Goal: Task Accomplishment & Management: Manage account settings

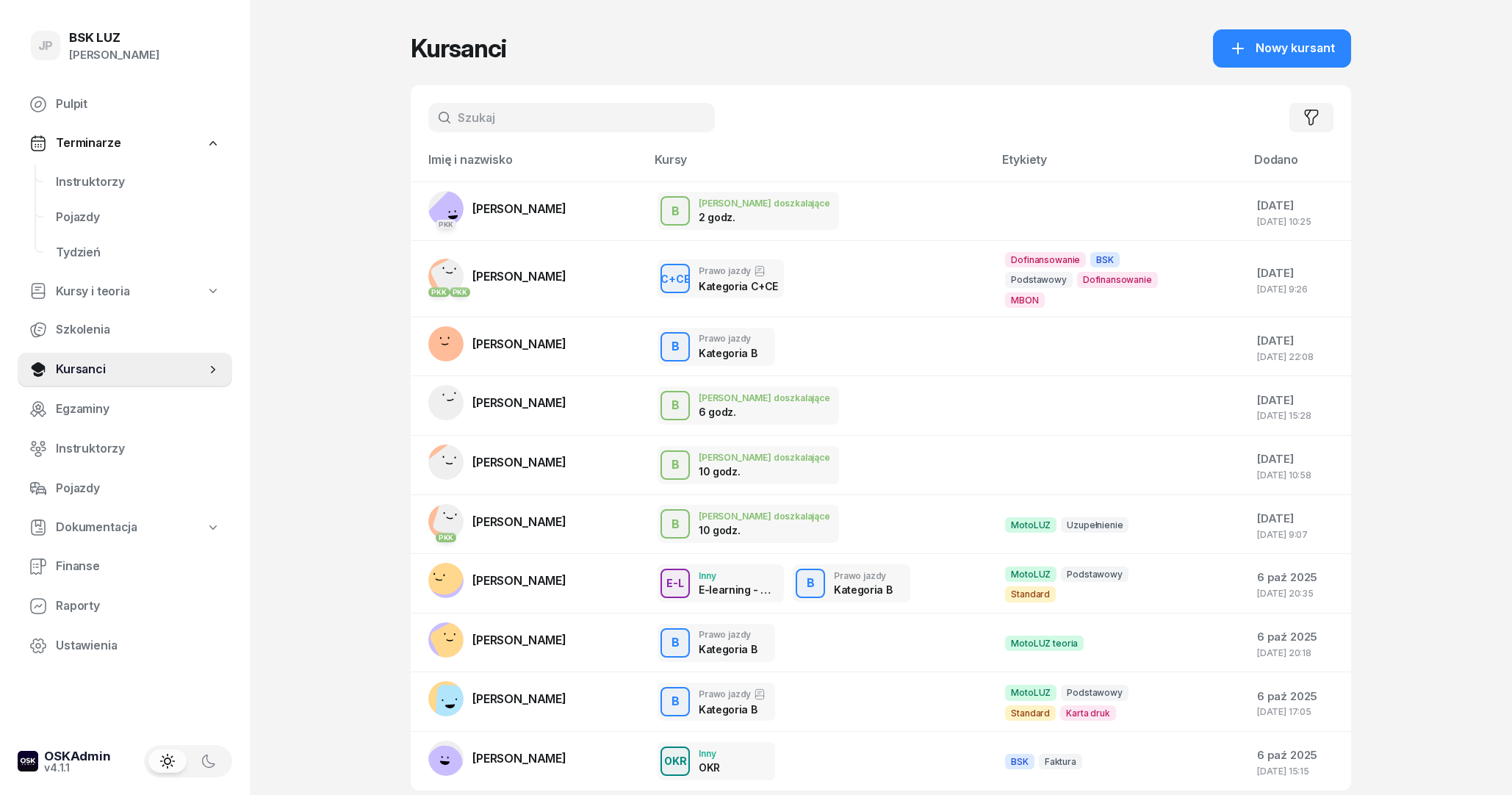
click at [492, 119] on input "text" at bounding box center [571, 118] width 286 height 29
type input "[PERSON_NAME]"
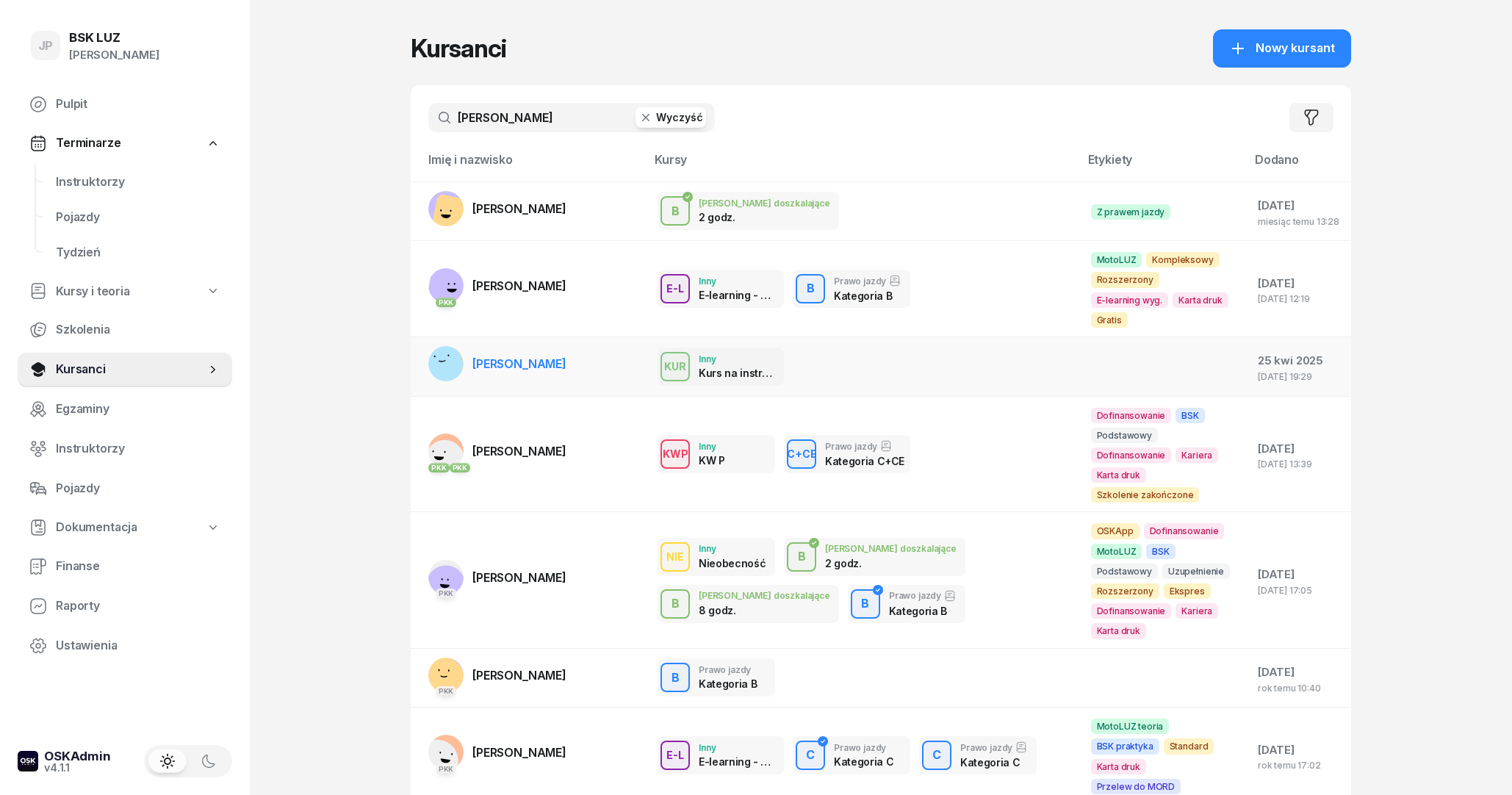
click at [551, 356] on span "[PERSON_NAME]" at bounding box center [519, 363] width 94 height 15
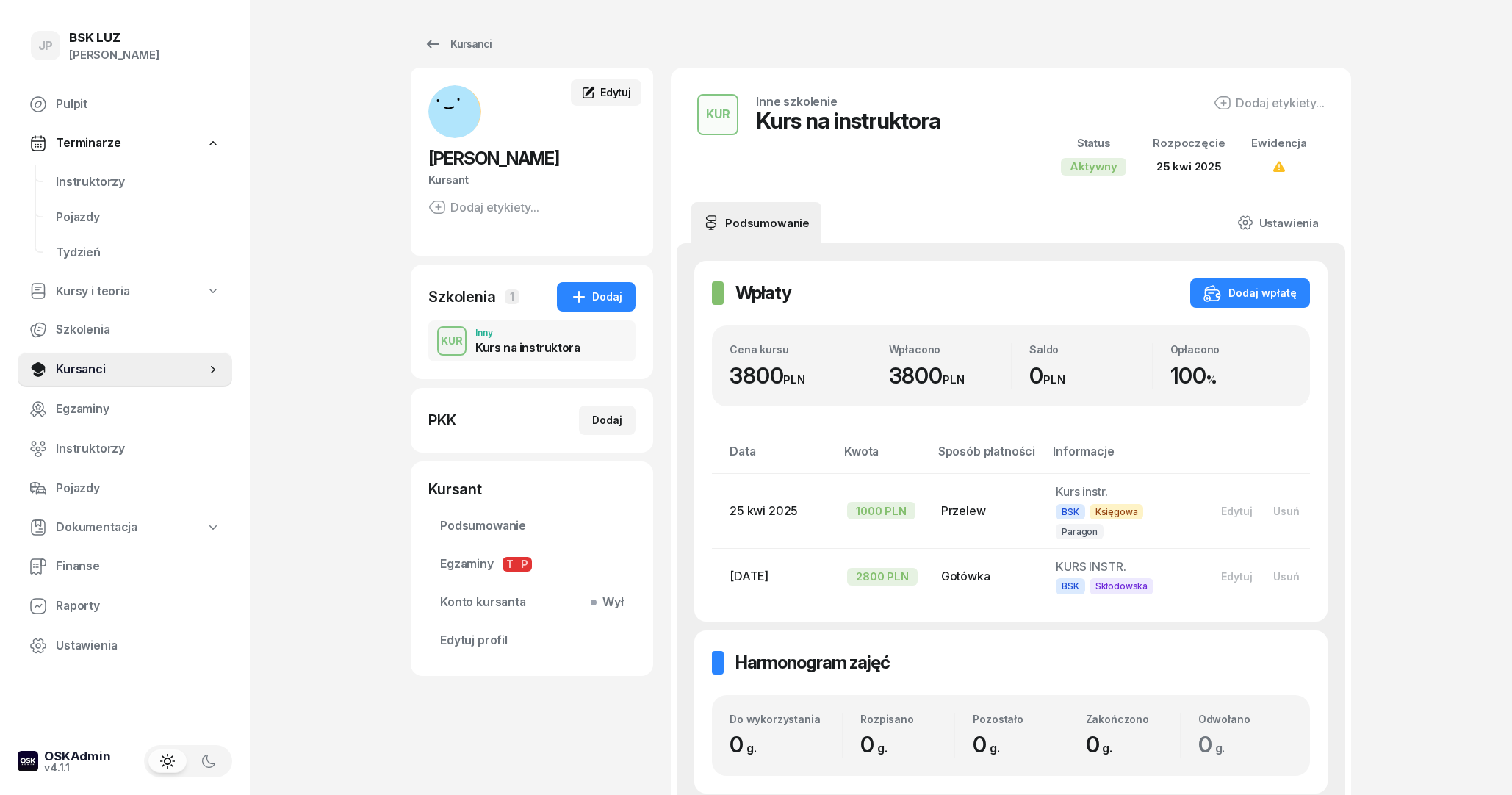
click at [599, 97] on div "Edytuj" at bounding box center [606, 92] width 50 height 15
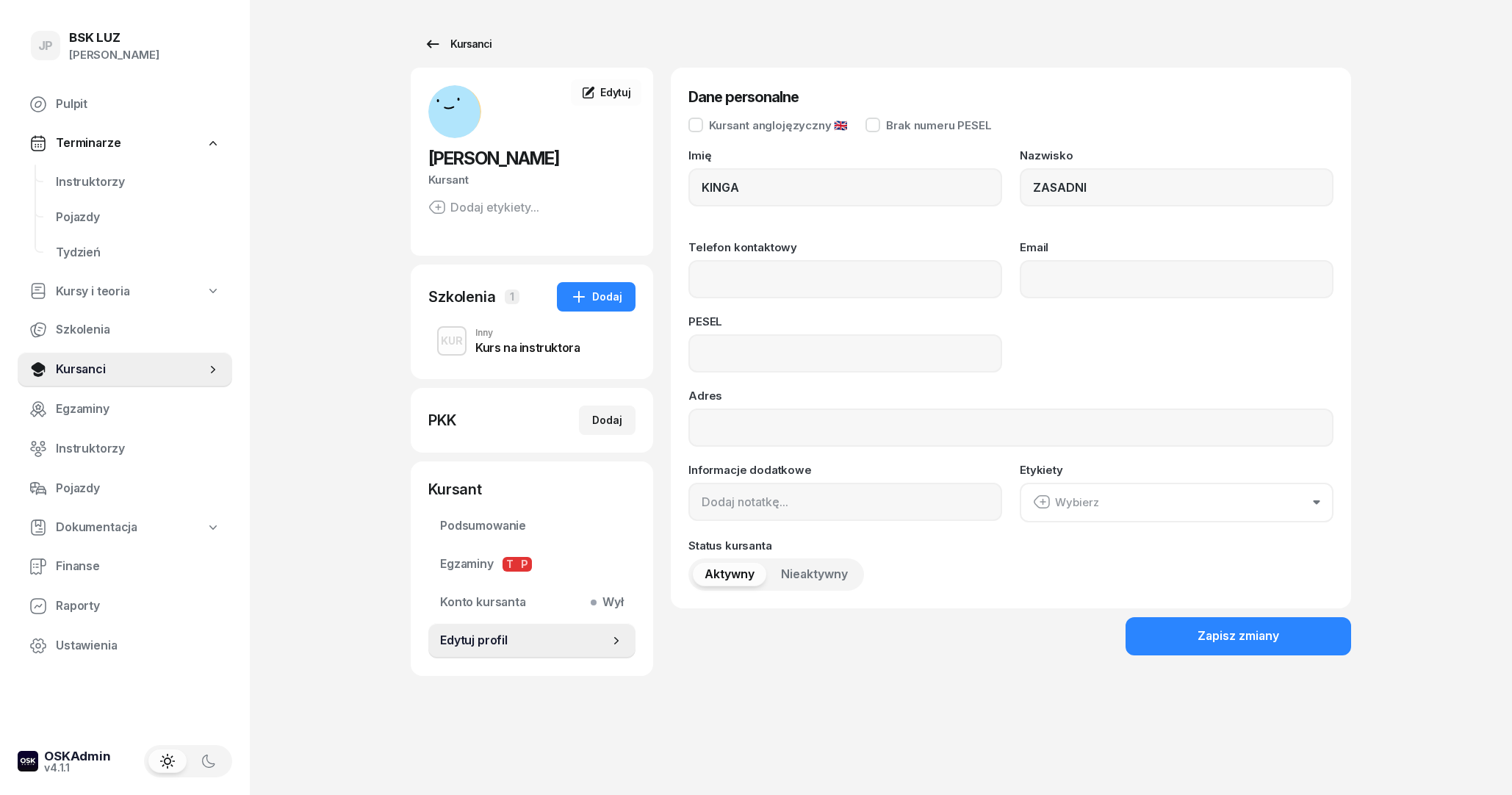
click at [427, 42] on icon at bounding box center [432, 44] width 18 height 18
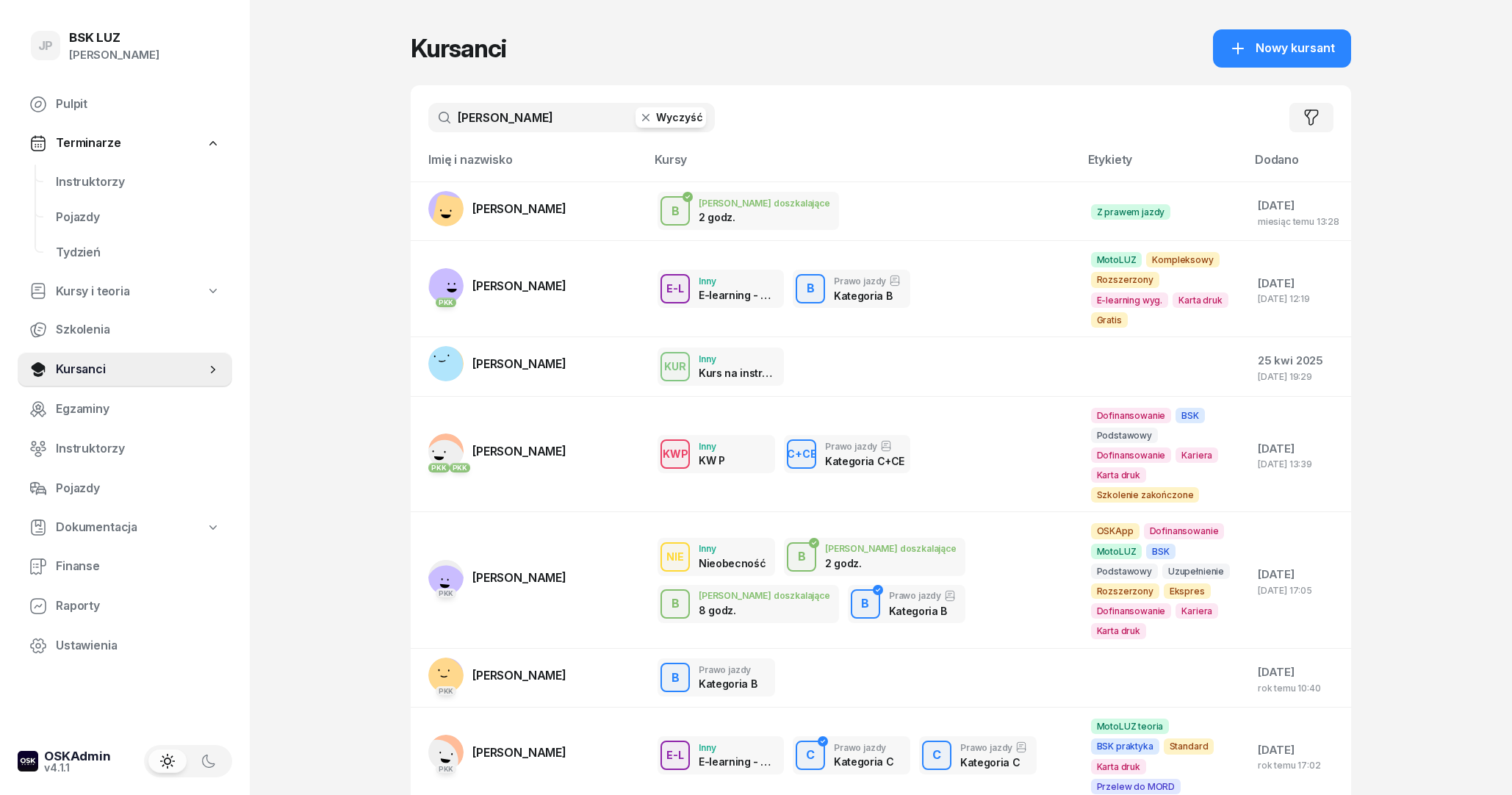
click at [663, 108] on button "Wyczyść" at bounding box center [670, 118] width 70 height 21
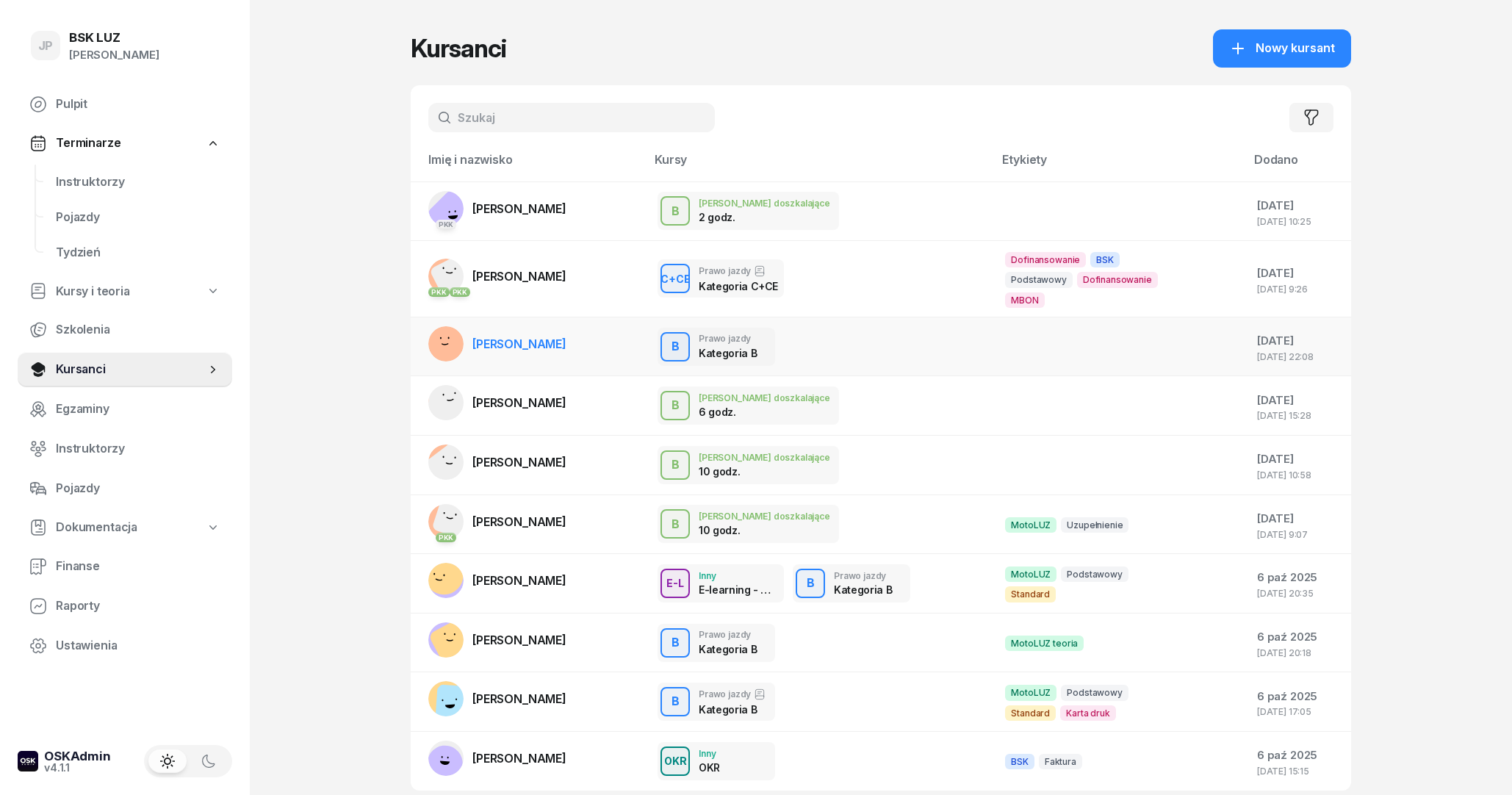
click at [539, 338] on span "[PERSON_NAME]" at bounding box center [519, 344] width 94 height 15
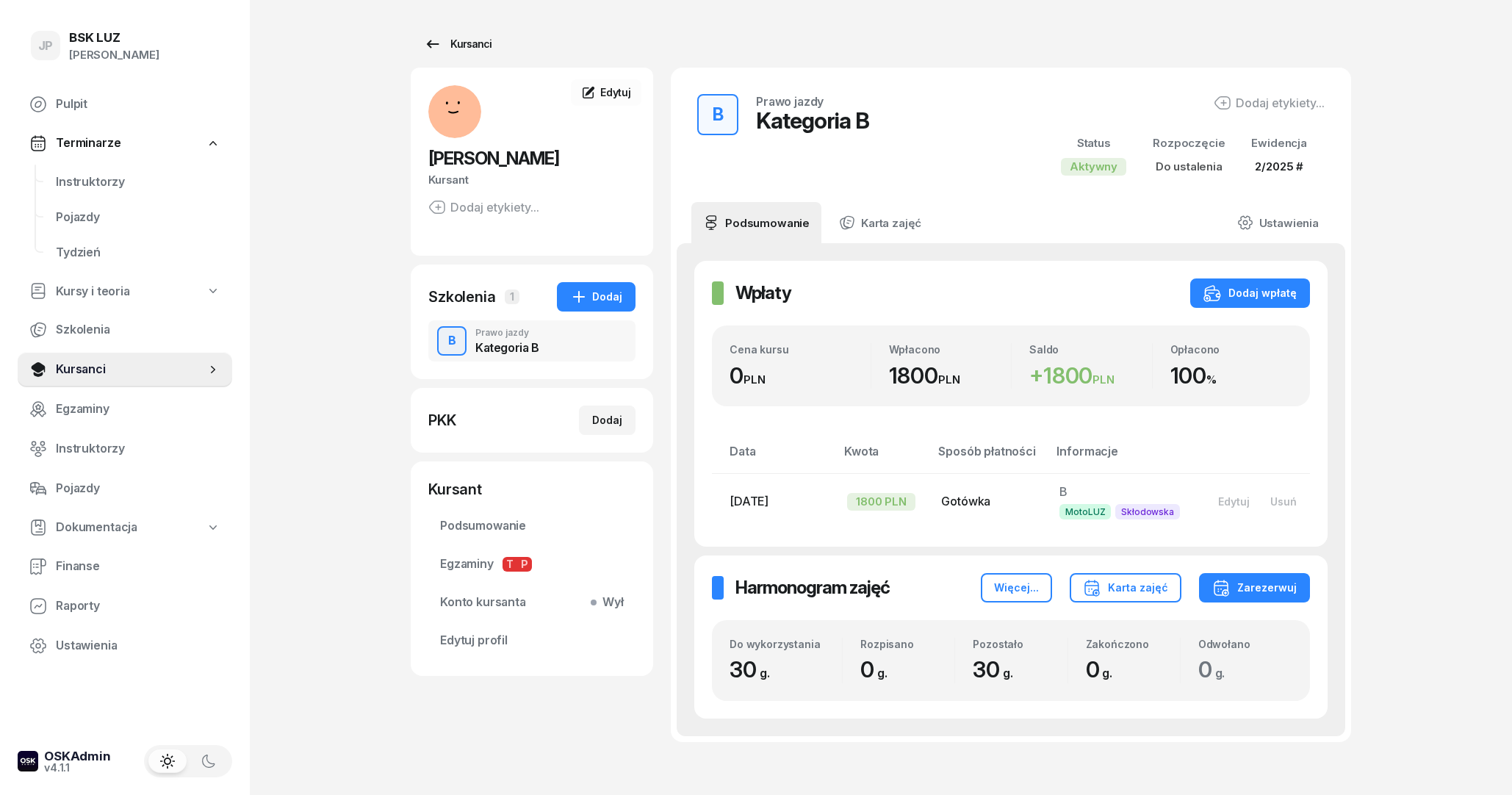
click at [434, 41] on icon at bounding box center [432, 44] width 18 height 18
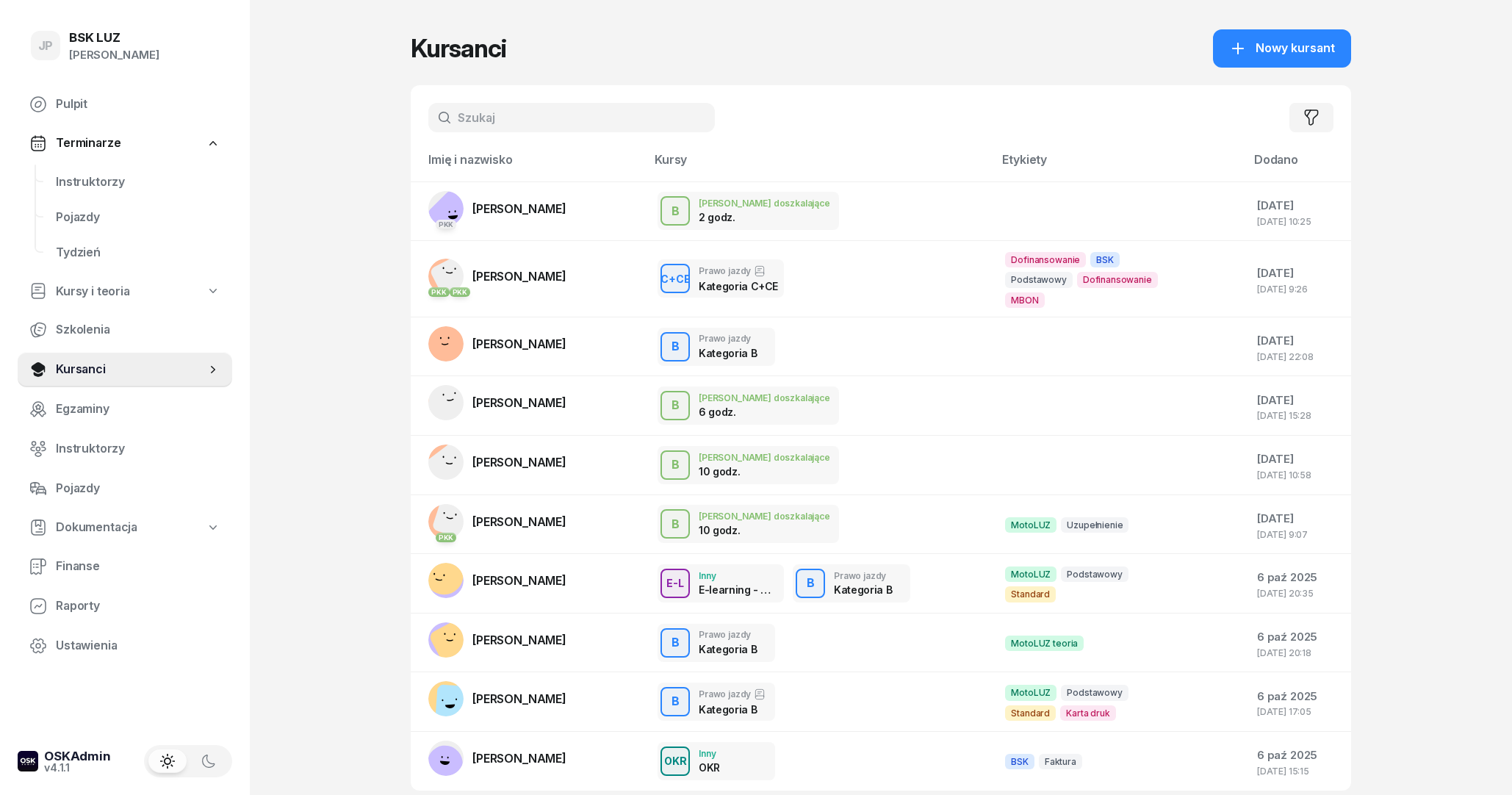
click at [531, 125] on input "text" at bounding box center [571, 118] width 286 height 29
type input "zasad"
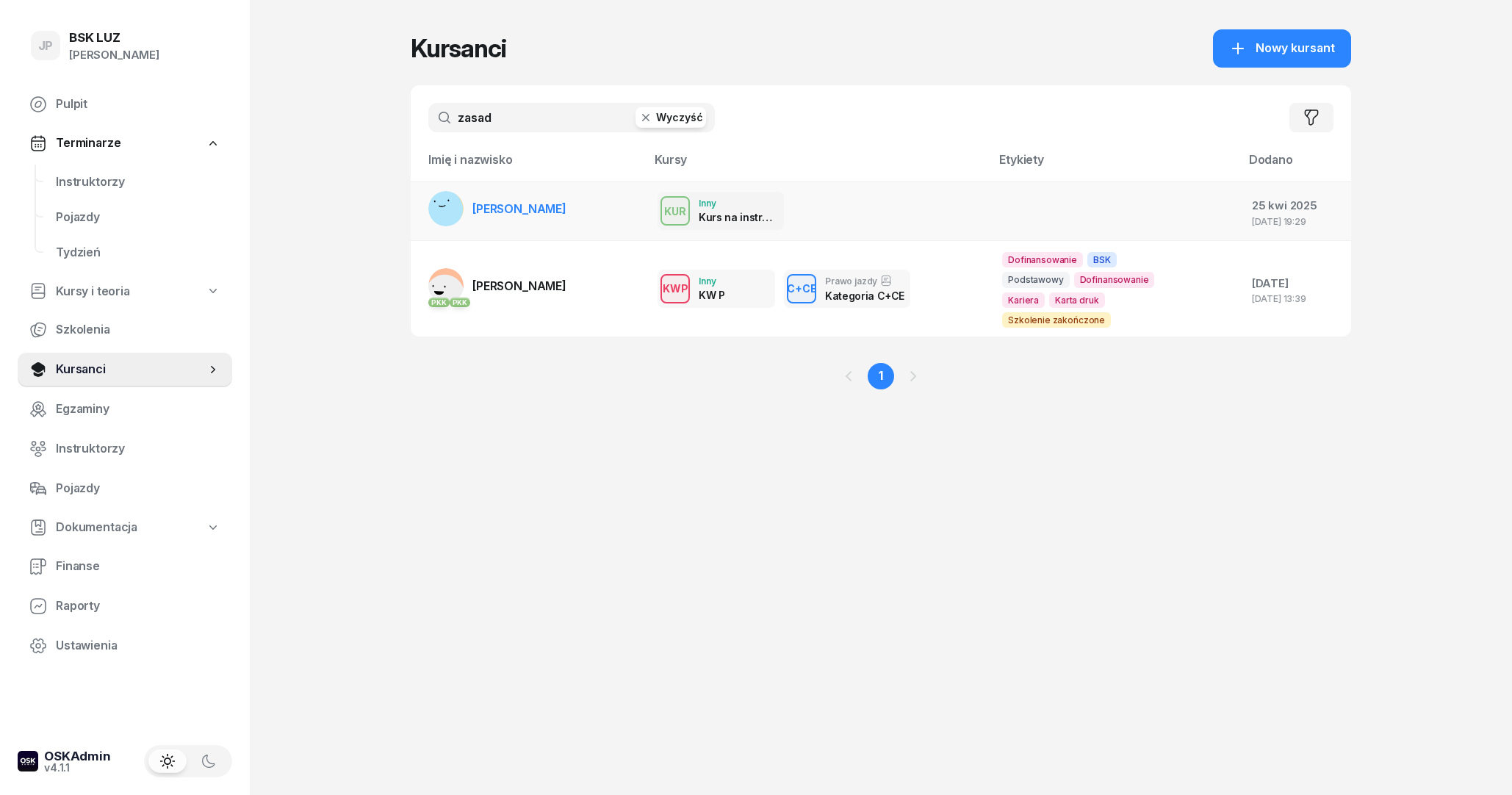
click at [549, 192] on link "[PERSON_NAME]" at bounding box center [497, 209] width 138 height 36
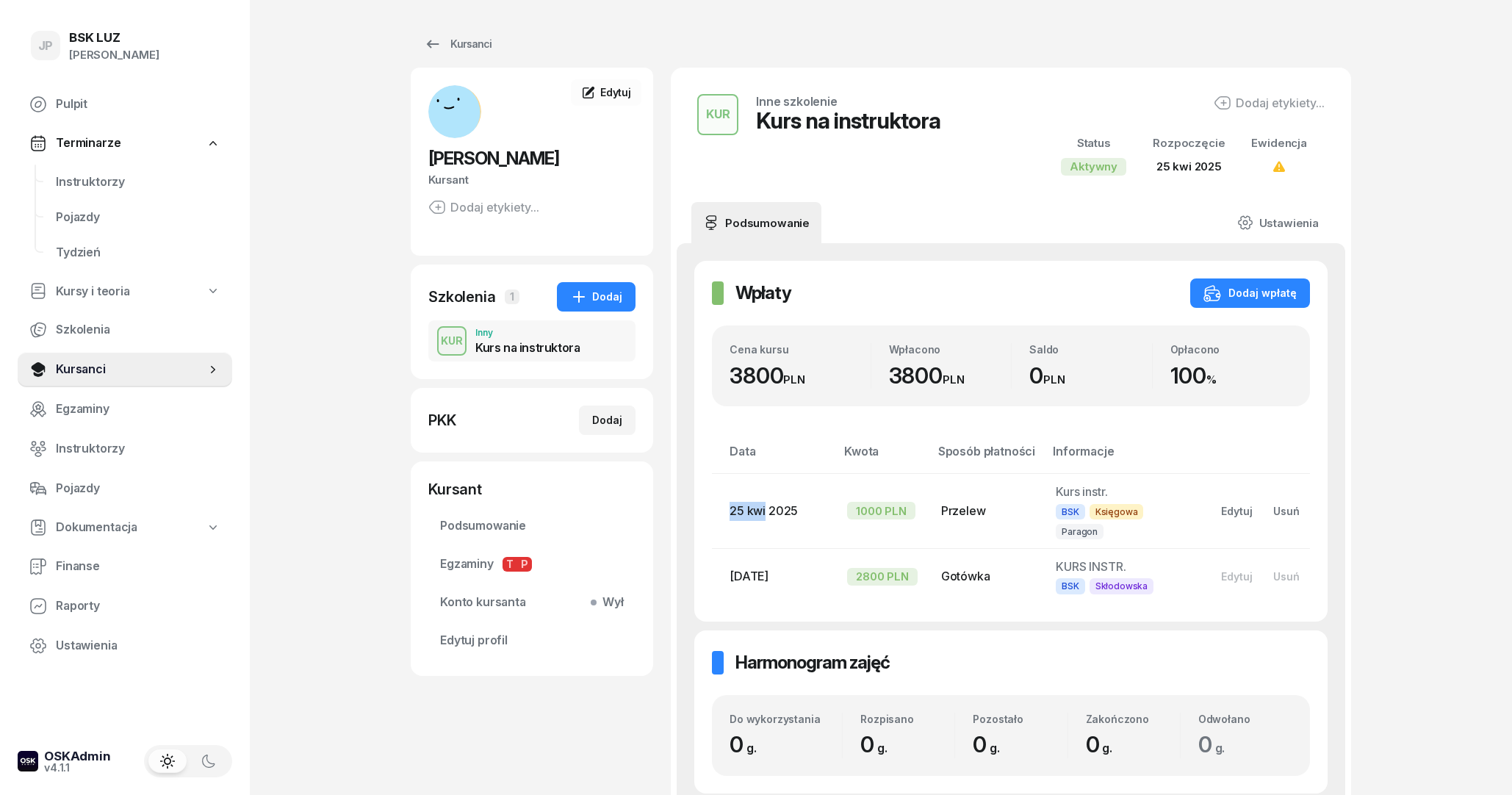
drag, startPoint x: 765, startPoint y: 504, endPoint x: 725, endPoint y: 505, distance: 40.0
click at [725, 505] on td "25 kwi 2025" at bounding box center [773, 510] width 123 height 75
click at [784, 494] on td "25 kwi 2025" at bounding box center [773, 510] width 123 height 75
drag, startPoint x: 795, startPoint y: 500, endPoint x: 703, endPoint y: 506, distance: 92.2
click at [711, 506] on div "Data Kwota Sposób płatności Informacje [DATE] 1000 PLN Przelew Kurs instr. BSK …" at bounding box center [1010, 523] width 598 height 163
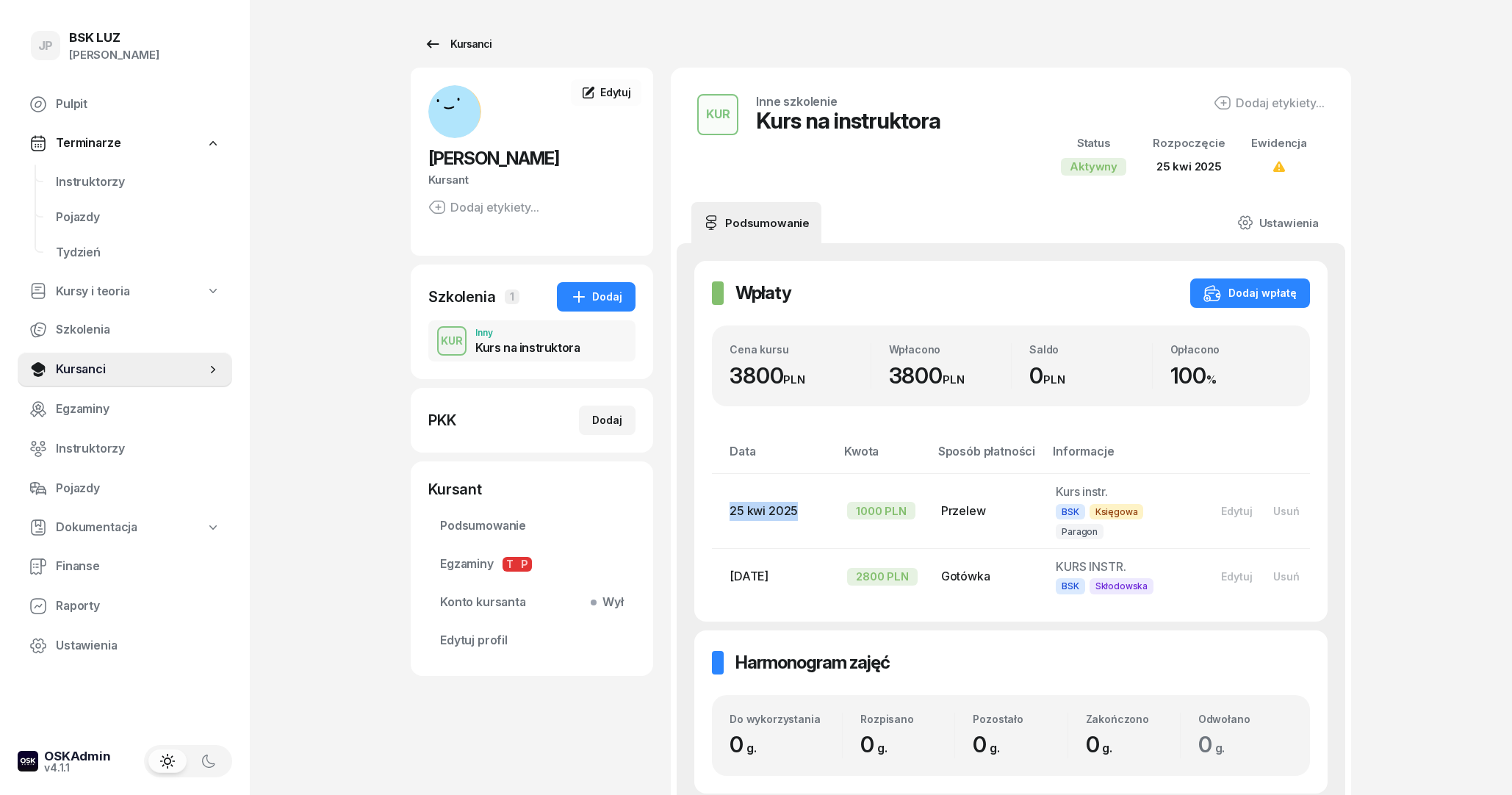
click at [441, 39] on icon at bounding box center [432, 44] width 18 height 18
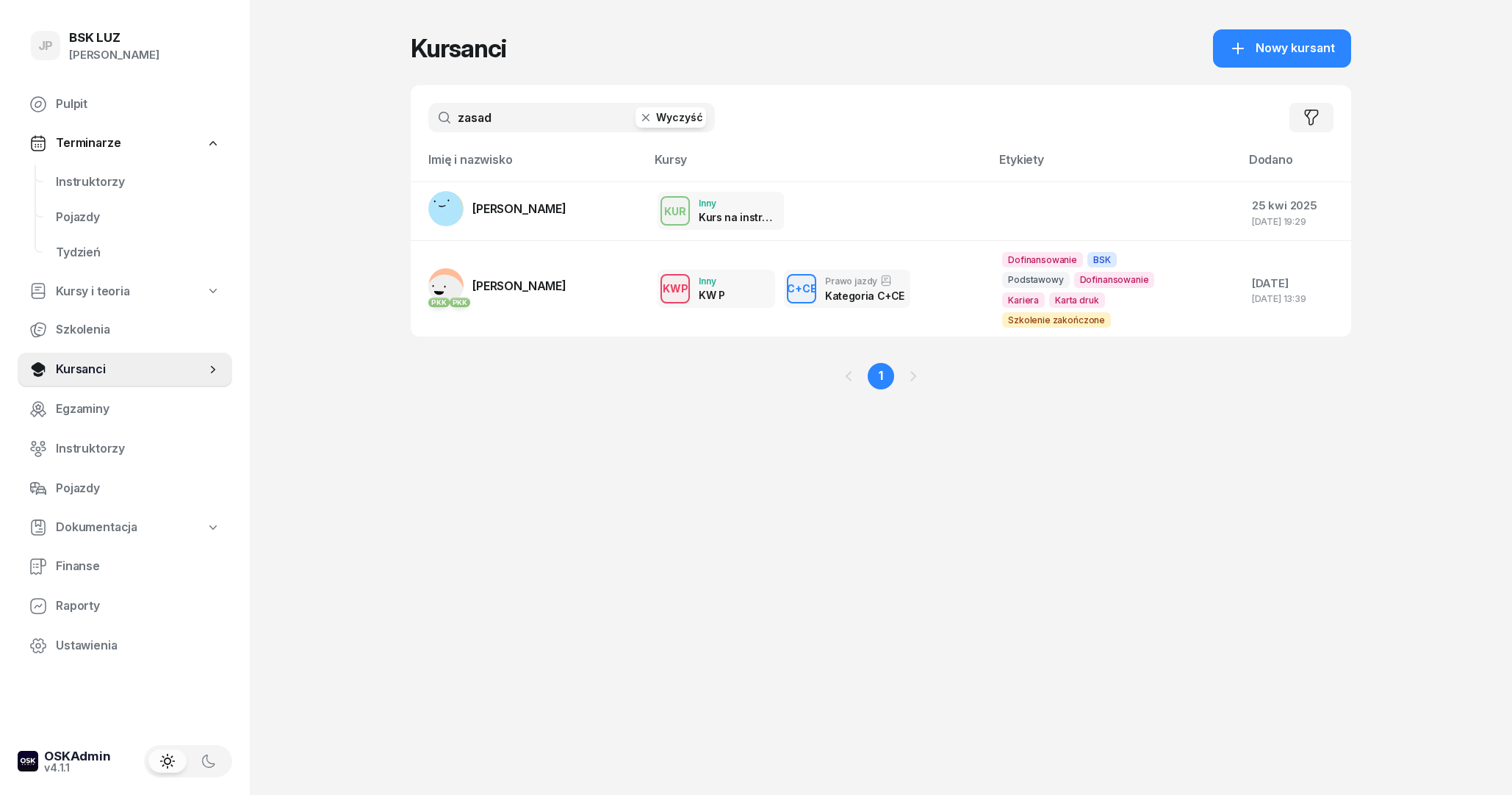
click at [643, 119] on icon "button" at bounding box center [646, 117] width 15 height 15
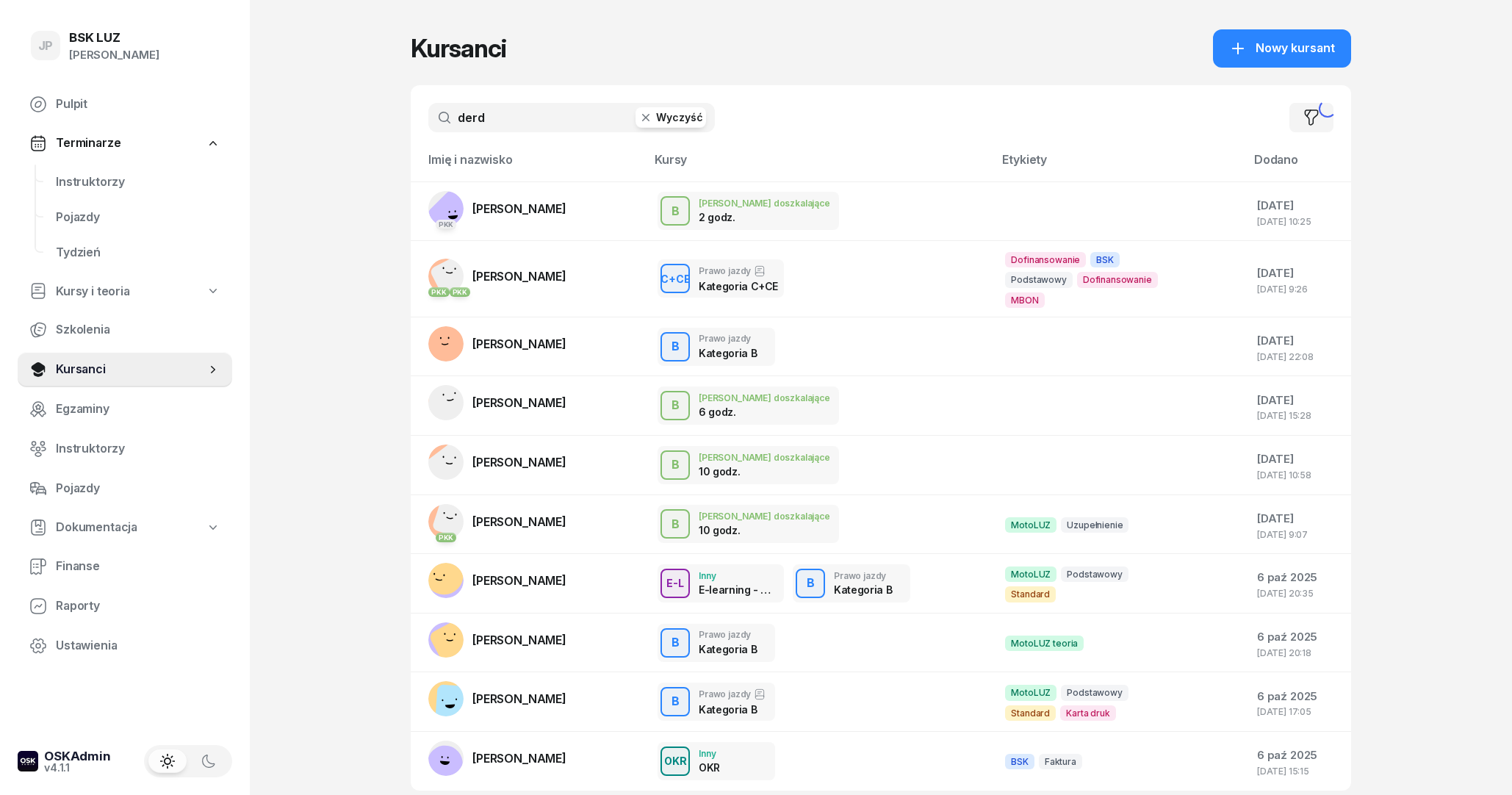
type input "derd"
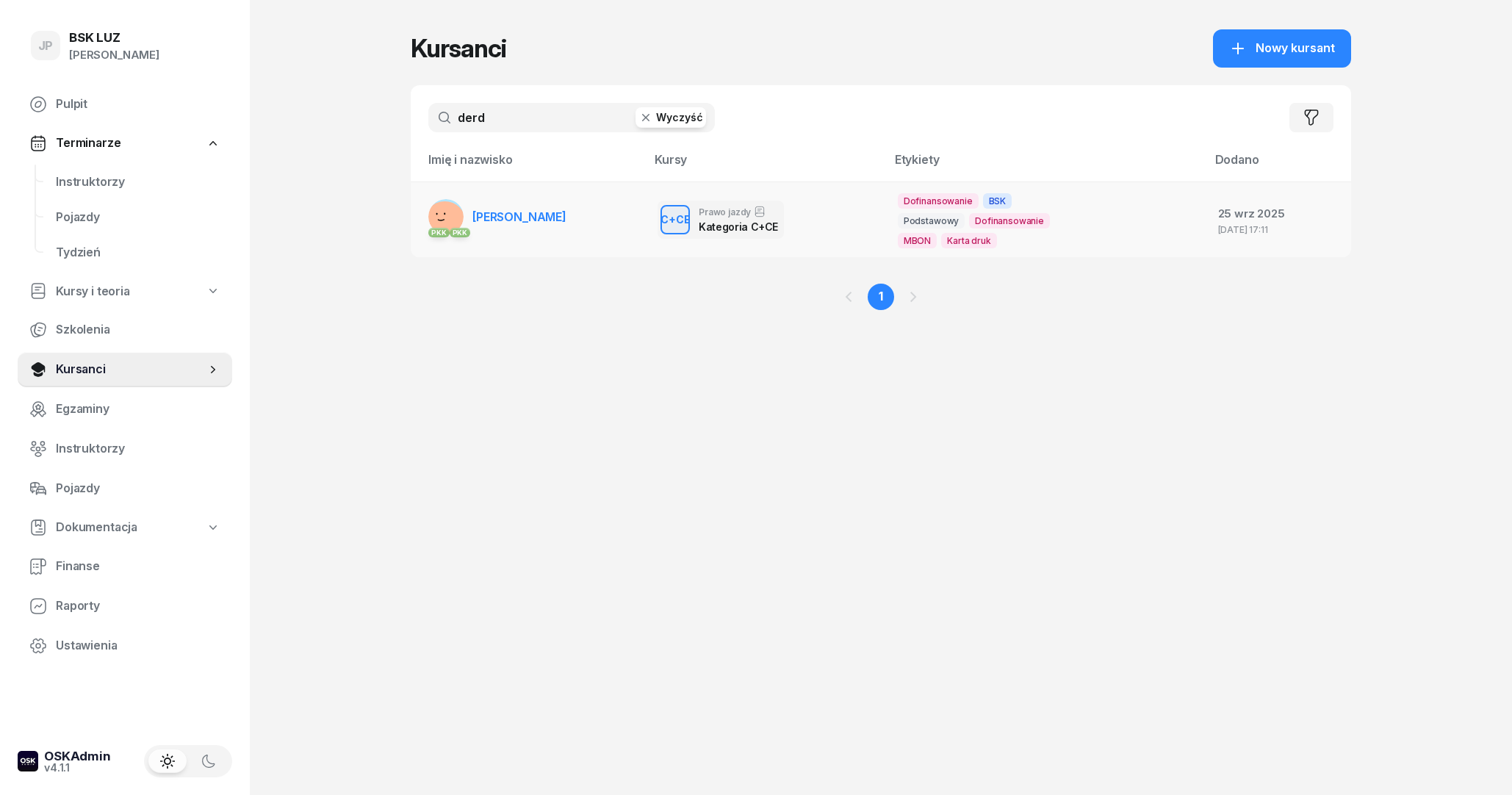
click at [535, 208] on link "PKK PKK [PERSON_NAME]" at bounding box center [497, 217] width 138 height 36
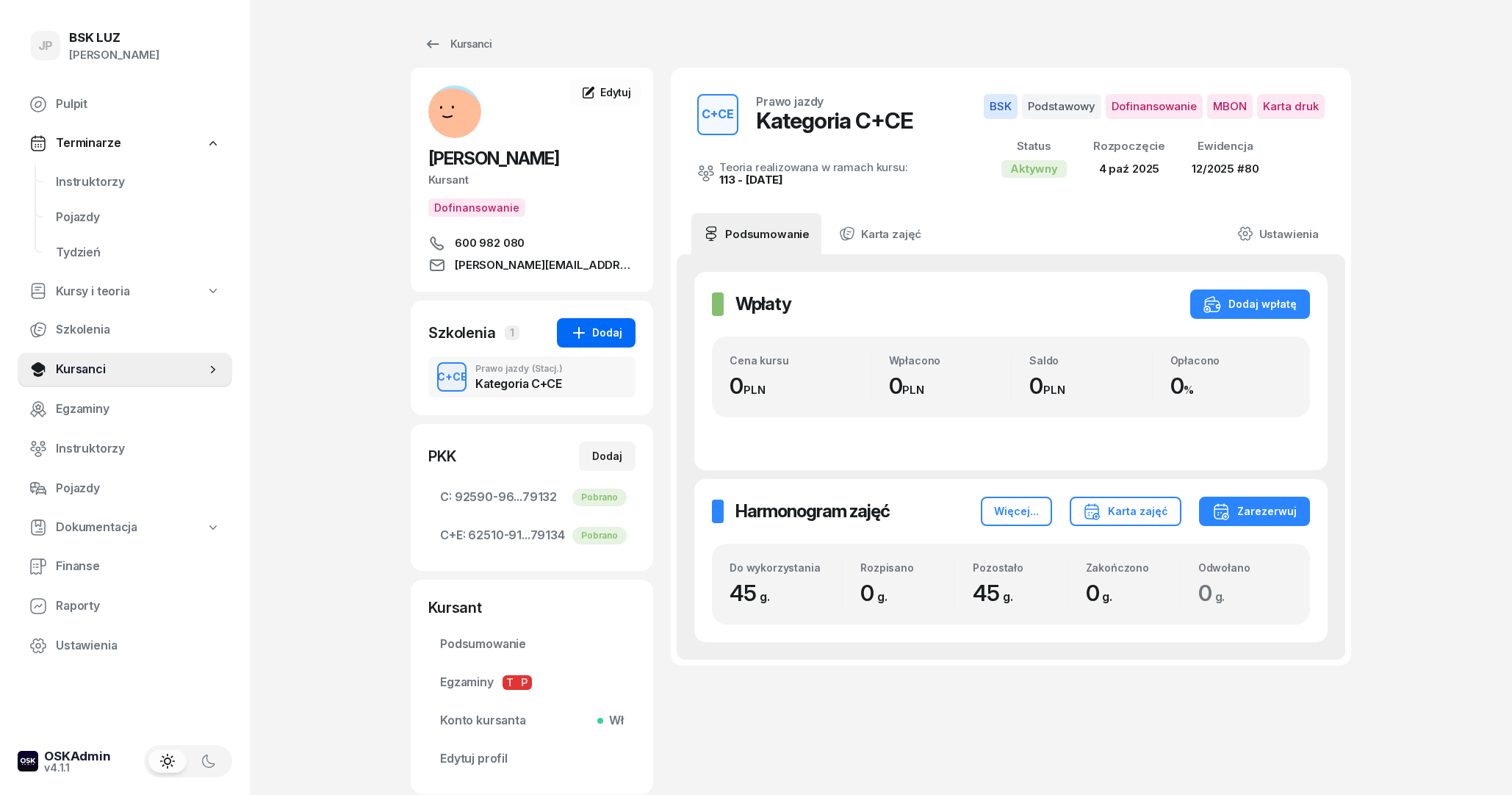
click at [596, 332] on div "Dodaj" at bounding box center [595, 332] width 52 height 18
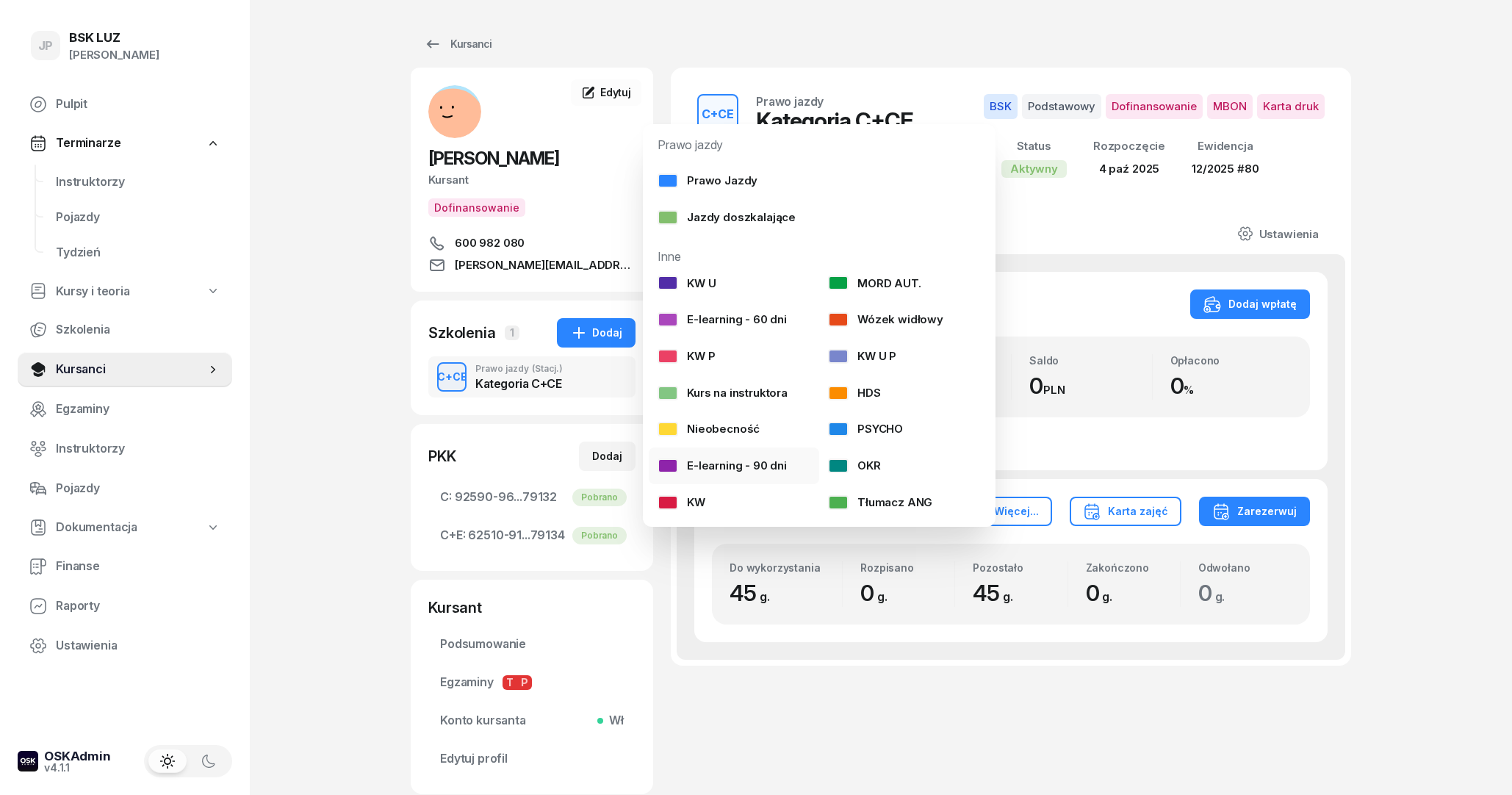
click at [692, 463] on div "E-learning - 90 dni" at bounding box center [722, 465] width 129 height 19
select select
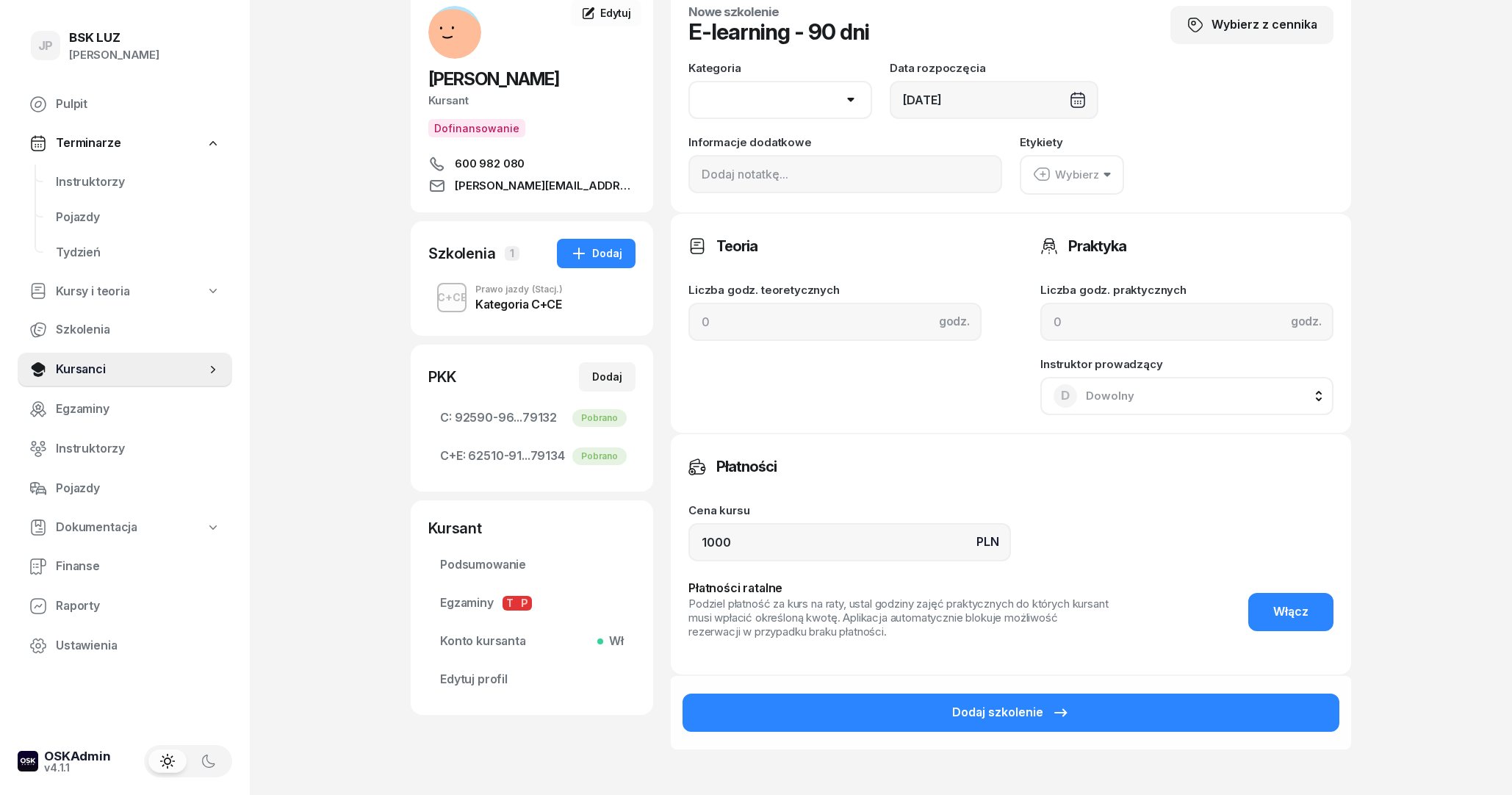
scroll to position [159, 0]
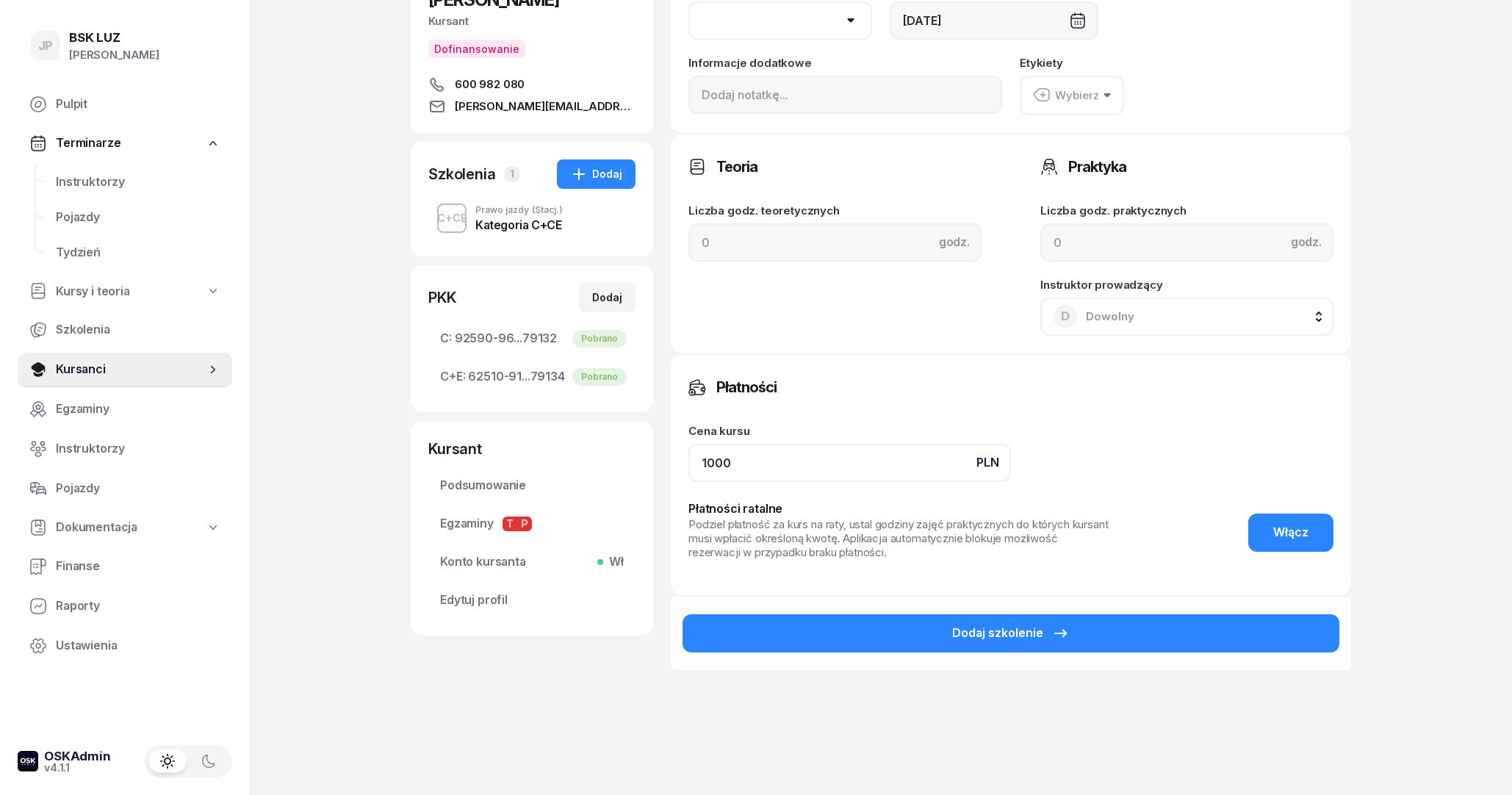
drag, startPoint x: 757, startPoint y: 468, endPoint x: 648, endPoint y: 451, distance: 110.3
click at [688, 451] on input "1000" at bounding box center [849, 462] width 323 height 38
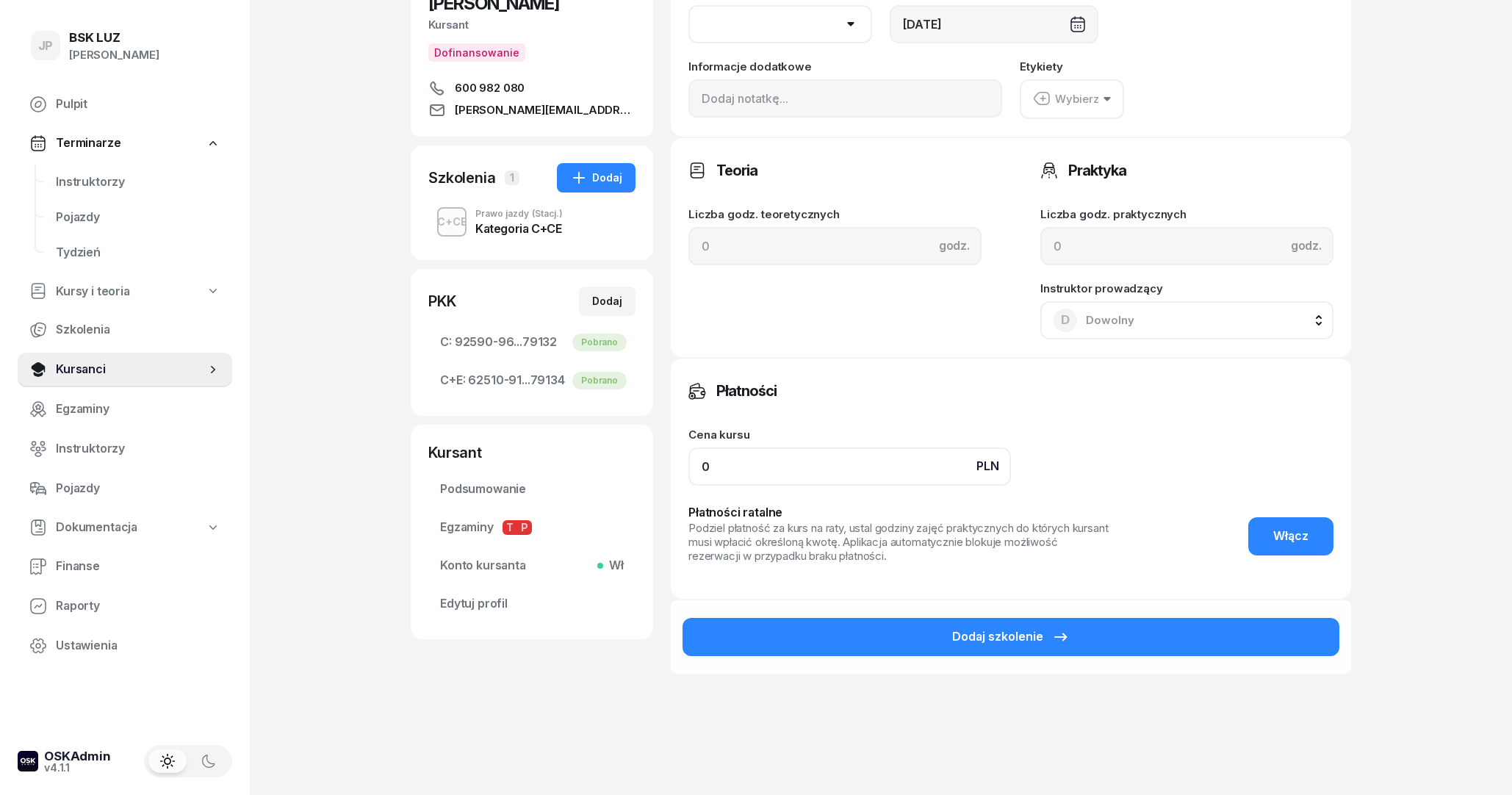
scroll to position [0, 0]
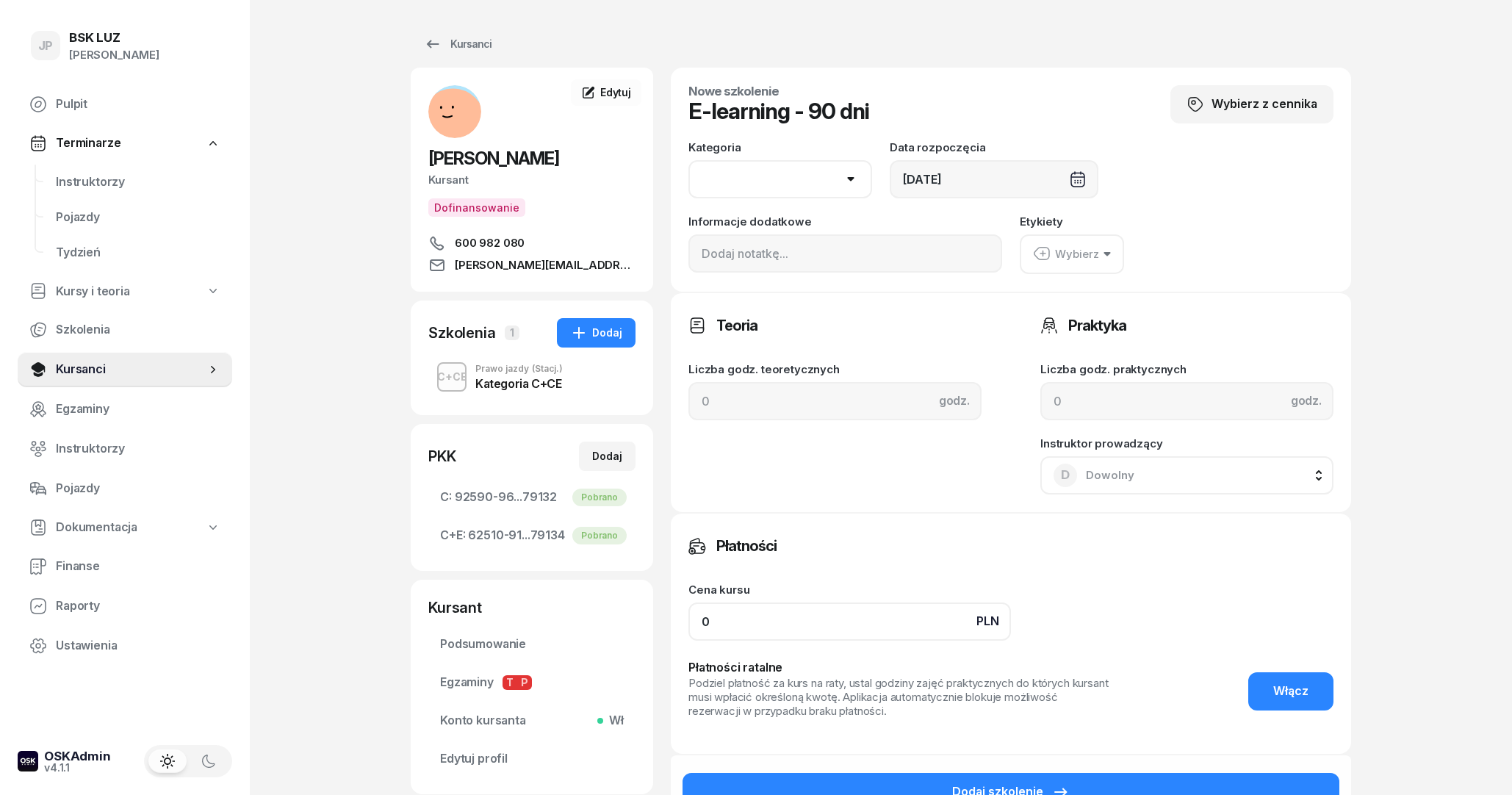
type input "0"
click at [1101, 260] on button "Wybierz" at bounding box center [1071, 254] width 105 height 39
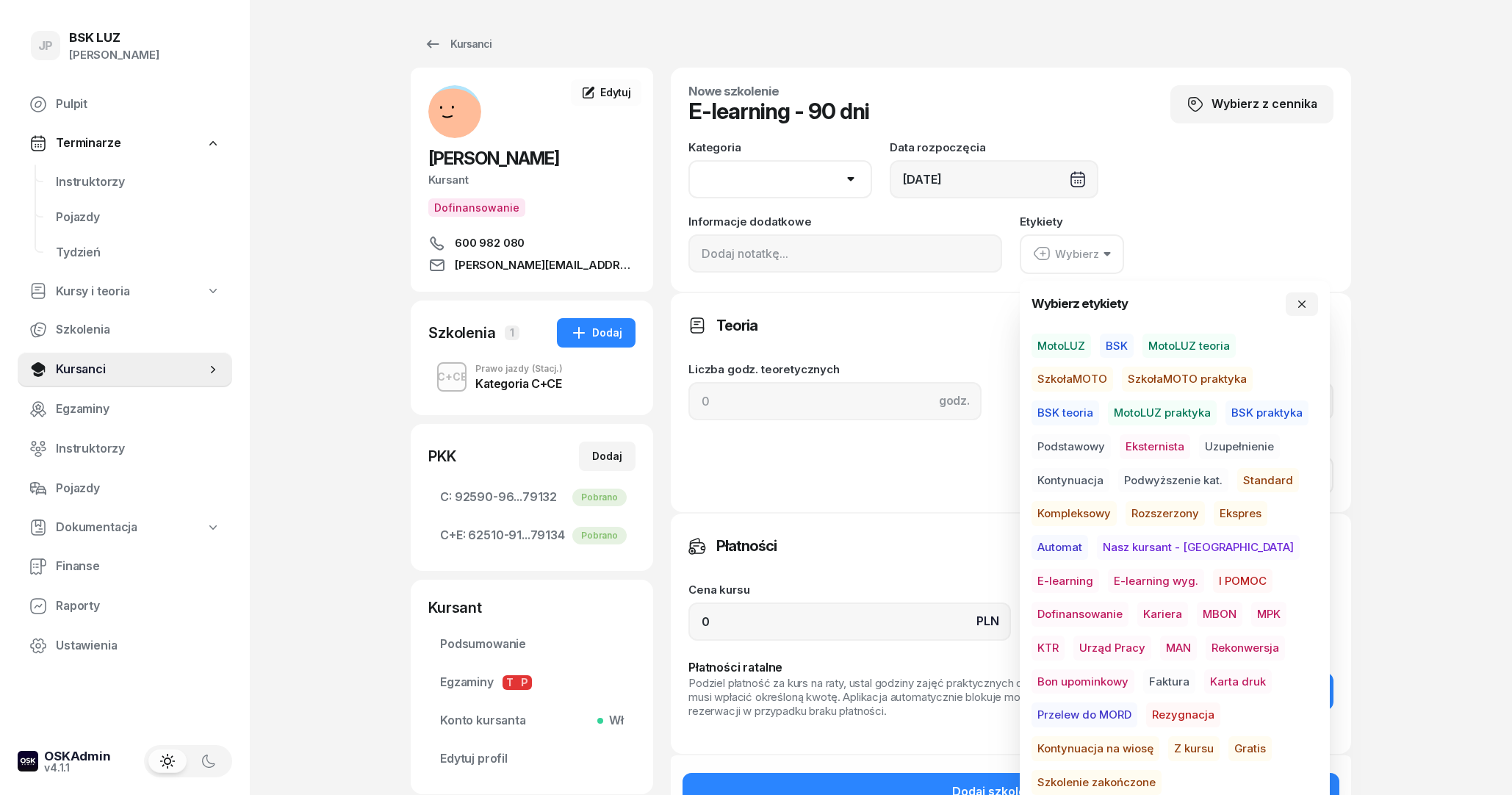
click at [1108, 581] on span "E-learning wyg." at bounding box center [1156, 581] width 96 height 25
click at [1201, 237] on div "E-learning wyg." at bounding box center [1176, 254] width 314 height 39
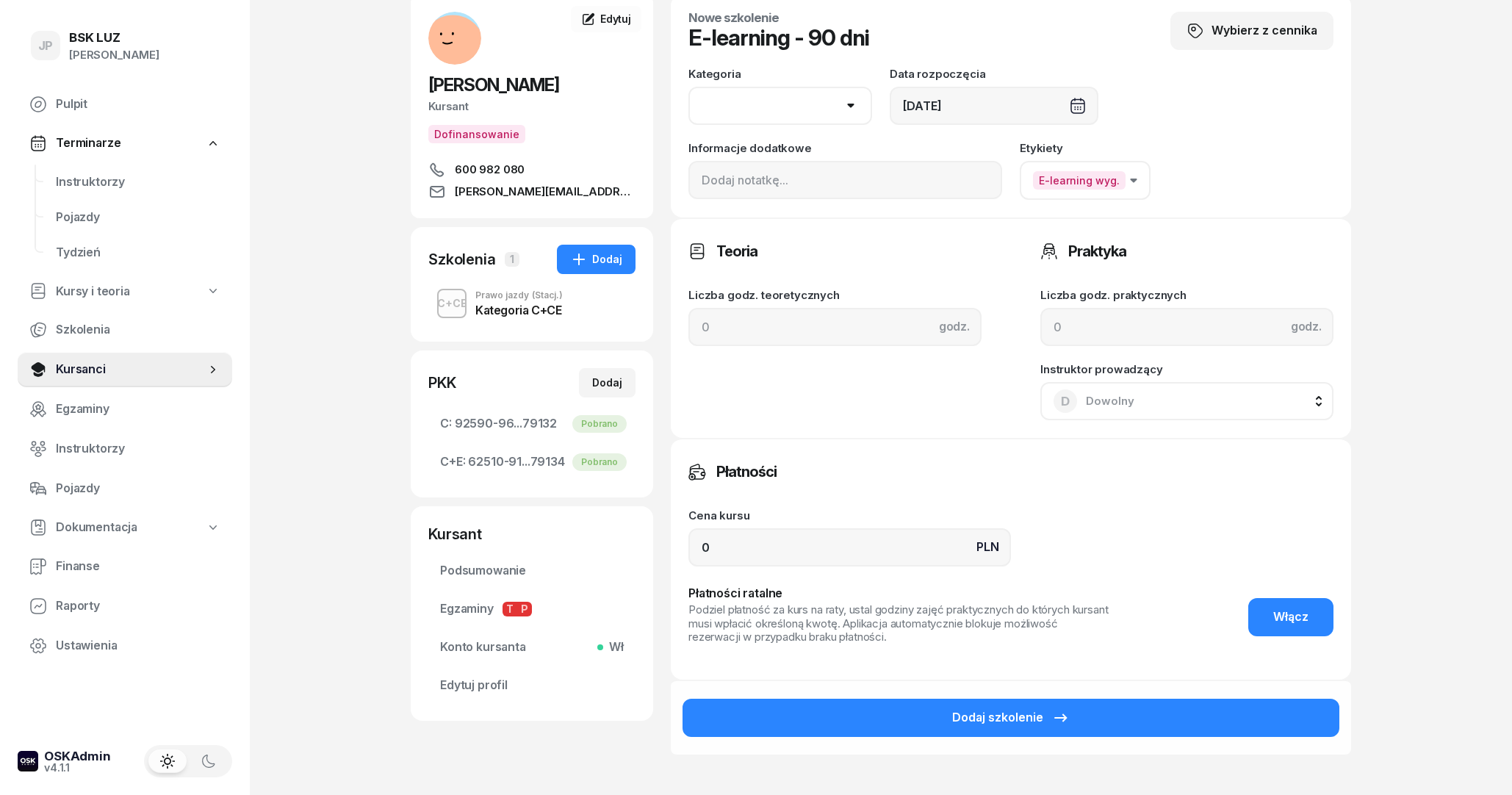
scroll to position [79, 0]
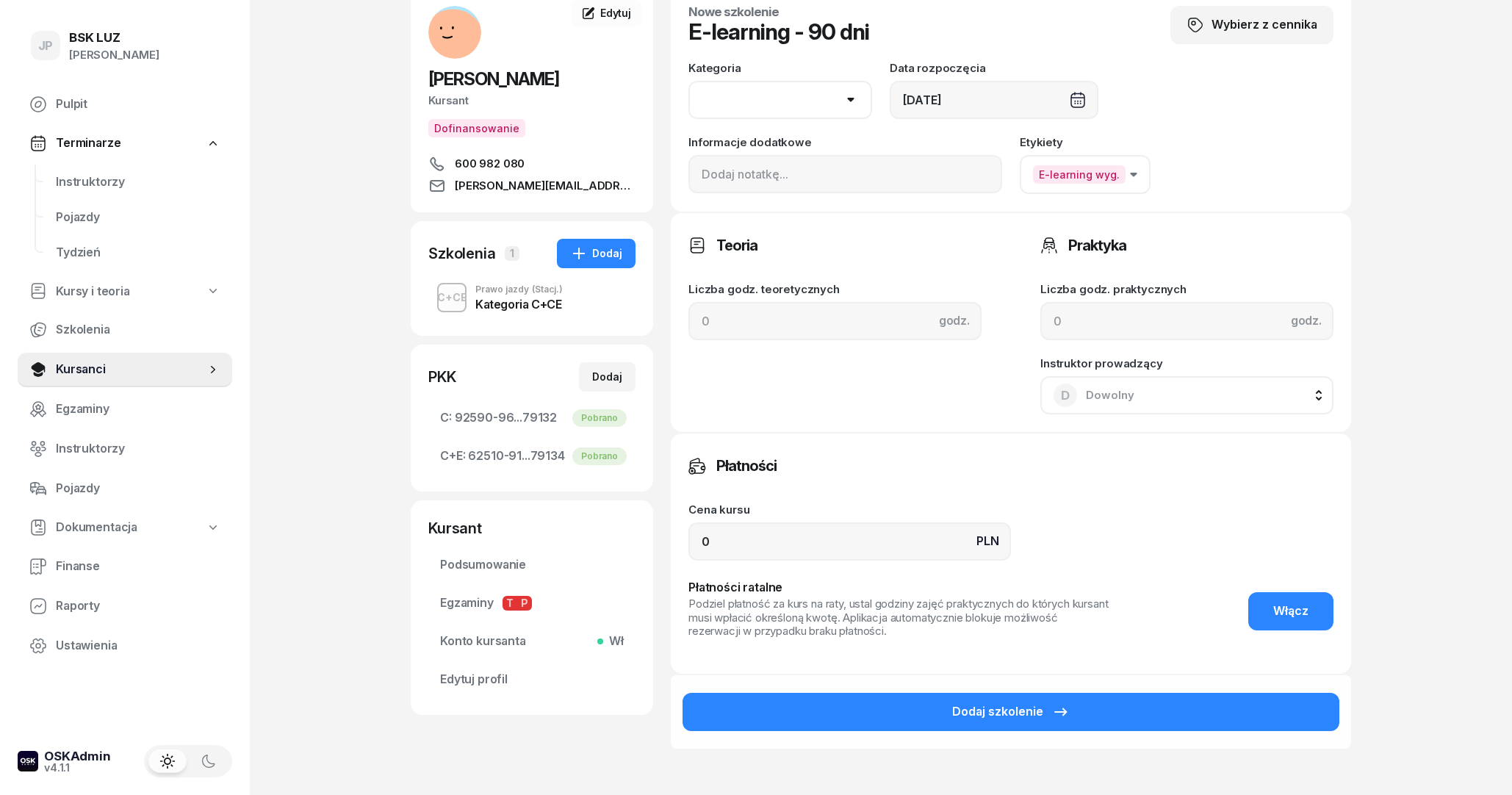
click at [1088, 703] on button "Dodaj szkolenie" at bounding box center [1010, 711] width 657 height 38
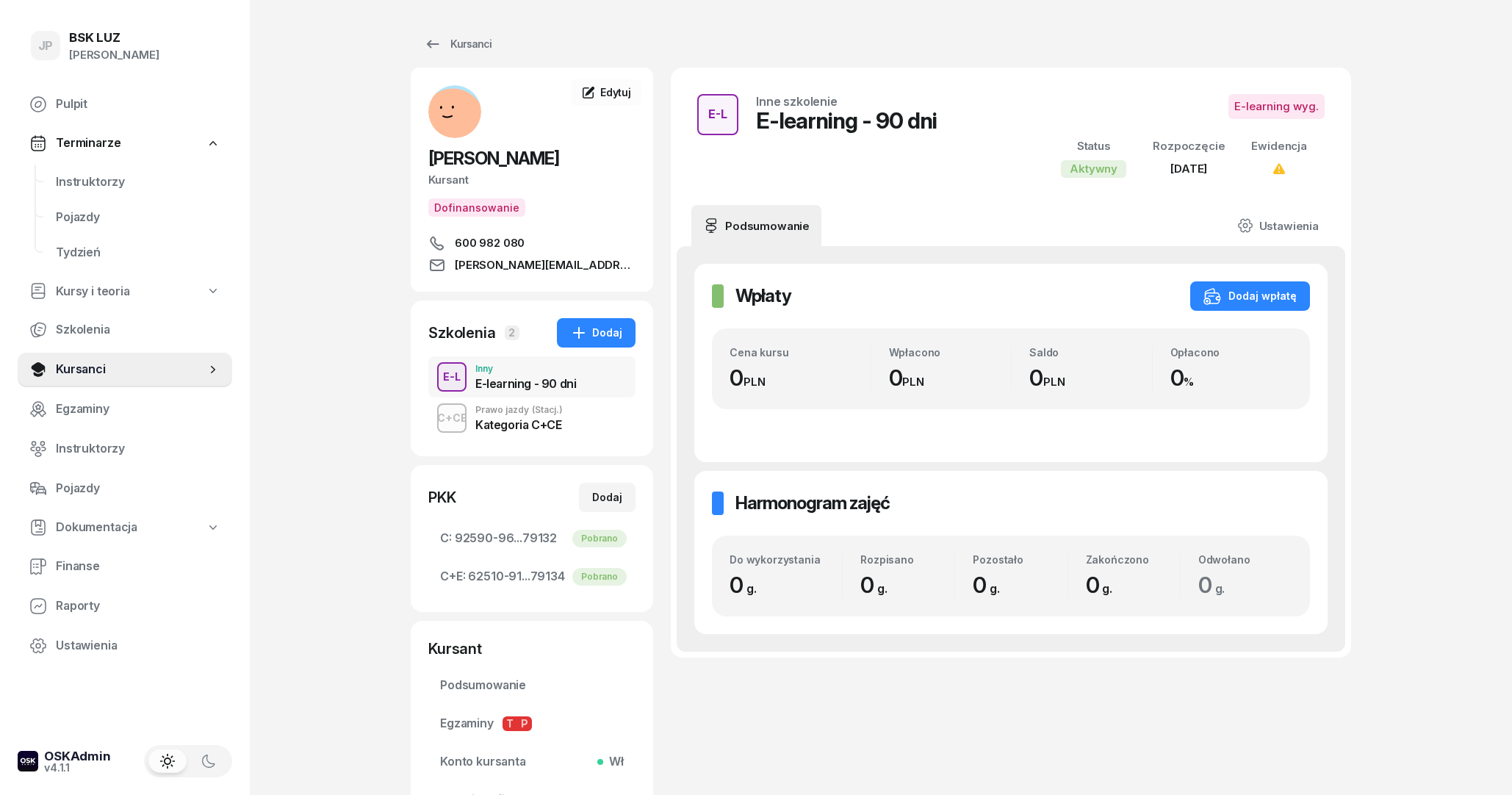
click at [497, 416] on div "Kategoria C+CE" at bounding box center [519, 422] width 87 height 16
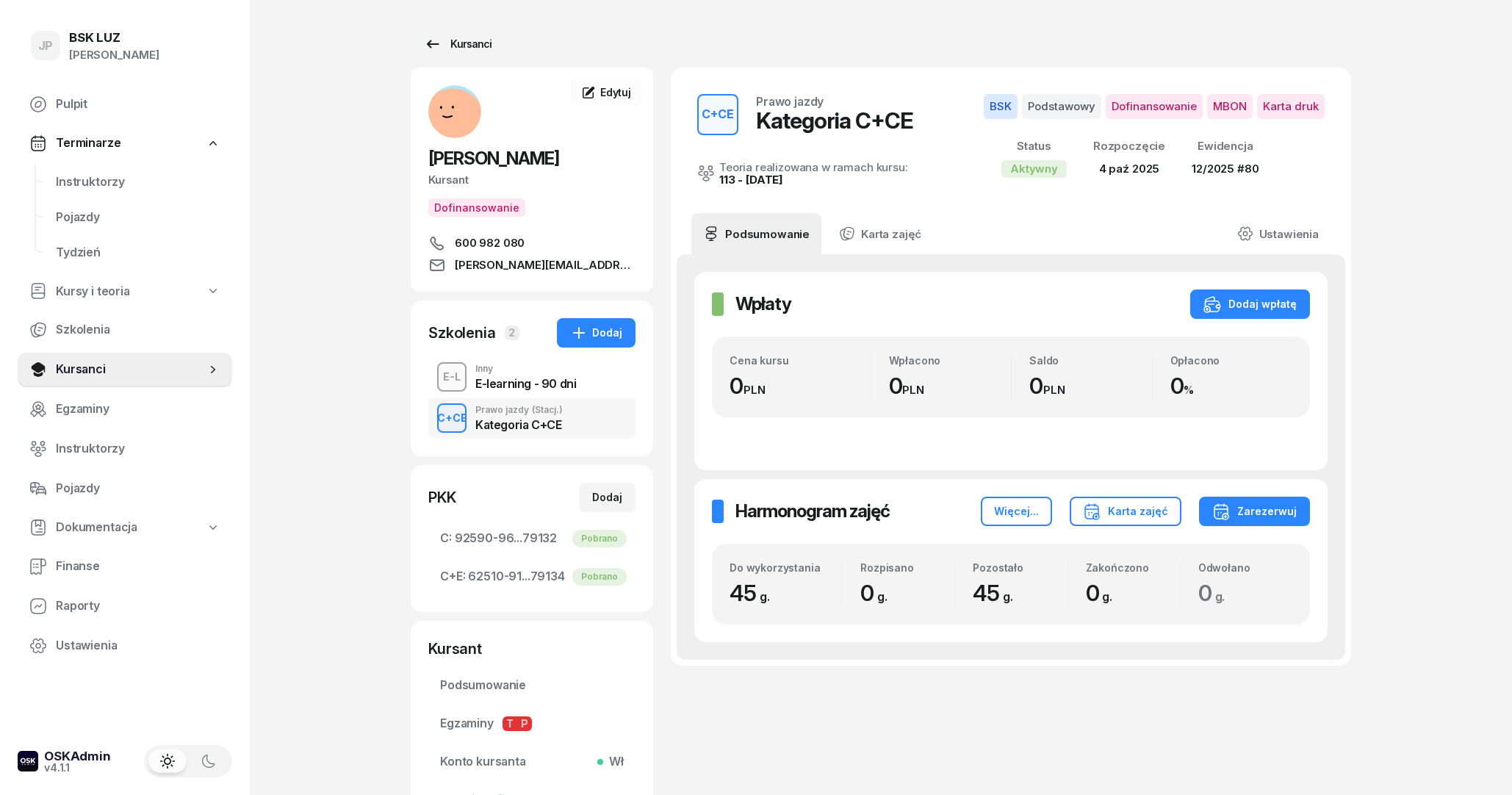
click at [432, 41] on icon at bounding box center [432, 44] width 18 height 18
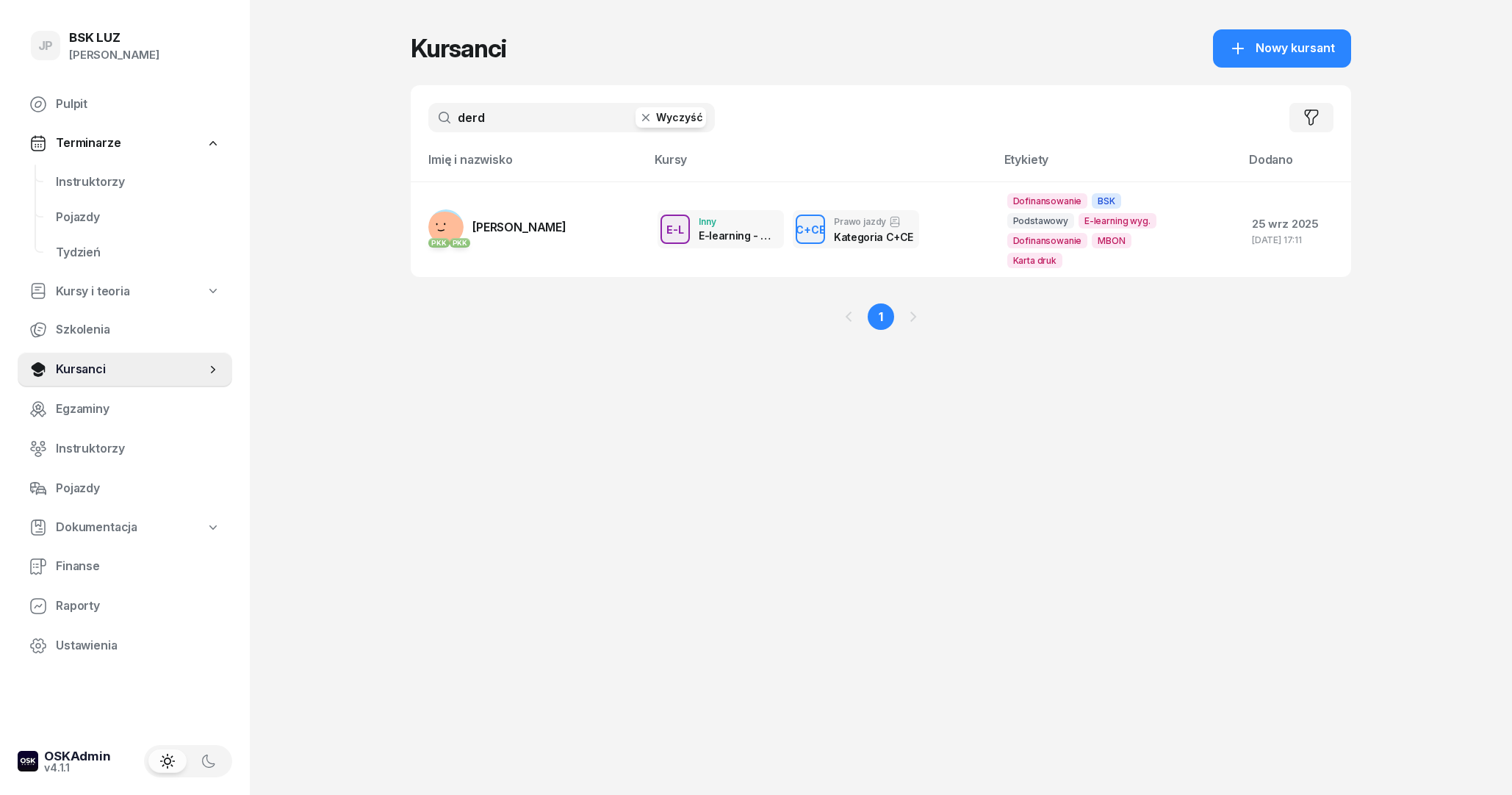
click at [703, 121] on button "Wyczyść" at bounding box center [670, 118] width 70 height 21
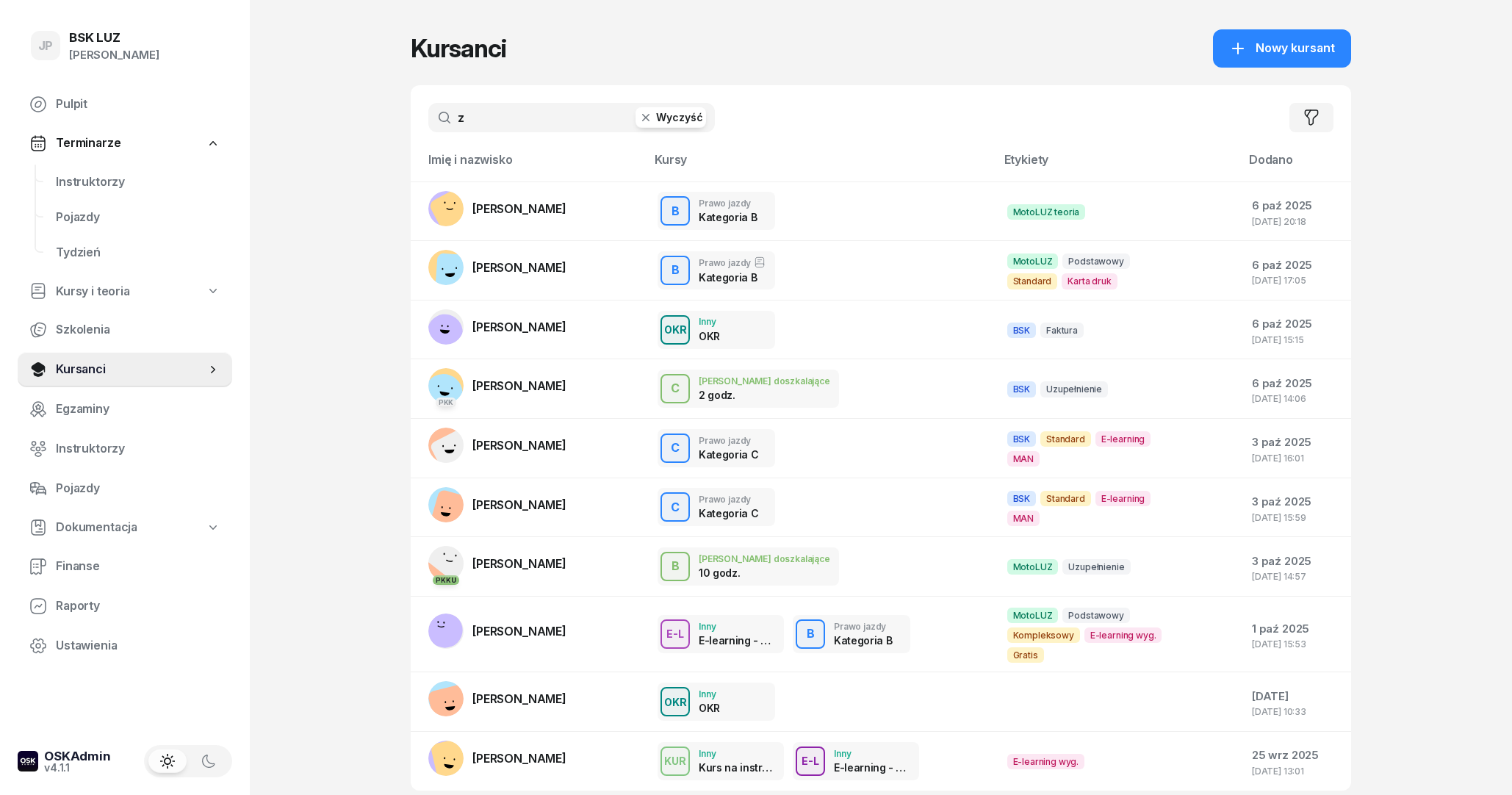
type input "z"
click at [671, 118] on button "Wyczyść" at bounding box center [670, 118] width 70 height 21
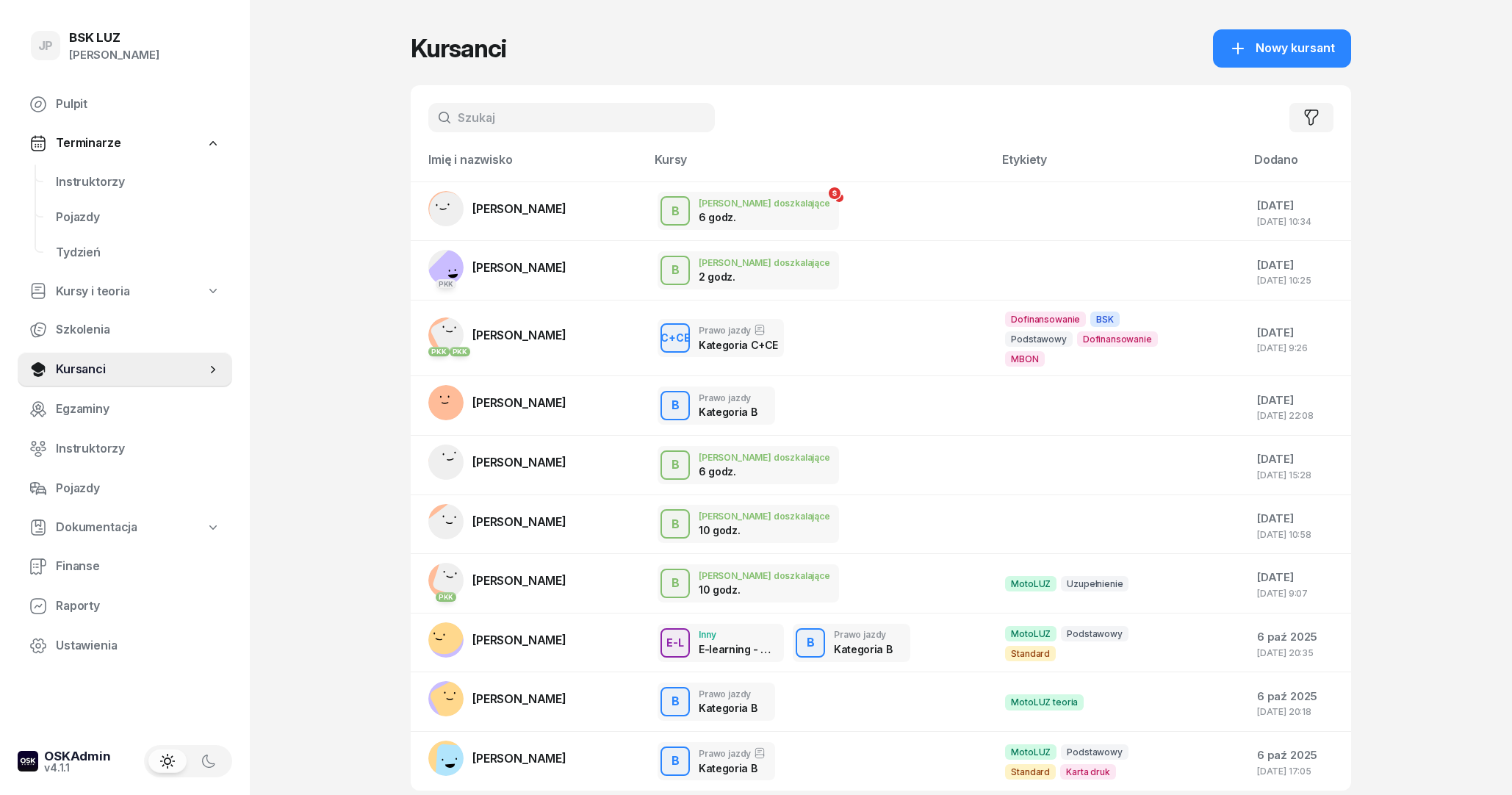
click at [480, 117] on input "text" at bounding box center [571, 118] width 286 height 29
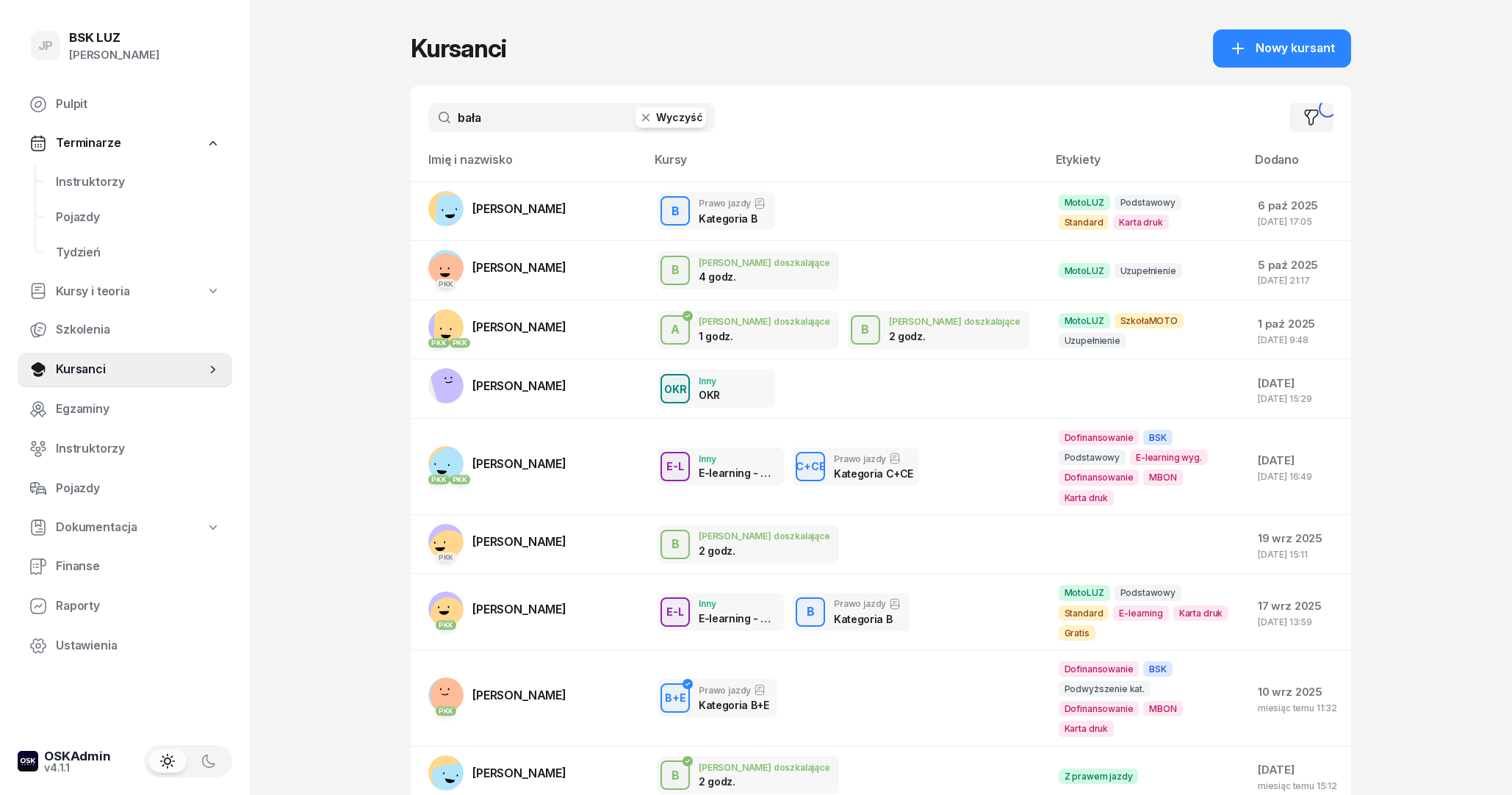
type input "bała"
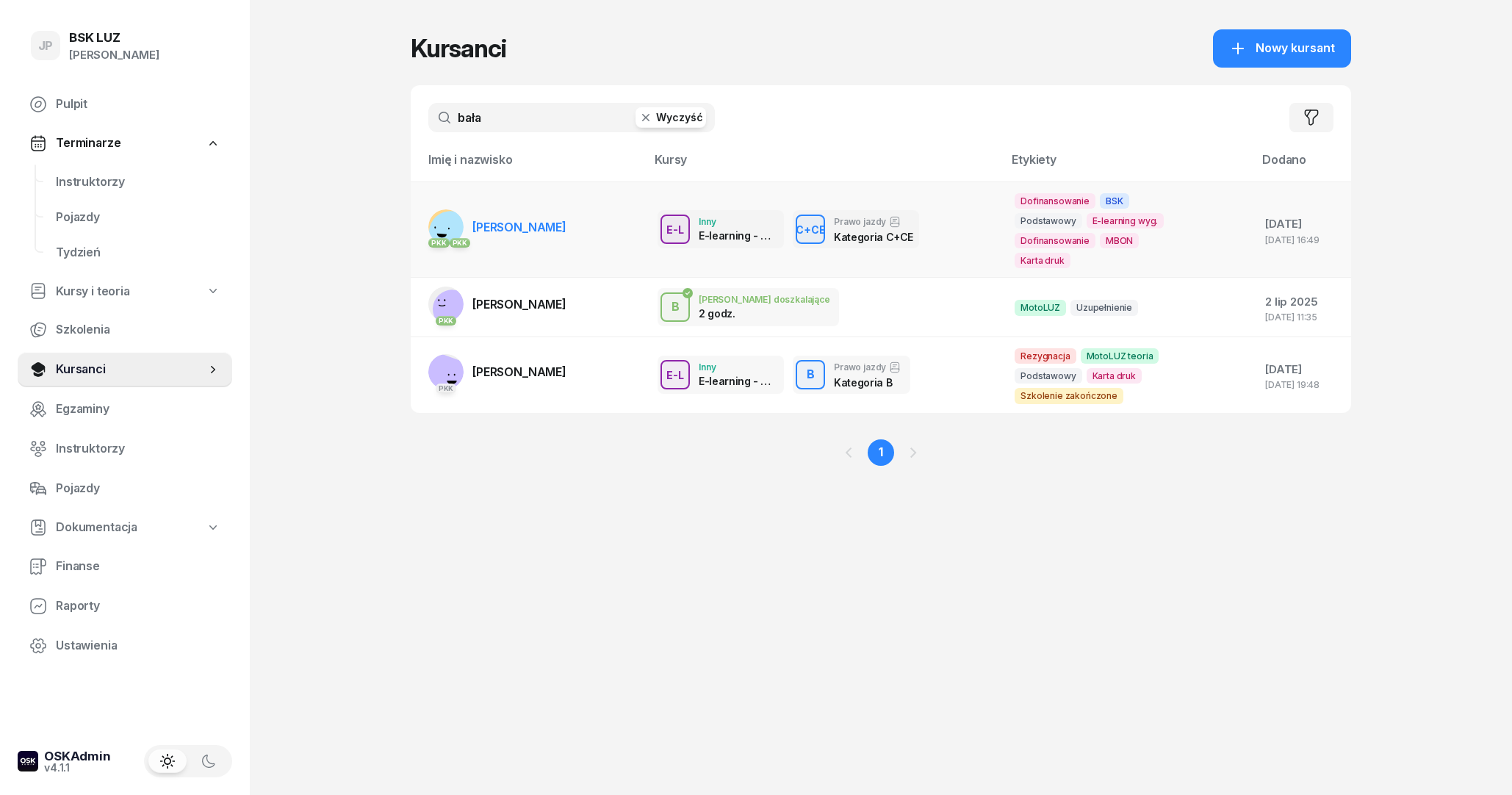
click at [554, 211] on link "PKK PKK [PERSON_NAME]" at bounding box center [497, 227] width 138 height 36
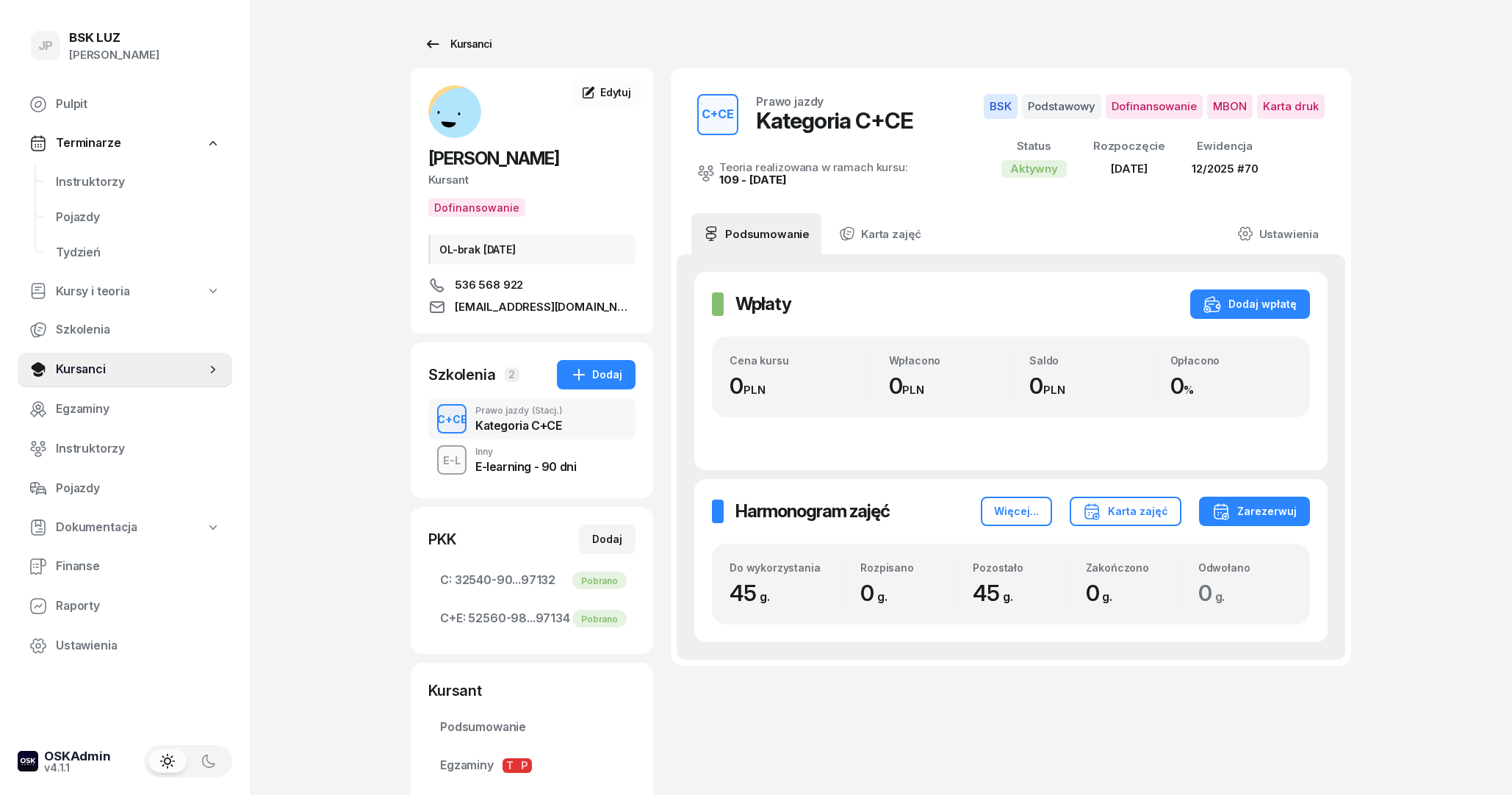
click at [478, 39] on div "Kursanci" at bounding box center [457, 44] width 67 height 18
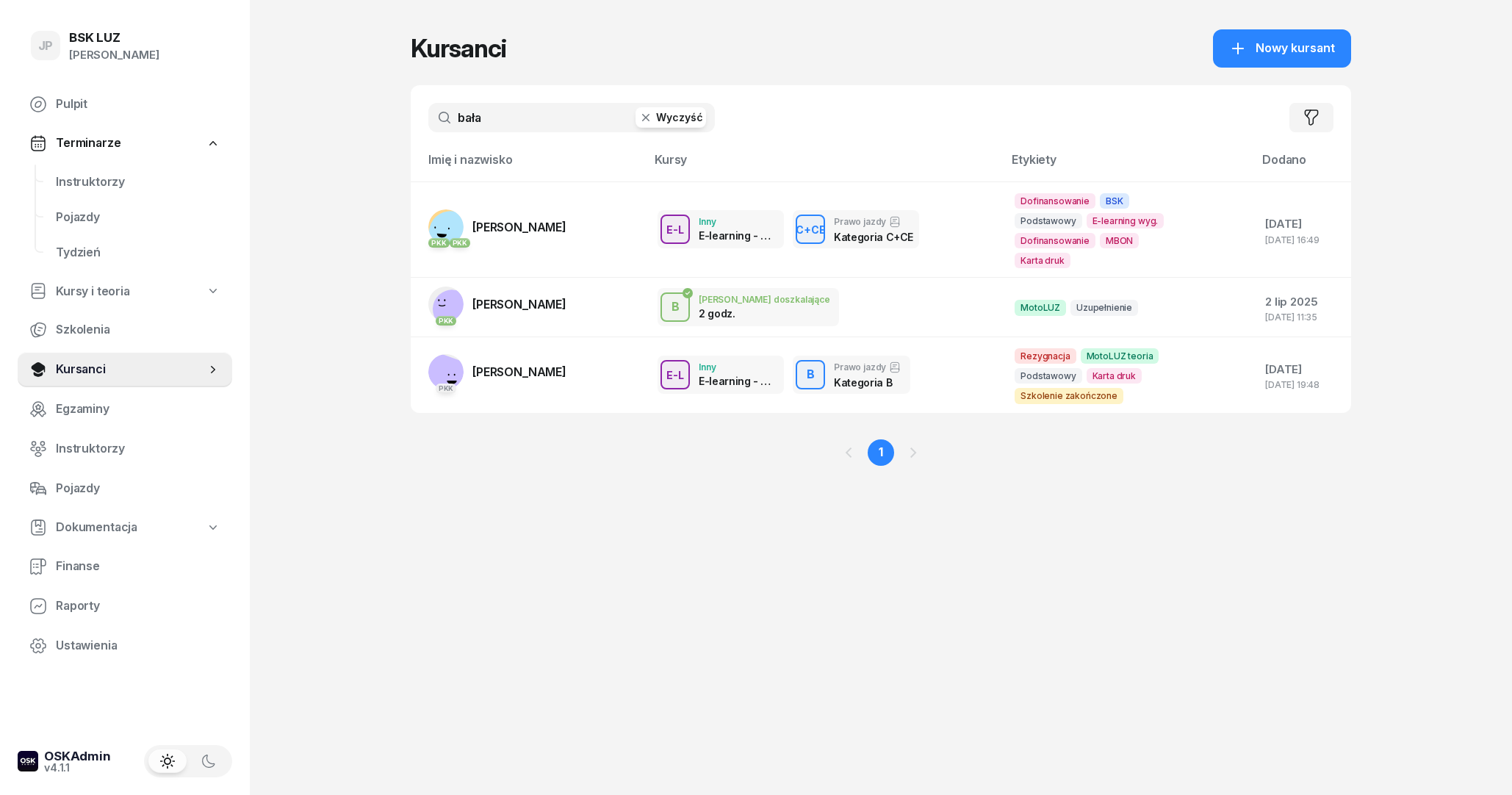
click at [665, 118] on button "Wyczyść" at bounding box center [670, 118] width 70 height 21
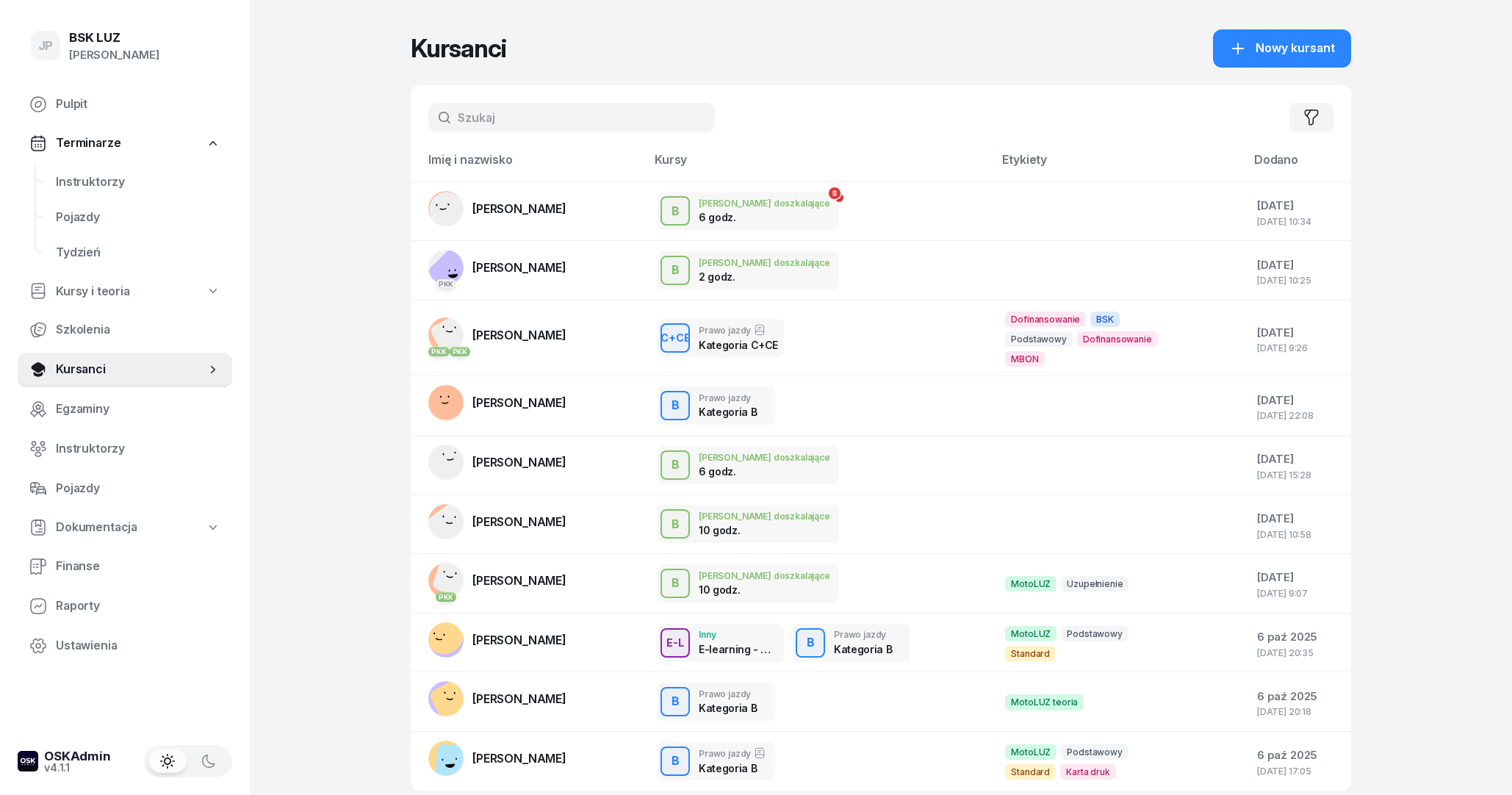
click at [591, 122] on input "text" at bounding box center [571, 118] width 286 height 29
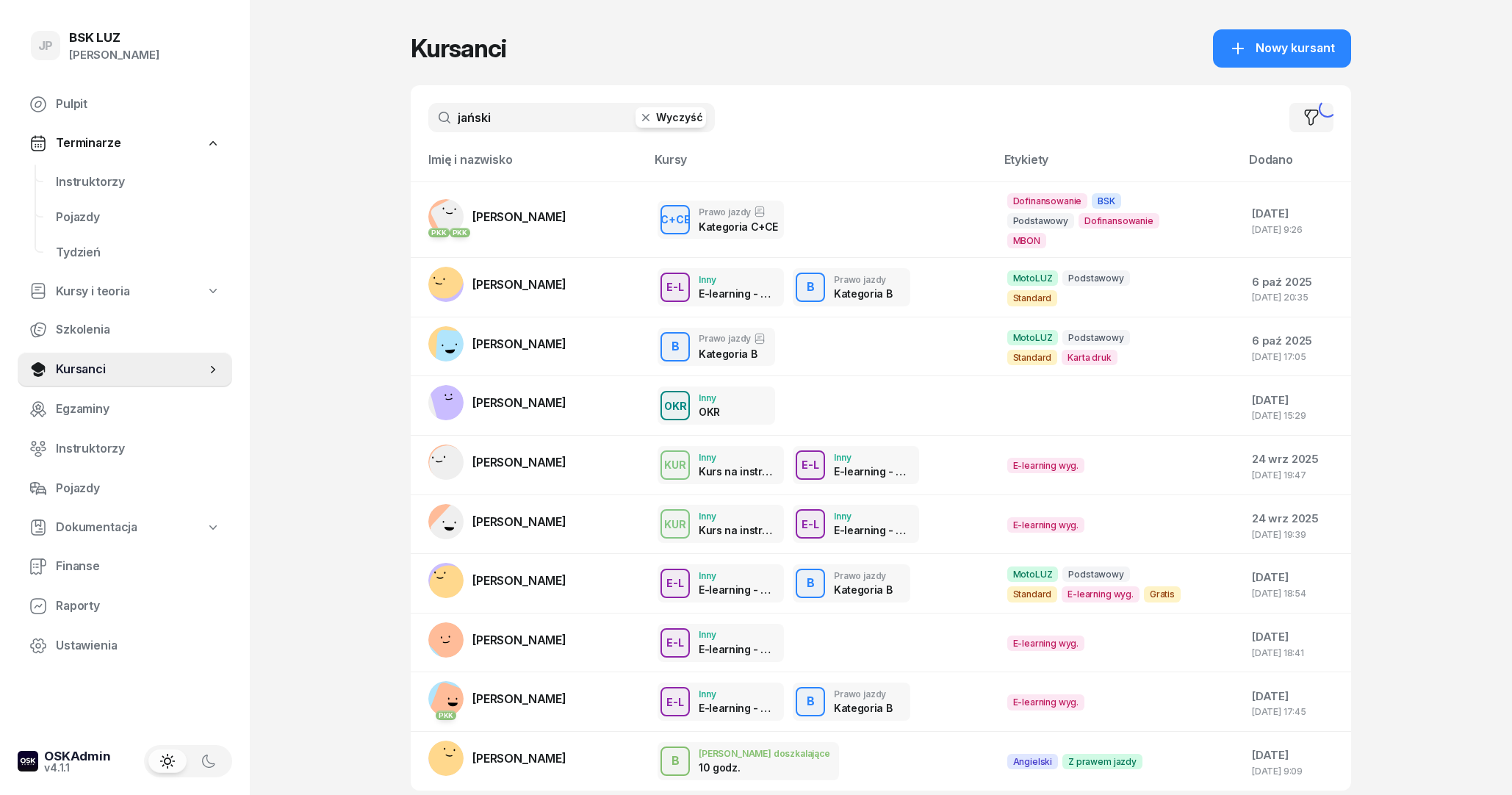
type input "jański"
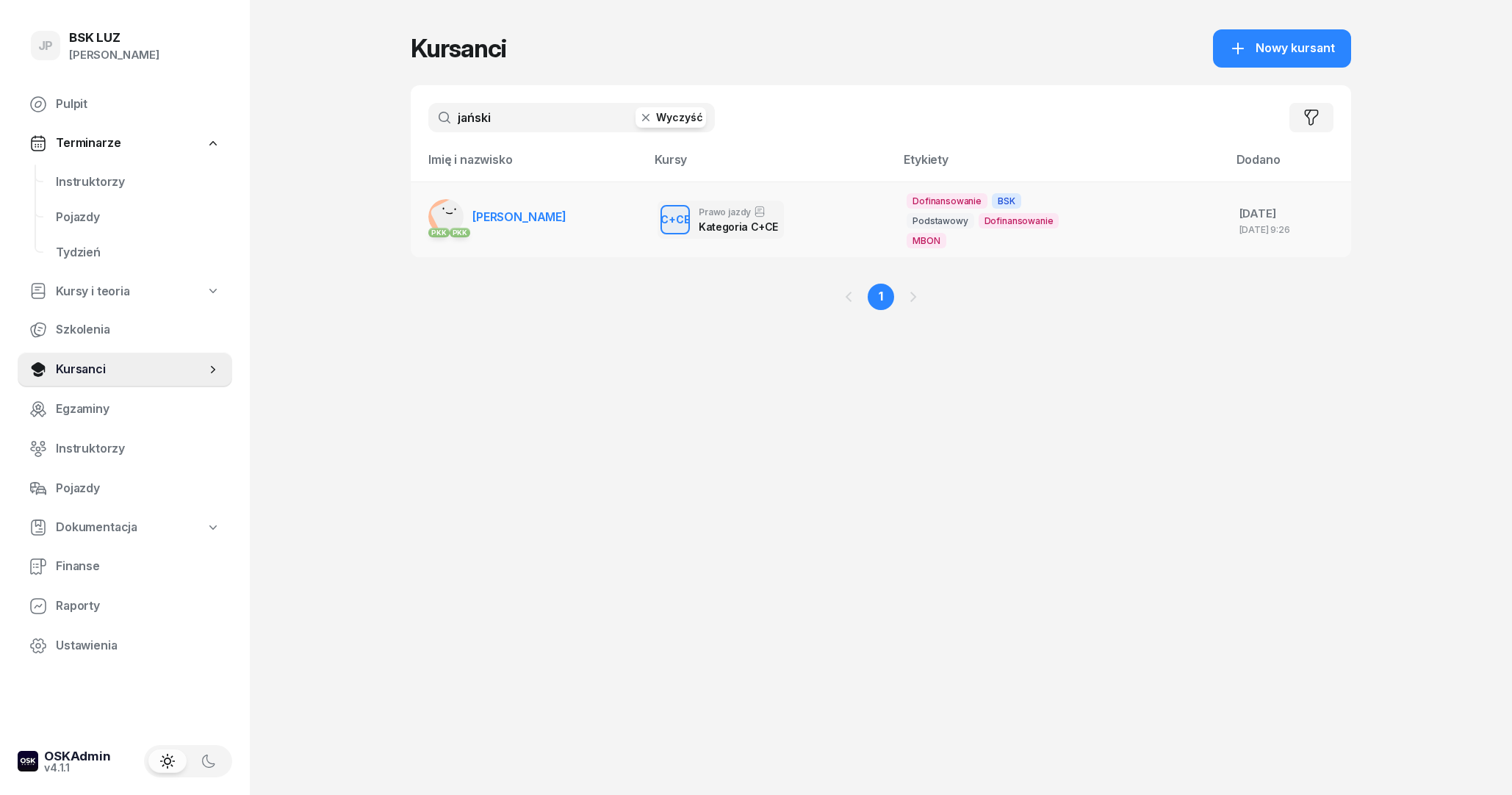
click at [537, 228] on link "PKK PKK [PERSON_NAME]" at bounding box center [497, 217] width 138 height 36
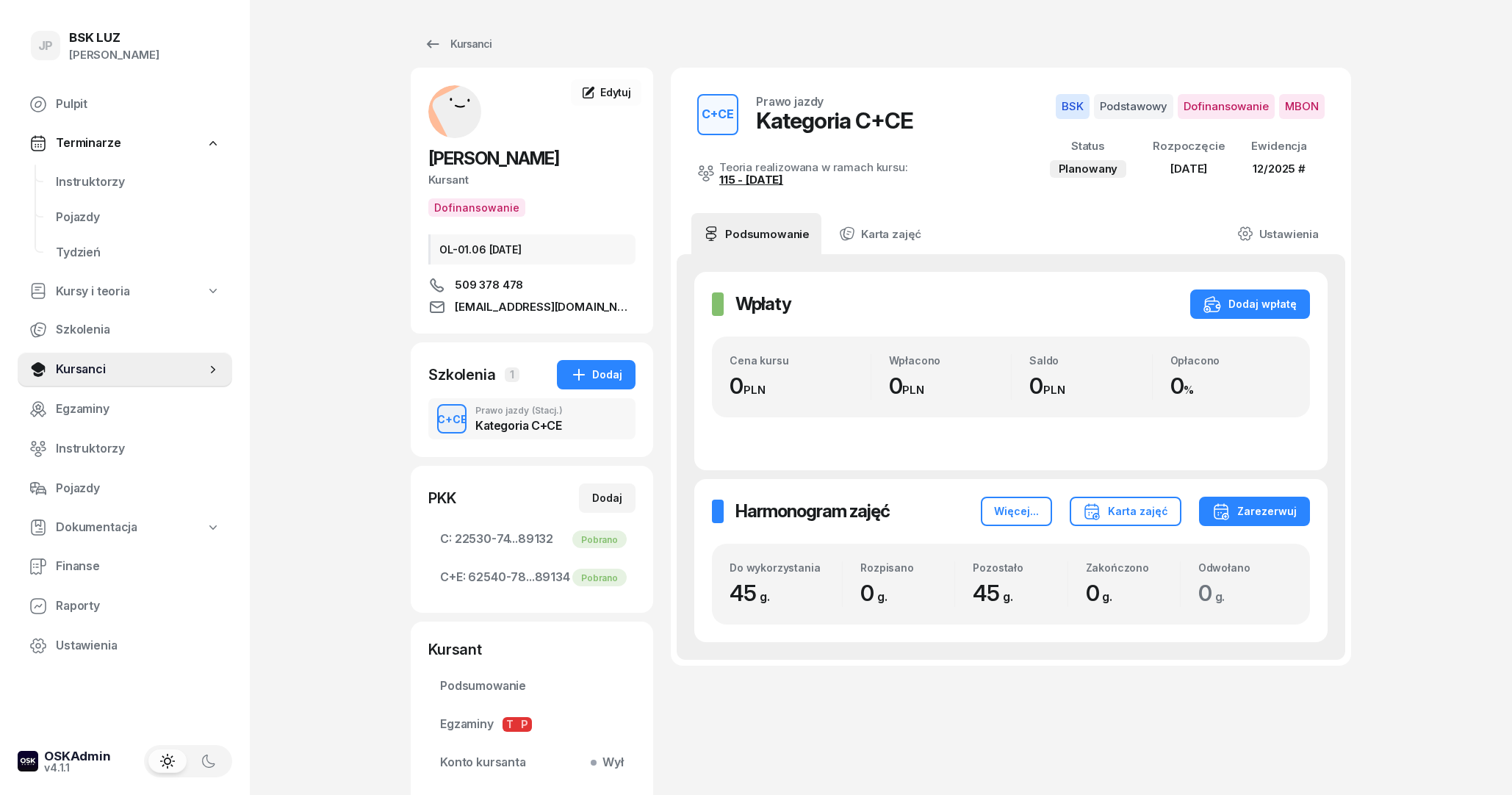
click at [783, 180] on link "115 - [DATE]" at bounding box center [751, 180] width 64 height 14
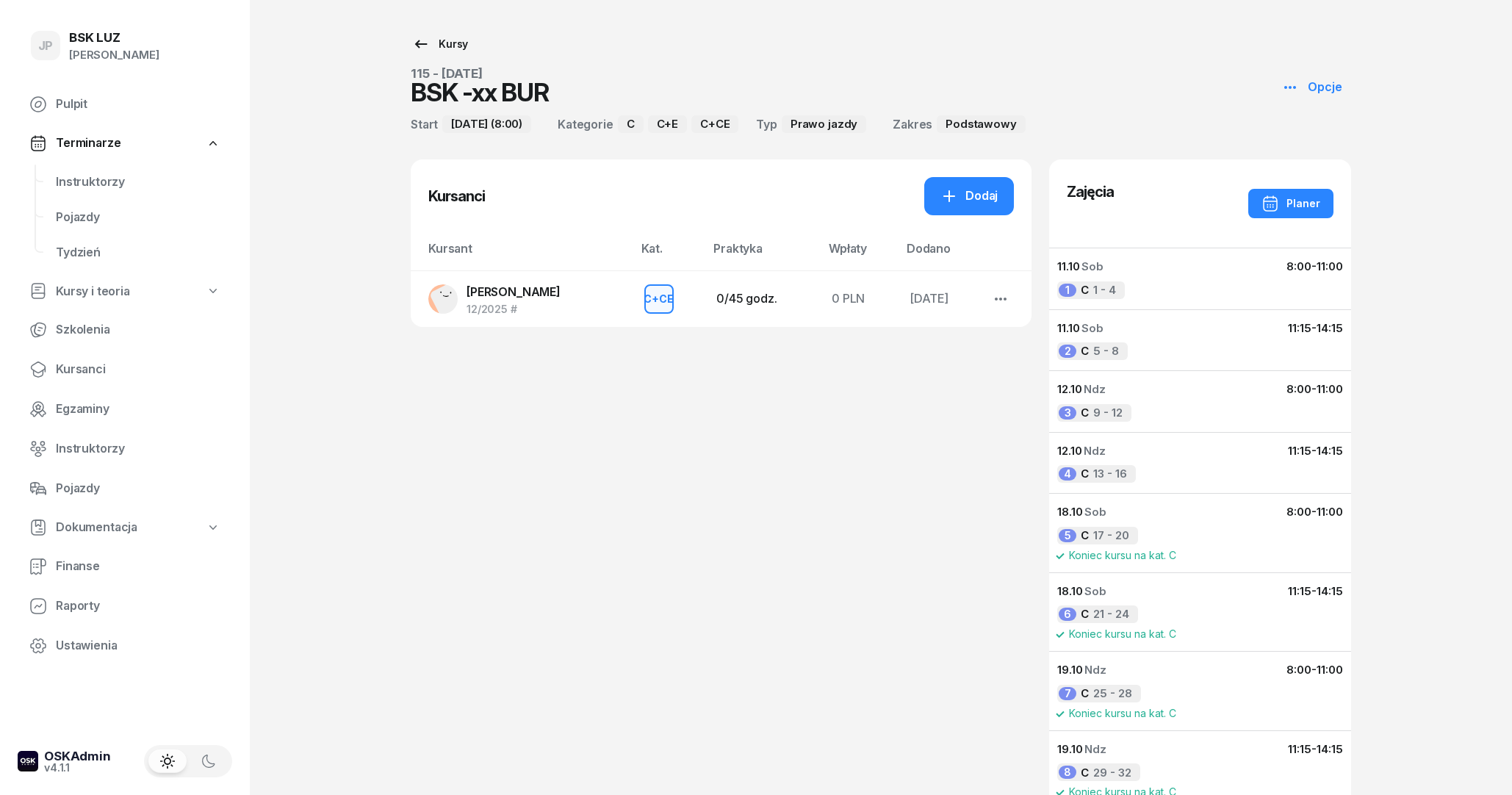
click at [451, 46] on div "Kursy" at bounding box center [440, 44] width 56 height 18
select select
click at [135, 136] on link "Terminarze" at bounding box center [125, 143] width 214 height 34
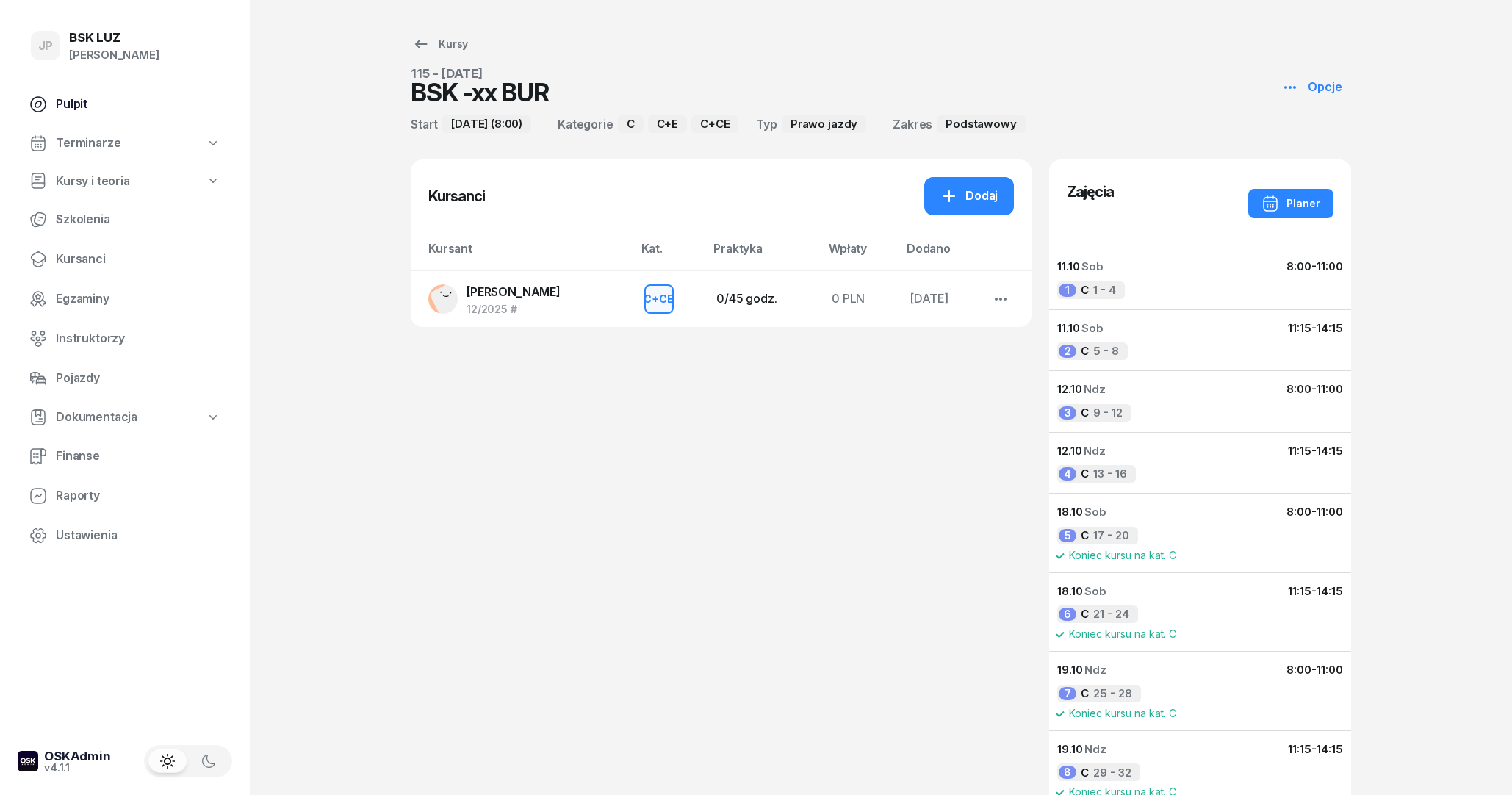
click at [101, 94] on link "Pulpit" at bounding box center [125, 105] width 214 height 36
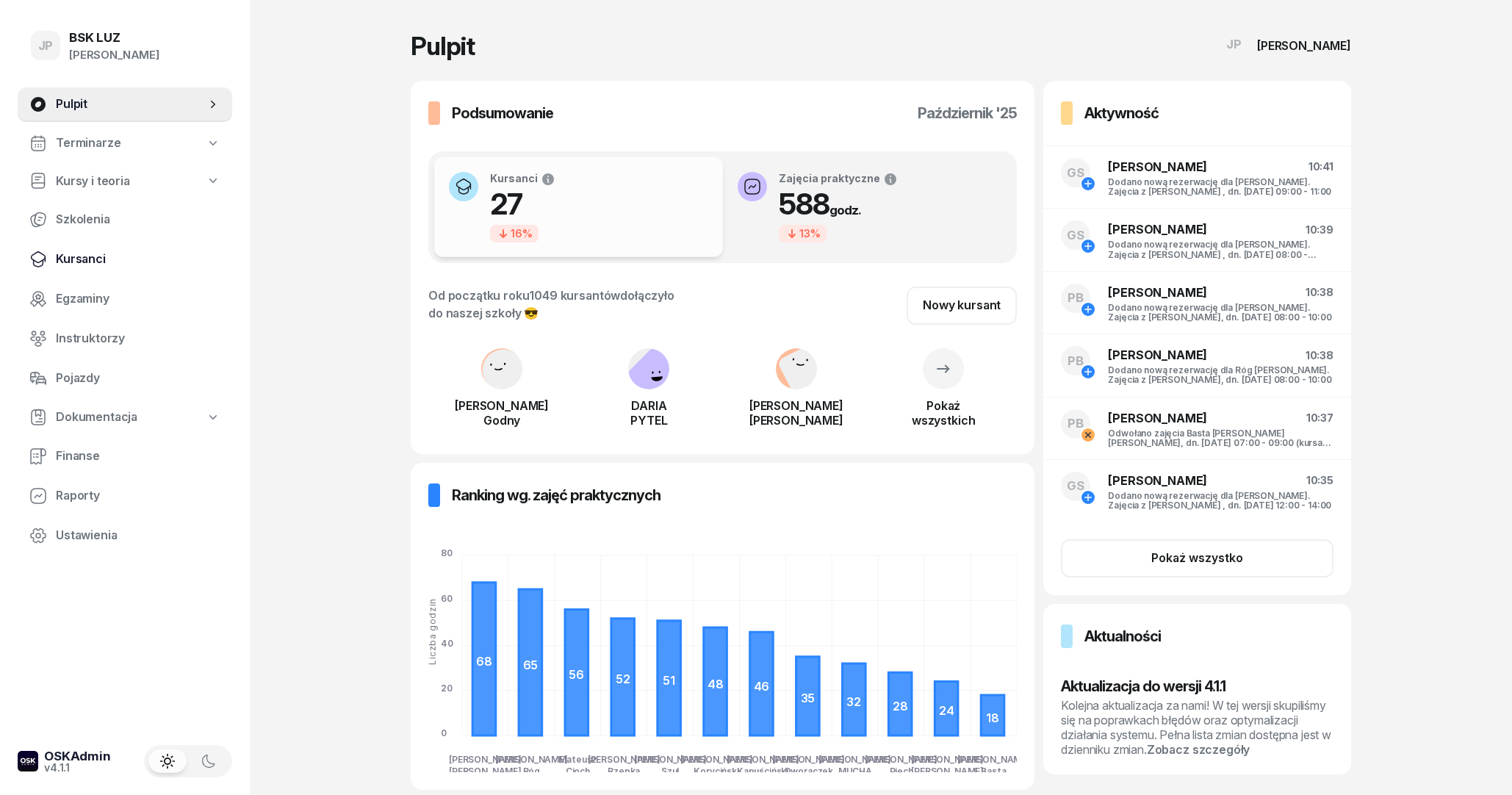
click at [104, 252] on span "Kursanci" at bounding box center [138, 259] width 165 height 19
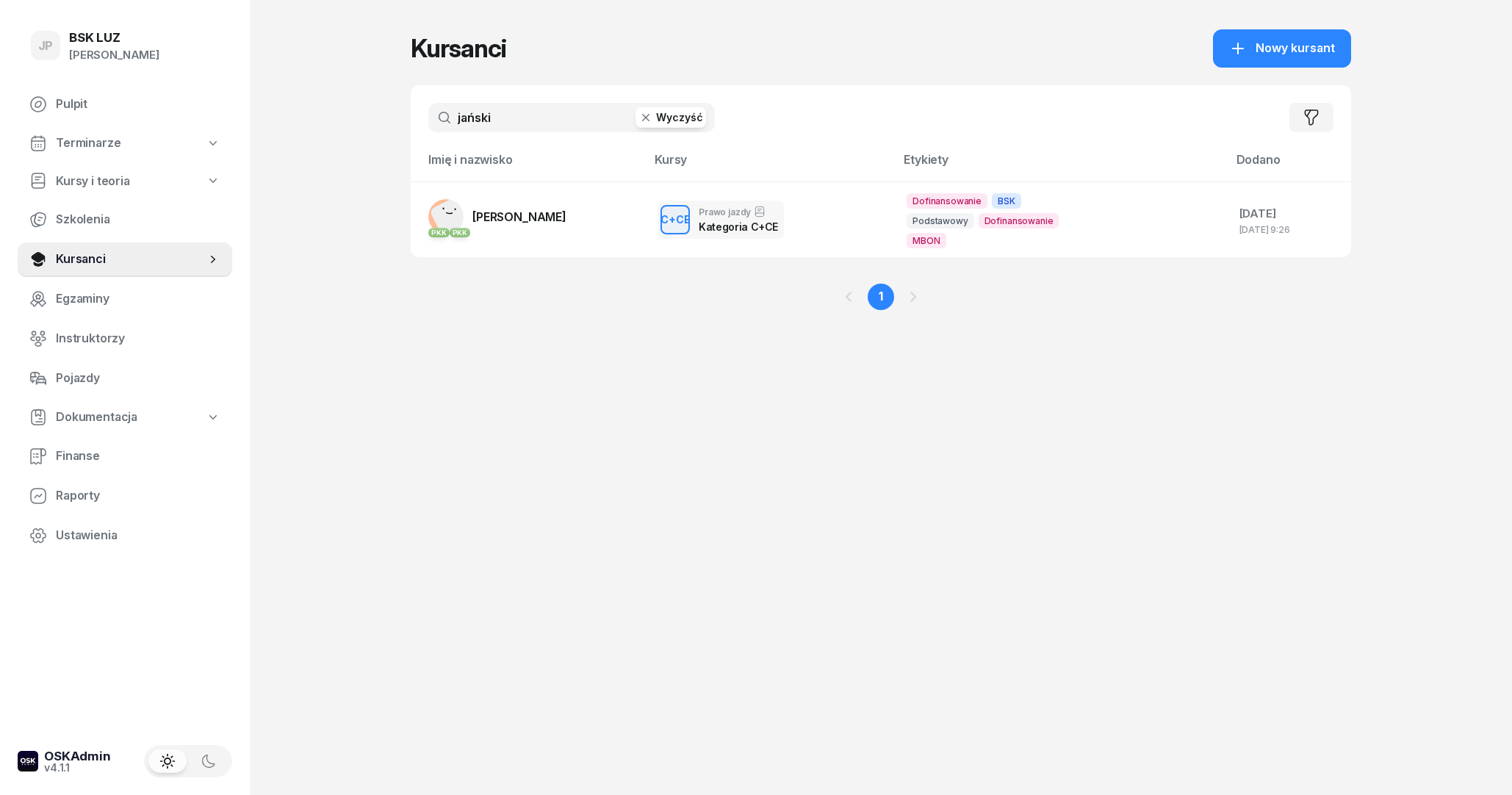
drag, startPoint x: 571, startPoint y: 122, endPoint x: 259, endPoint y: 87, distance: 314.0
click at [428, 103] on input "jański" at bounding box center [571, 118] width 286 height 29
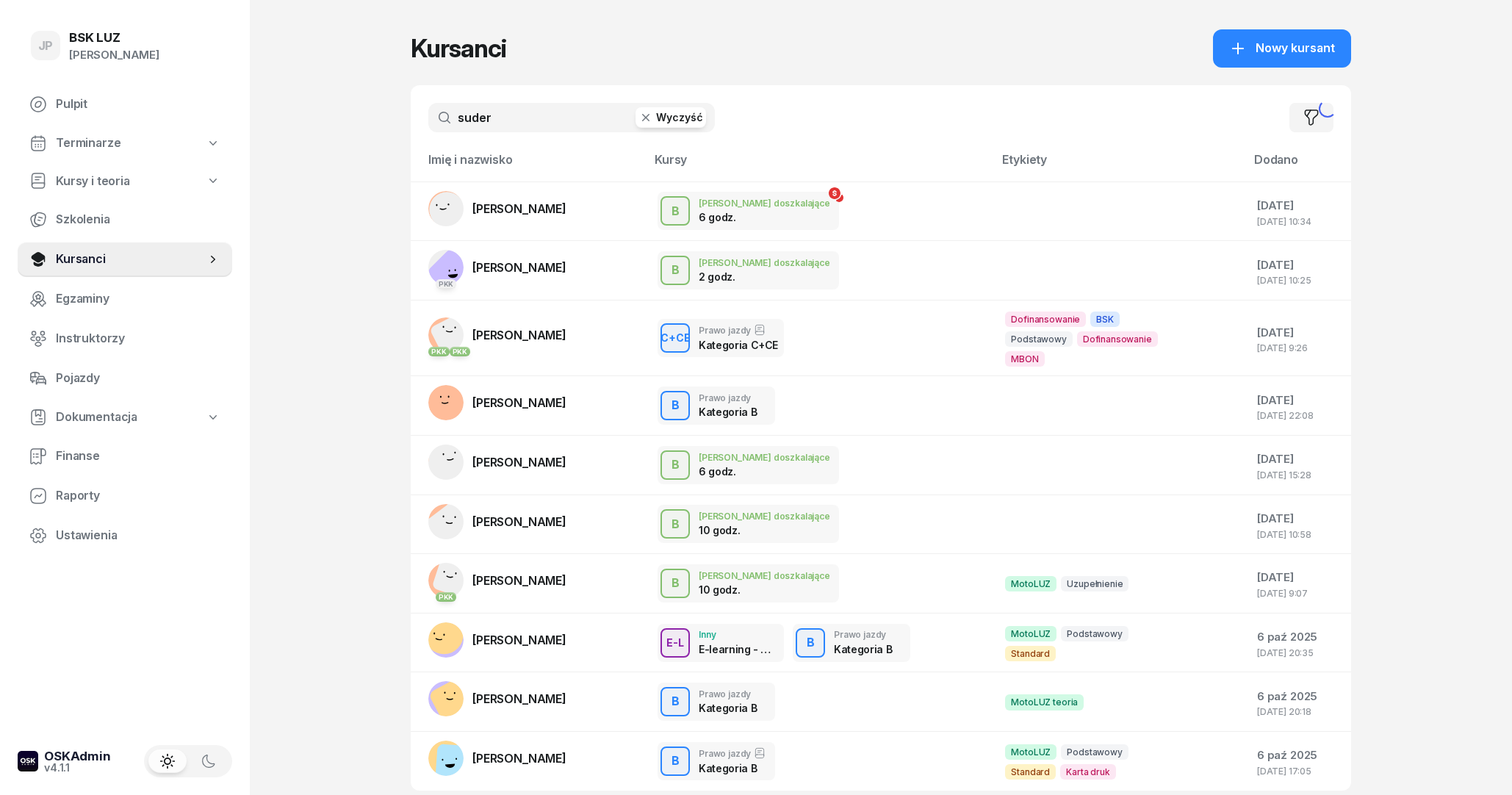
type input "suder"
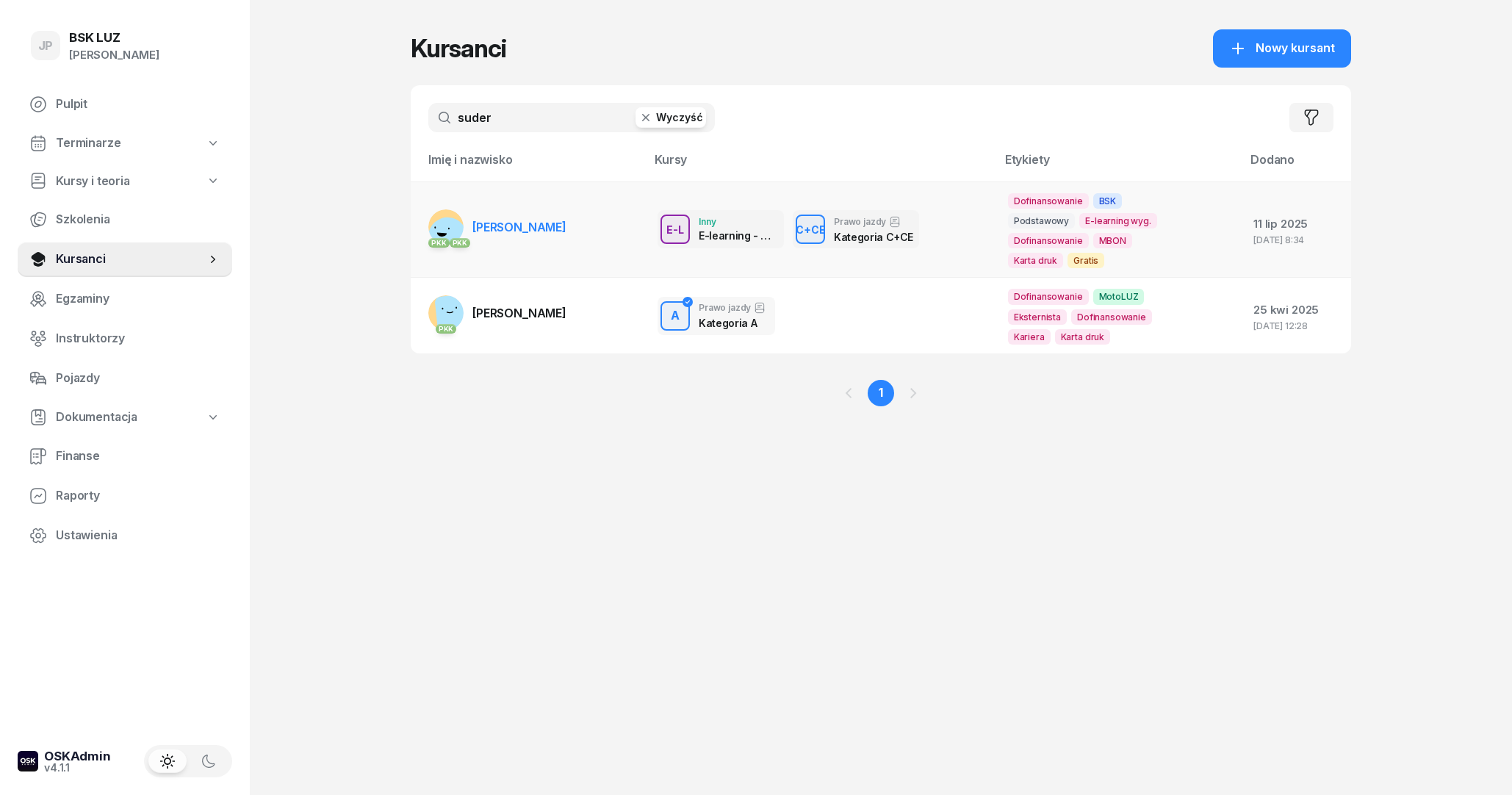
click at [567, 235] on link "[DEMOGRAPHIC_DATA] PKK [PERSON_NAME]" at bounding box center [497, 227] width 138 height 36
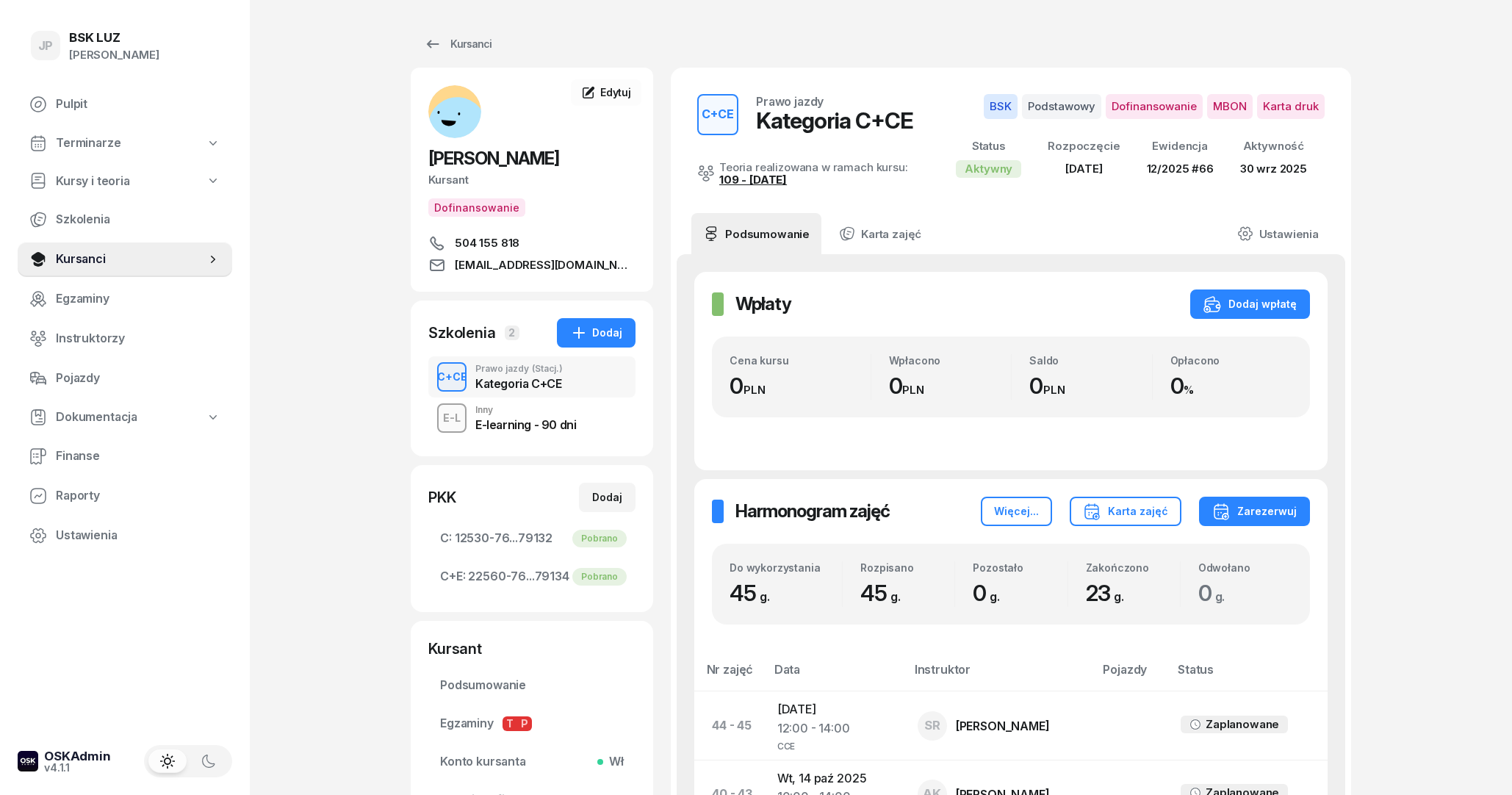
click at [752, 179] on link "109 - [DATE]" at bounding box center [753, 180] width 67 height 14
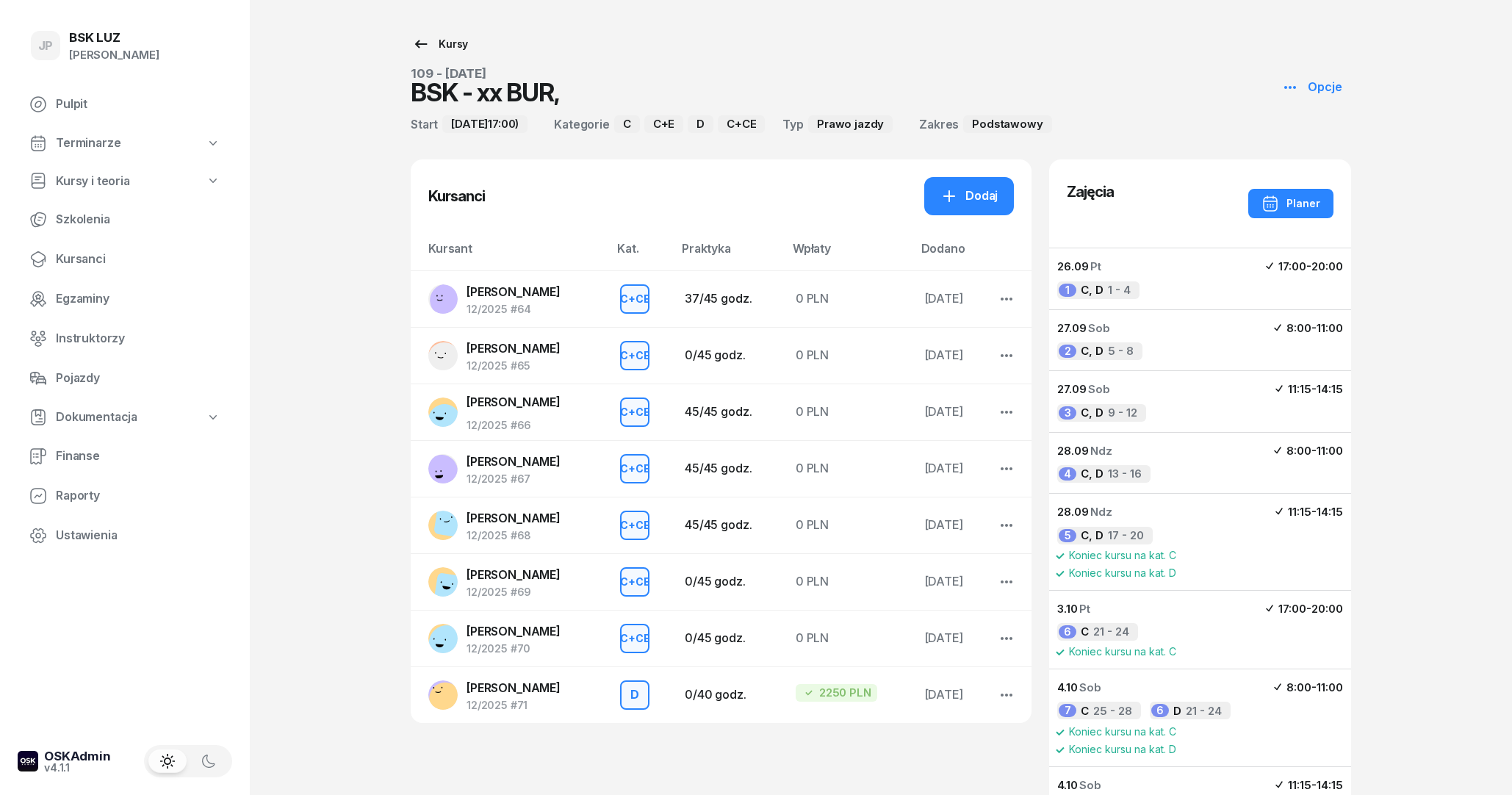
click at [445, 48] on div "Kursy" at bounding box center [440, 44] width 56 height 18
select select
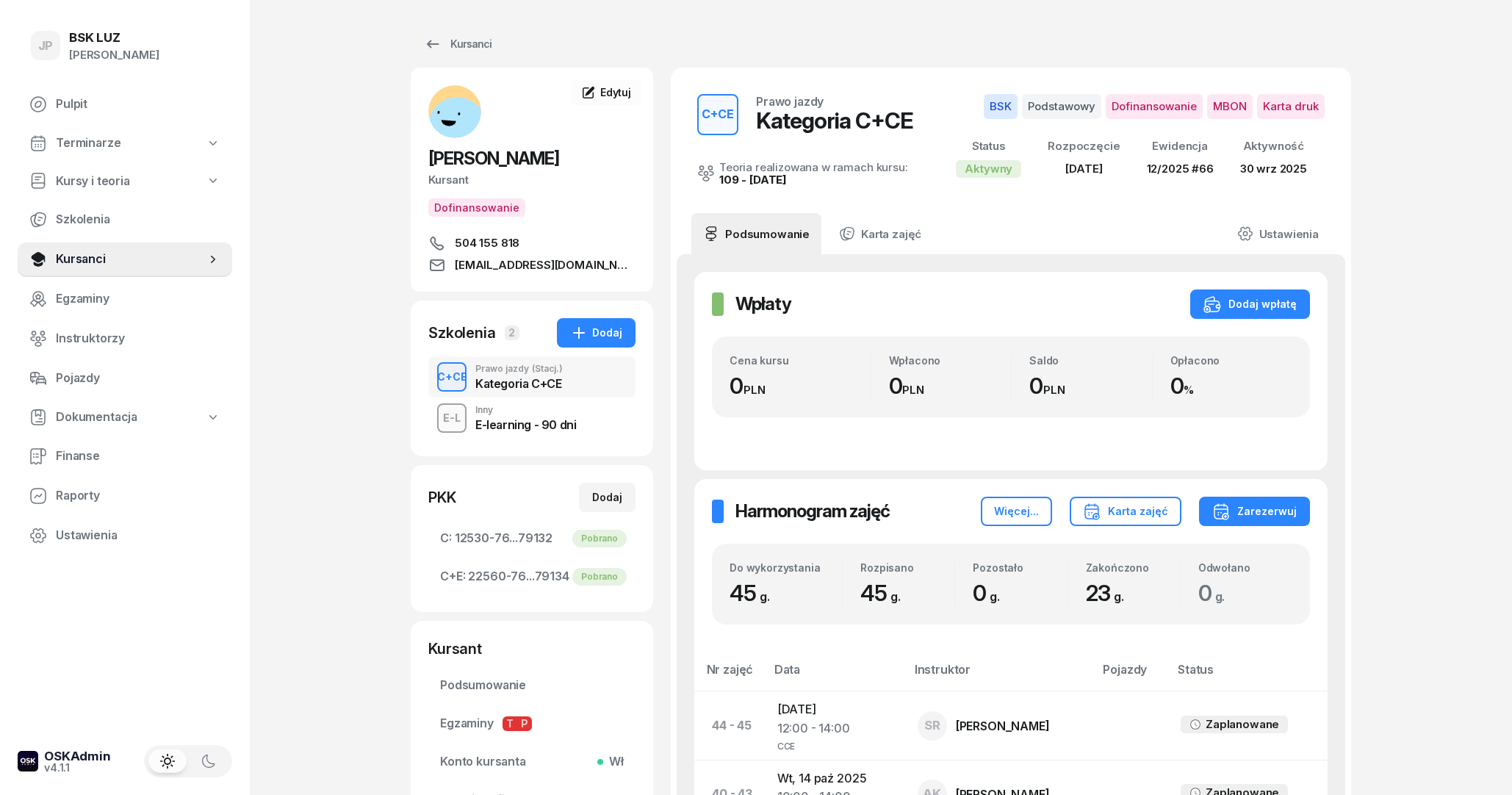
click at [544, 430] on div "E-learning - 90 dni" at bounding box center [526, 422] width 101 height 16
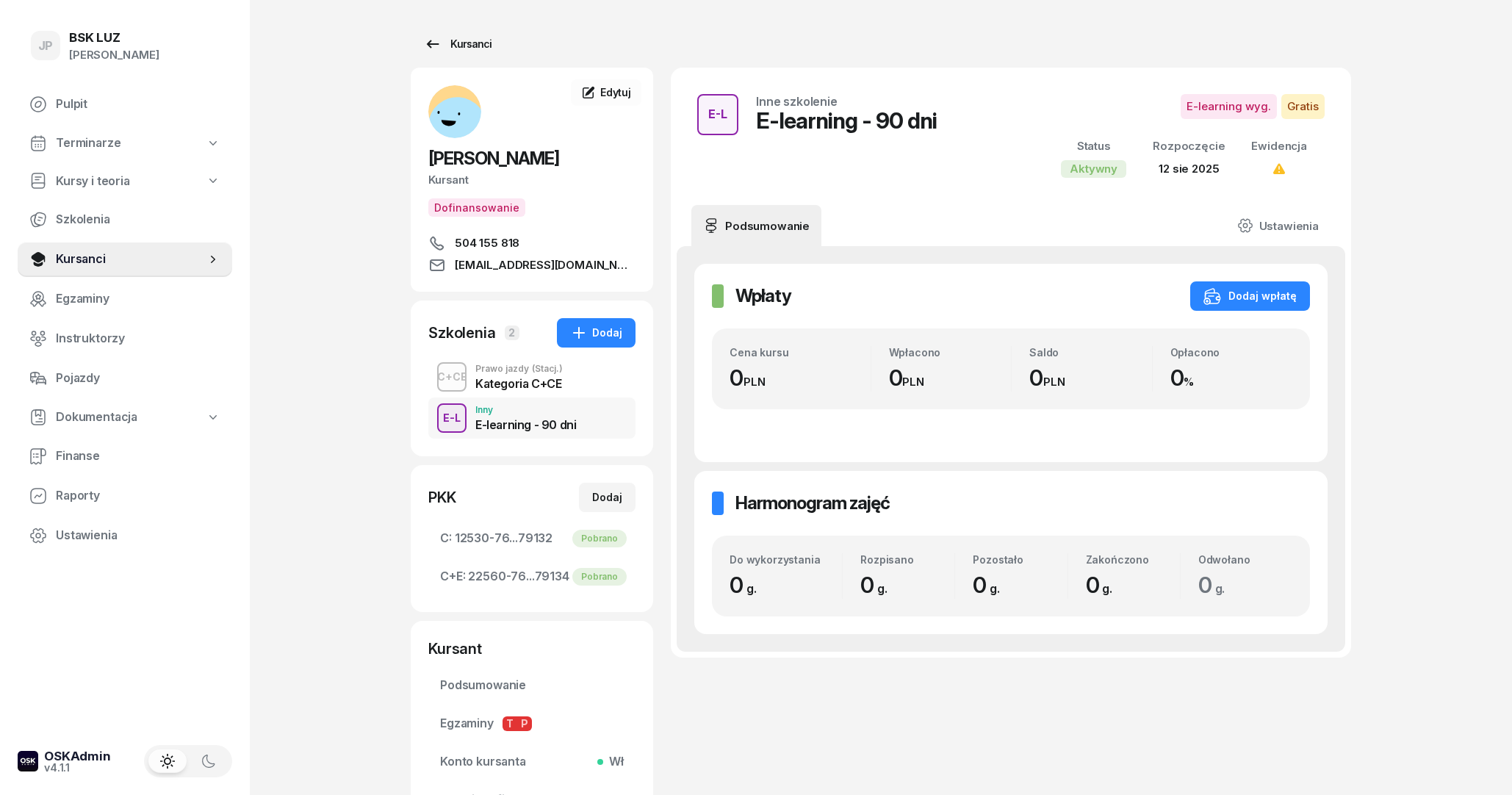
click at [420, 52] on link "Kursanci" at bounding box center [457, 44] width 94 height 29
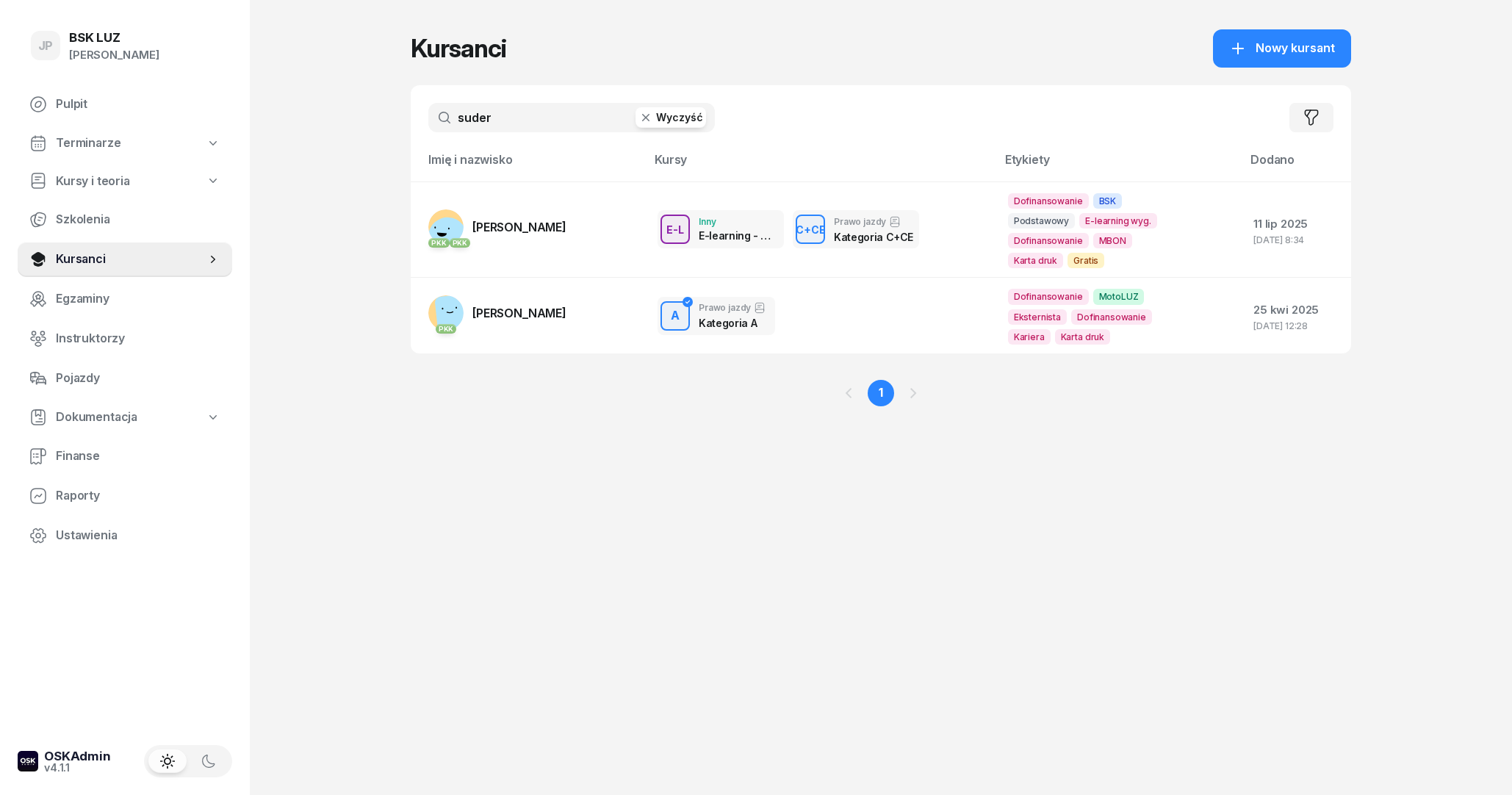
click at [687, 125] on button "Wyczyść" at bounding box center [670, 118] width 70 height 21
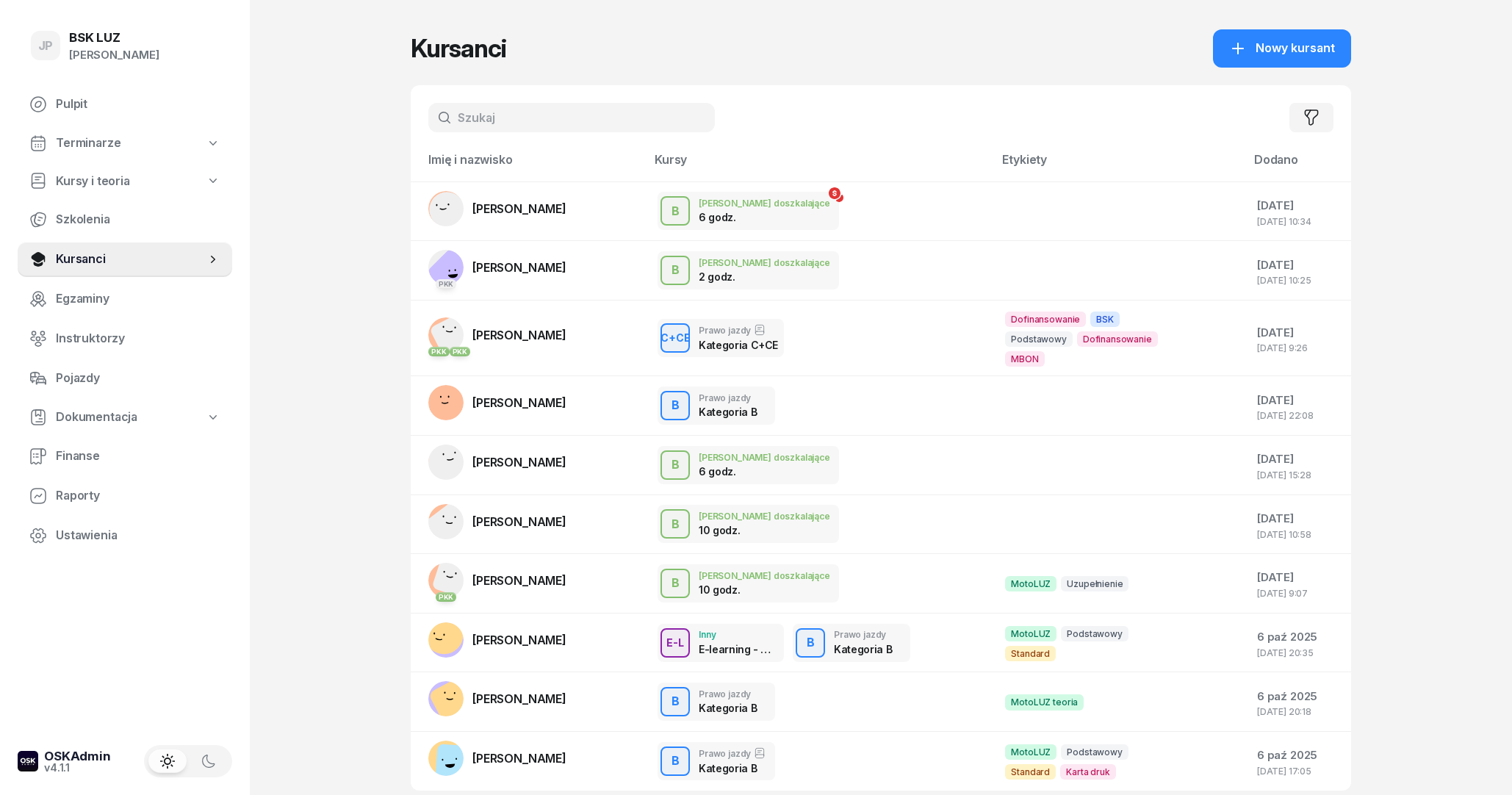
click at [619, 121] on input "text" at bounding box center [571, 118] width 286 height 29
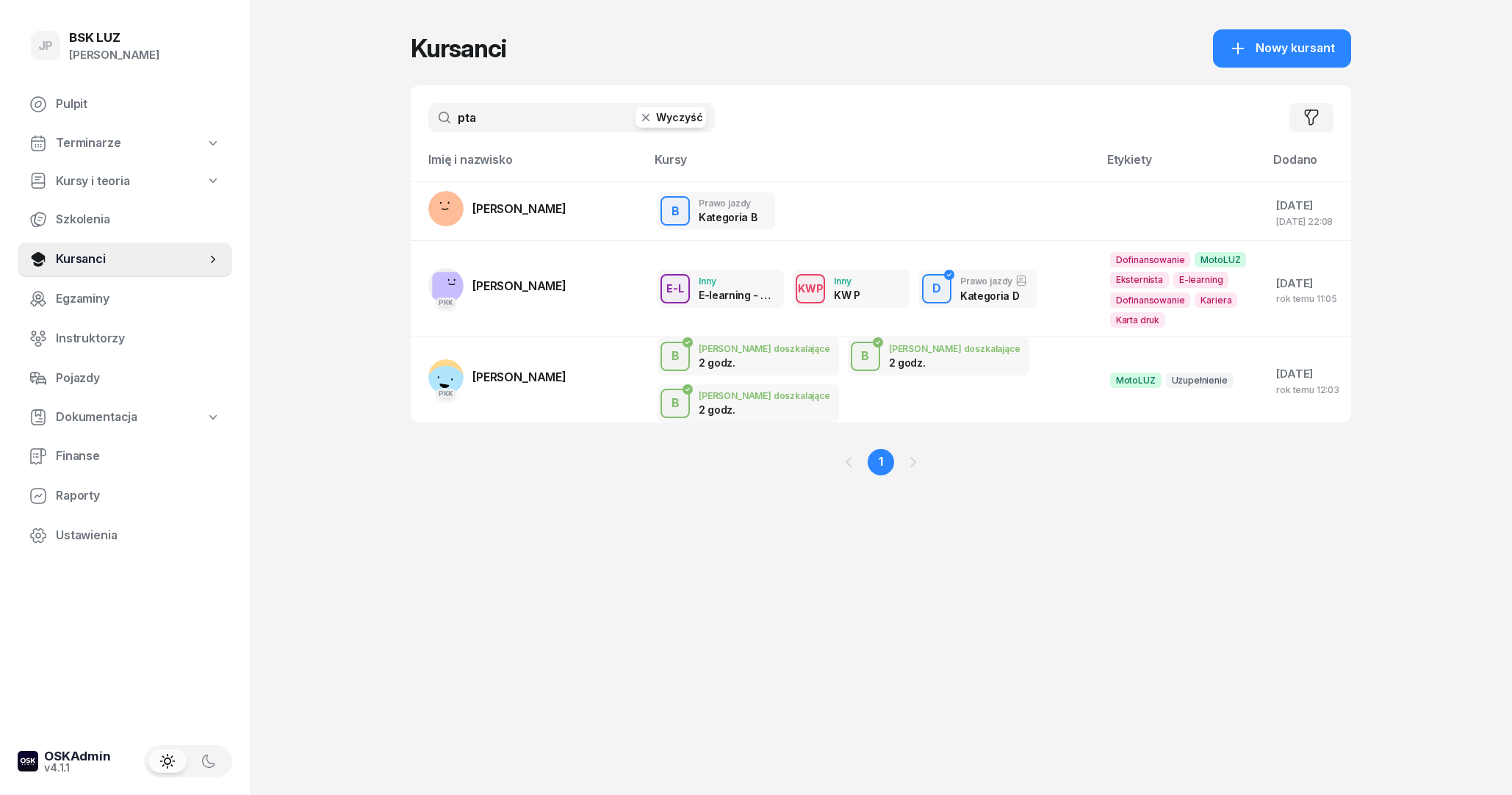
type input "pta"
click at [493, 198] on link "[PERSON_NAME]" at bounding box center [497, 209] width 138 height 36
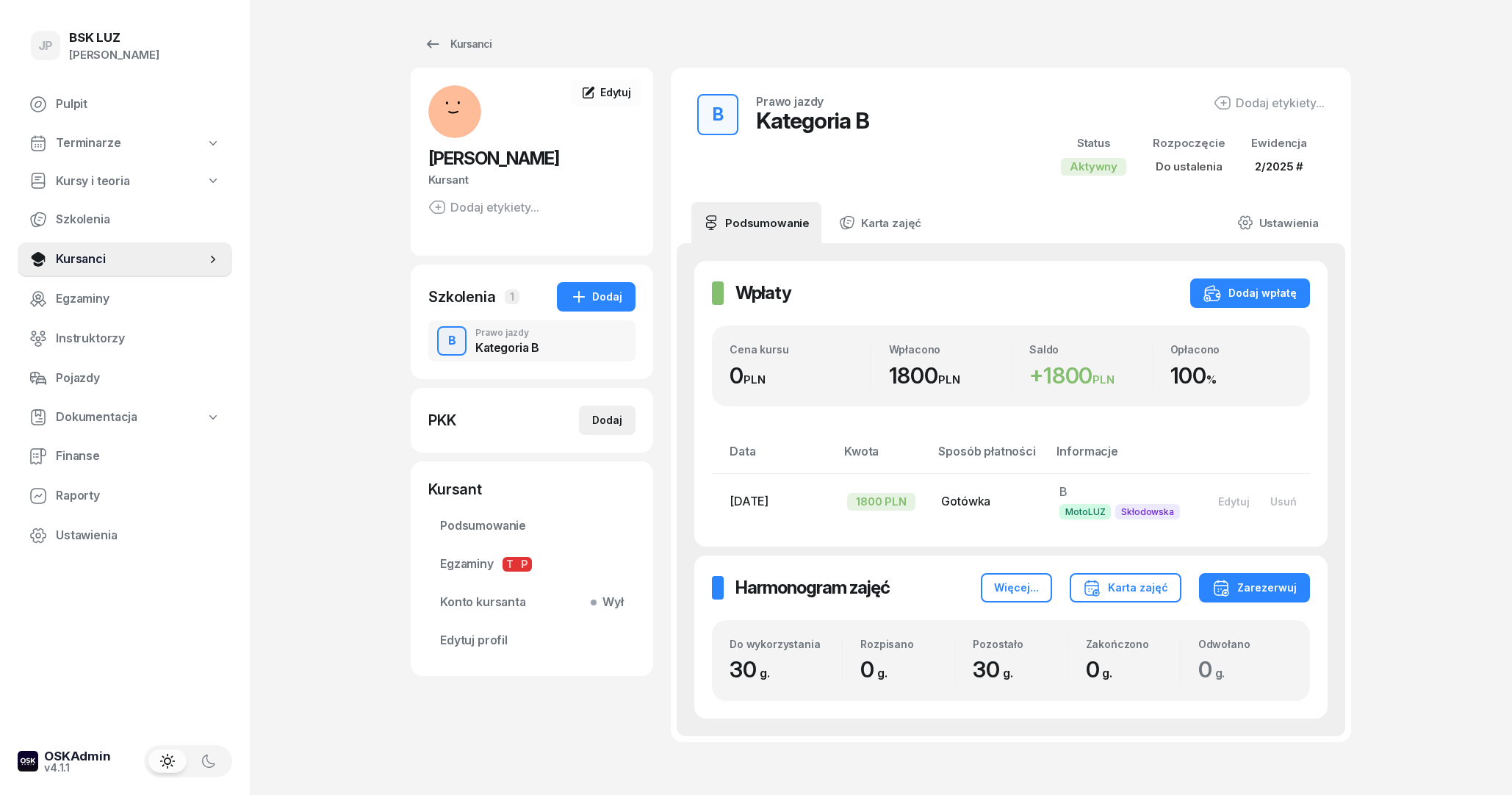
click at [597, 424] on div "Dodaj" at bounding box center [607, 420] width 30 height 18
select select
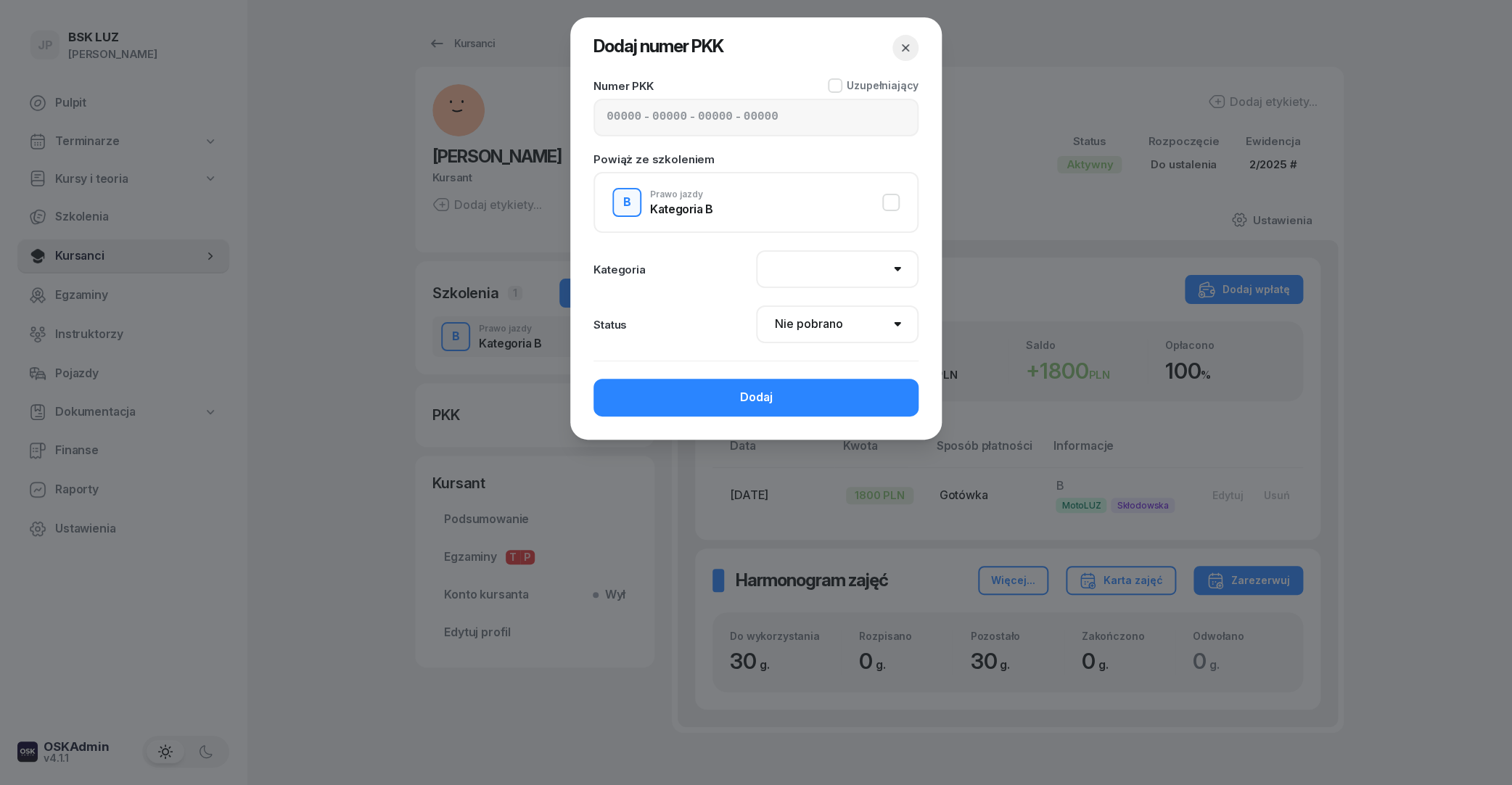
click at [698, 117] on div "- - -" at bounding box center [756, 117] width 325 height 37
click at [625, 122] on input at bounding box center [624, 117] width 35 height 19
click at [912, 41] on icon "button" at bounding box center [906, 47] width 15 height 15
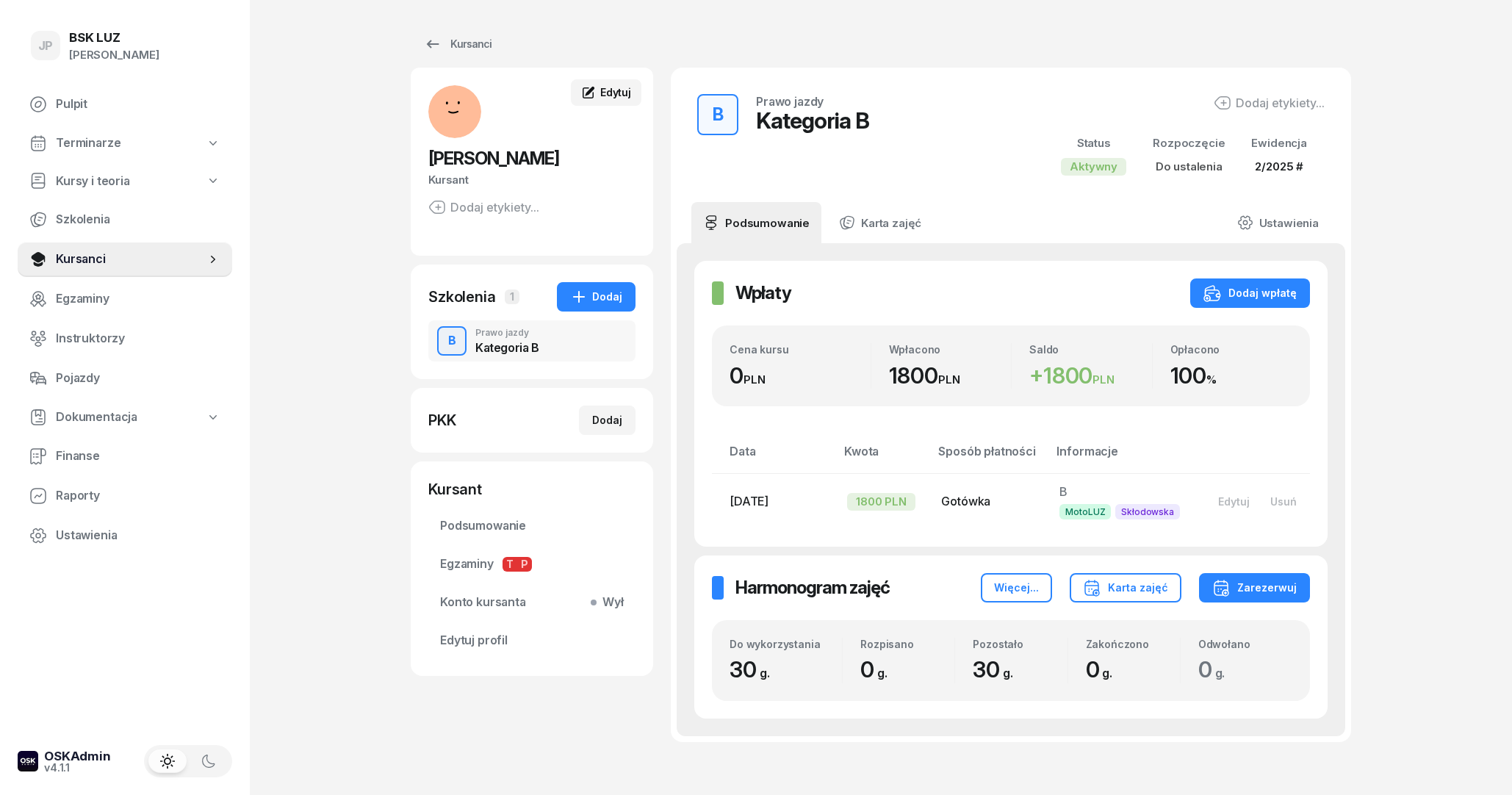
click at [616, 98] on span "Edytuj" at bounding box center [615, 92] width 31 height 12
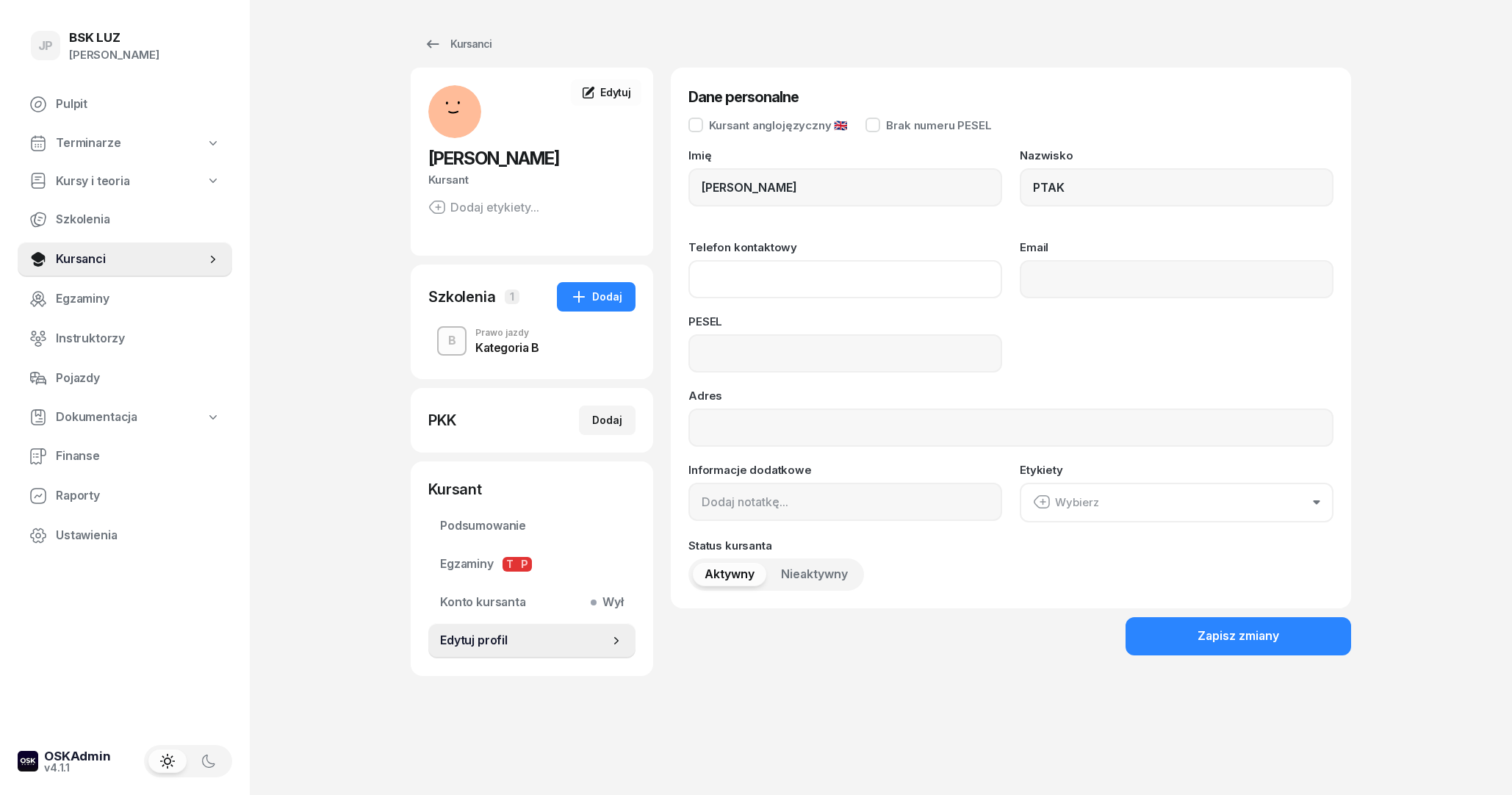
click at [825, 266] on input "Telefon kontaktowy" at bounding box center [845, 279] width 314 height 38
type input "503 530 769"
click at [1046, 279] on input "Email" at bounding box center [1176, 279] width 314 height 38
type input "[EMAIL_ADDRESS][DOMAIN_NAME]"
click at [1132, 493] on button "Wybierz" at bounding box center [1176, 502] width 314 height 39
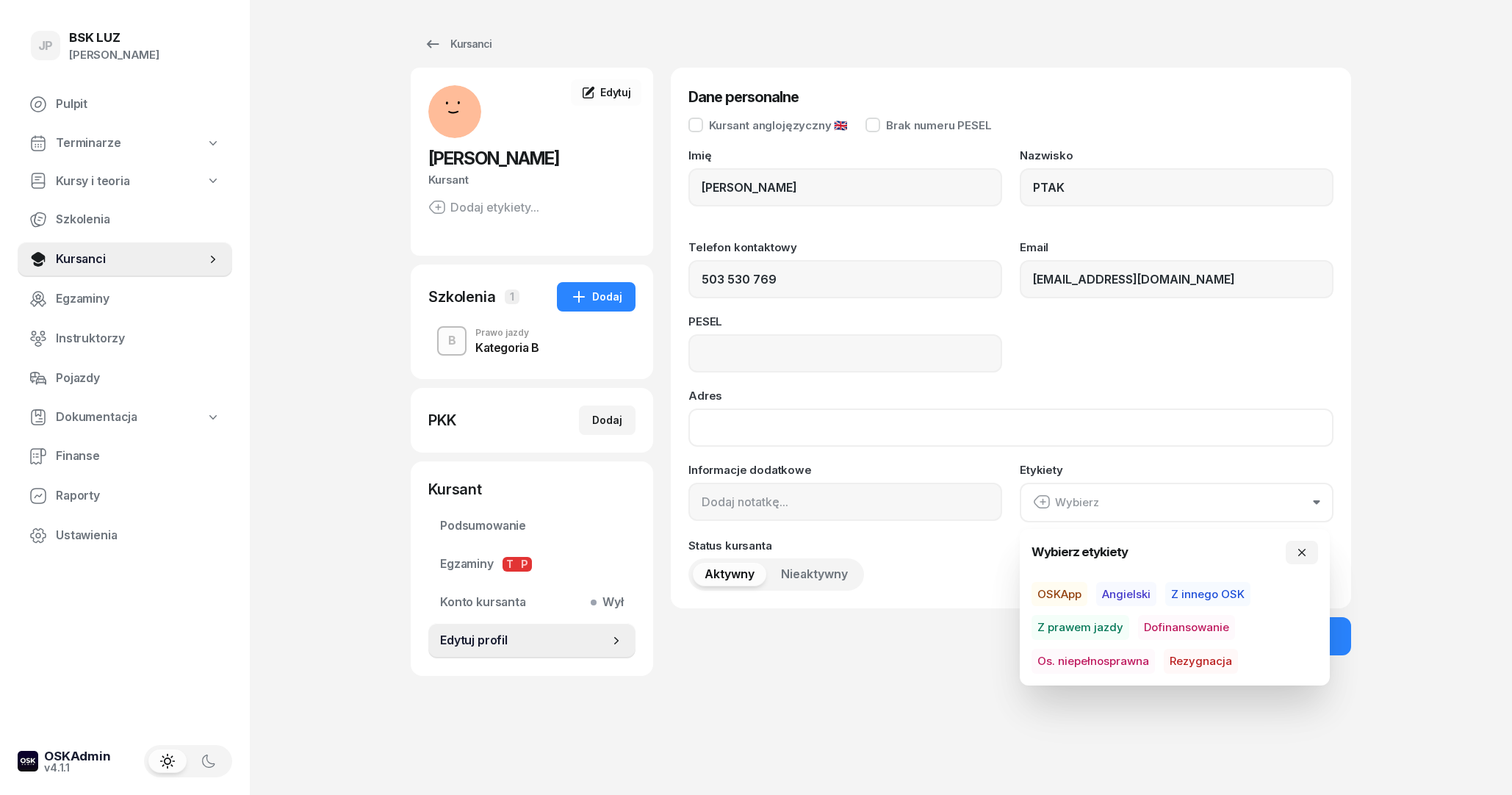
click at [1128, 420] on input "Adres" at bounding box center [1010, 427] width 645 height 38
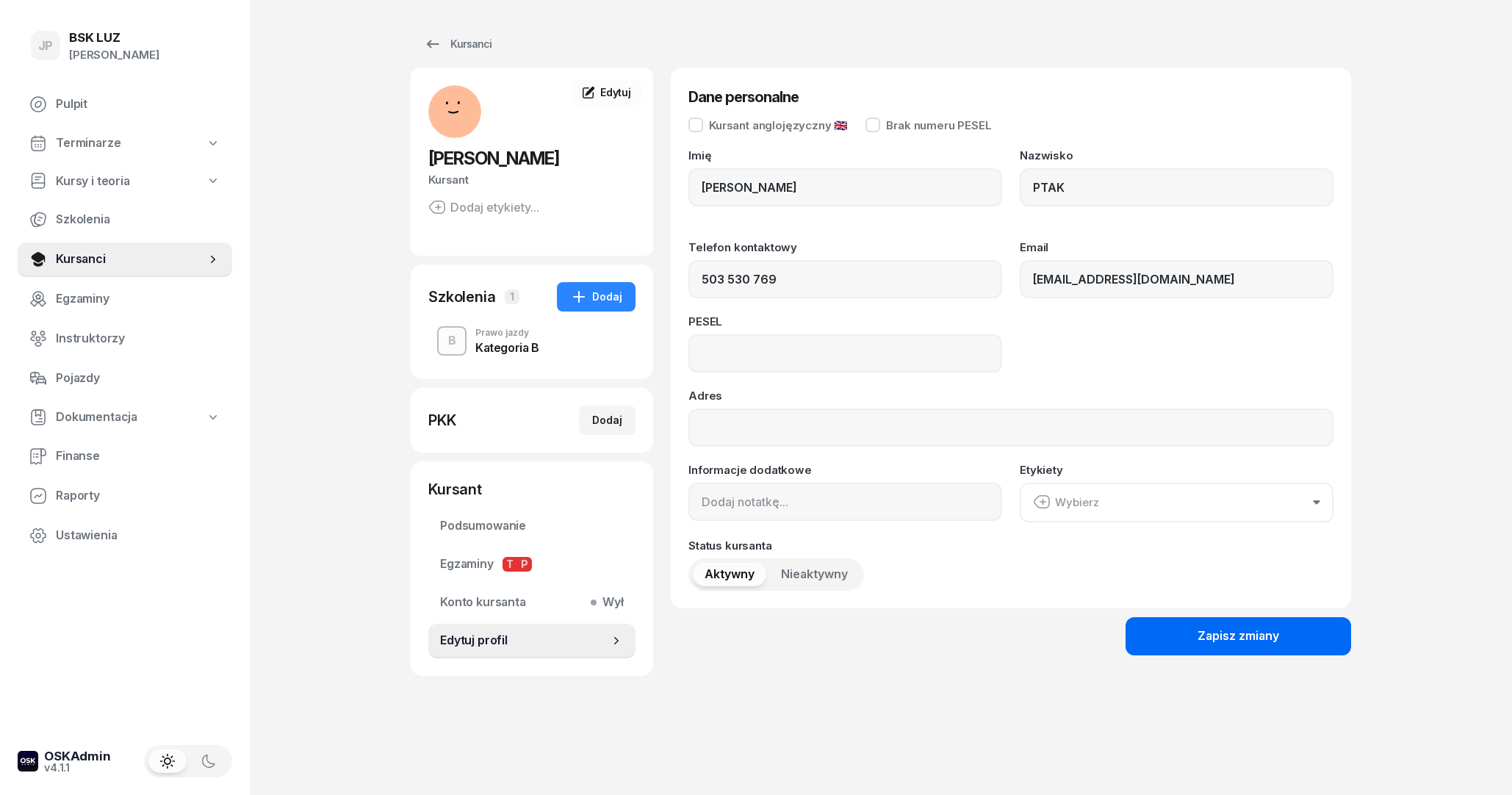
click at [1171, 627] on button "Zapisz zmiany" at bounding box center [1238, 636] width 225 height 38
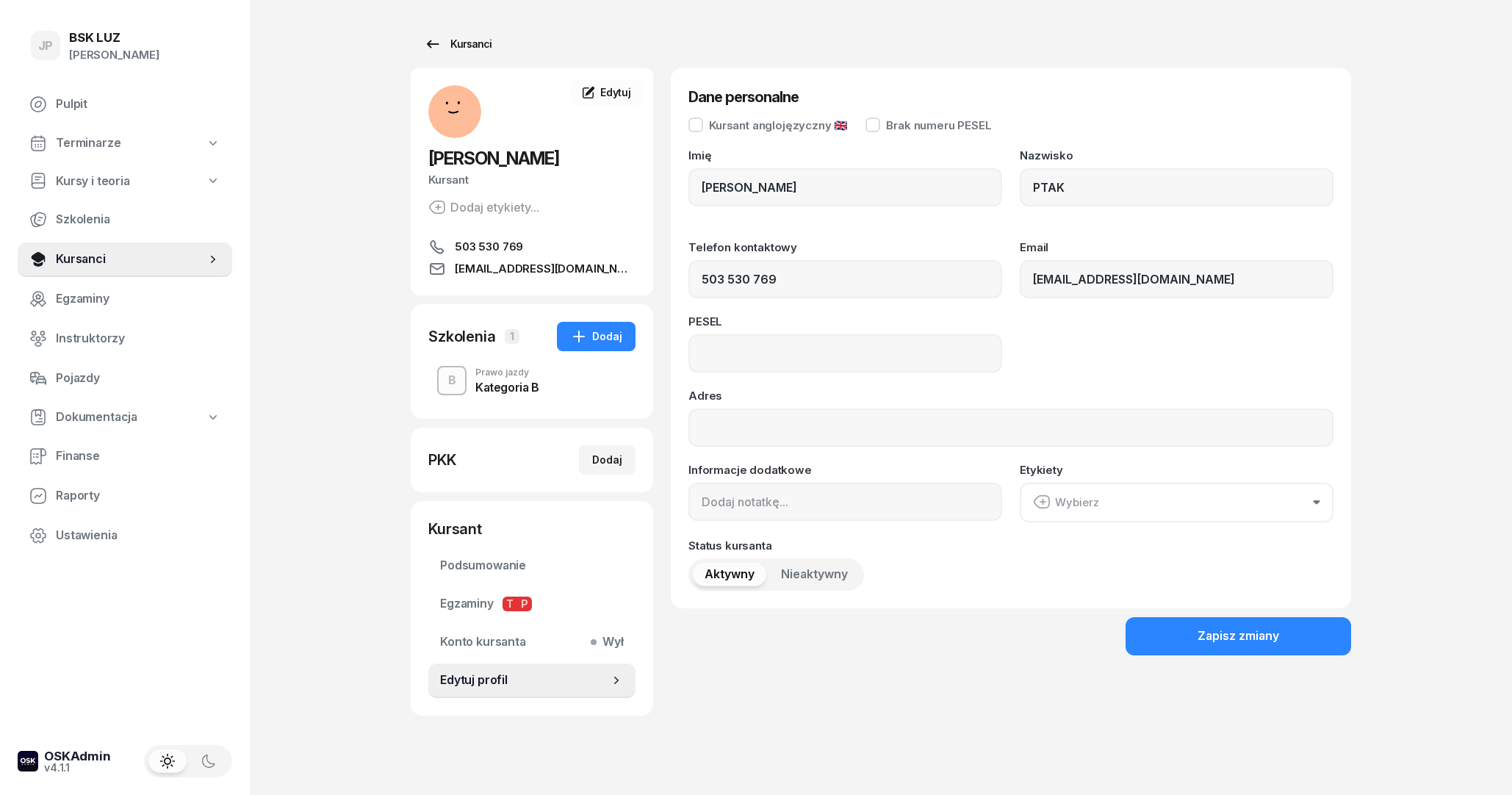
click at [463, 50] on div "Kursanci" at bounding box center [457, 44] width 67 height 18
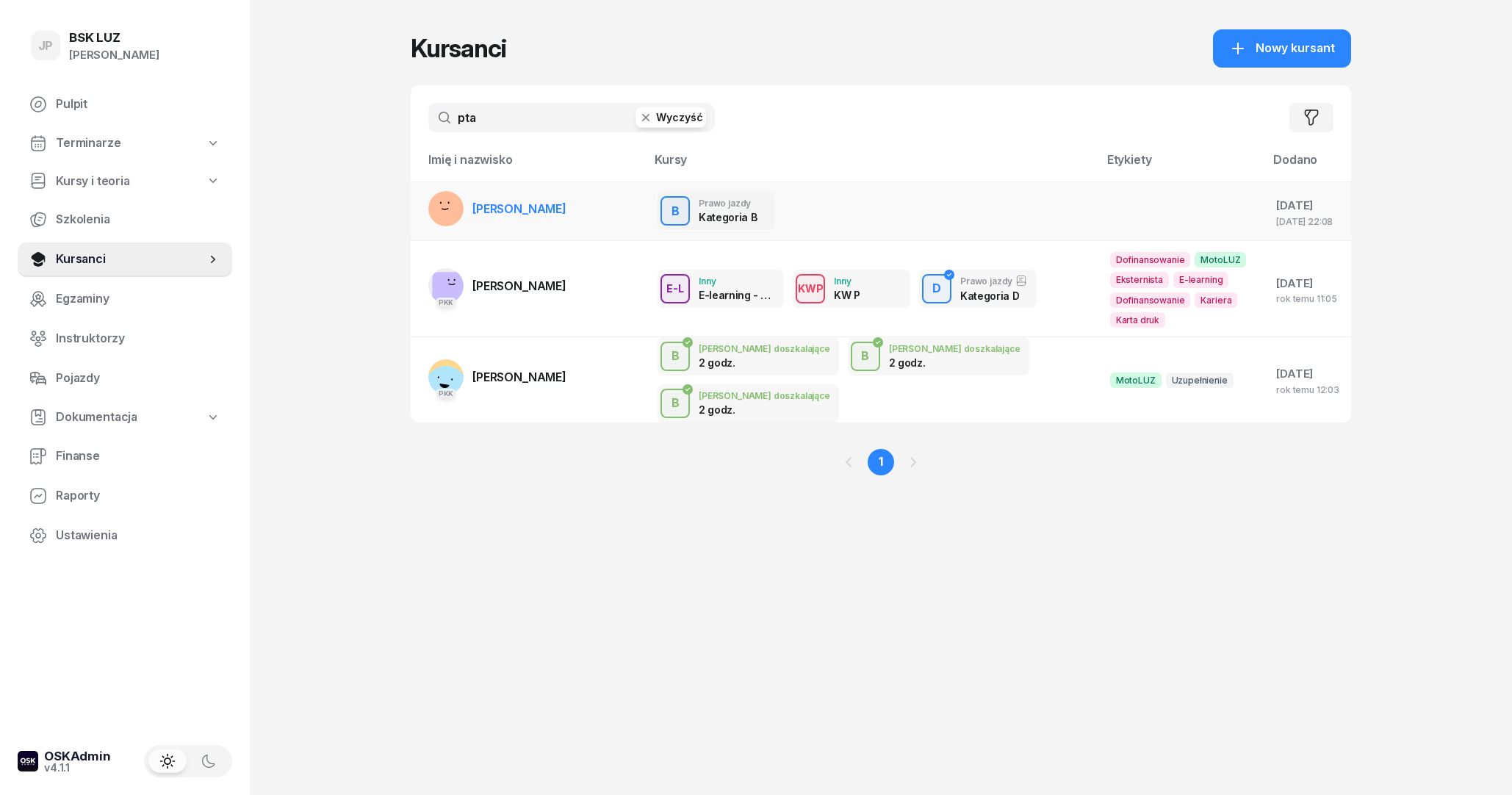
click at [593, 202] on td "[PERSON_NAME]" at bounding box center [528, 211] width 235 height 60
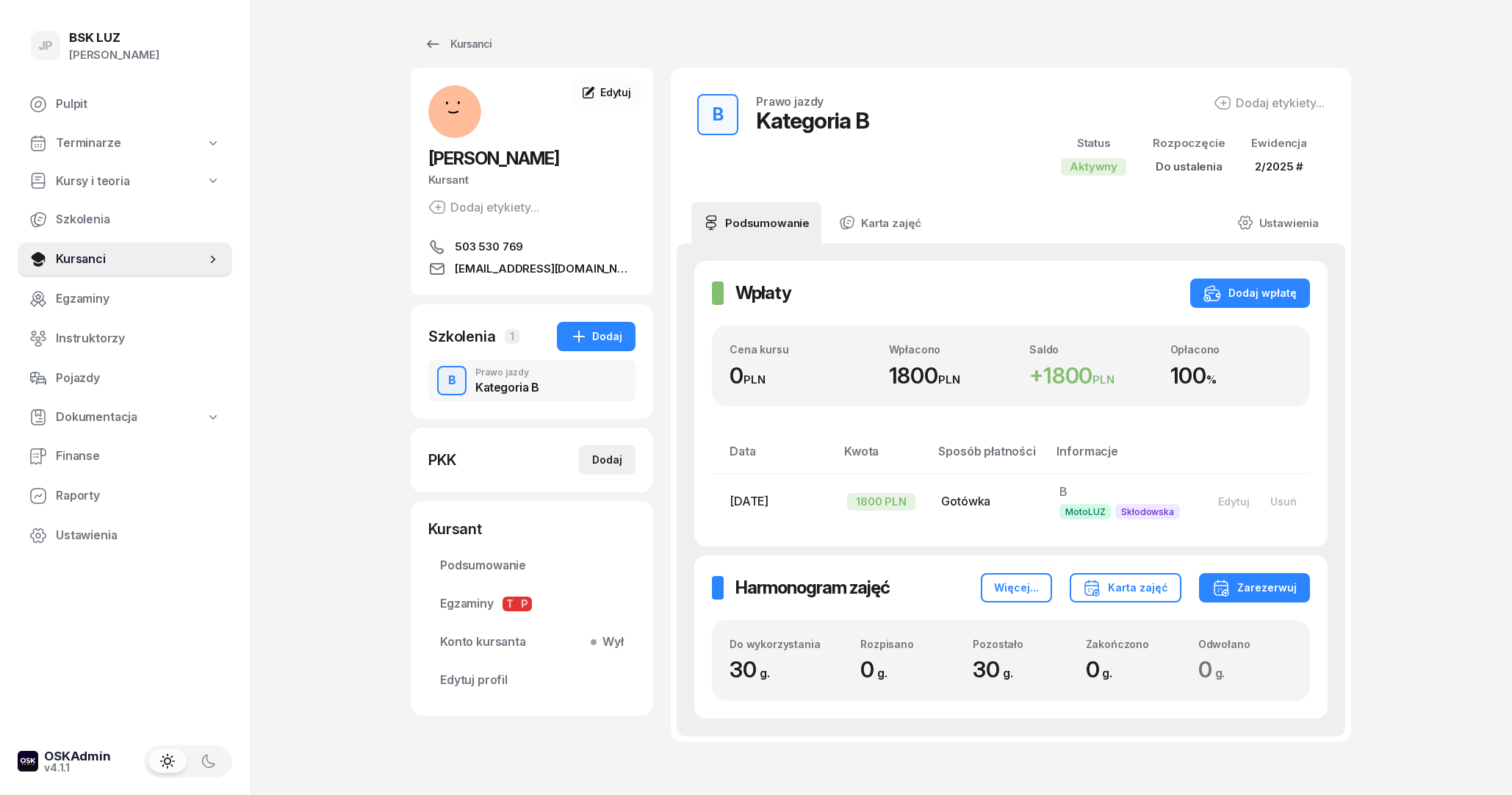
click at [597, 455] on div "Dodaj" at bounding box center [607, 460] width 30 height 18
select select
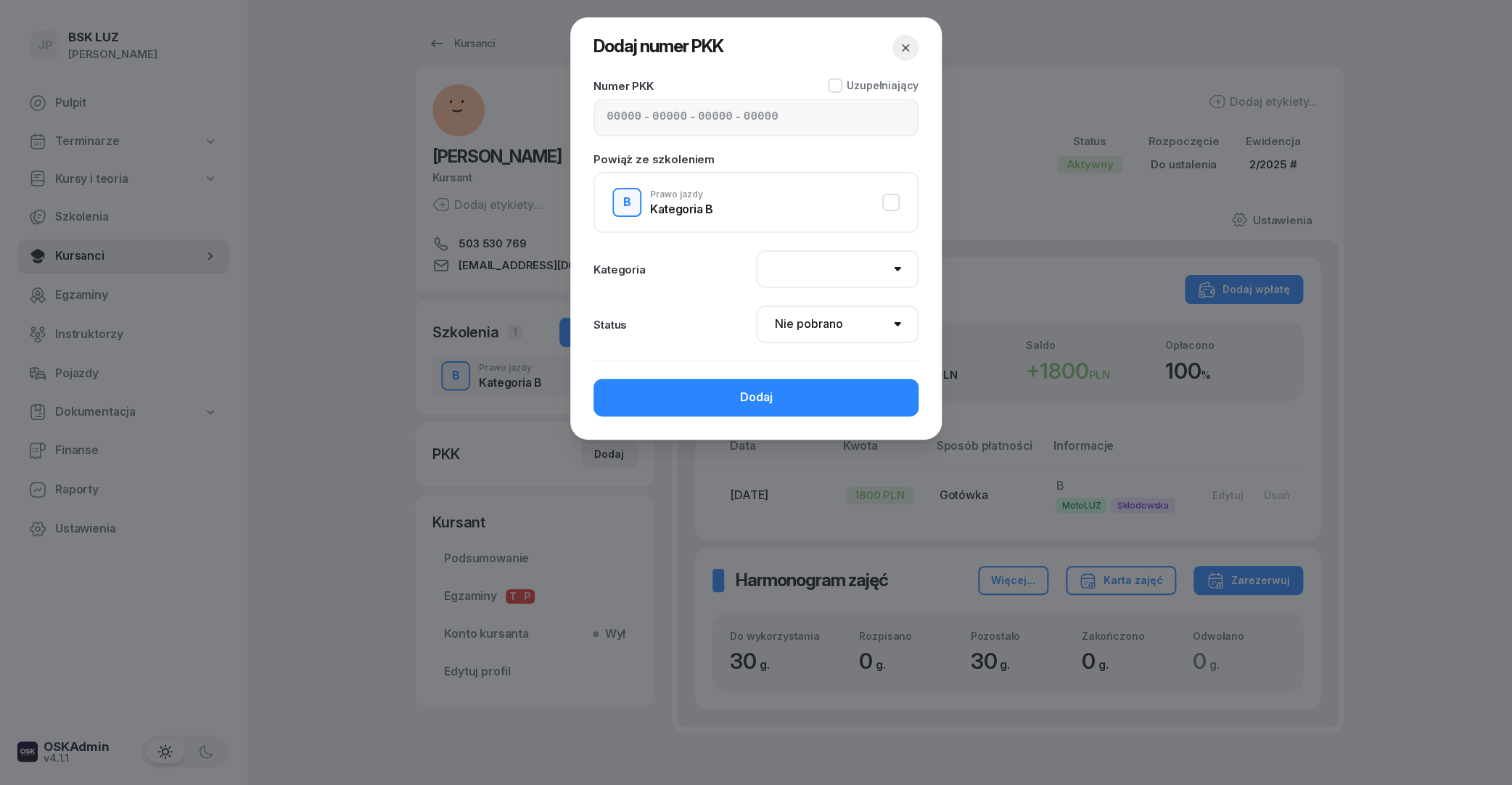
click at [632, 113] on input at bounding box center [624, 117] width 35 height 19
type input "92581"
type input "05062"
type input "81533"
type input "47122"
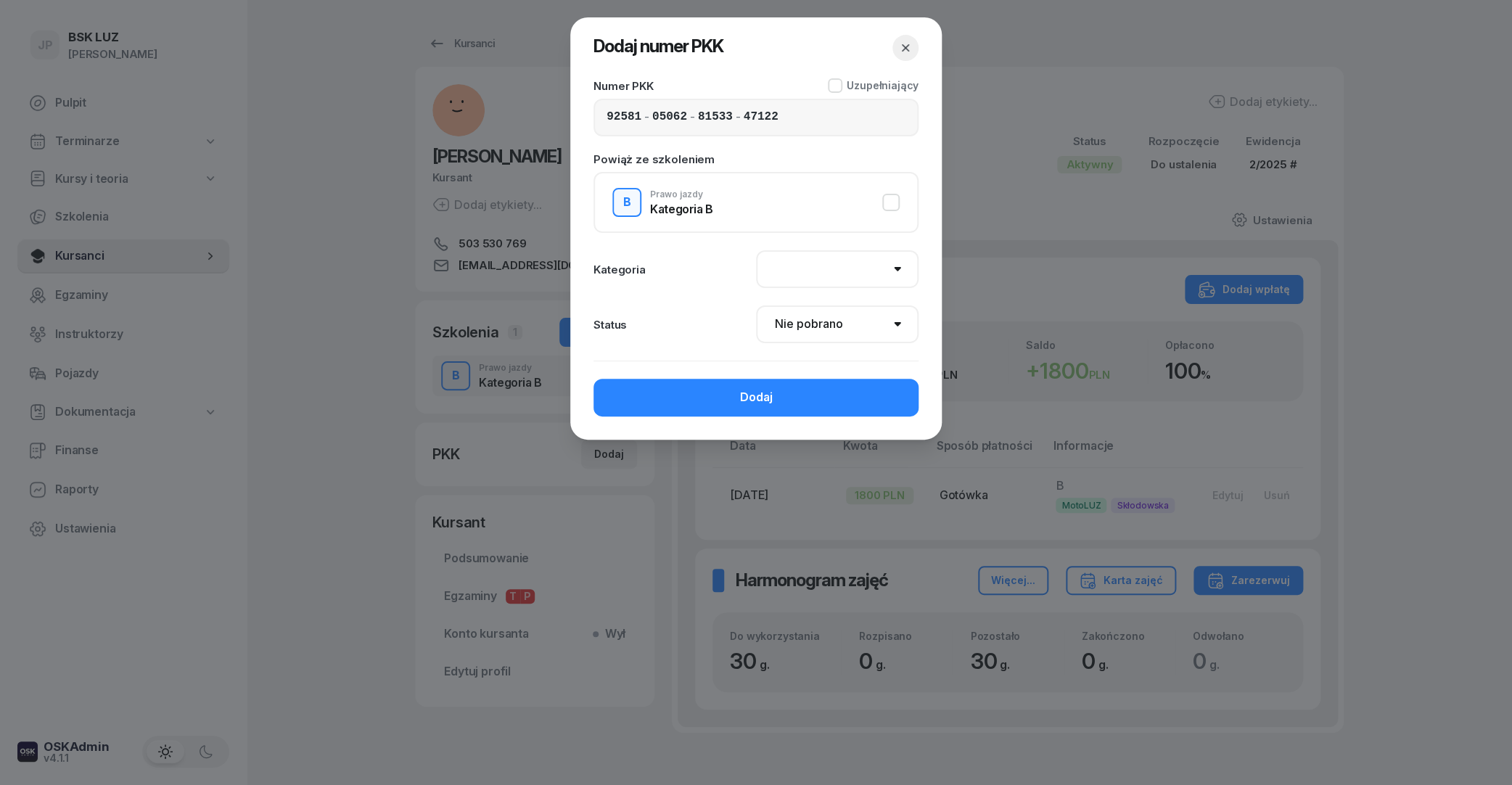
click at [733, 199] on button "B Prawo jazdy Kategoria B" at bounding box center [756, 203] width 288 height 29
select select "B"
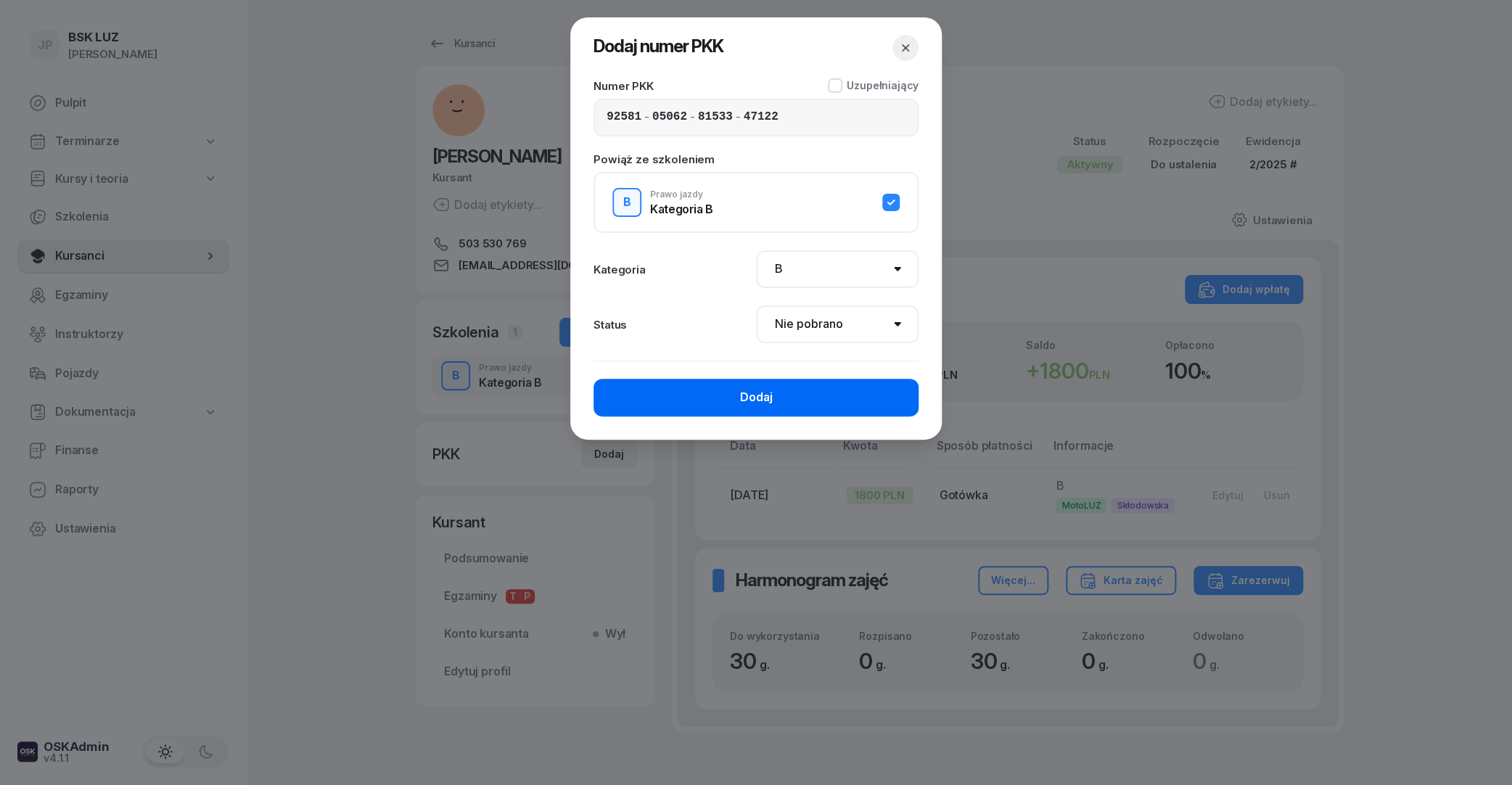
click at [782, 381] on button "Dodaj" at bounding box center [756, 397] width 325 height 37
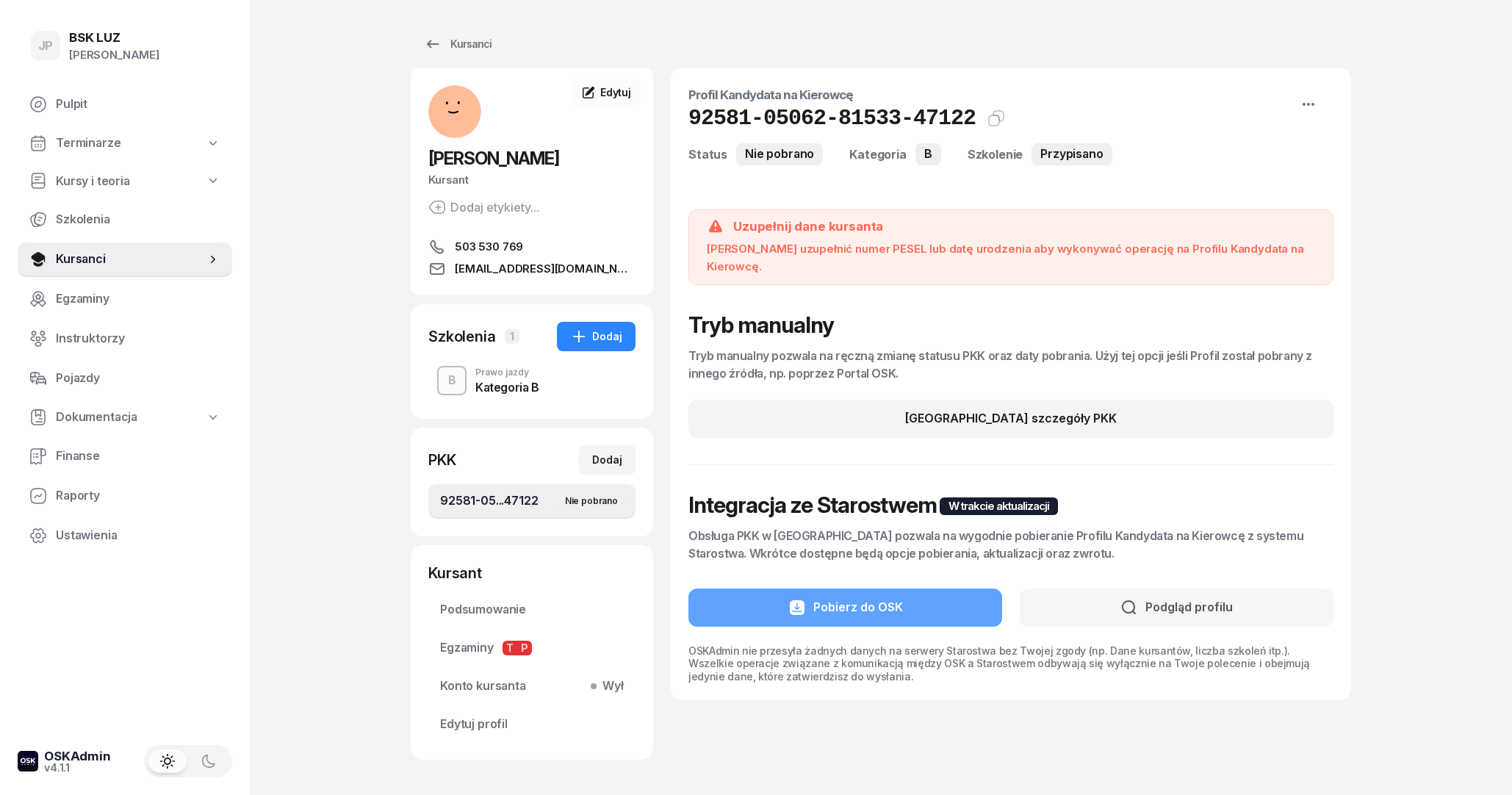
click at [502, 497] on span "92581-05...47122 Nie pobrano" at bounding box center [531, 501] width 183 height 19
click at [489, 497] on span "92581-05...47122 Nie pobrano" at bounding box center [531, 501] width 183 height 19
click at [458, 54] on link "Kursanci" at bounding box center [457, 44] width 94 height 29
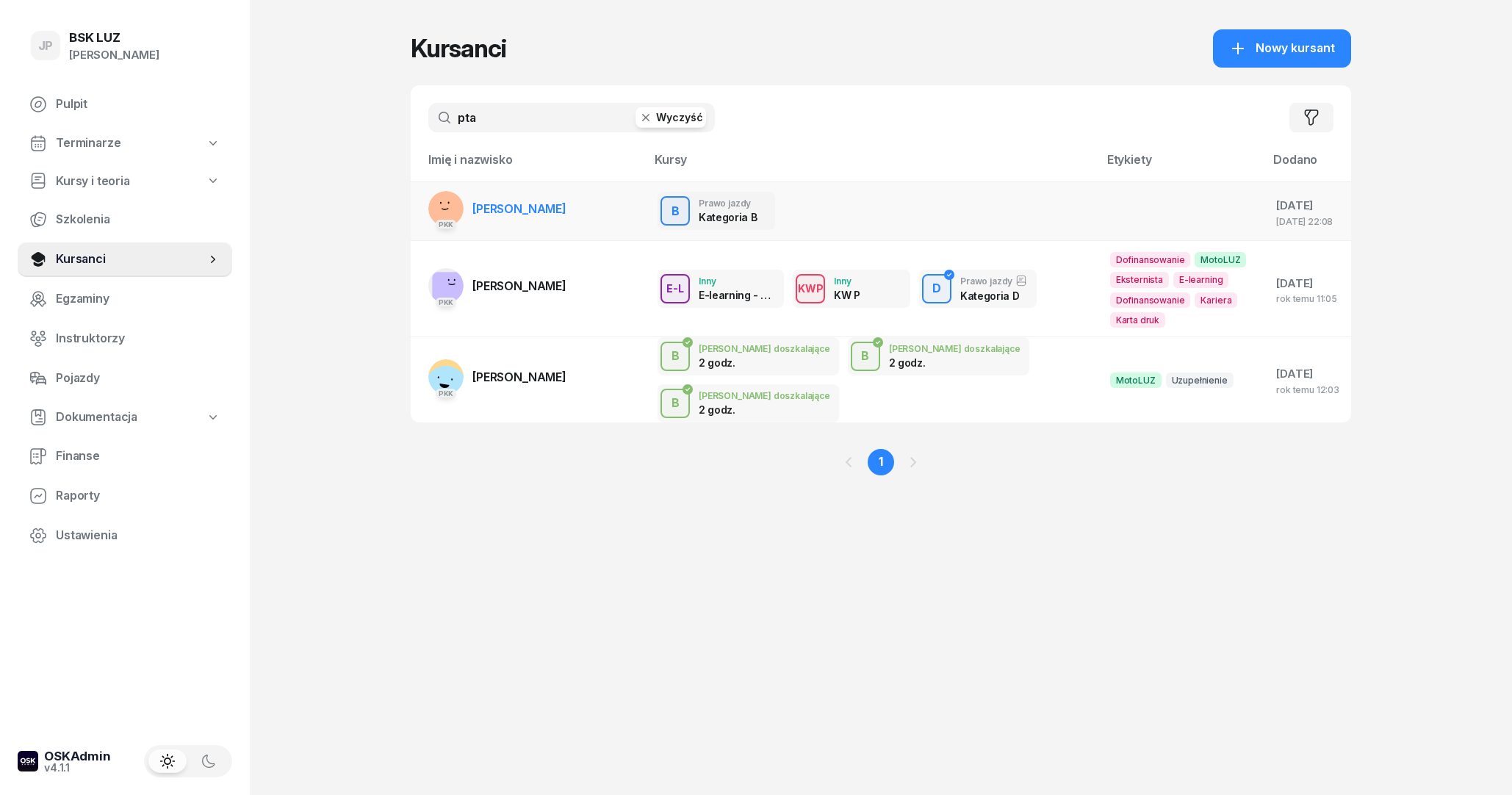
click at [509, 218] on link "PKK [PERSON_NAME]" at bounding box center [497, 209] width 138 height 36
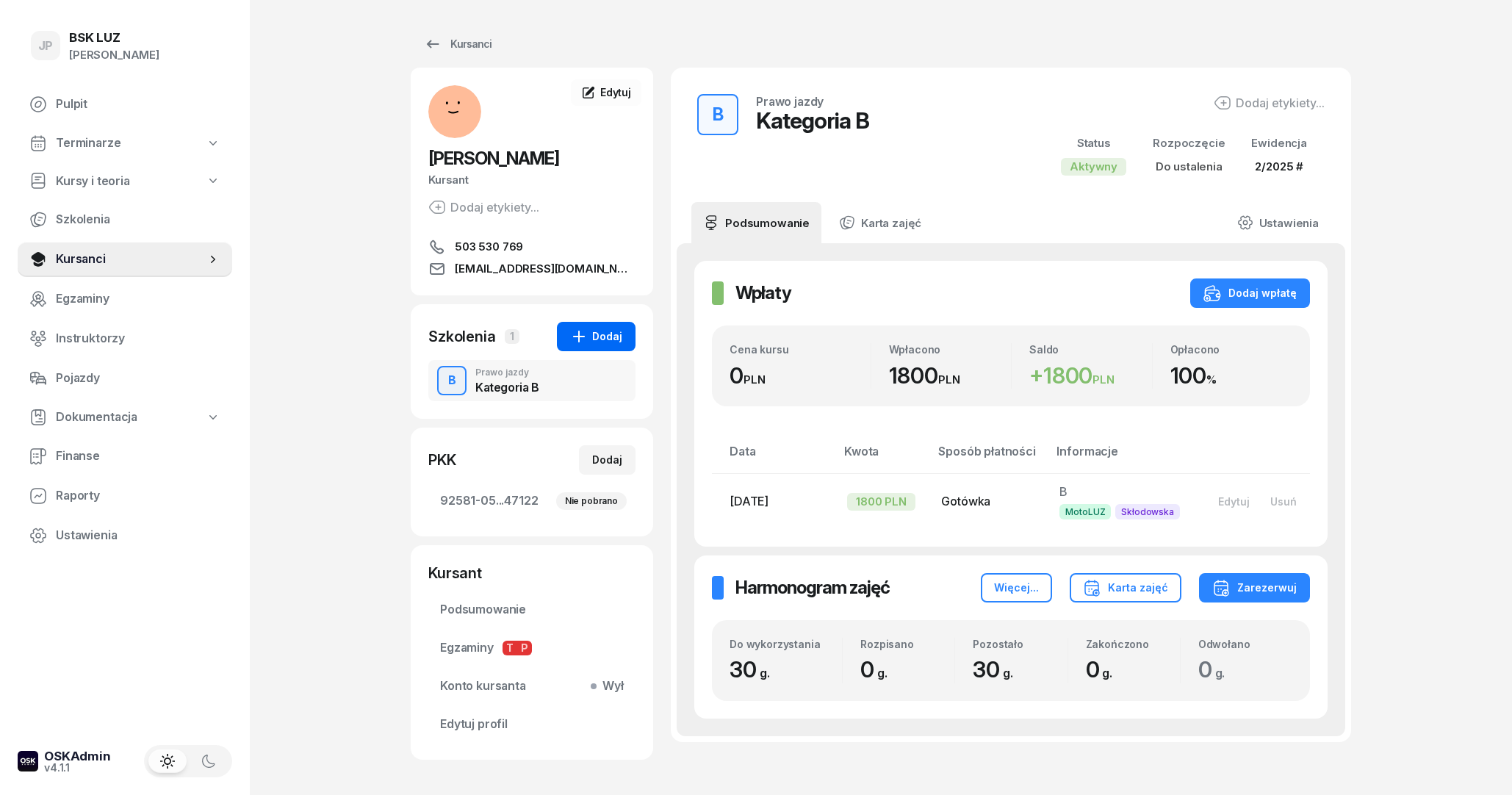
click at [609, 331] on div "Dodaj" at bounding box center [595, 336] width 52 height 18
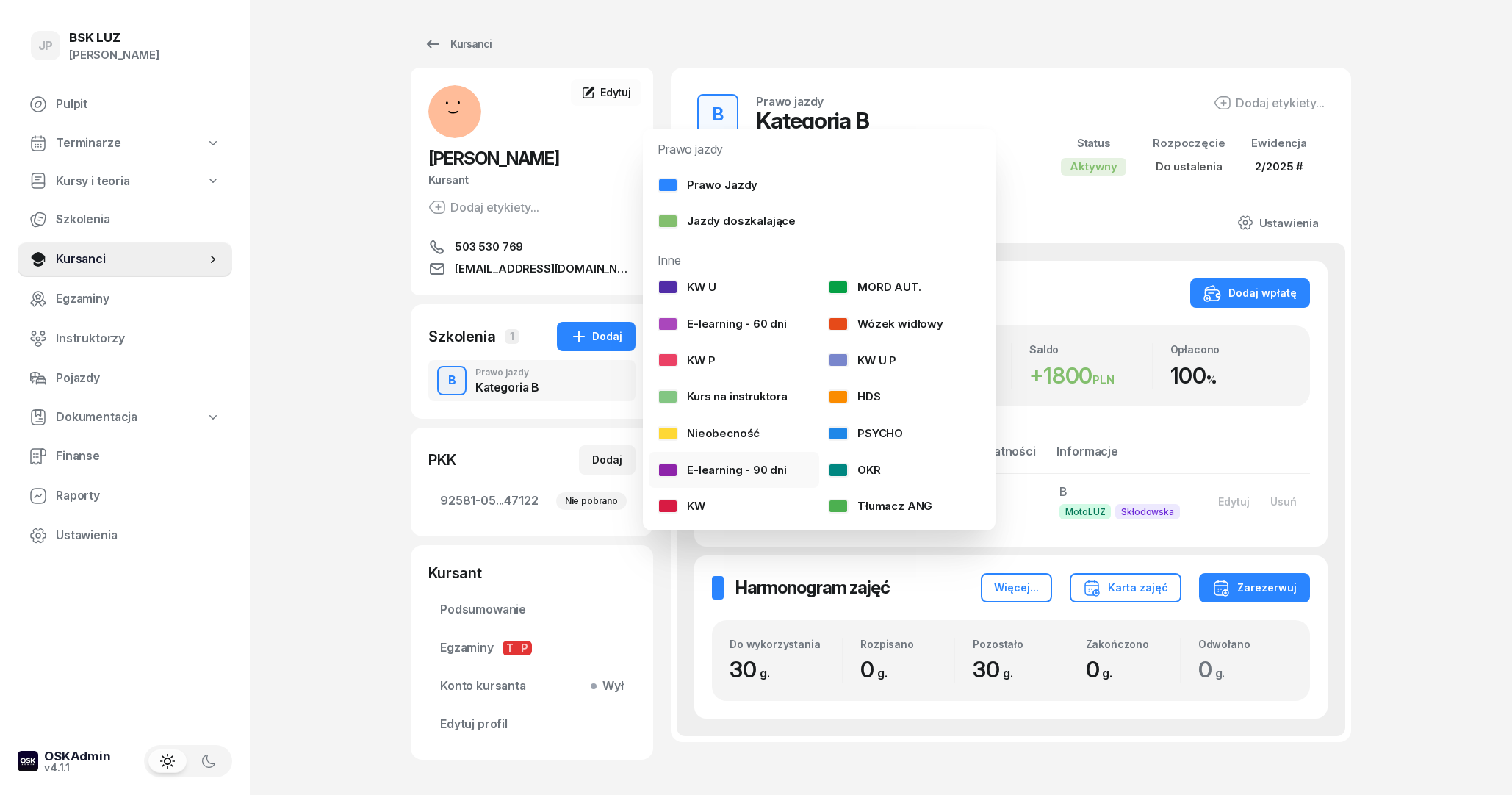
click at [768, 474] on div "E-learning - 90 dni" at bounding box center [722, 470] width 129 height 19
select select
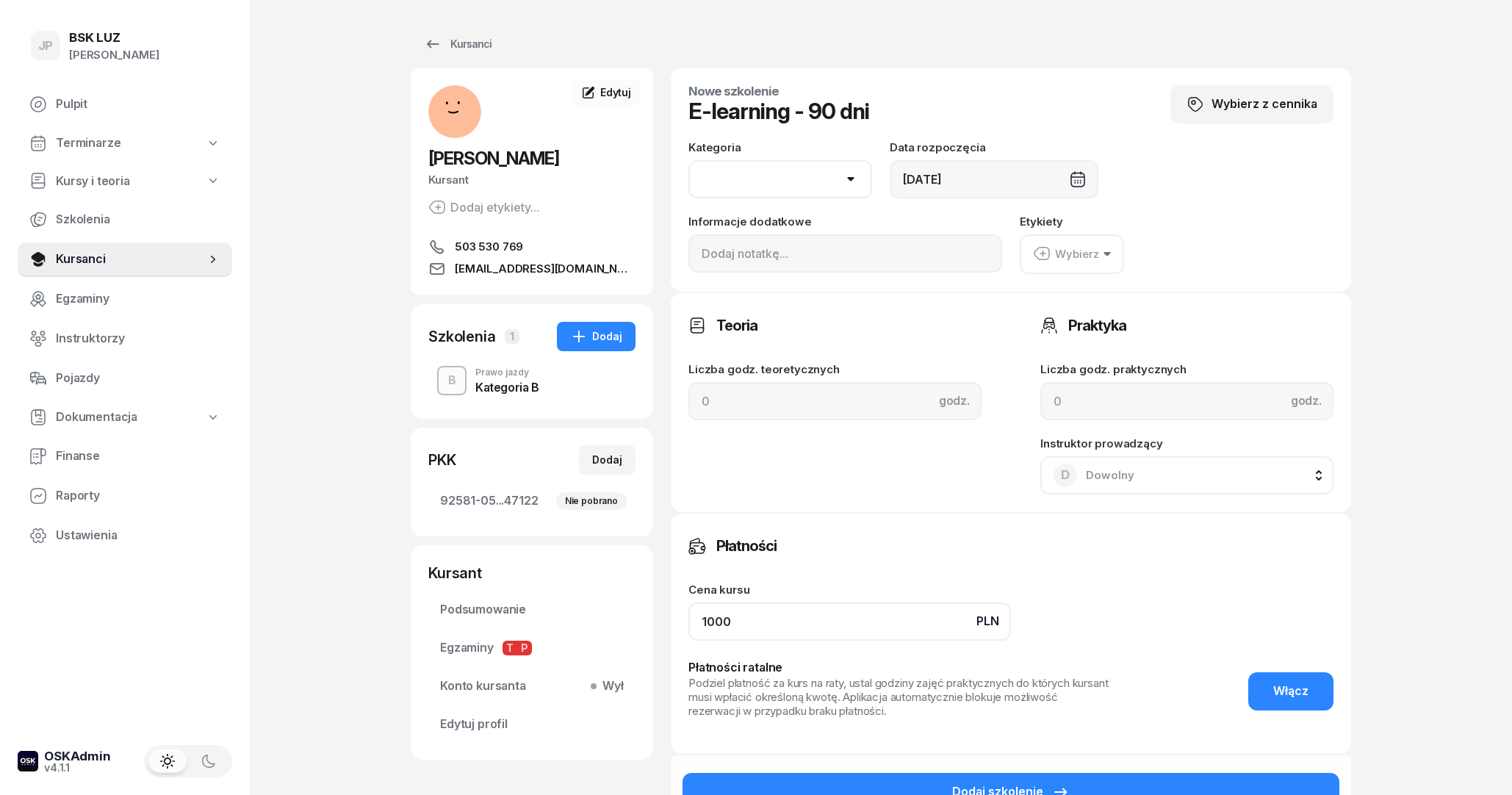
drag, startPoint x: 791, startPoint y: 632, endPoint x: 647, endPoint y: 629, distance: 144.0
click at [688, 629] on input "1000" at bounding box center [849, 621] width 323 height 38
type input "0"
click at [806, 504] on div "Teoria Liczba godz. teoretycznych godz. Praktyka Liczba godz. praktycznych godz…" at bounding box center [1010, 402] width 681 height 221
click at [1095, 257] on div "Wybierz" at bounding box center [1065, 254] width 66 height 19
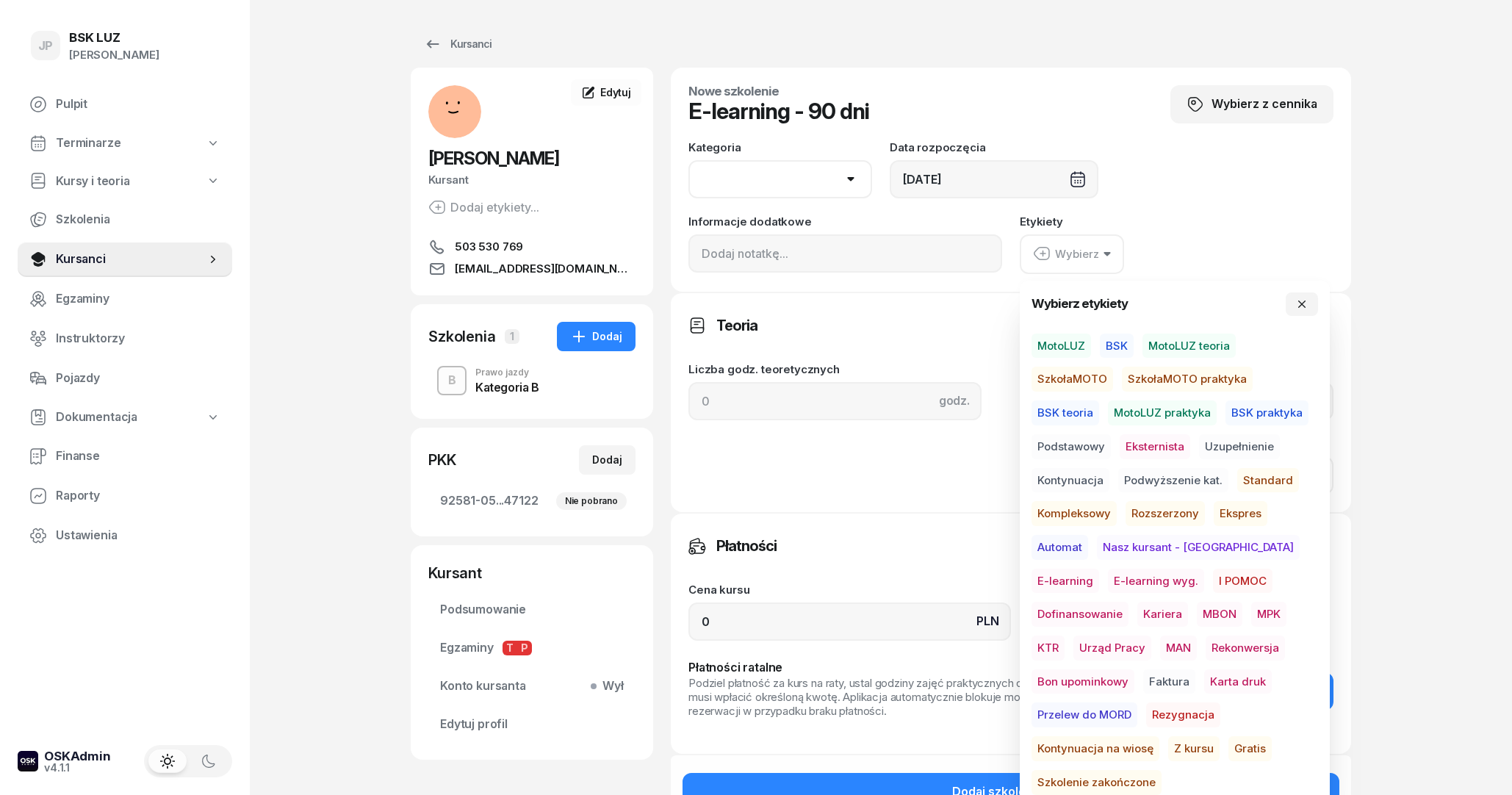
click at [949, 497] on div "Teoria Liczba godz. teoretycznych godz. Praktyka Liczba godz. praktycznych godz…" at bounding box center [1010, 402] width 681 height 221
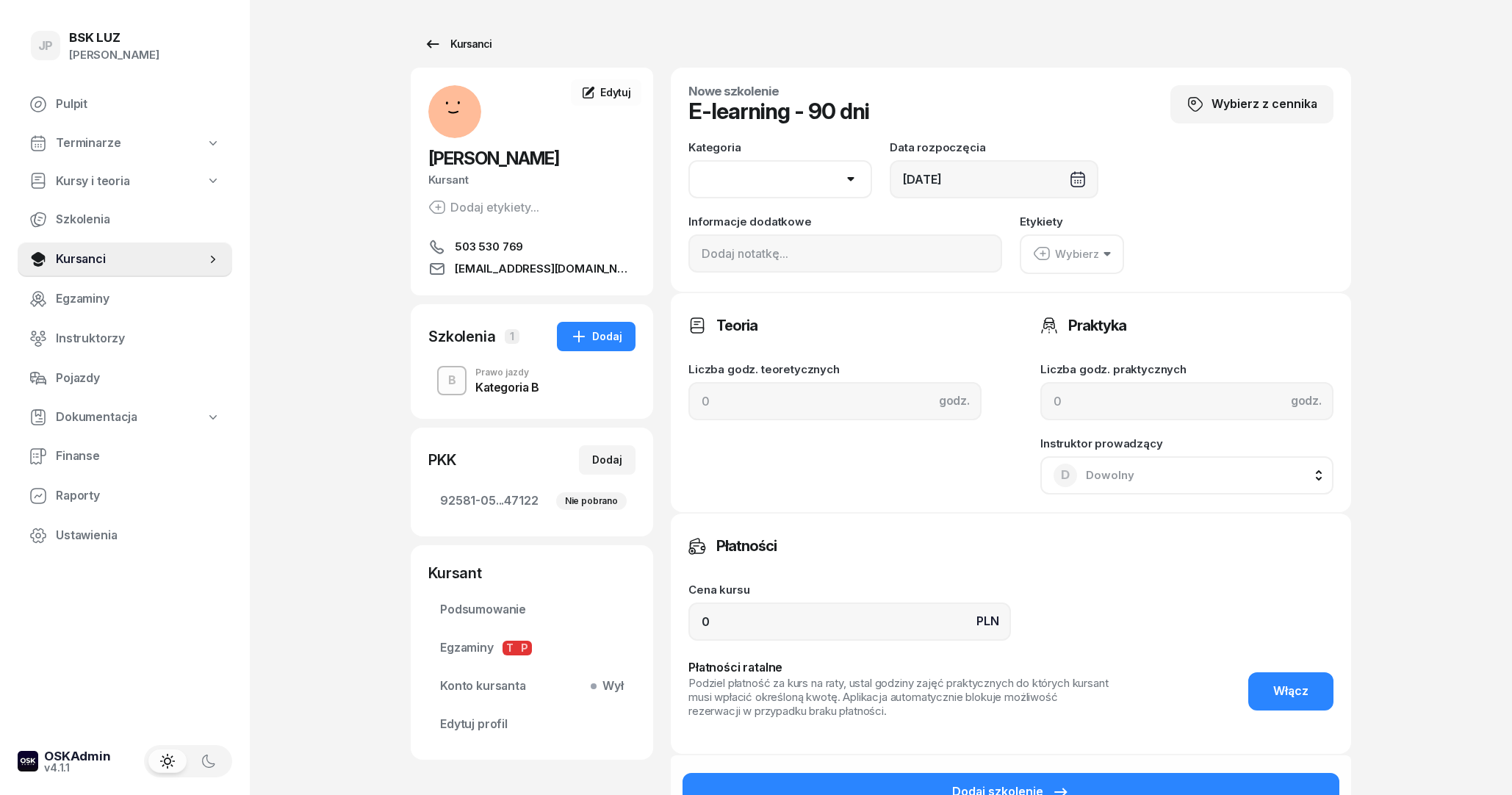
click at [461, 41] on div "Kursanci" at bounding box center [457, 44] width 67 height 18
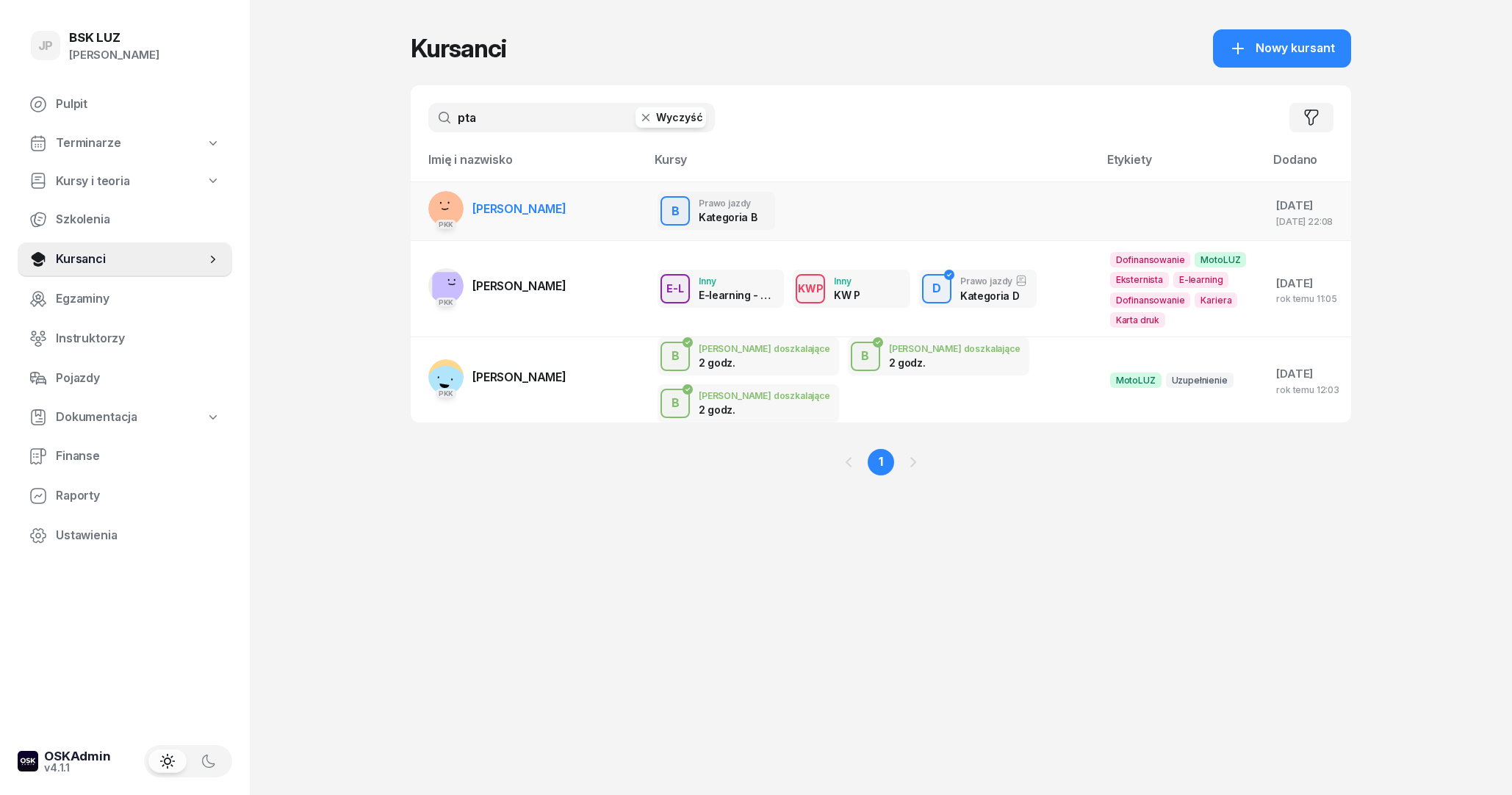
click at [608, 211] on td "PKK [PERSON_NAME]" at bounding box center [528, 211] width 235 height 60
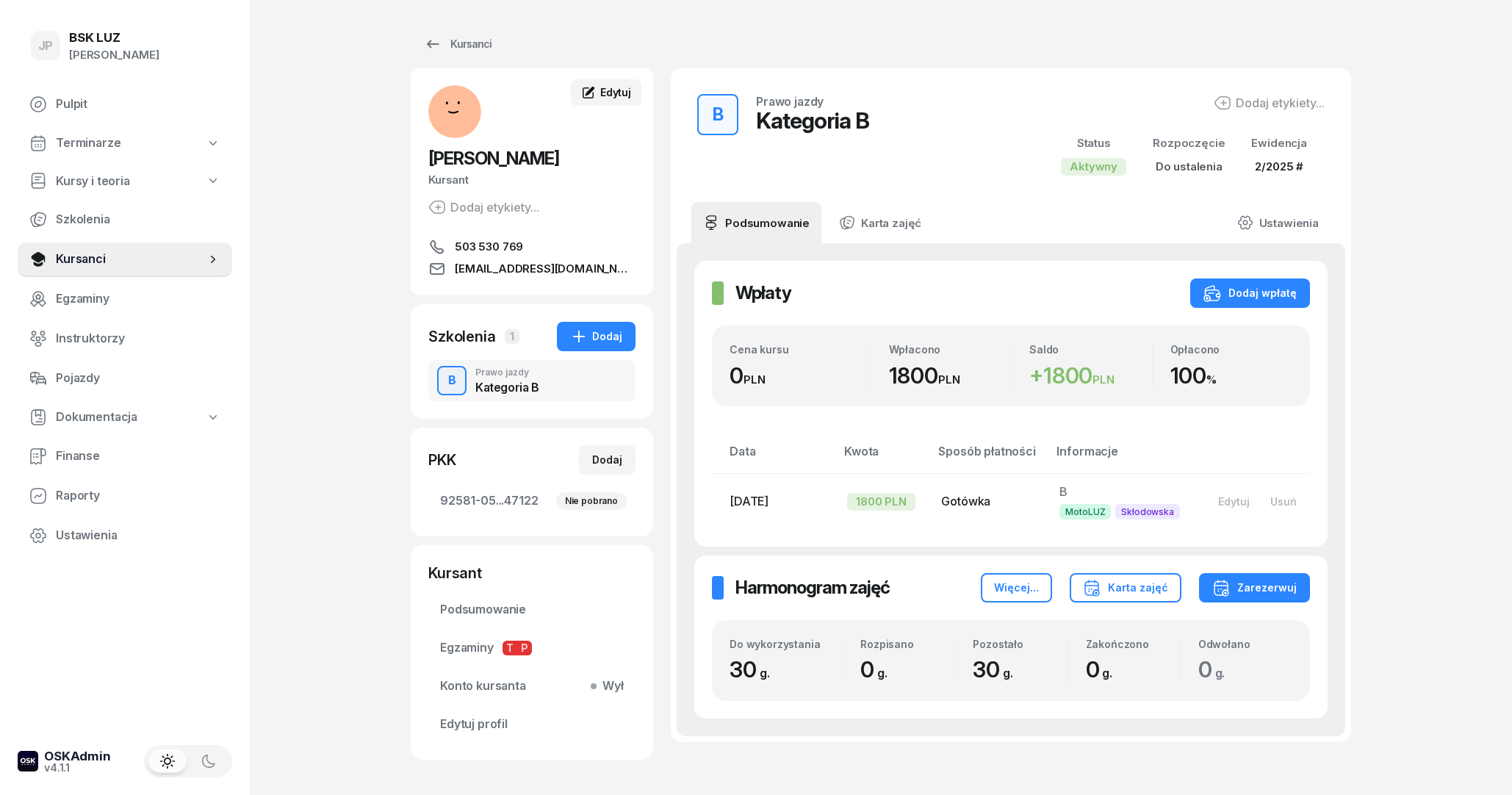
click at [608, 91] on span "Edytuj" at bounding box center [615, 92] width 31 height 12
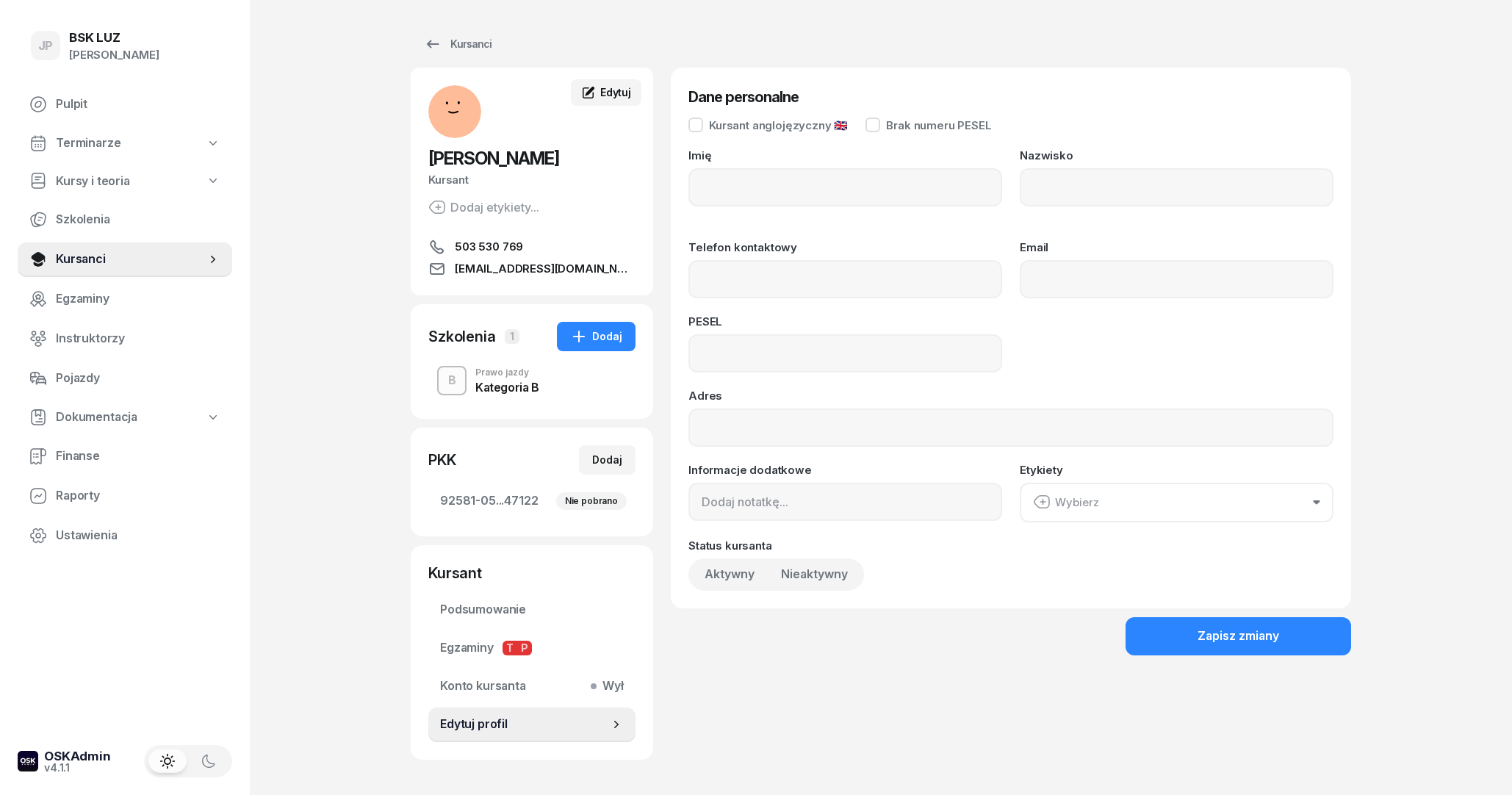
type input "[PERSON_NAME]"
type input "PTAK"
type input "503530769"
type input "[EMAIL_ADDRESS][DOMAIN_NAME]"
click at [469, 43] on div "Kursanci" at bounding box center [457, 44] width 67 height 18
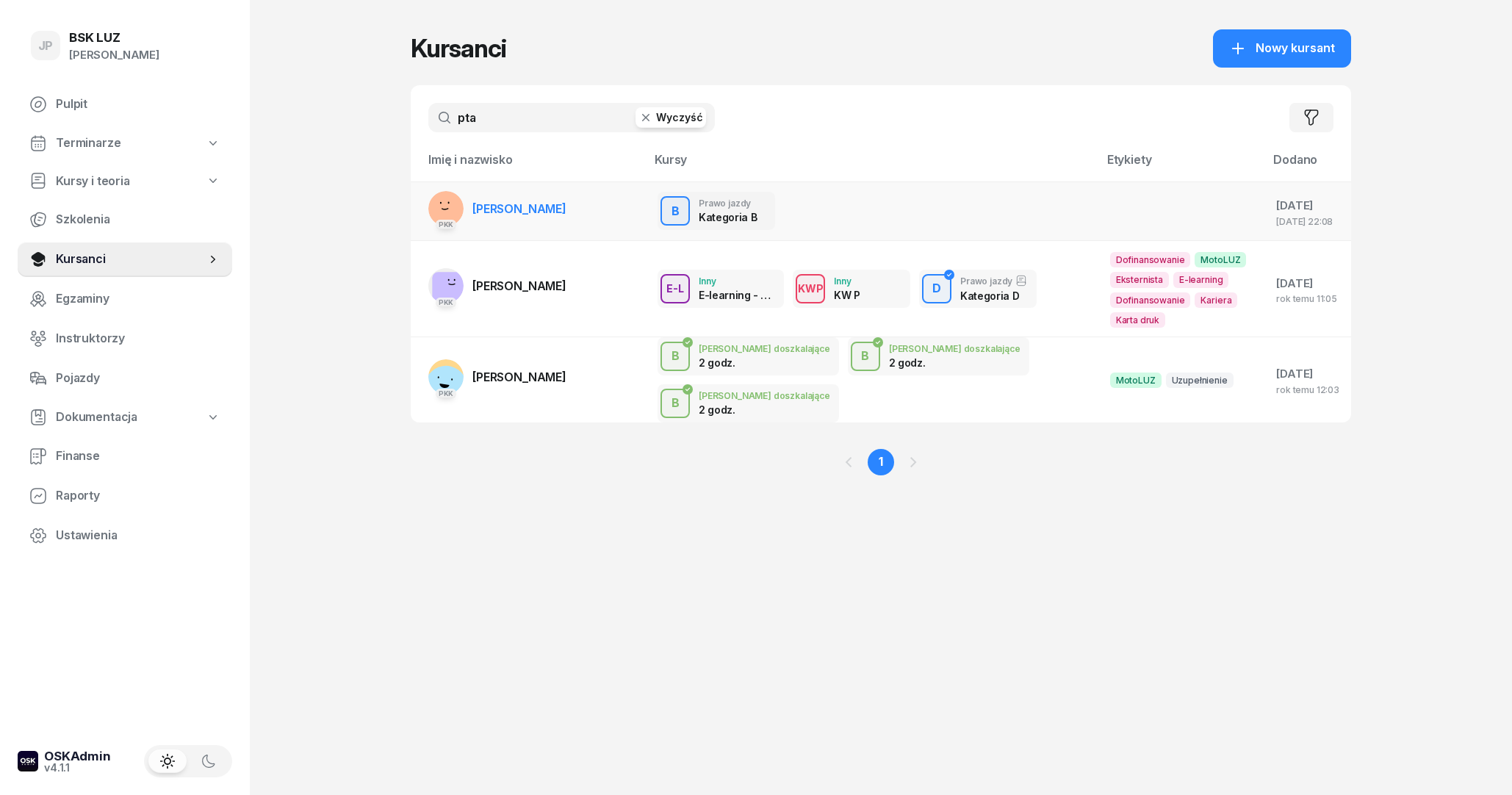
click at [595, 229] on td "PKK [PERSON_NAME]" at bounding box center [528, 211] width 235 height 60
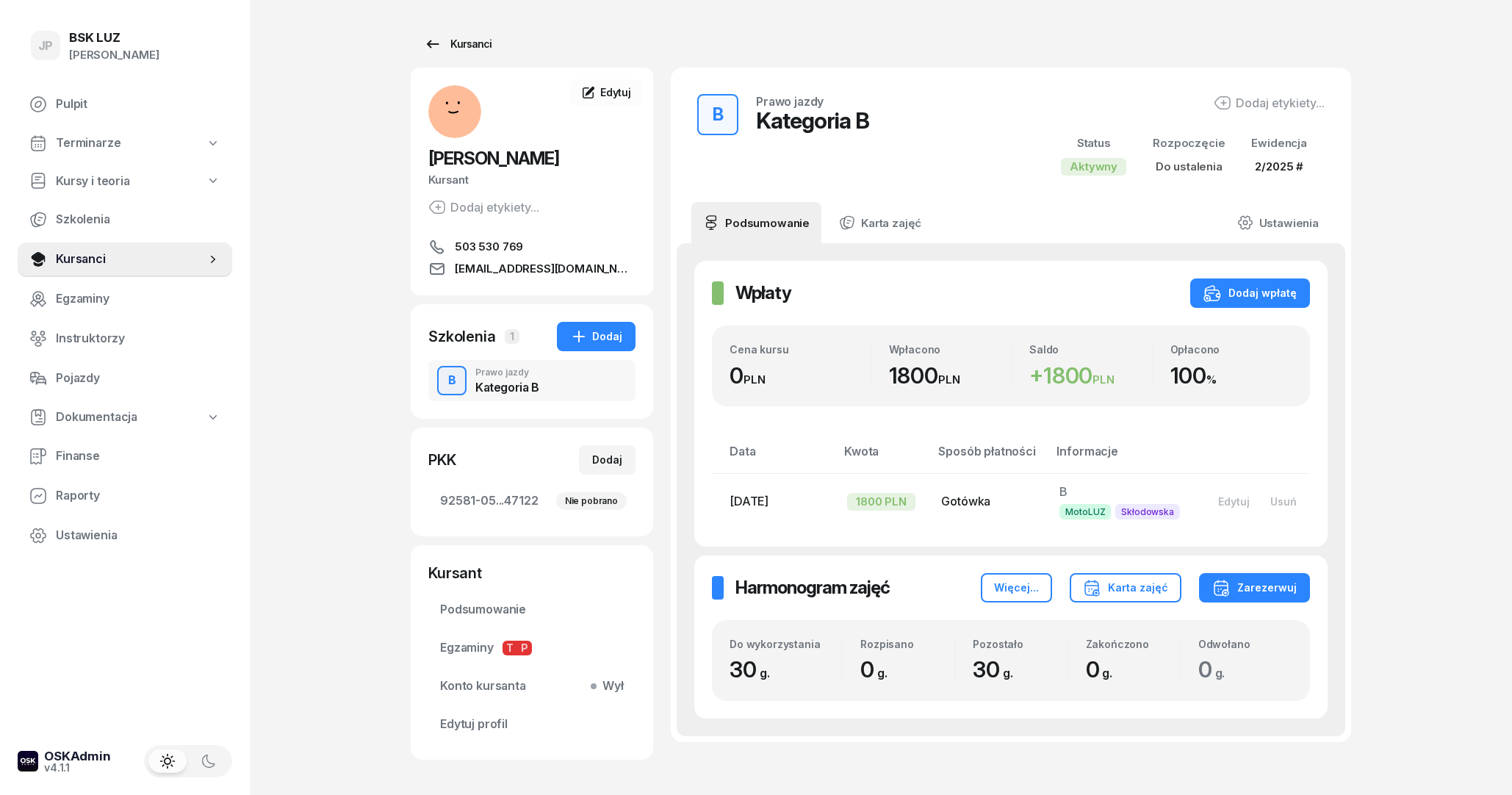
click at [427, 44] on icon at bounding box center [433, 43] width 12 height 8
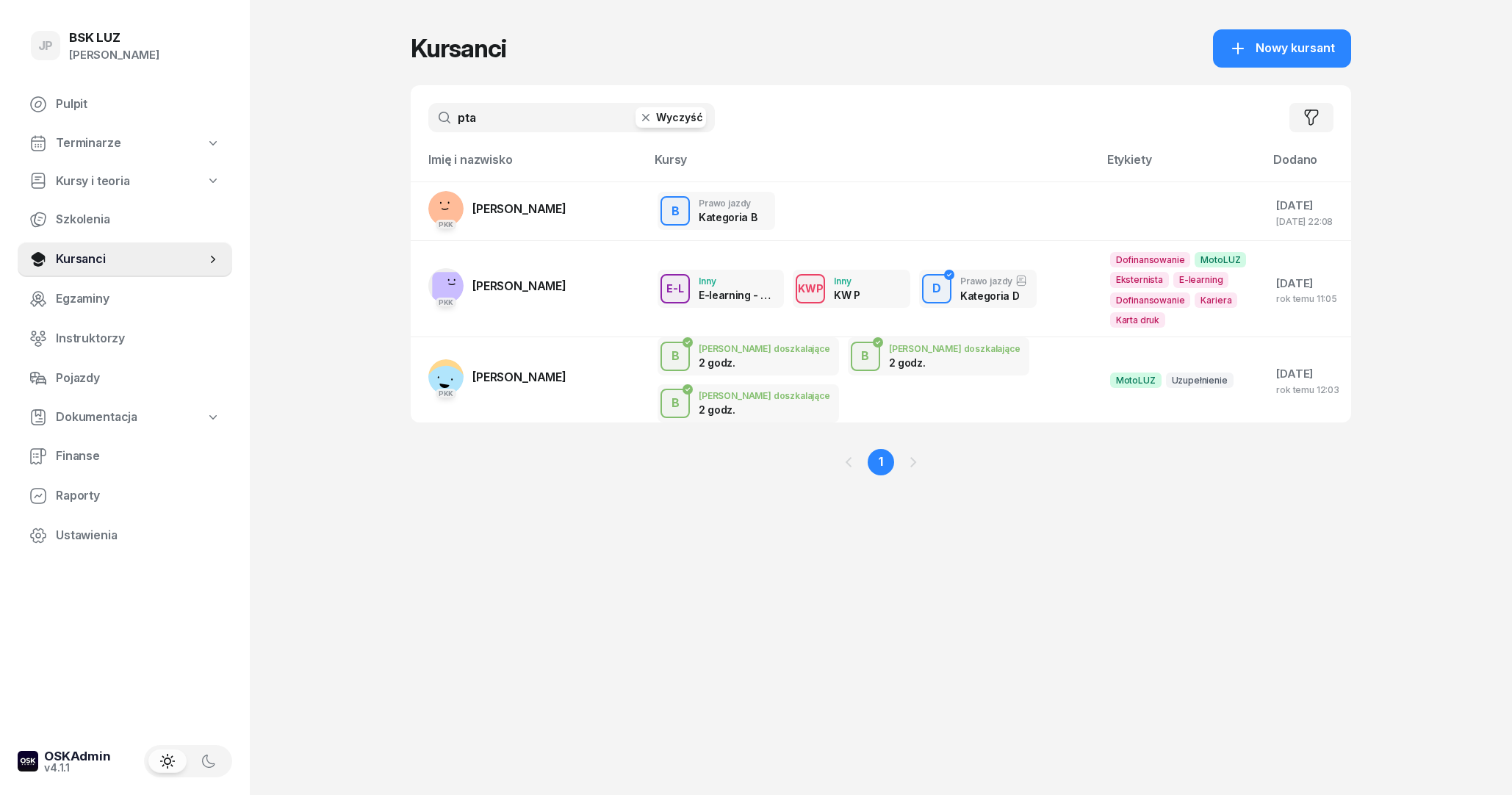
click at [396, 42] on div "JP BSK [PERSON_NAME] Pulpit Terminarze Kursy i teoria Szkolenia Kursanci Egzami…" at bounding box center [756, 397] width 1512 height 795
click at [657, 117] on button "Wyczyść" at bounding box center [670, 118] width 70 height 21
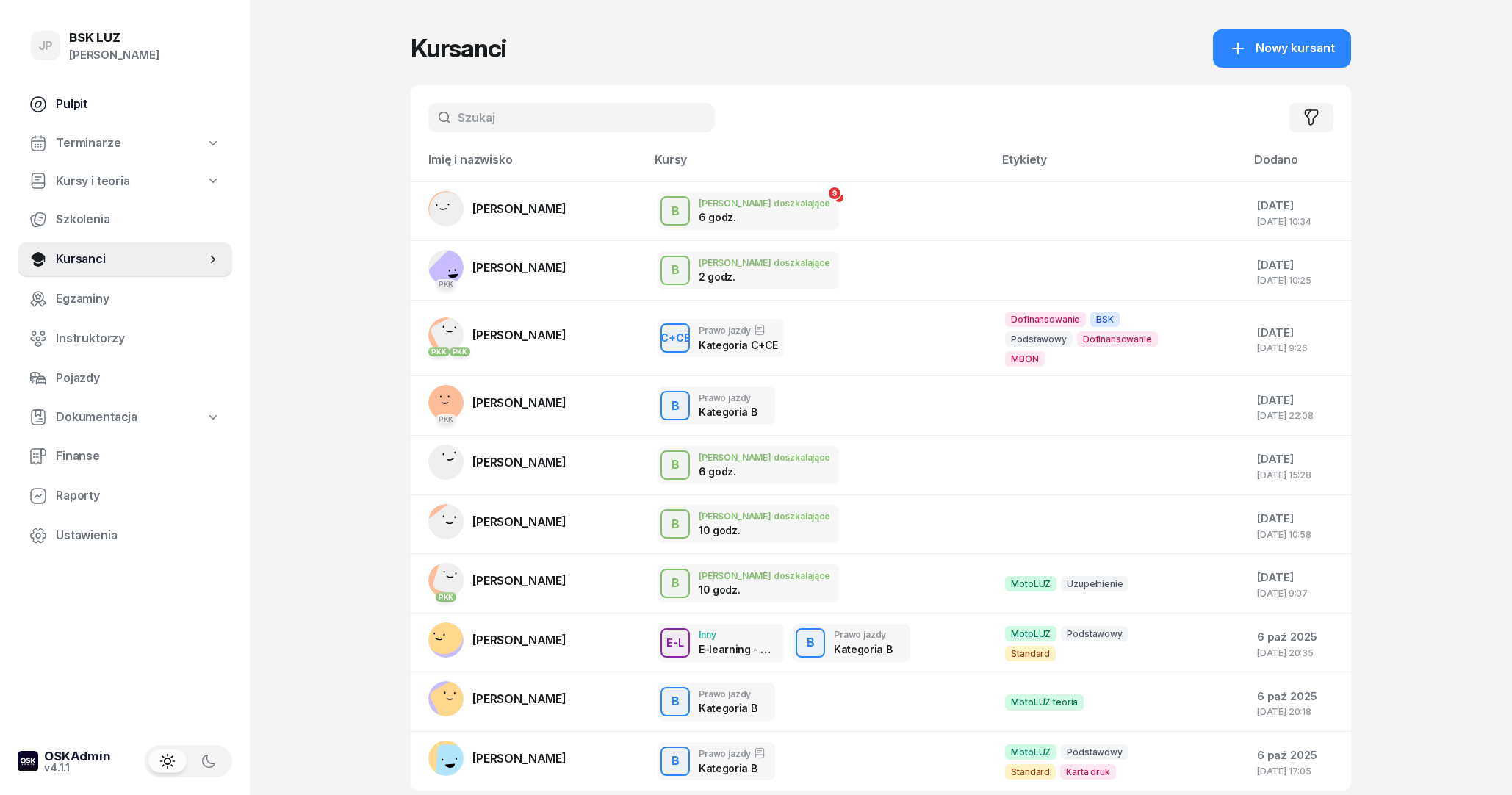
click at [127, 104] on span "Pulpit" at bounding box center [138, 104] width 165 height 19
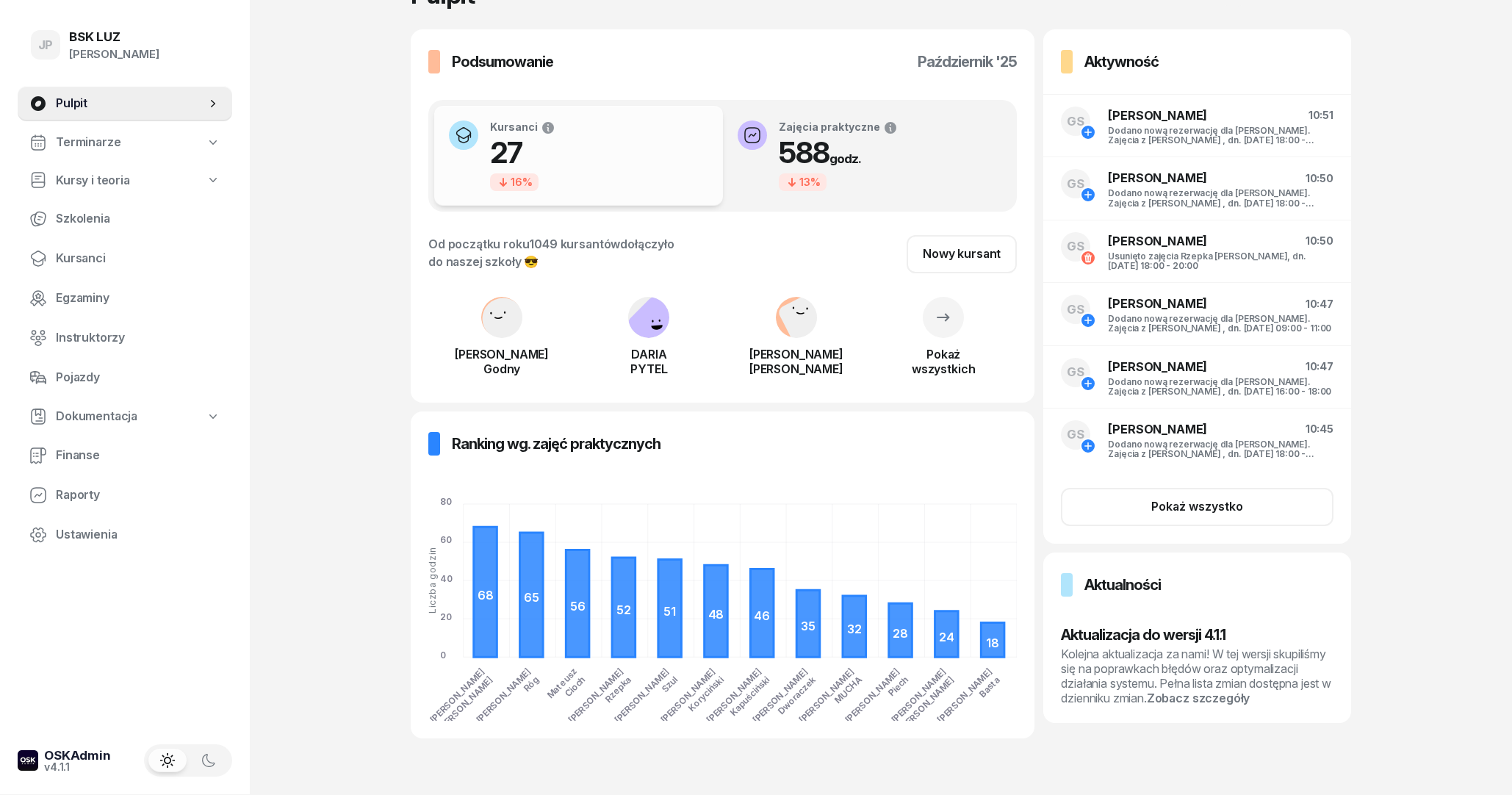
scroll to position [62, 0]
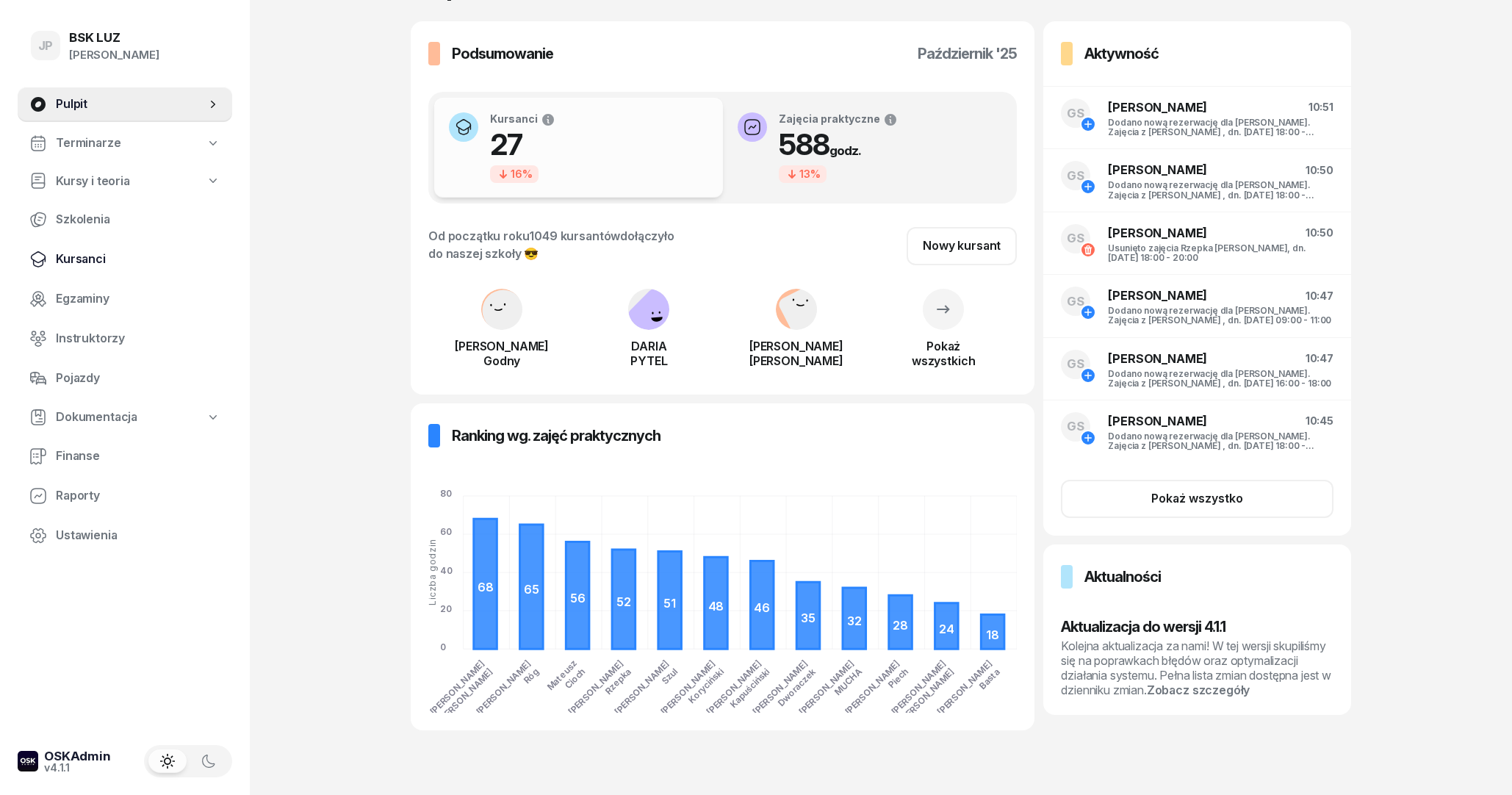
click at [115, 260] on span "Kursanci" at bounding box center [138, 259] width 165 height 19
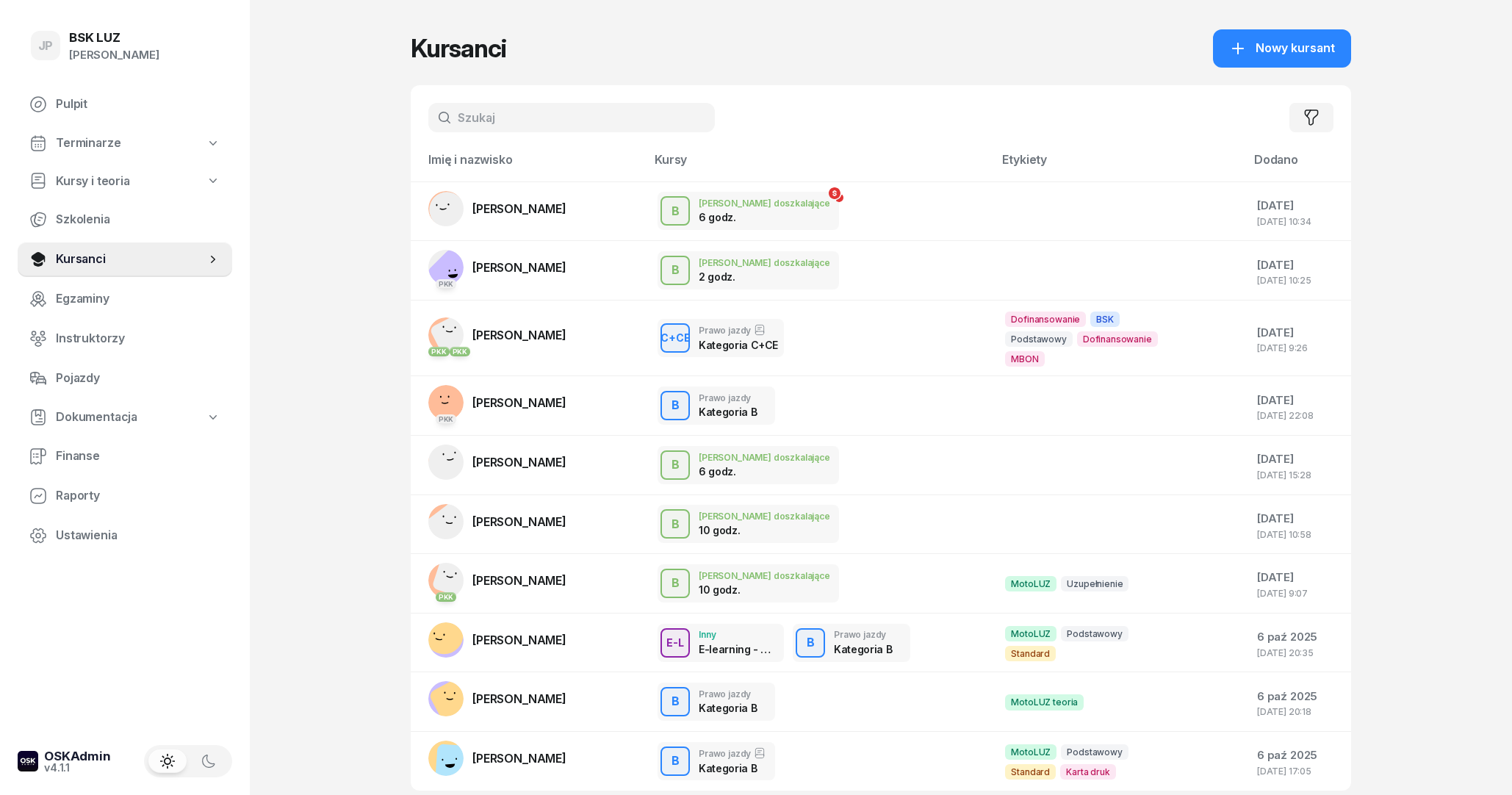
click at [549, 118] on input "text" at bounding box center [571, 118] width 286 height 29
click at [542, 125] on input "text" at bounding box center [571, 118] width 286 height 29
click at [543, 125] on input "text" at bounding box center [571, 118] width 286 height 29
click at [1041, 408] on div at bounding box center [1093, 405] width 177 height 19
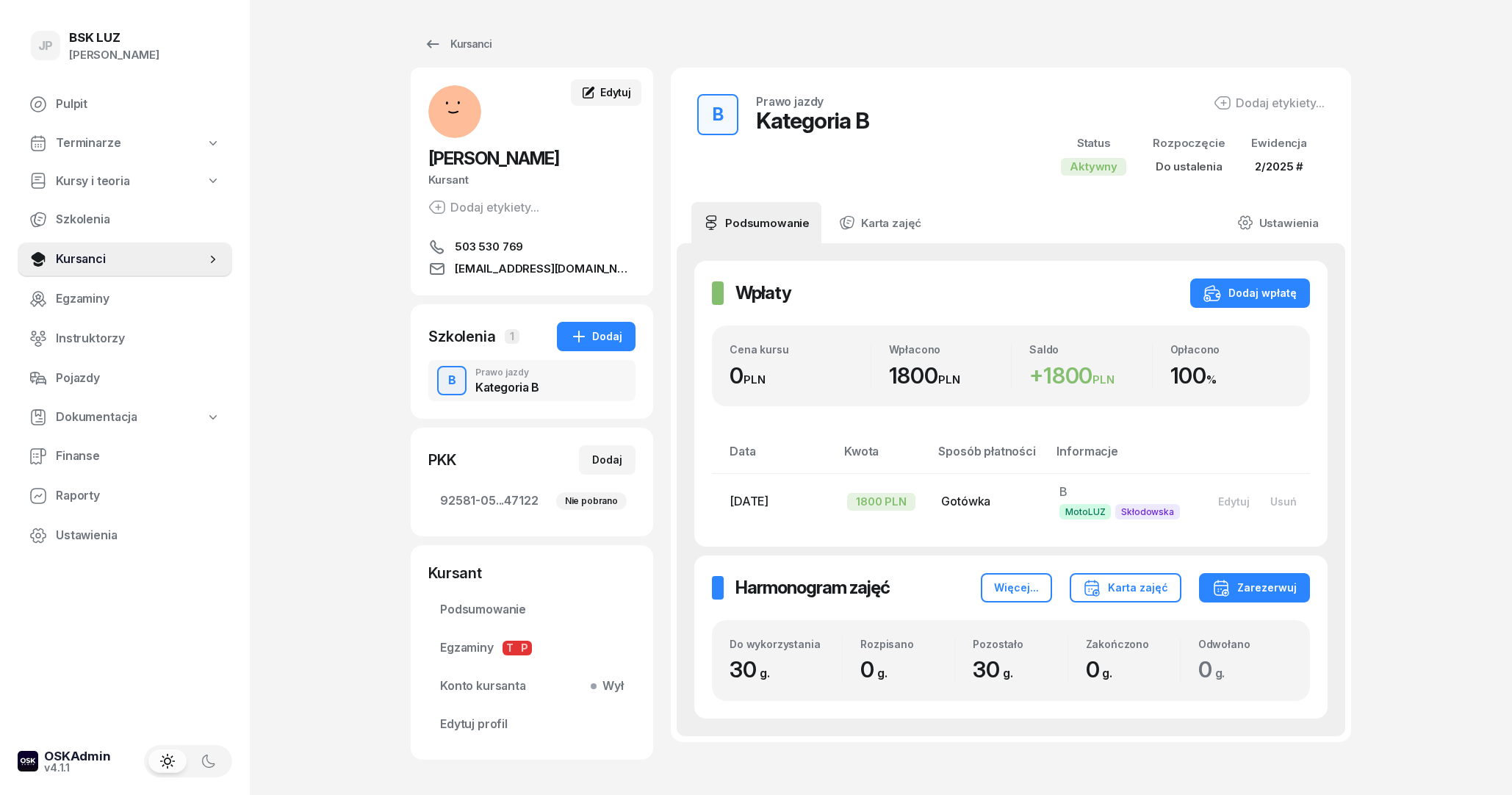
click at [619, 97] on span "Edytuj" at bounding box center [615, 92] width 31 height 12
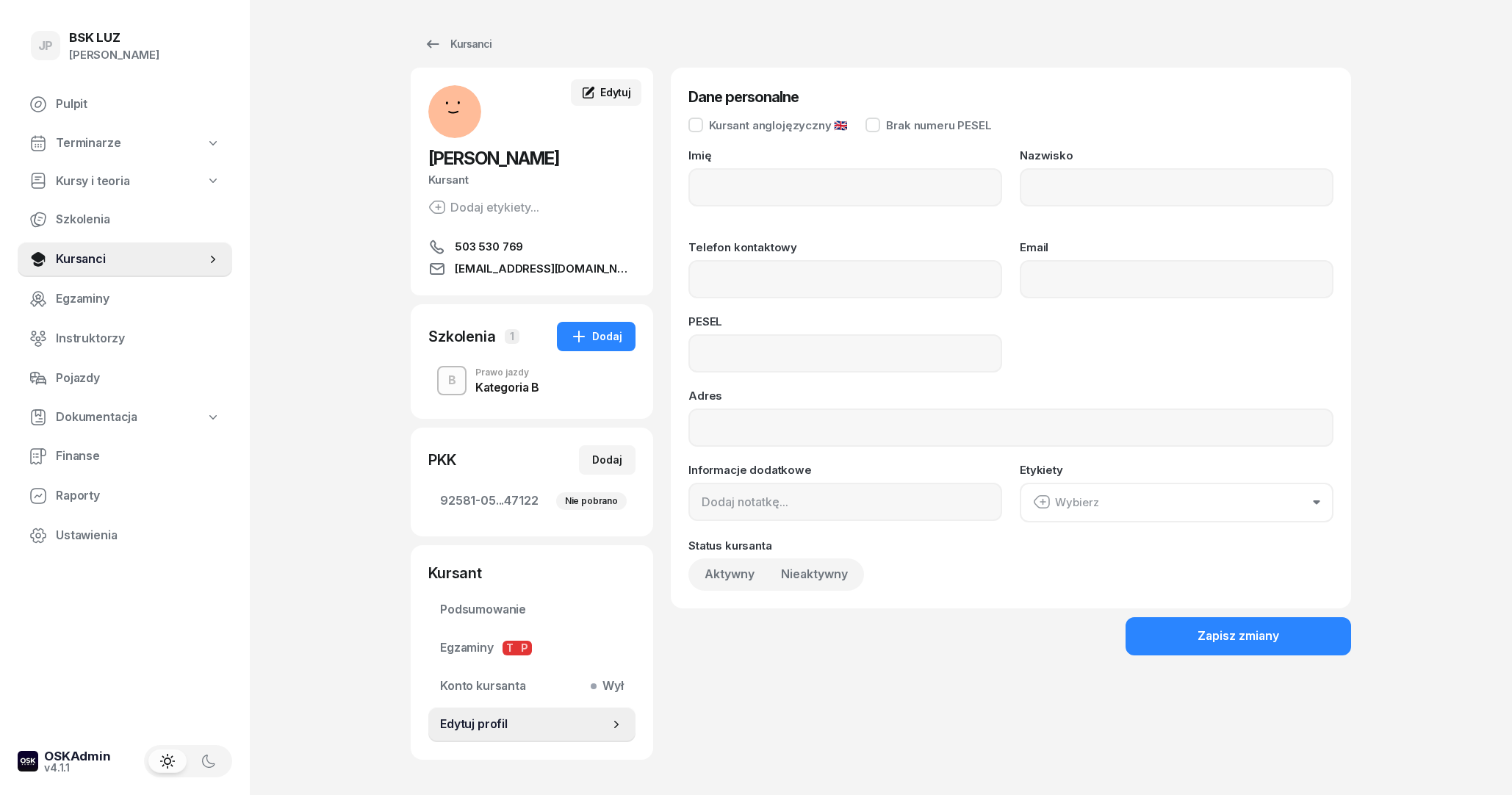
type input "[PERSON_NAME]"
type input "PTAK"
type input "503530769"
type input "[EMAIL_ADDRESS][DOMAIN_NAME]"
click at [824, 351] on input at bounding box center [845, 353] width 314 height 38
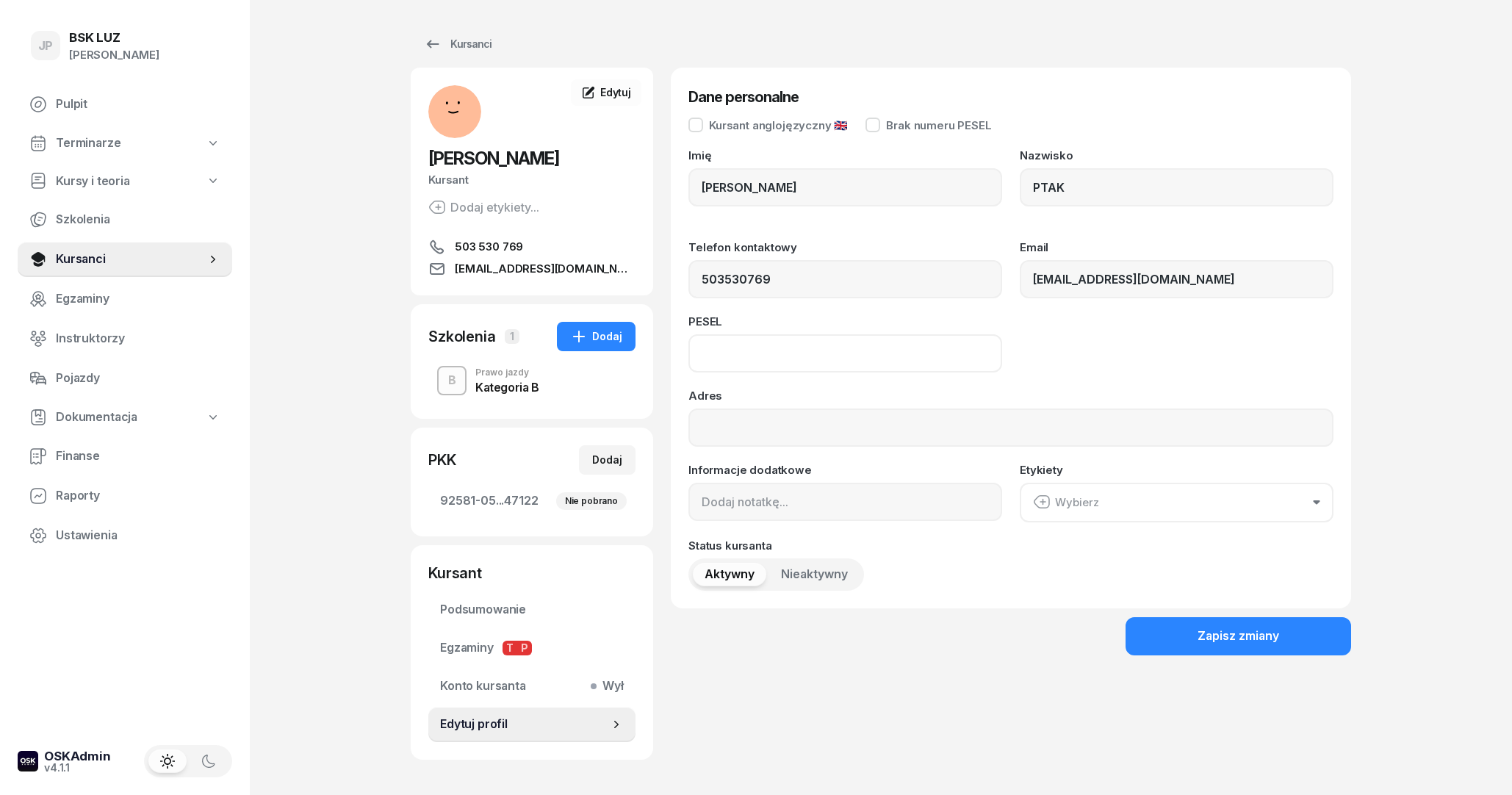
paste input "06302406133"
type input "06302406133"
click at [1051, 348] on div "PESEL 06302406133" at bounding box center [1010, 344] width 645 height 57
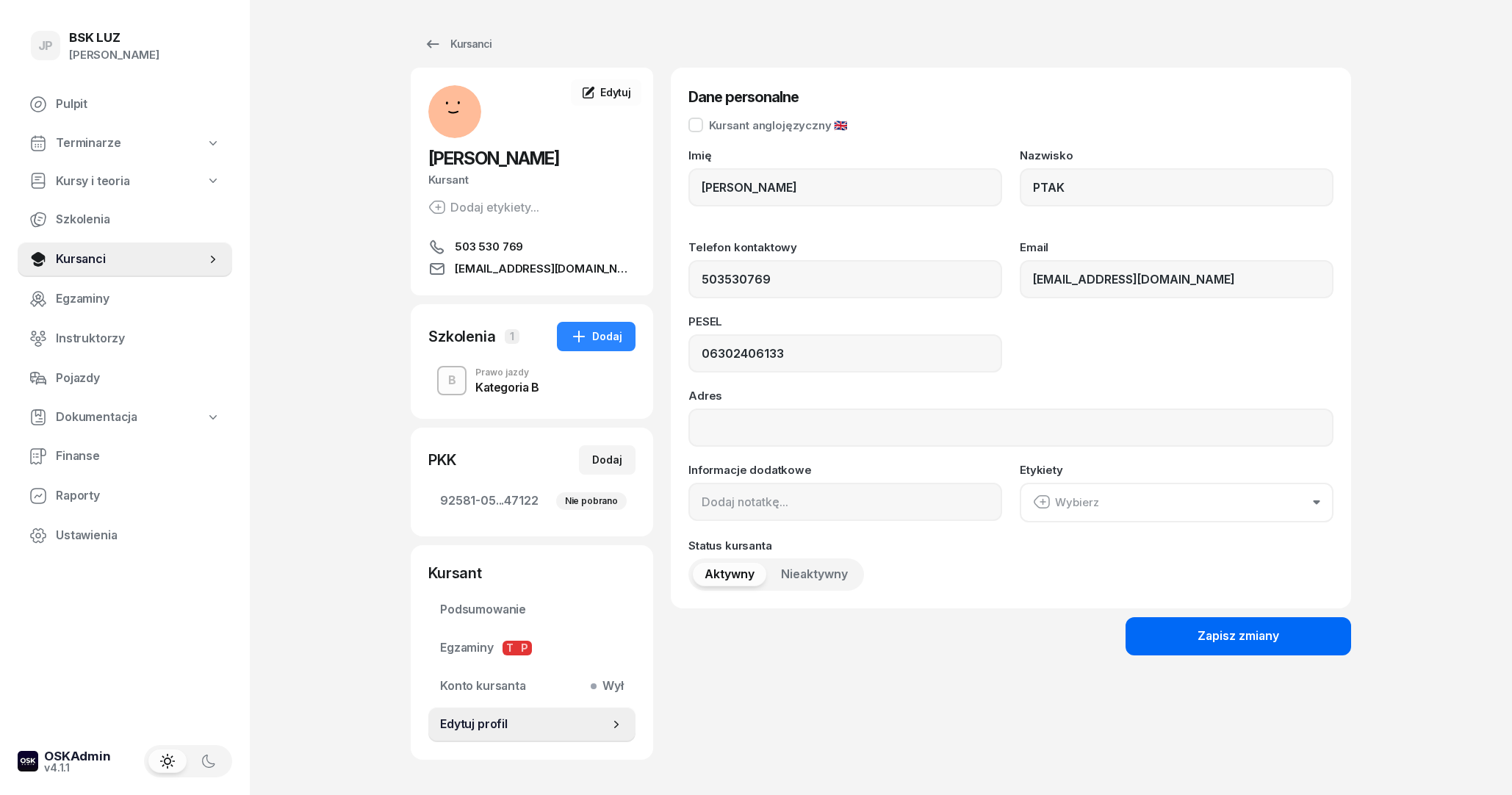
click at [1222, 635] on div "Zapisz zmiany" at bounding box center [1238, 636] width 81 height 19
click at [1015, 101] on h3 "Dane personalne" at bounding box center [1010, 97] width 645 height 23
click at [1229, 629] on div "Zapisz zmiany" at bounding box center [1238, 636] width 81 height 19
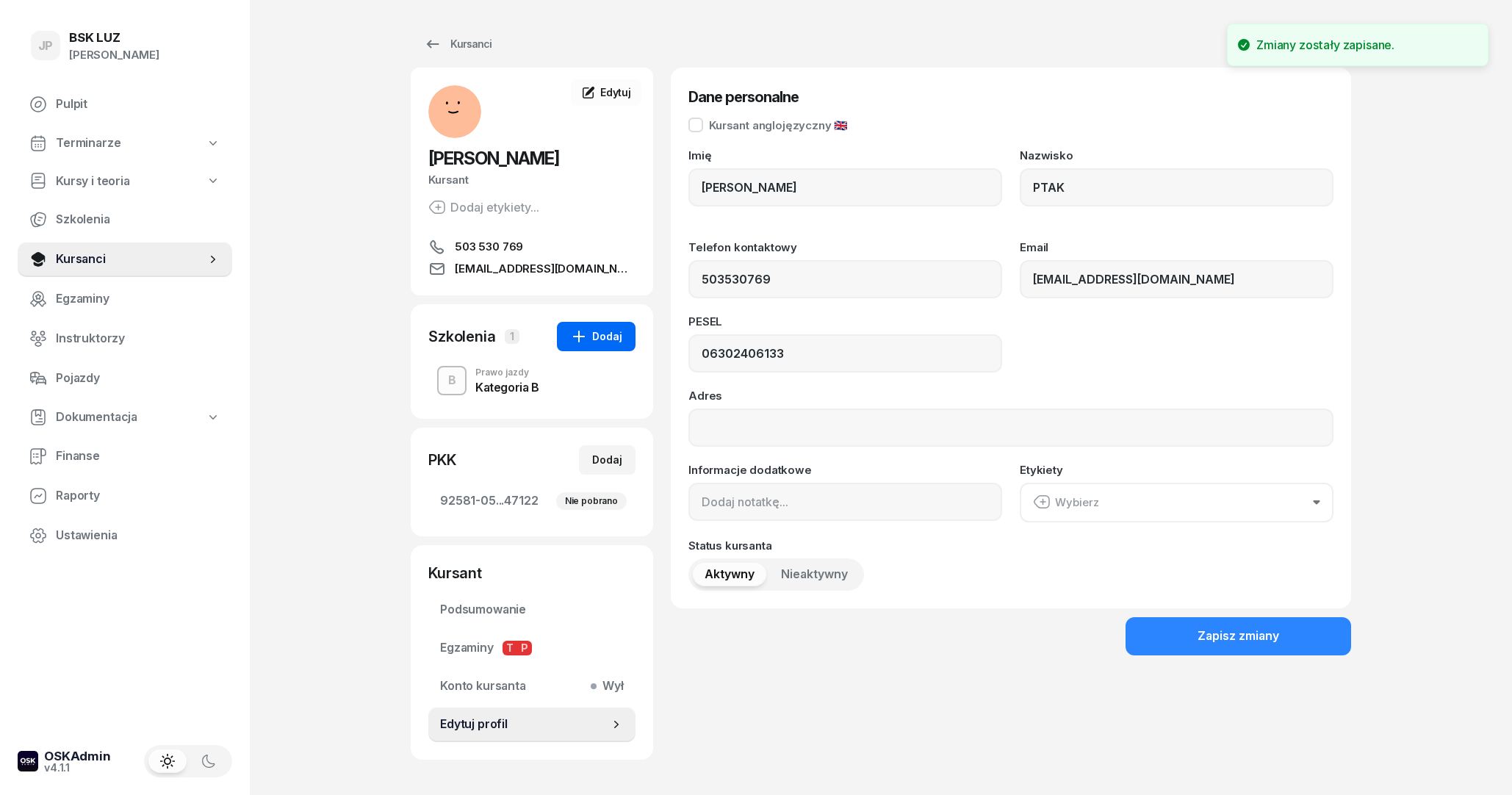
click at [608, 333] on div "Dodaj" at bounding box center [595, 336] width 52 height 18
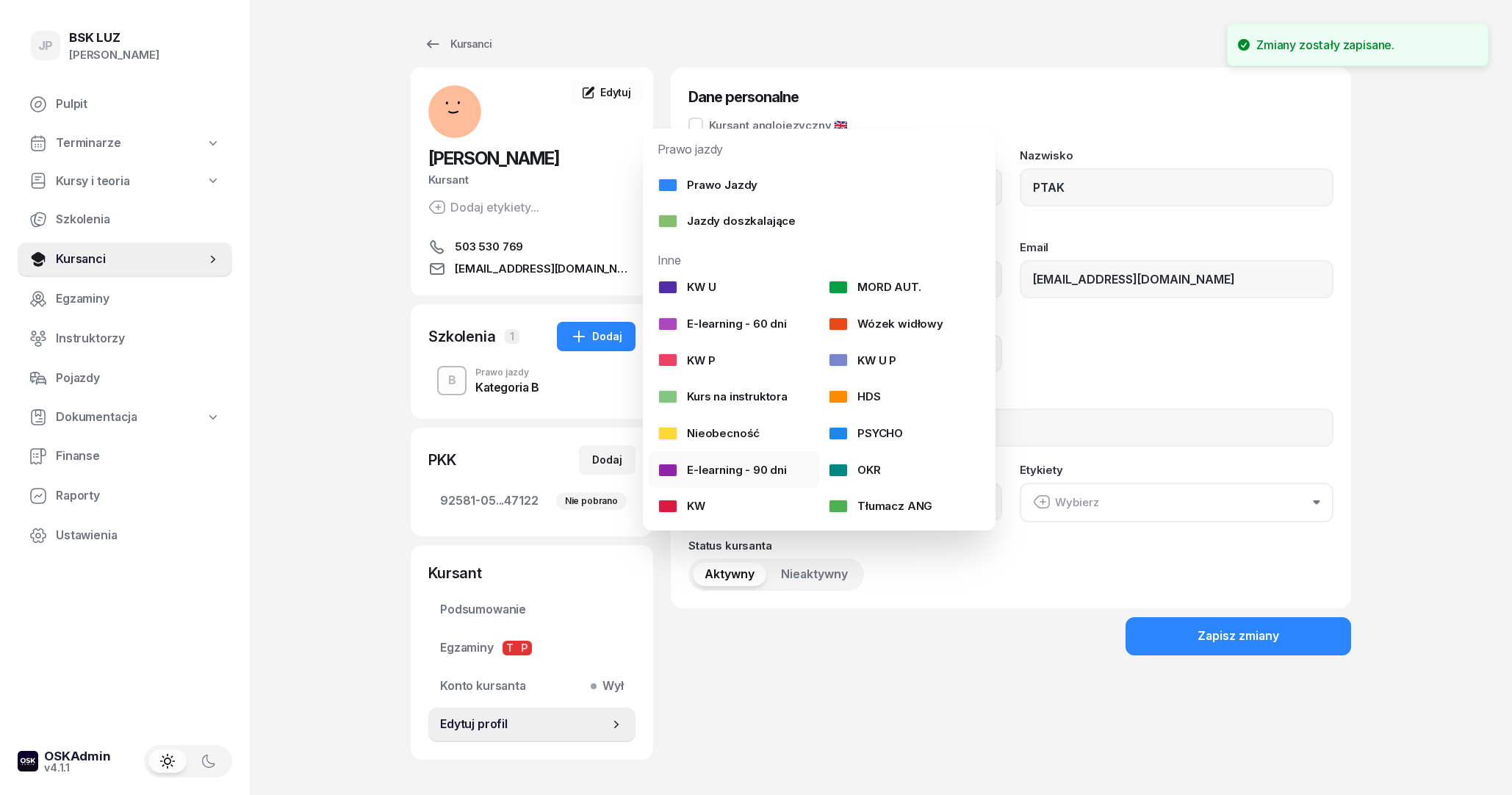
click at [749, 465] on div "E-learning - 90 dni" at bounding box center [722, 470] width 129 height 19
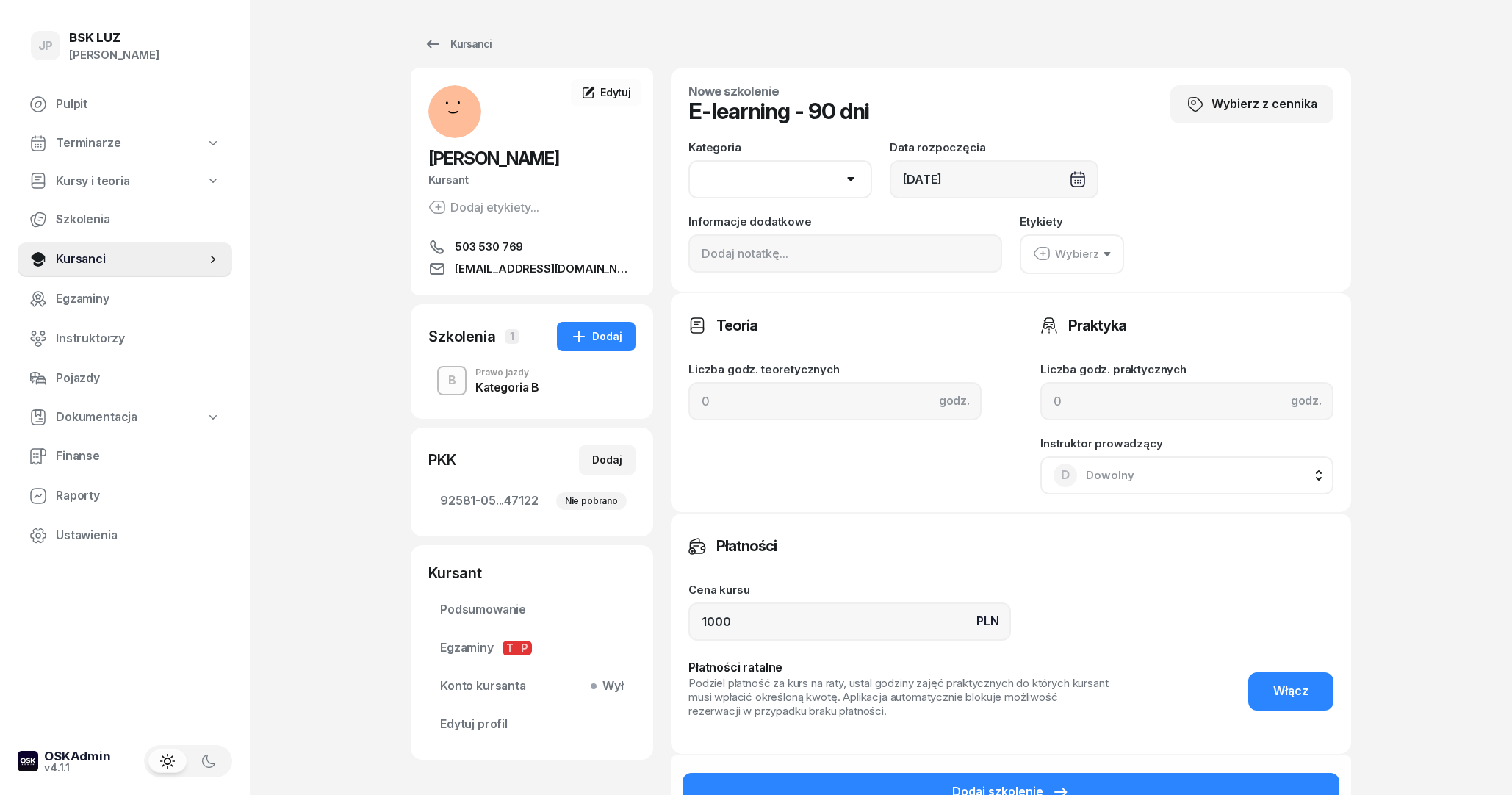
select select "B"
click option "B" at bounding box center [0, 0] width 0 height 0
drag, startPoint x: 833, startPoint y: 612, endPoint x: 632, endPoint y: 622, distance: 201.2
click at [688, 622] on input "1000" at bounding box center [849, 621] width 323 height 38
type input "0"
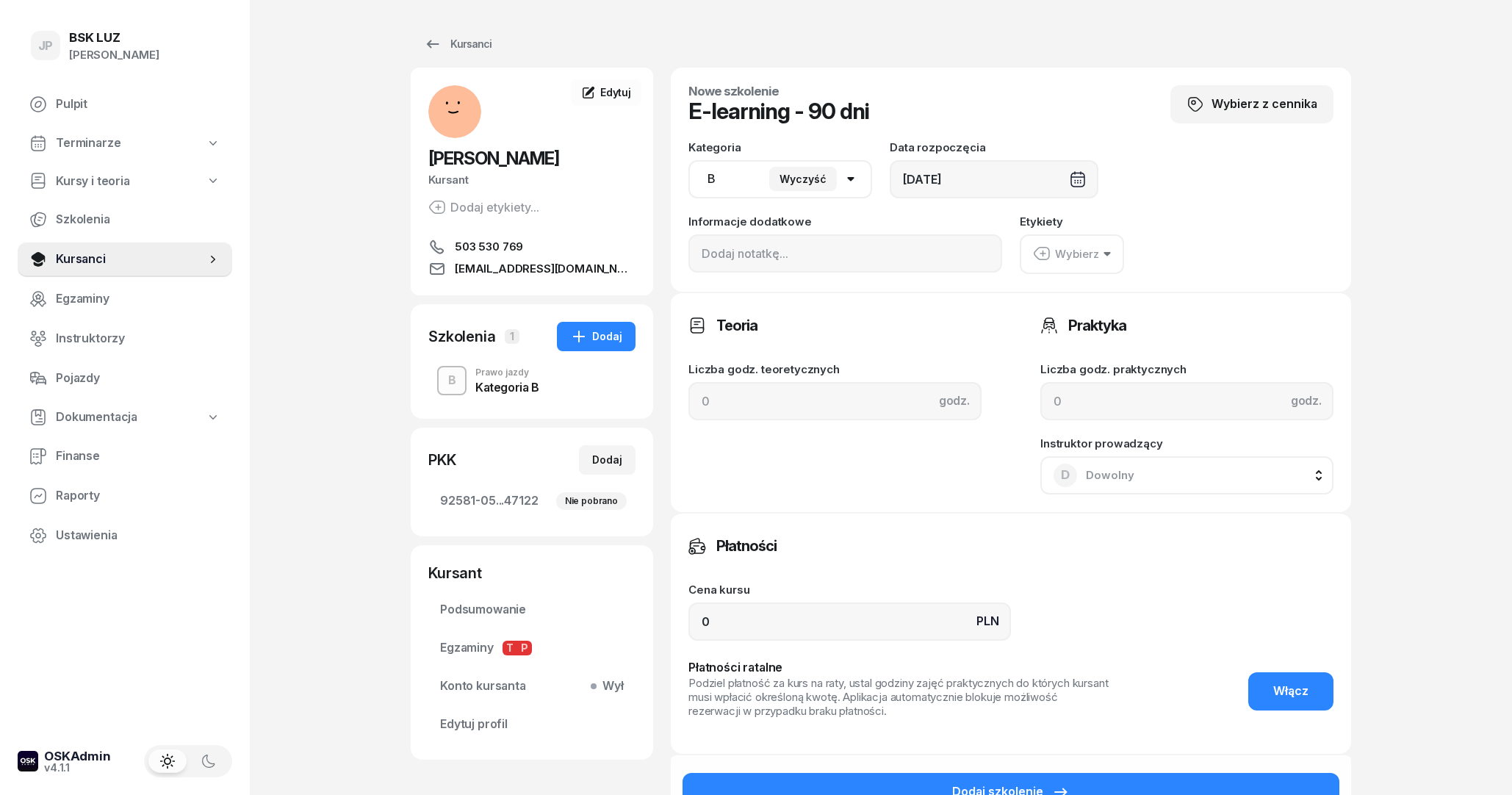
click at [899, 536] on div "Płatności" at bounding box center [1010, 546] width 645 height 29
click at [1069, 262] on div "Wybierz" at bounding box center [1065, 254] width 66 height 19
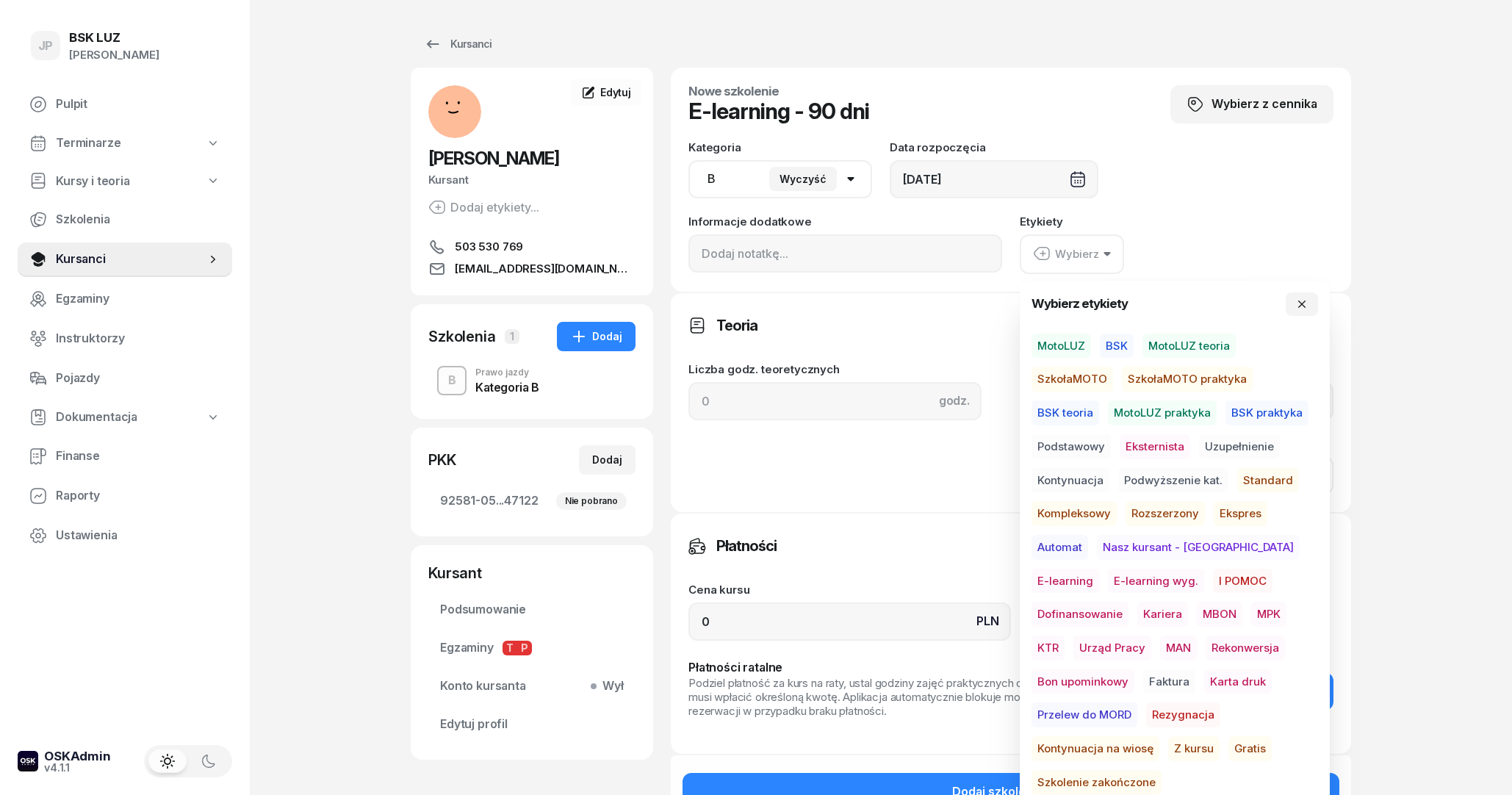
click at [1108, 581] on span "E-learning wyg." at bounding box center [1156, 581] width 96 height 25
click at [934, 536] on div "Płatności" at bounding box center [1010, 545] width 645 height 29
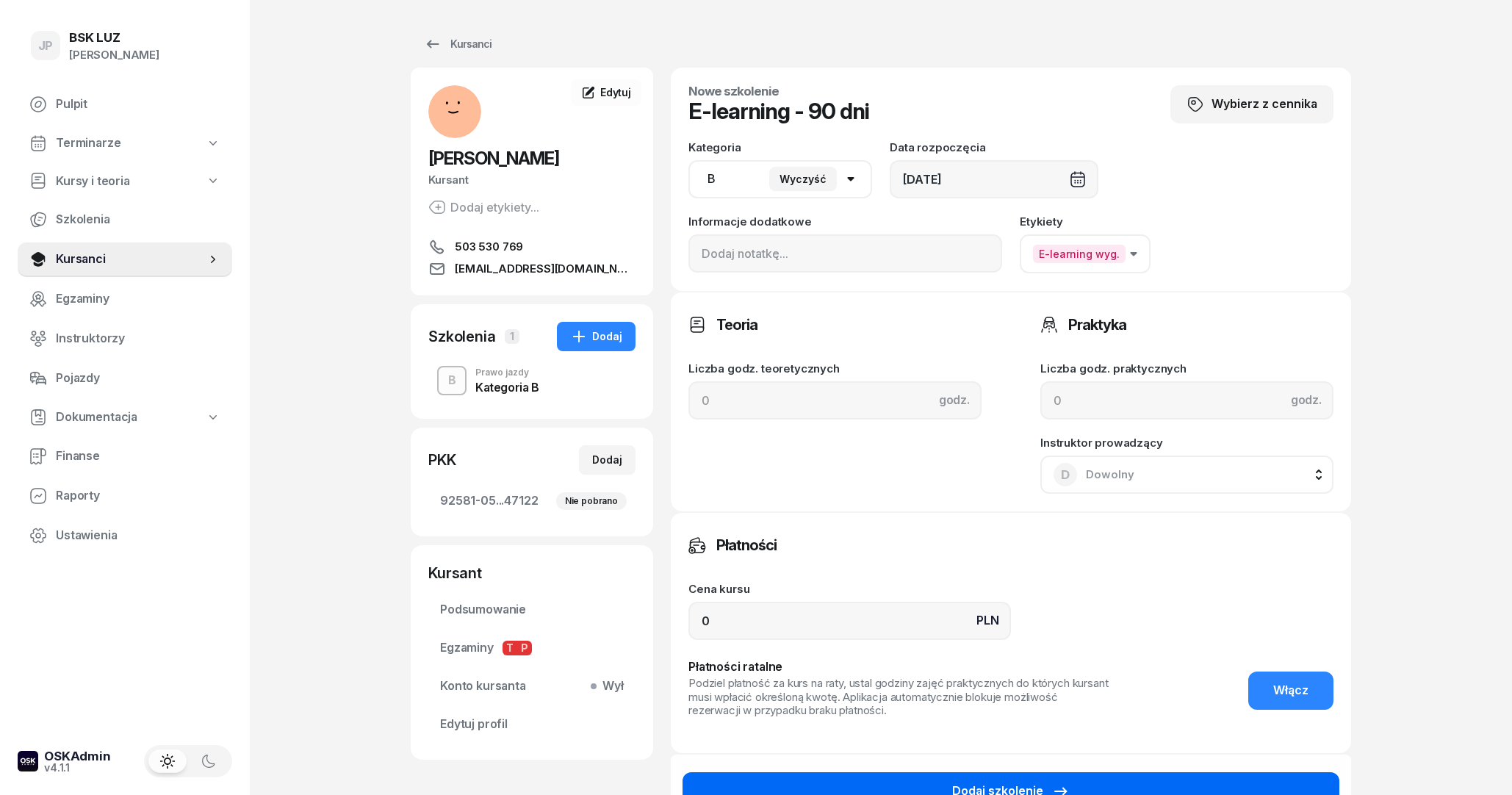
click at [1099, 780] on button "Dodaj szkolenie" at bounding box center [1010, 790] width 657 height 38
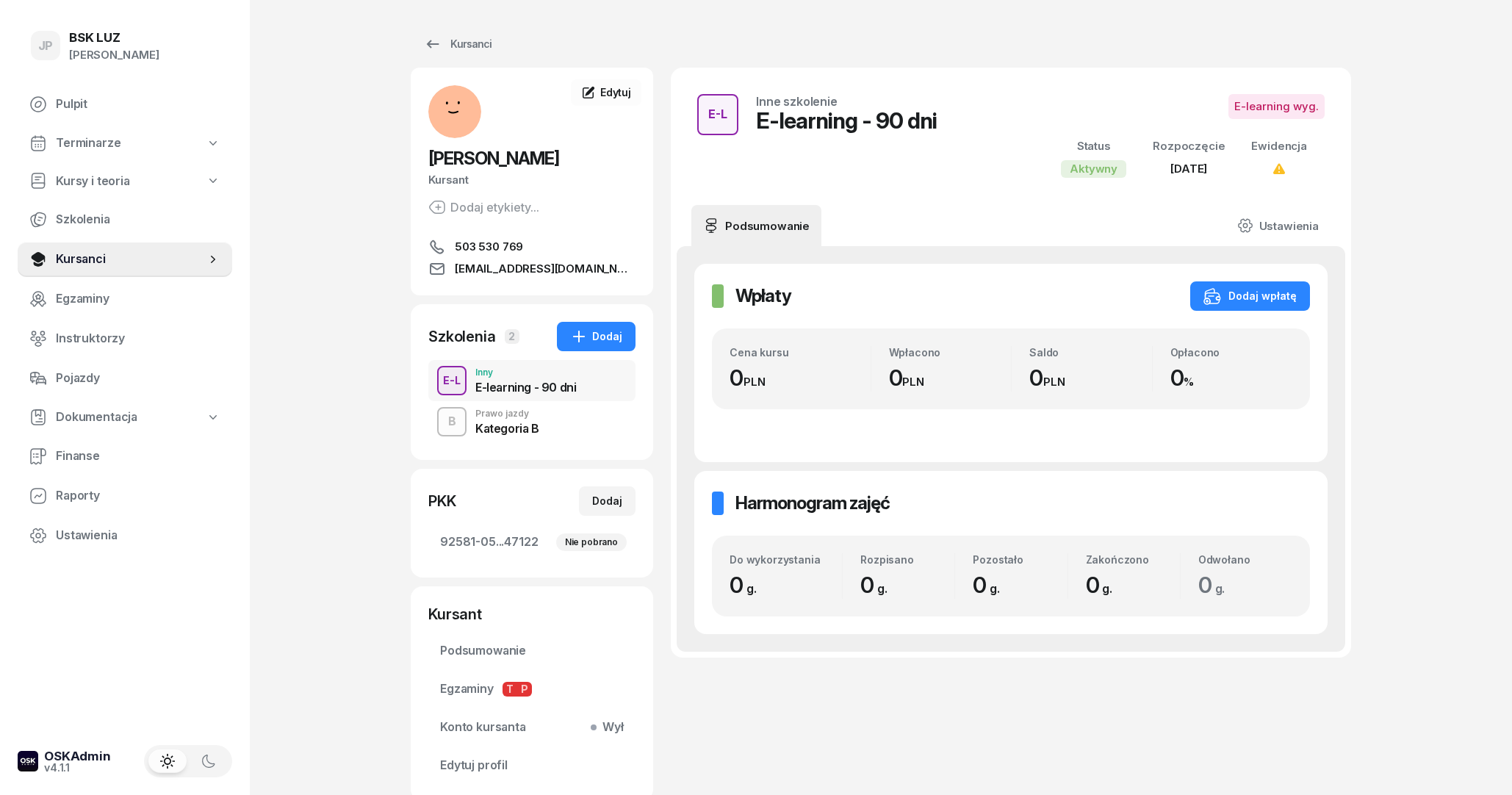
click at [543, 425] on div "B Prawo jazdy Kategoria B" at bounding box center [532, 421] width 207 height 41
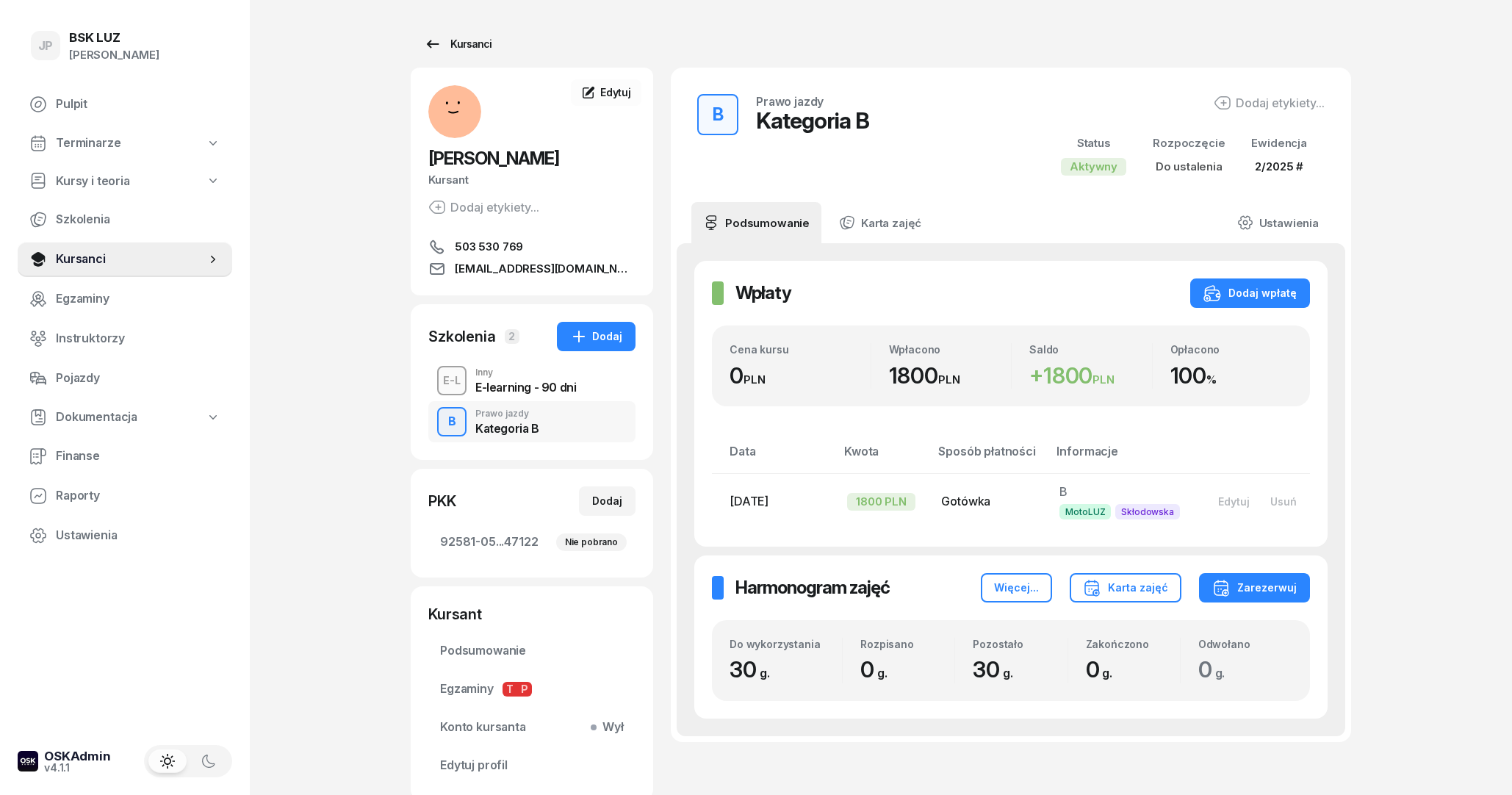
click at [445, 50] on div "Kursanci" at bounding box center [457, 44] width 67 height 18
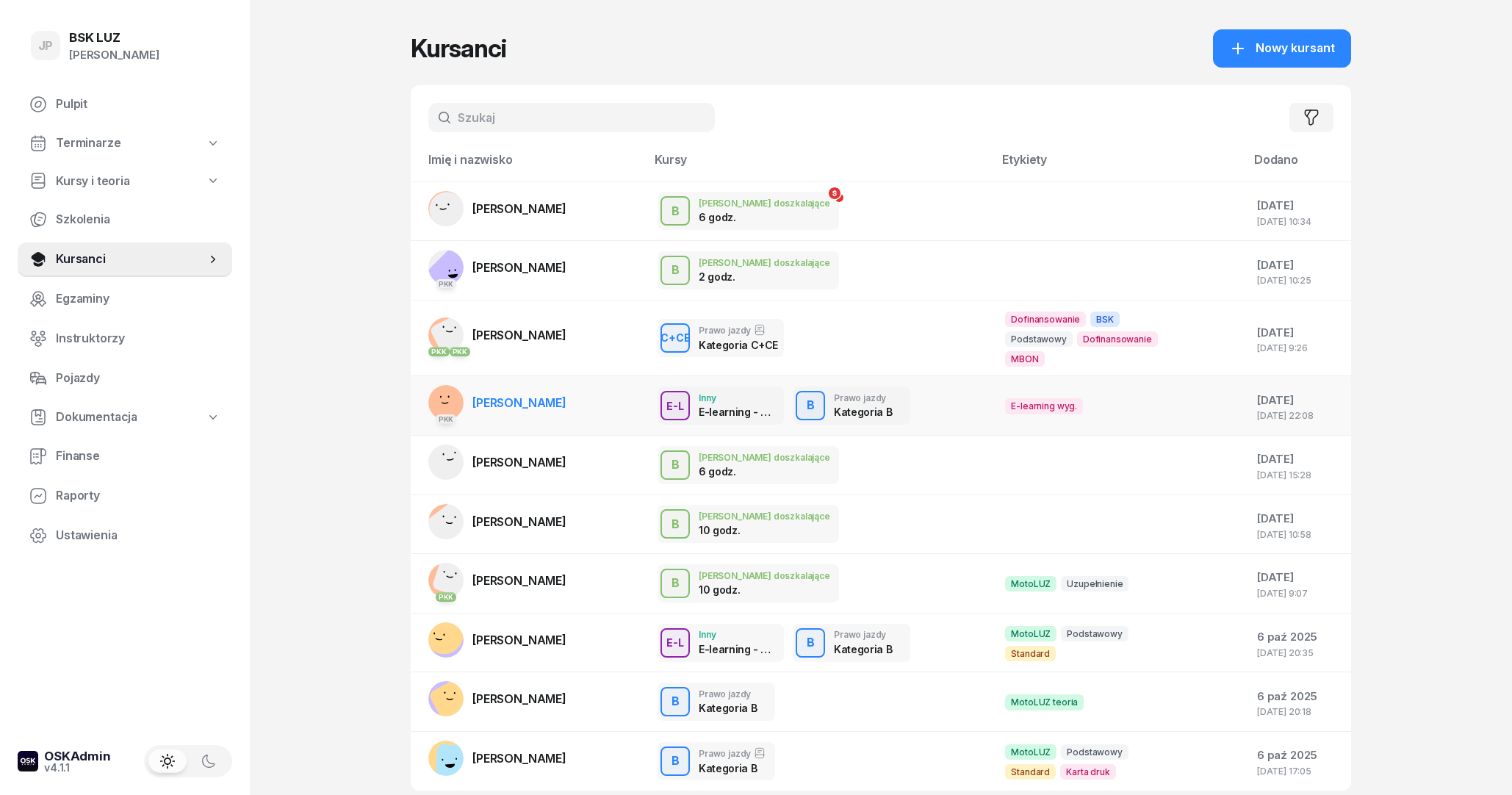
click at [570, 419] on td "PKK [PERSON_NAME]" at bounding box center [528, 406] width 235 height 60
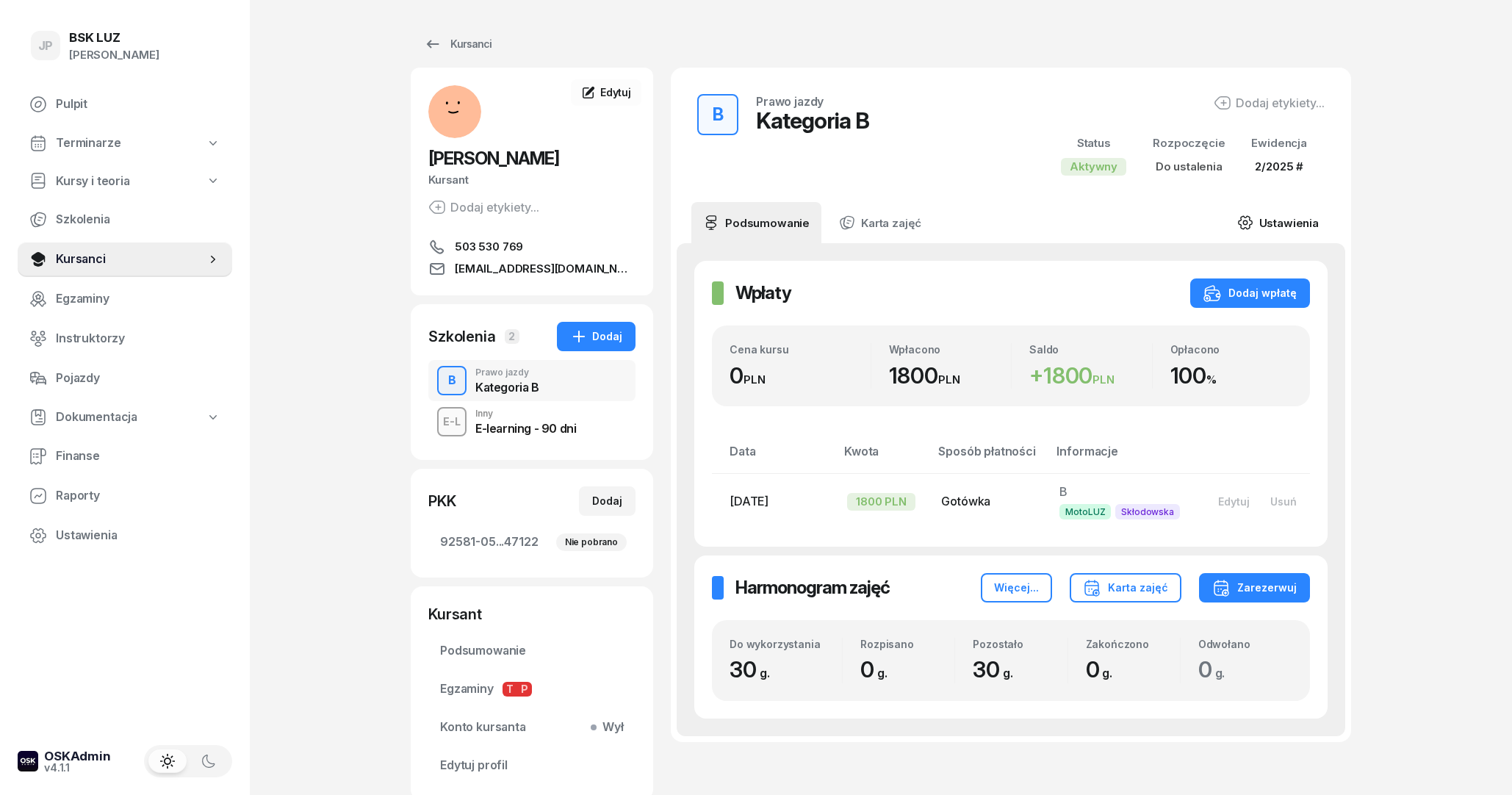
click at [1256, 215] on link "Ustawienia" at bounding box center [1278, 222] width 105 height 41
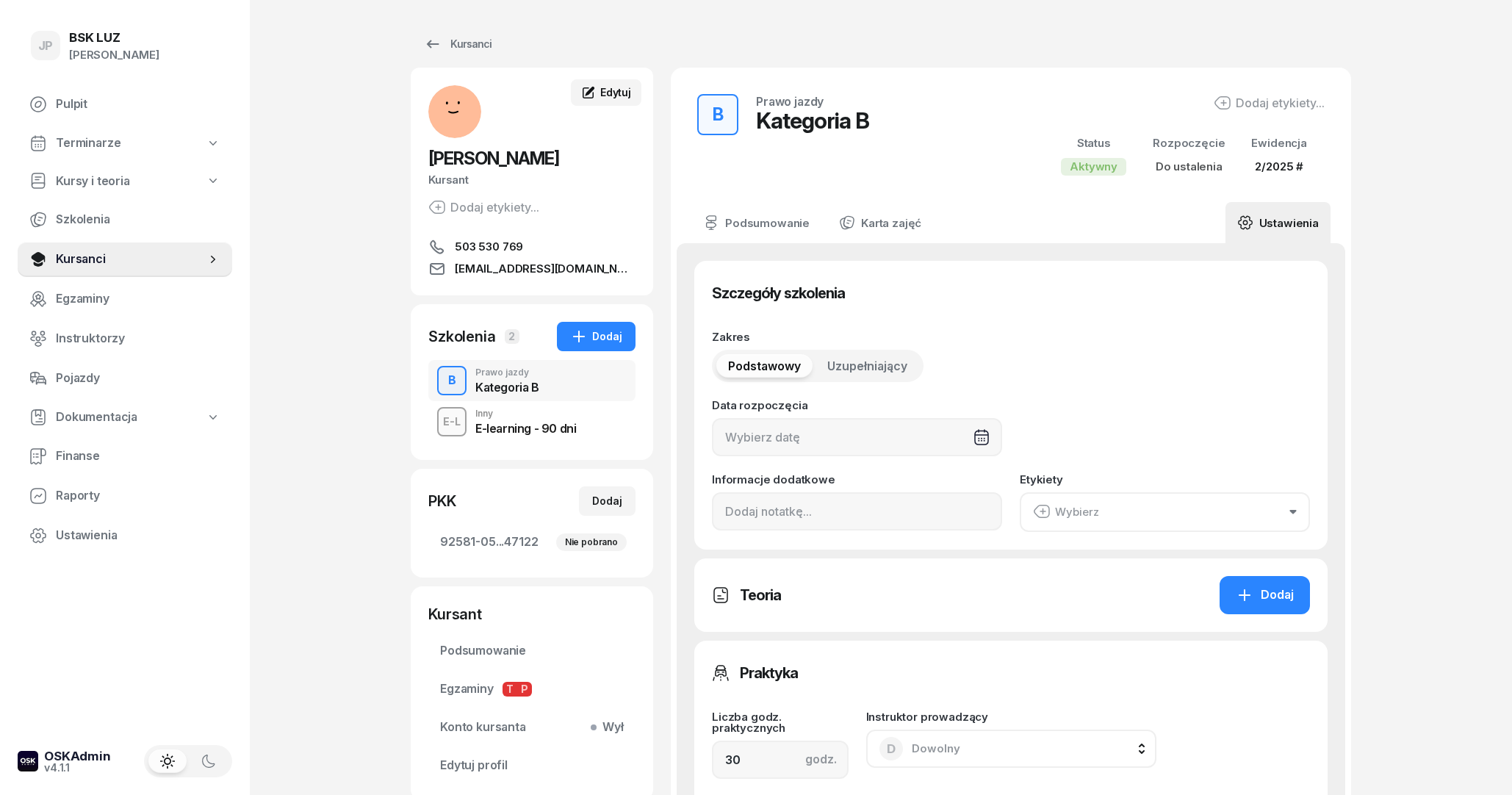
click at [614, 97] on span "Edytuj" at bounding box center [615, 92] width 31 height 12
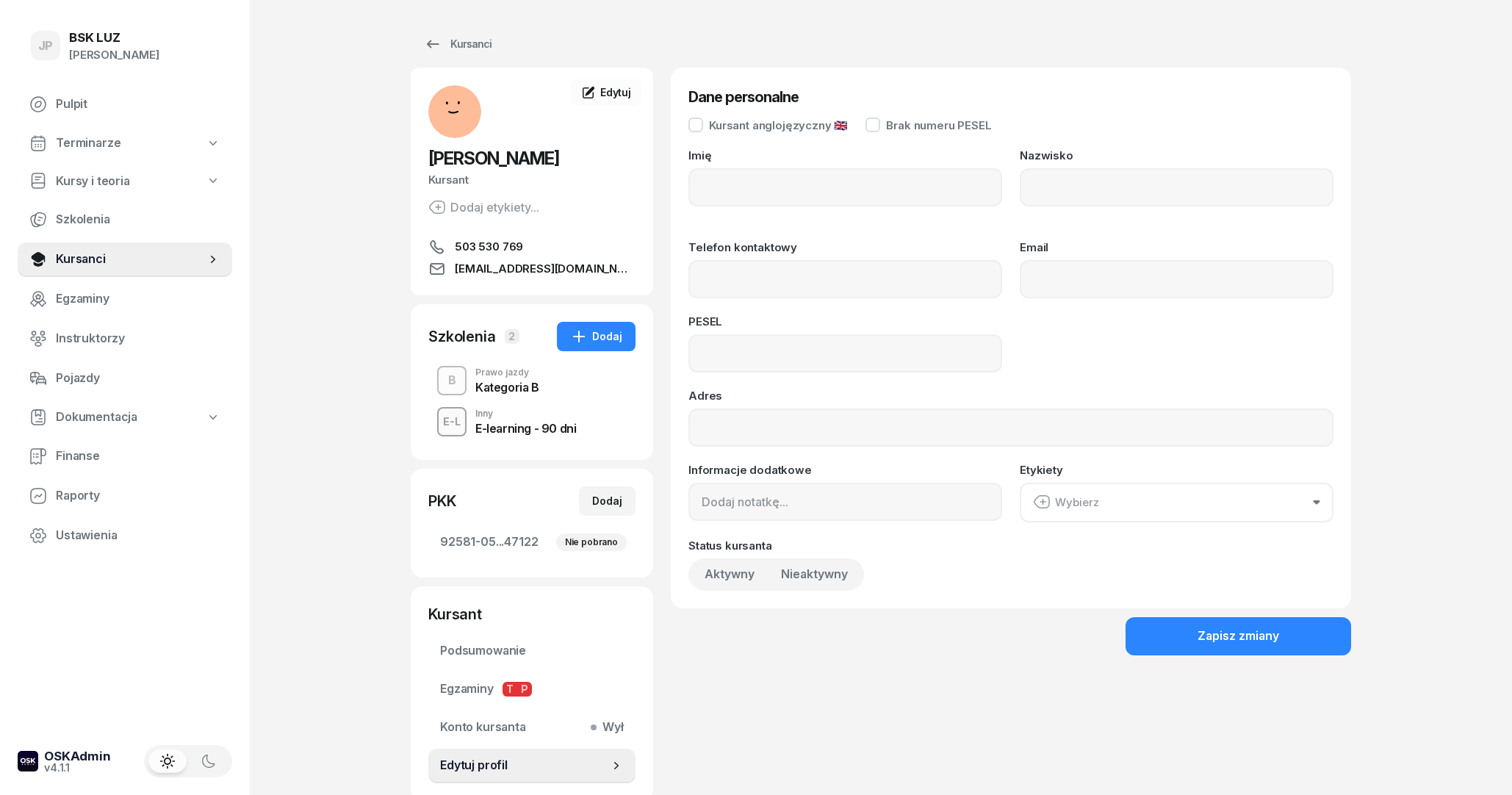
type input "[PERSON_NAME]"
type input "PTAK"
type input "503 530 769"
type input "[EMAIL_ADDRESS][DOMAIN_NAME]"
type input "06302406133"
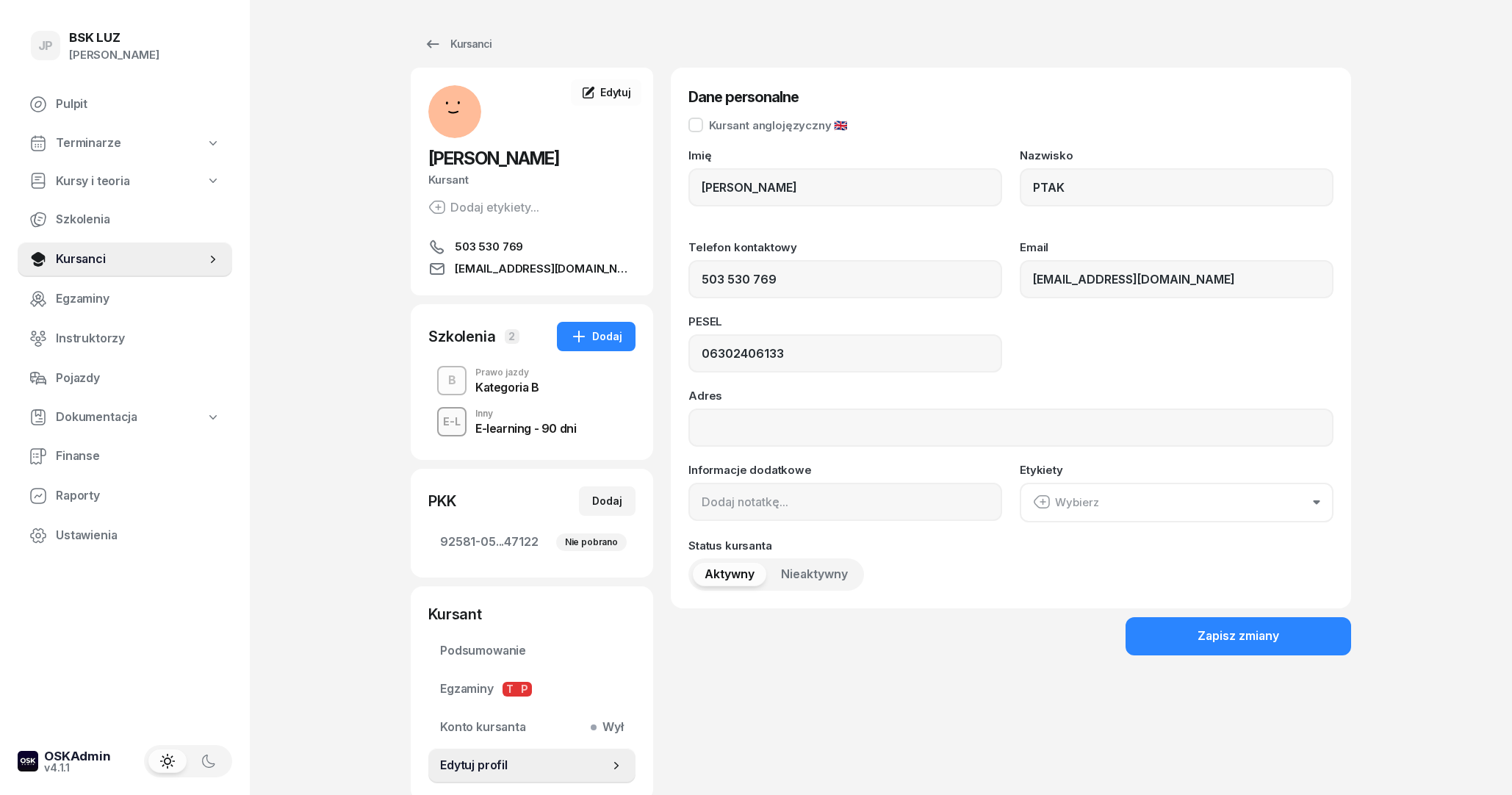
click at [1256, 515] on button "Wybierz" at bounding box center [1176, 502] width 314 height 39
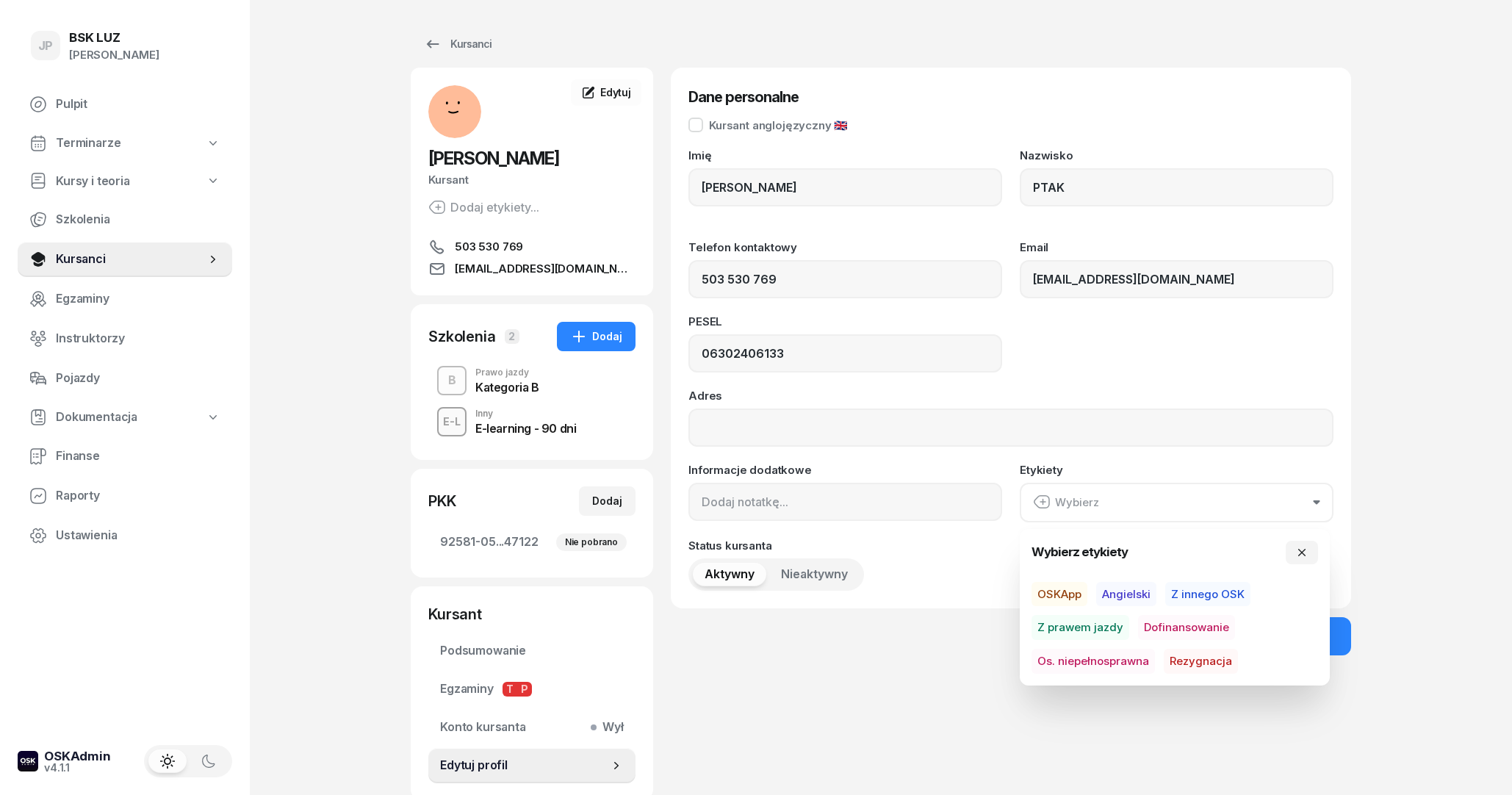
click at [1357, 457] on div "JP BSK [PERSON_NAME] Pulpit Terminarze Kursy i teoria Szkolenia Kursanci Egzami…" at bounding box center [756, 450] width 1512 height 900
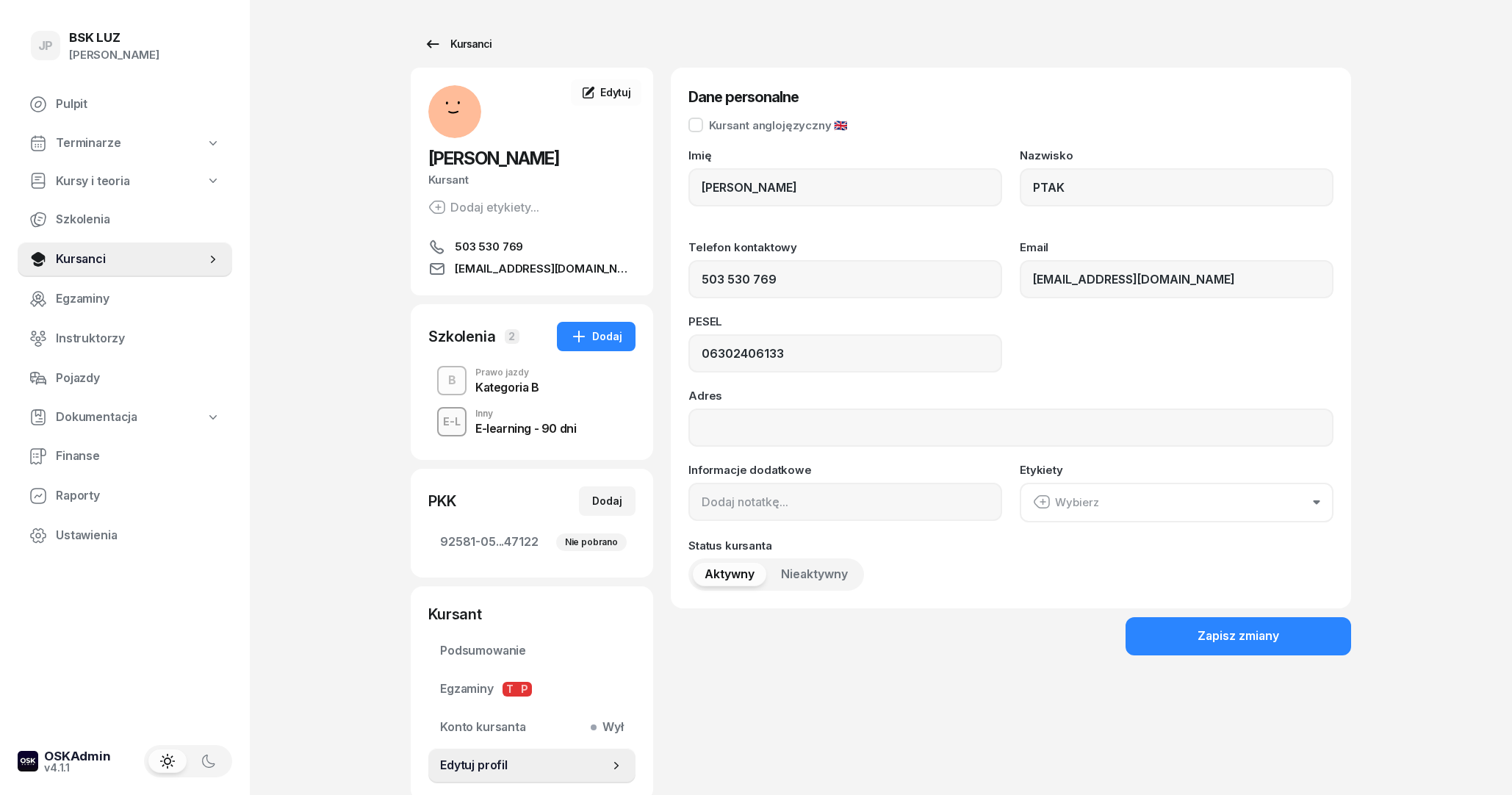
click at [417, 44] on link "Kursanci" at bounding box center [457, 44] width 94 height 29
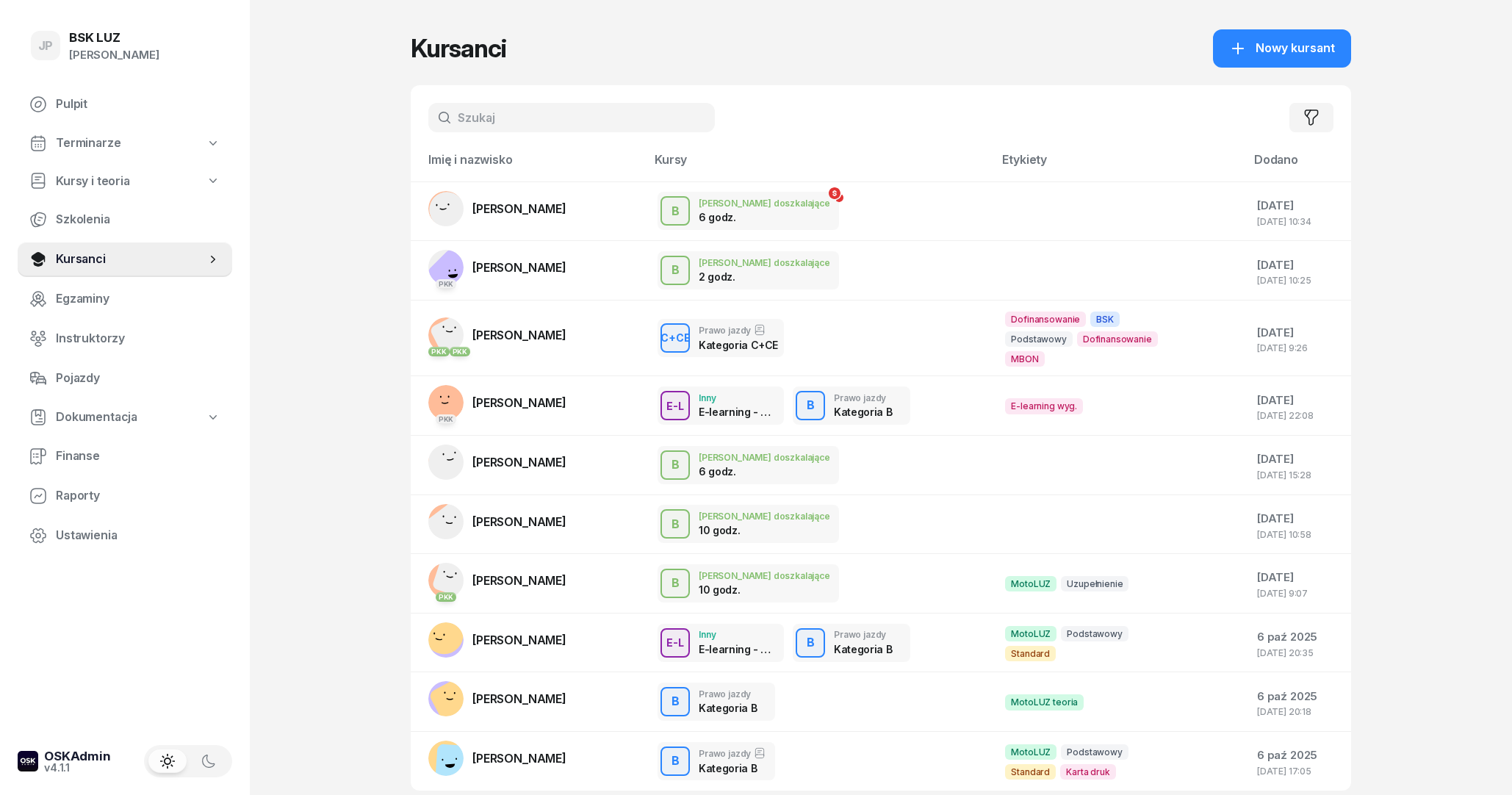
click at [640, 128] on input "text" at bounding box center [571, 118] width 286 height 29
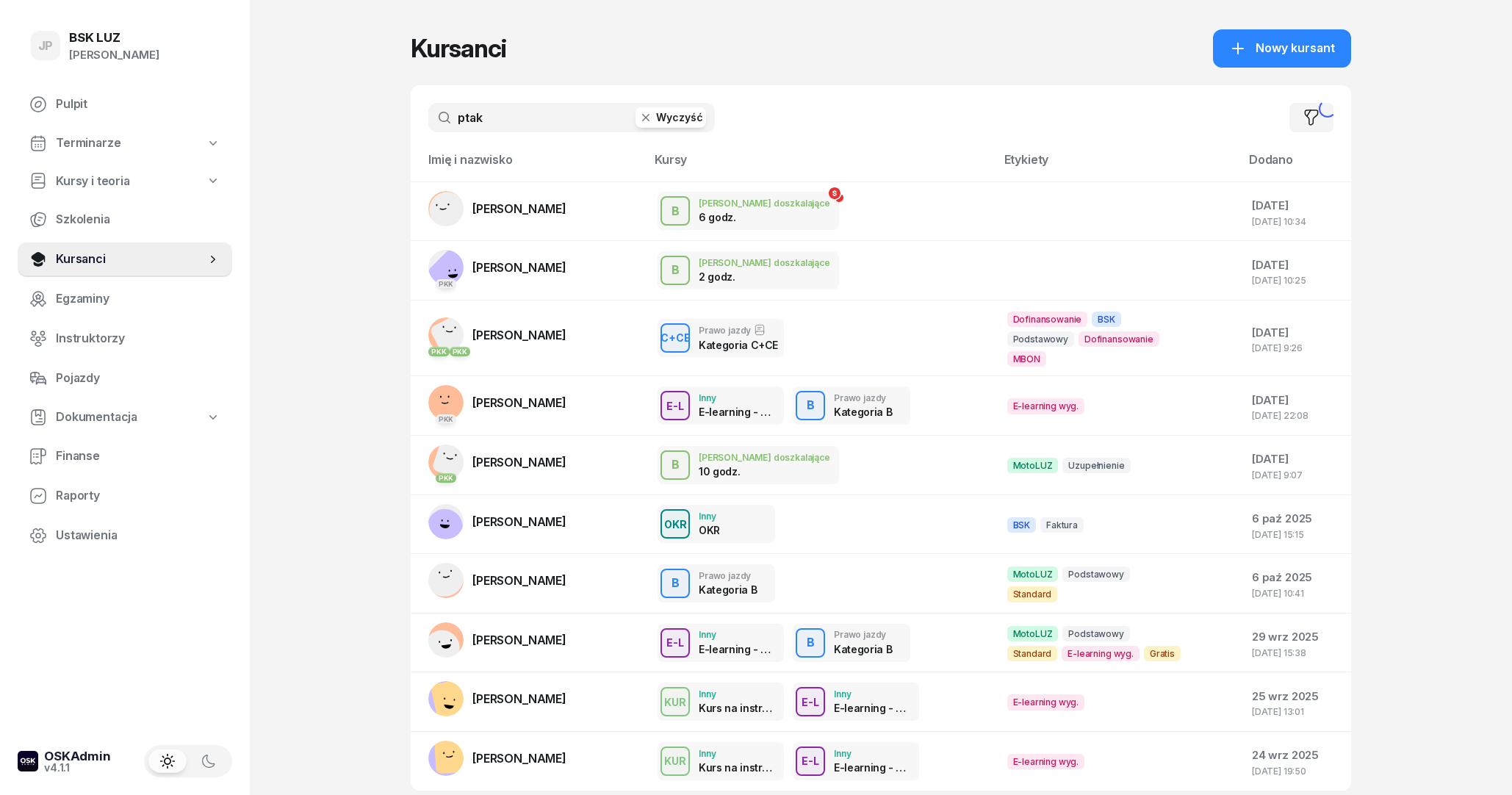
type input "ptak"
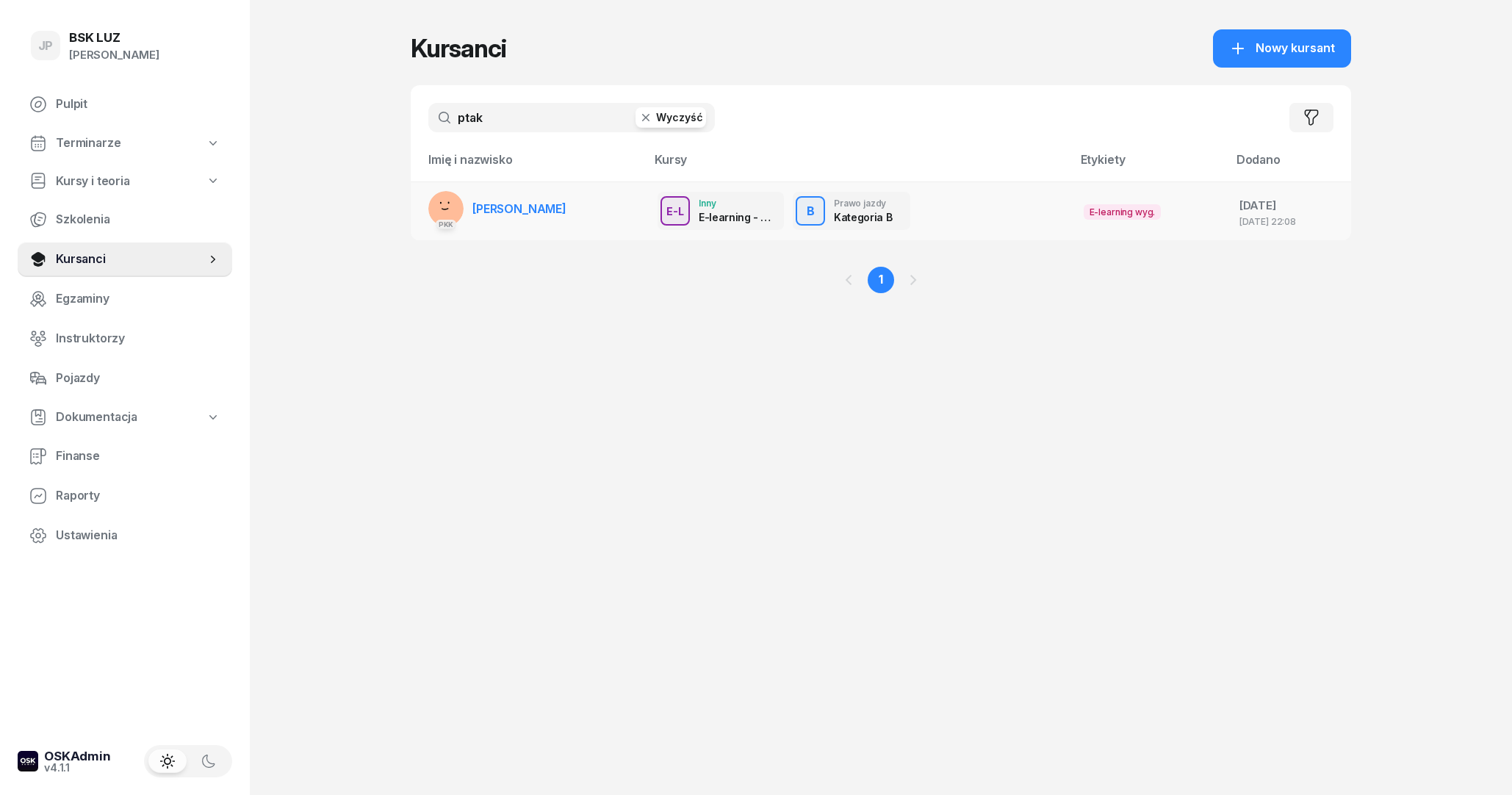
click at [551, 226] on td "PKK [PERSON_NAME]" at bounding box center [528, 211] width 235 height 59
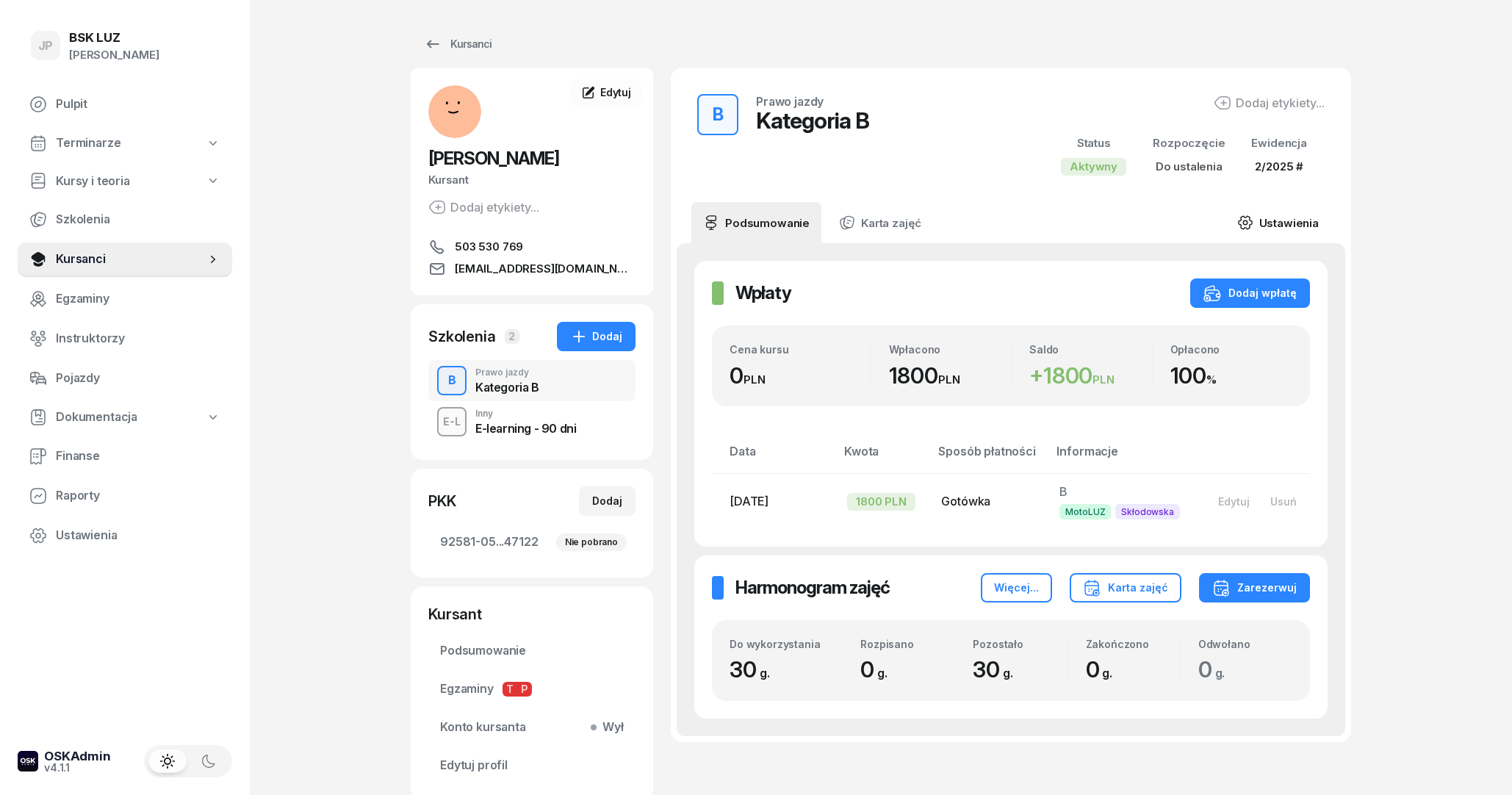
click at [1276, 218] on link "Ustawienia" at bounding box center [1278, 222] width 105 height 41
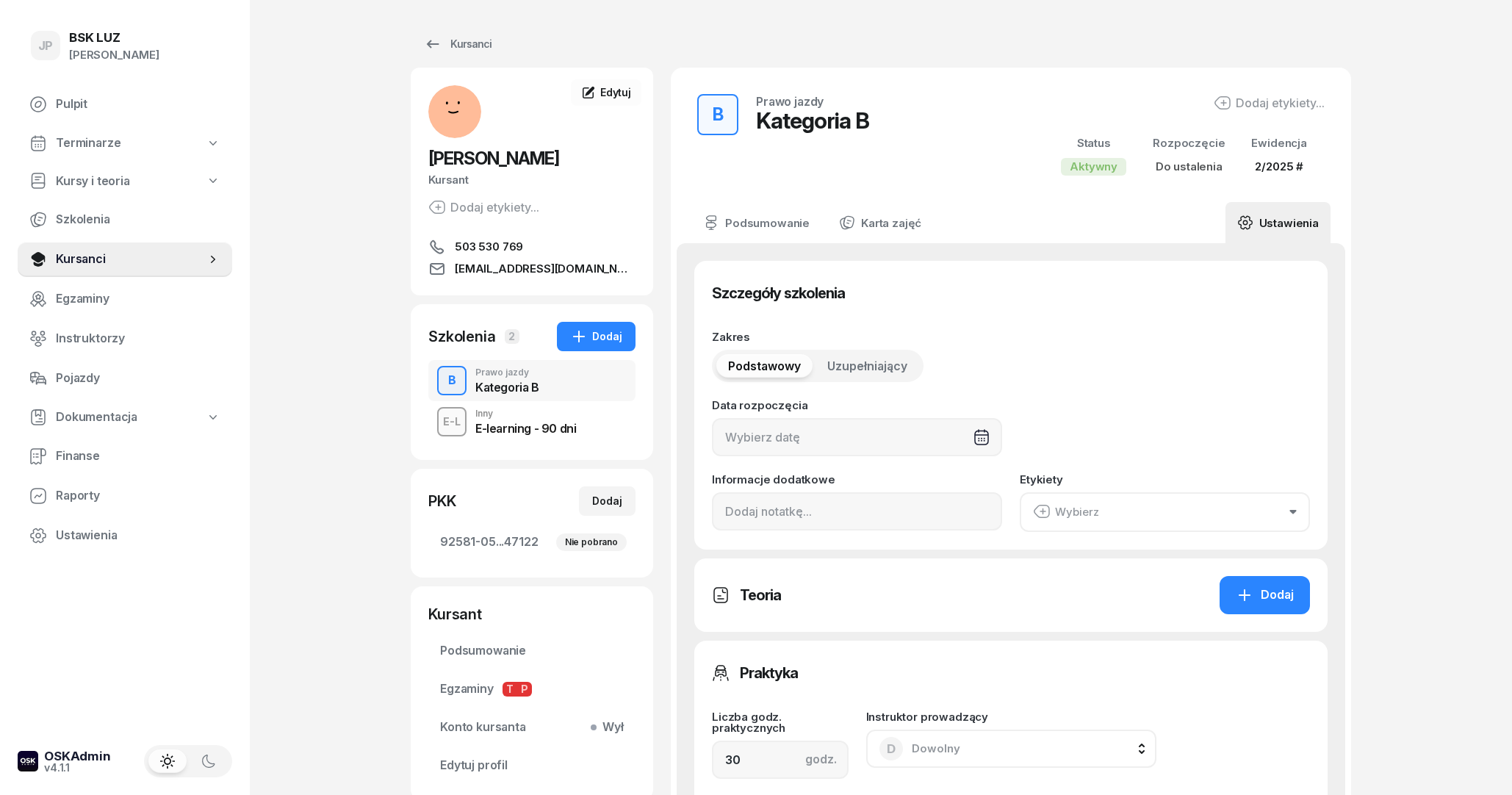
type input "92581"
type input "05062"
type input "81533"
type input "47122"
click at [1130, 517] on button "Wybierz" at bounding box center [1164, 512] width 290 height 39
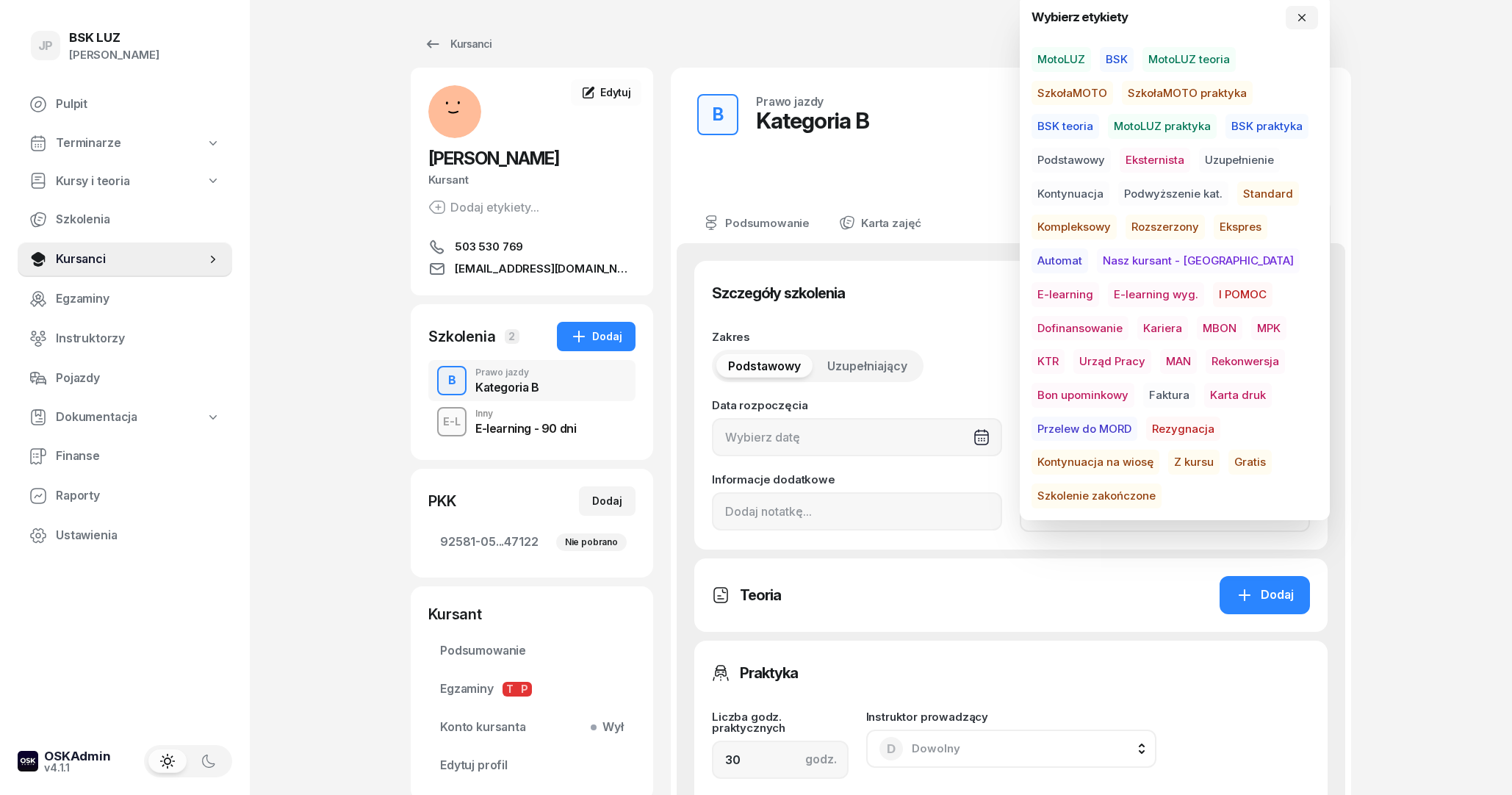
click at [1080, 62] on span "MotoLUZ" at bounding box center [1061, 60] width 60 height 25
click at [1139, 634] on div "Szczegóły szkolenia Zakres Podstawowy Uzupełniający Data rozpoczęcia Informacje…" at bounding box center [1011, 810] width 633 height 1098
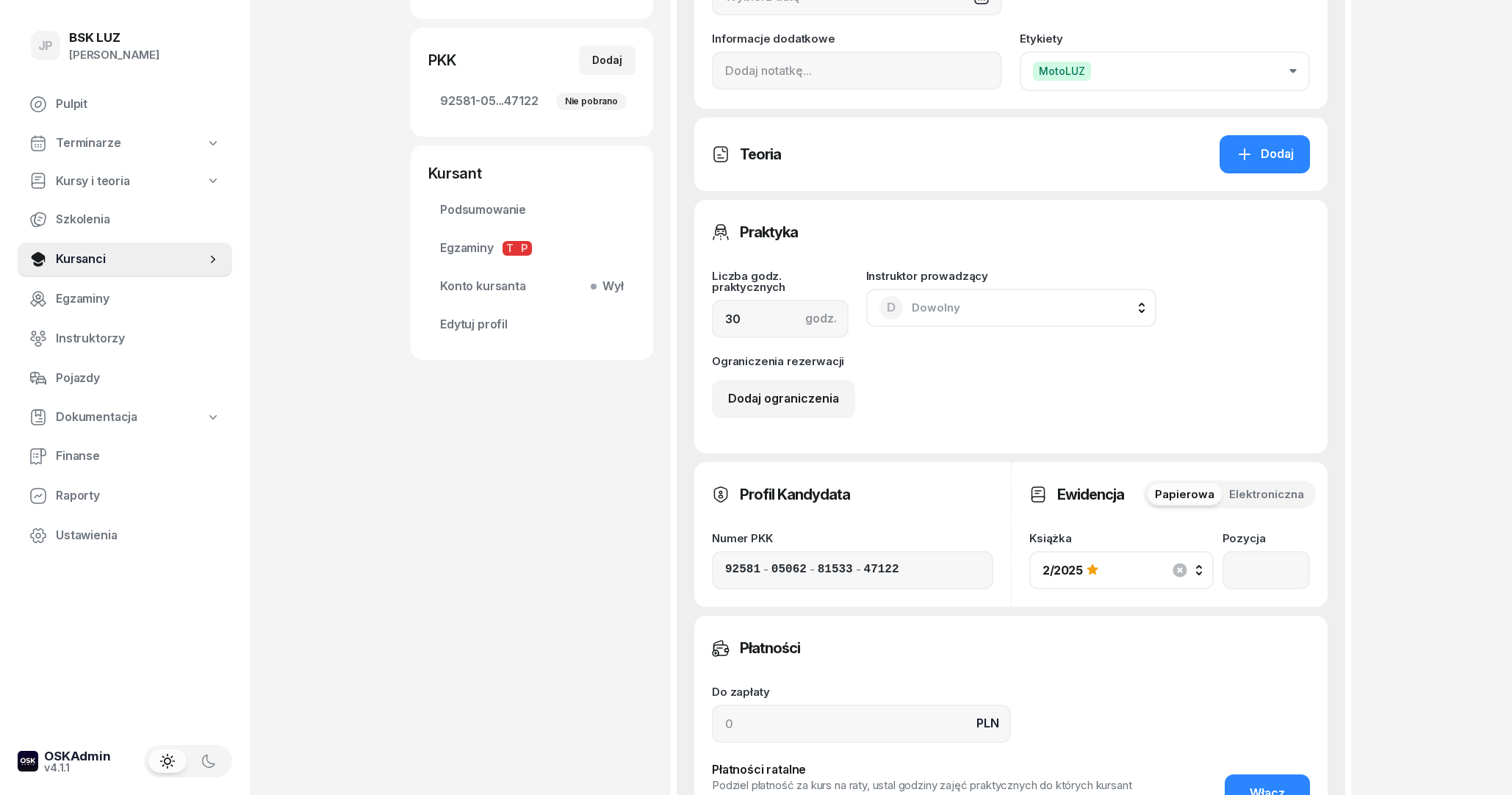
scroll to position [789, 0]
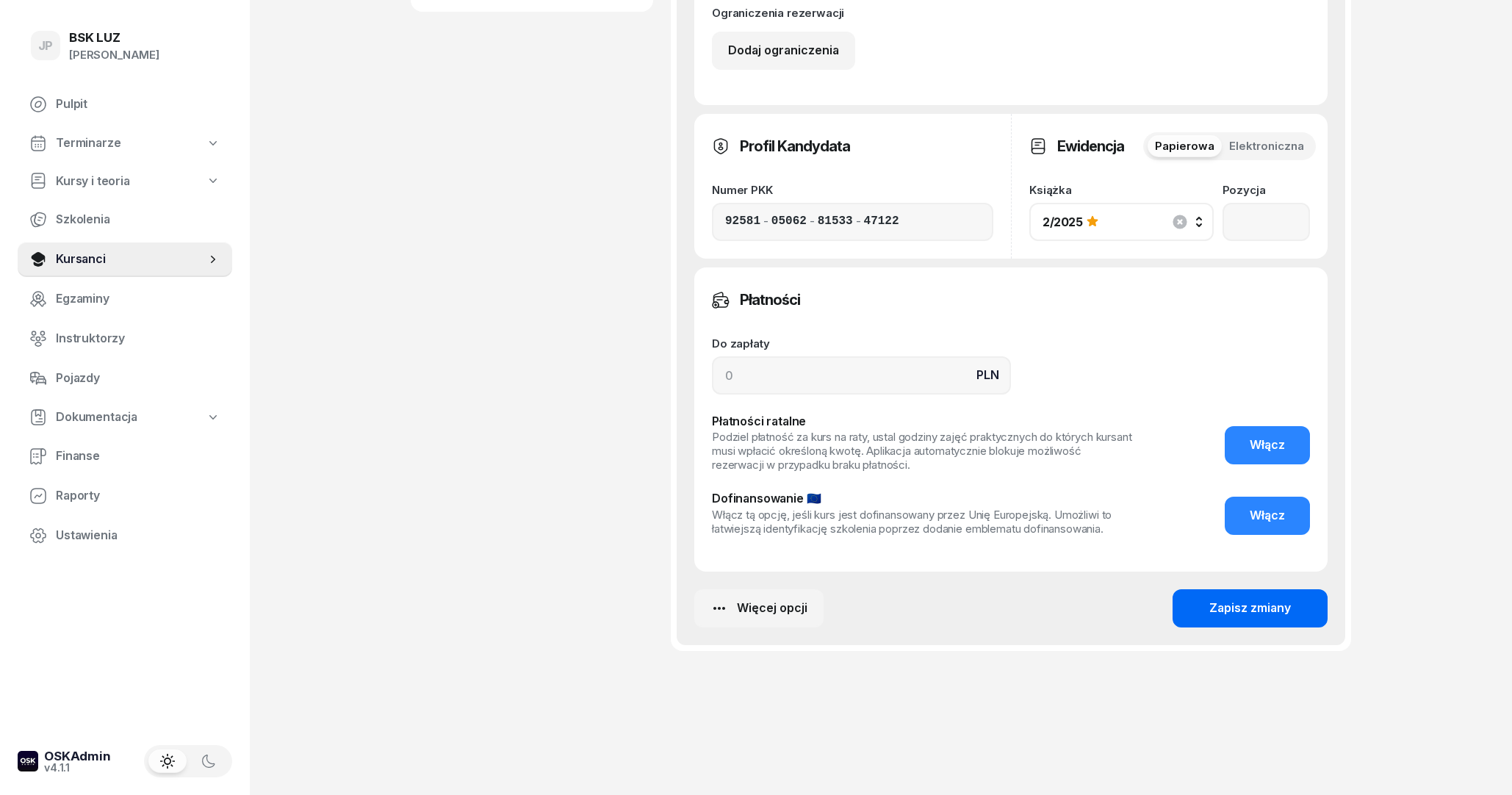
click at [1315, 604] on button "Zapisz zmiany" at bounding box center [1250, 608] width 155 height 38
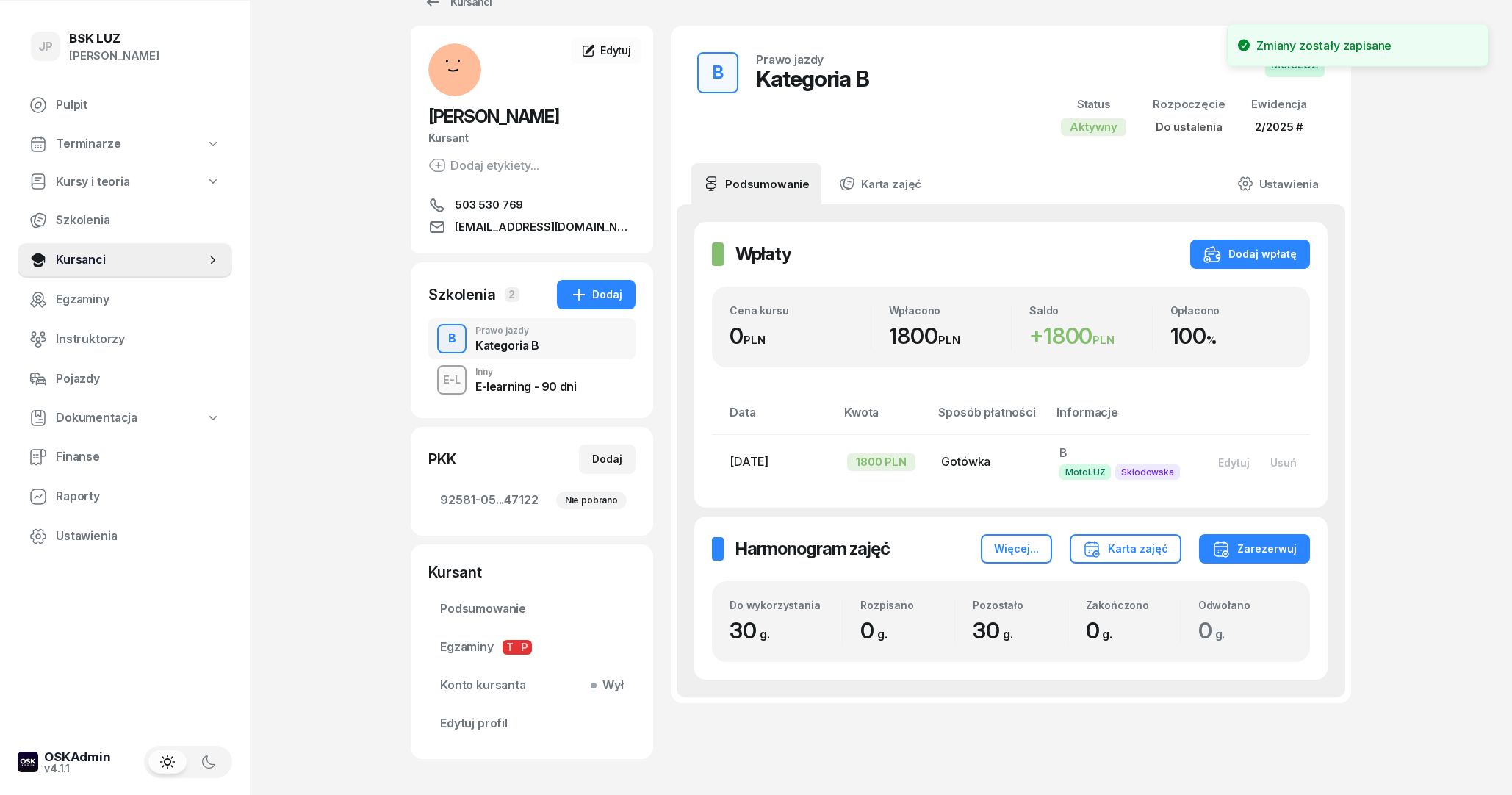
scroll to position [0, 0]
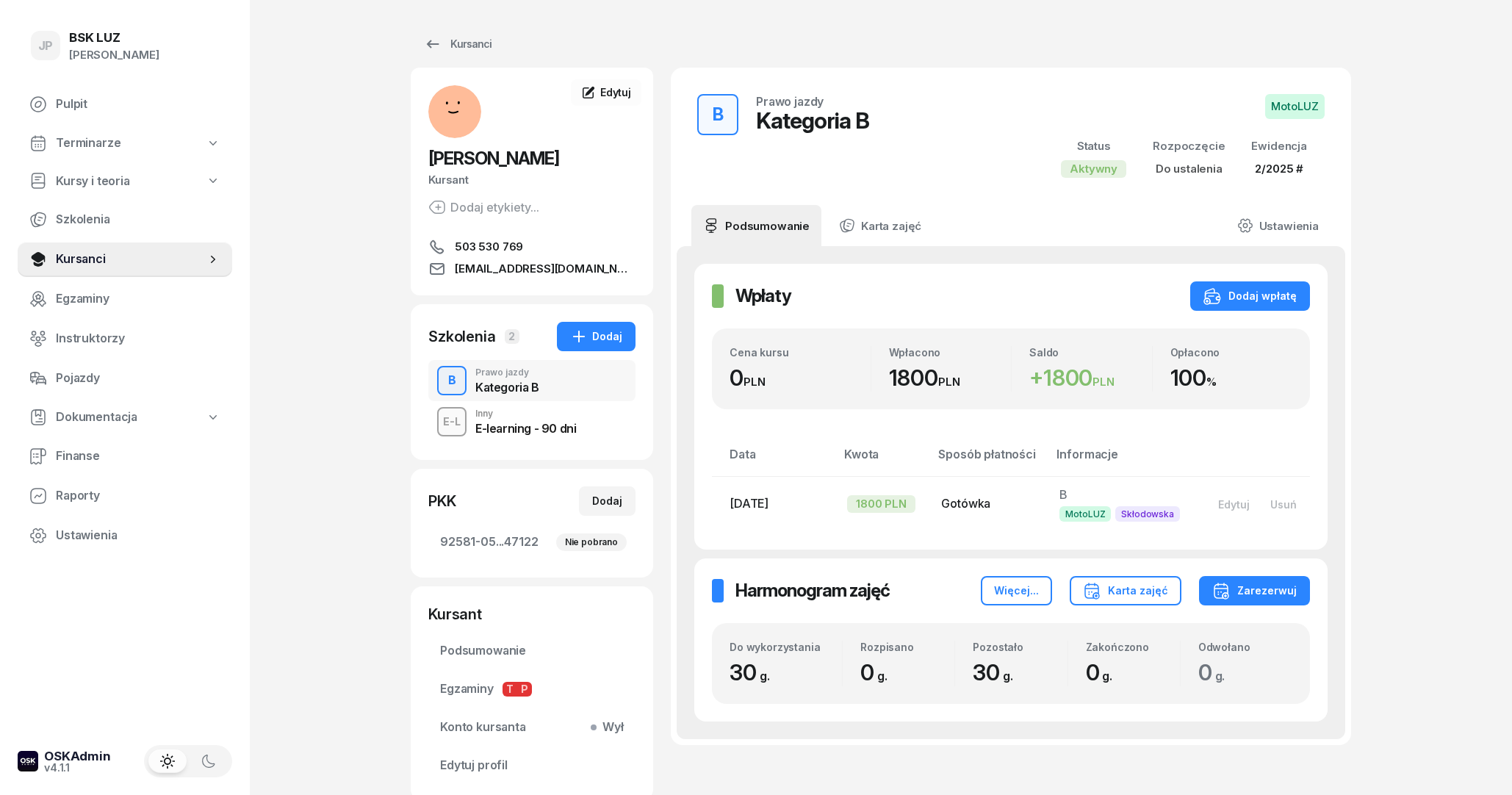
click at [518, 420] on div "E-learning - 90 dni" at bounding box center [526, 426] width 101 height 16
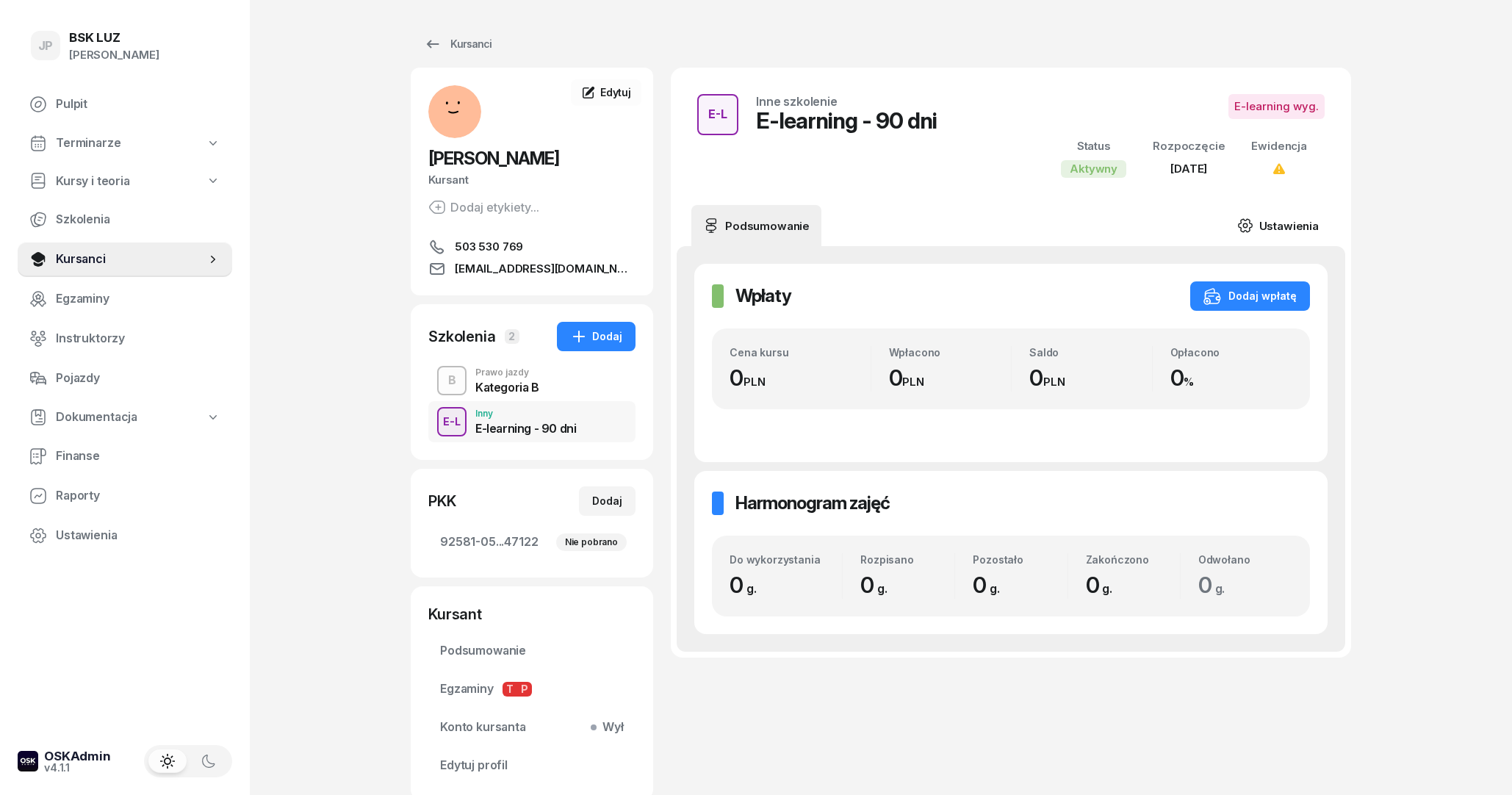
click at [1289, 238] on link "Ustawienia" at bounding box center [1278, 225] width 105 height 41
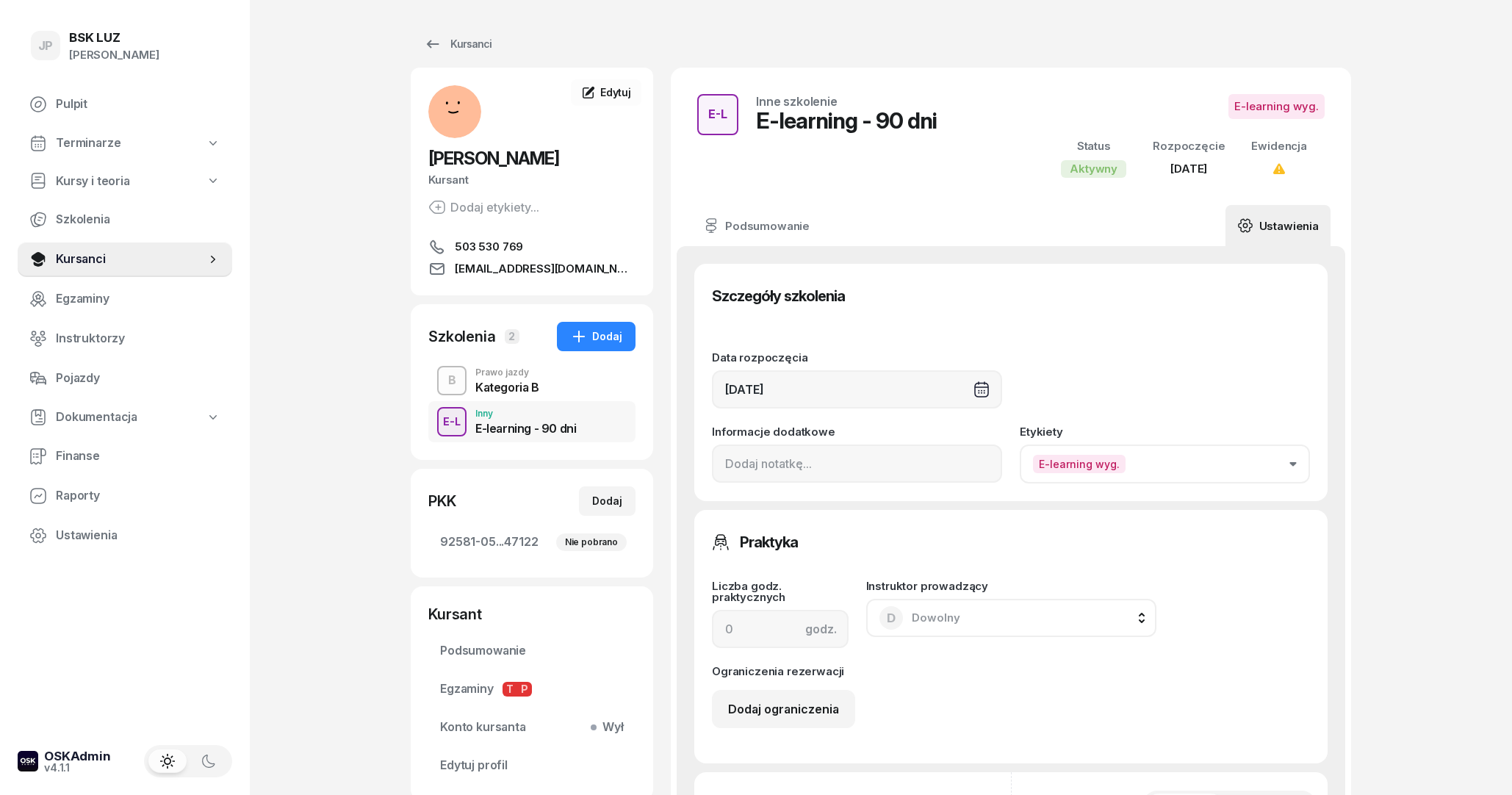
click at [1213, 481] on button "E-learning wyg." at bounding box center [1164, 464] width 290 height 39
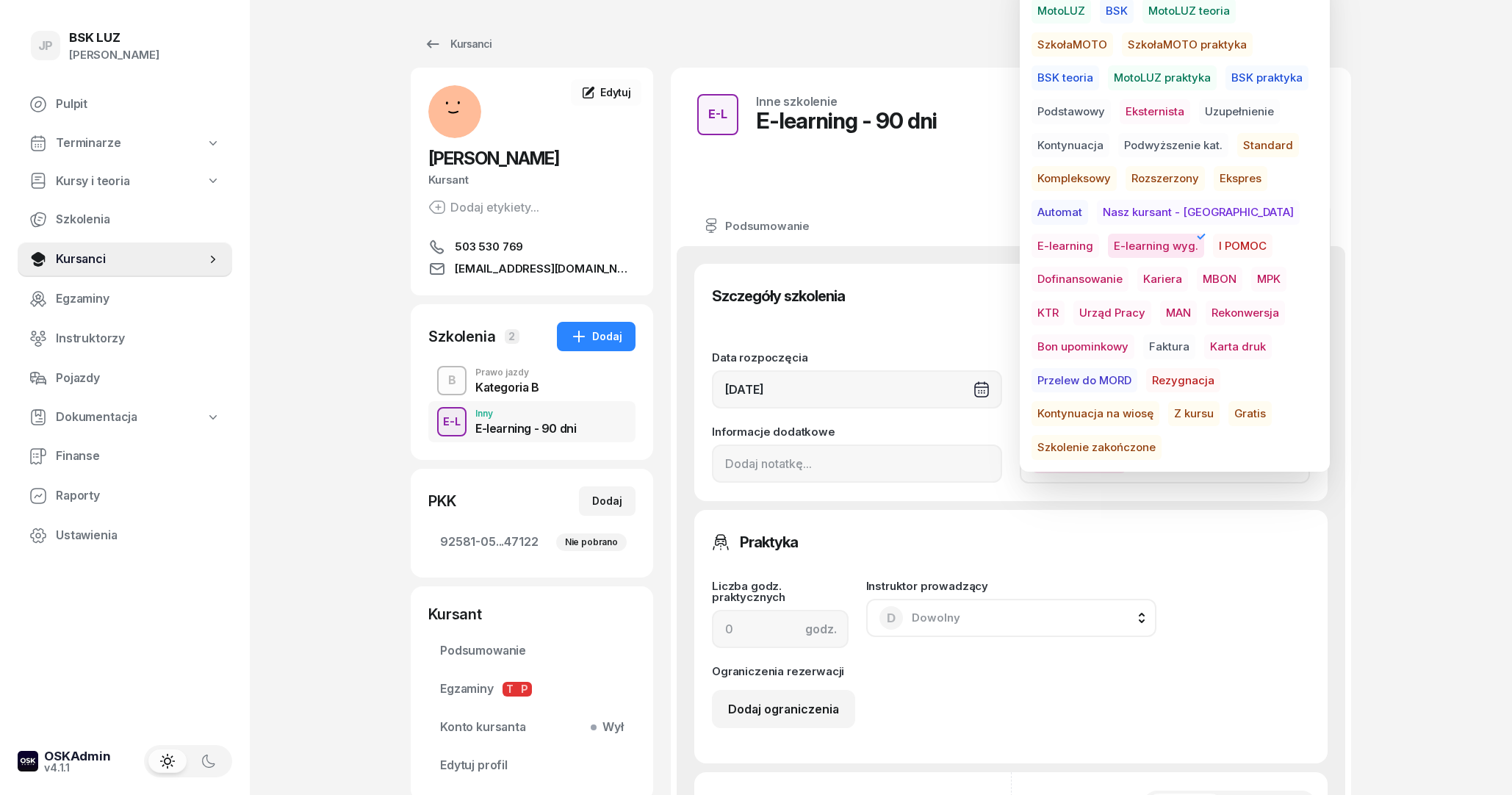
click at [1228, 409] on span "Gratis" at bounding box center [1250, 413] width 43 height 25
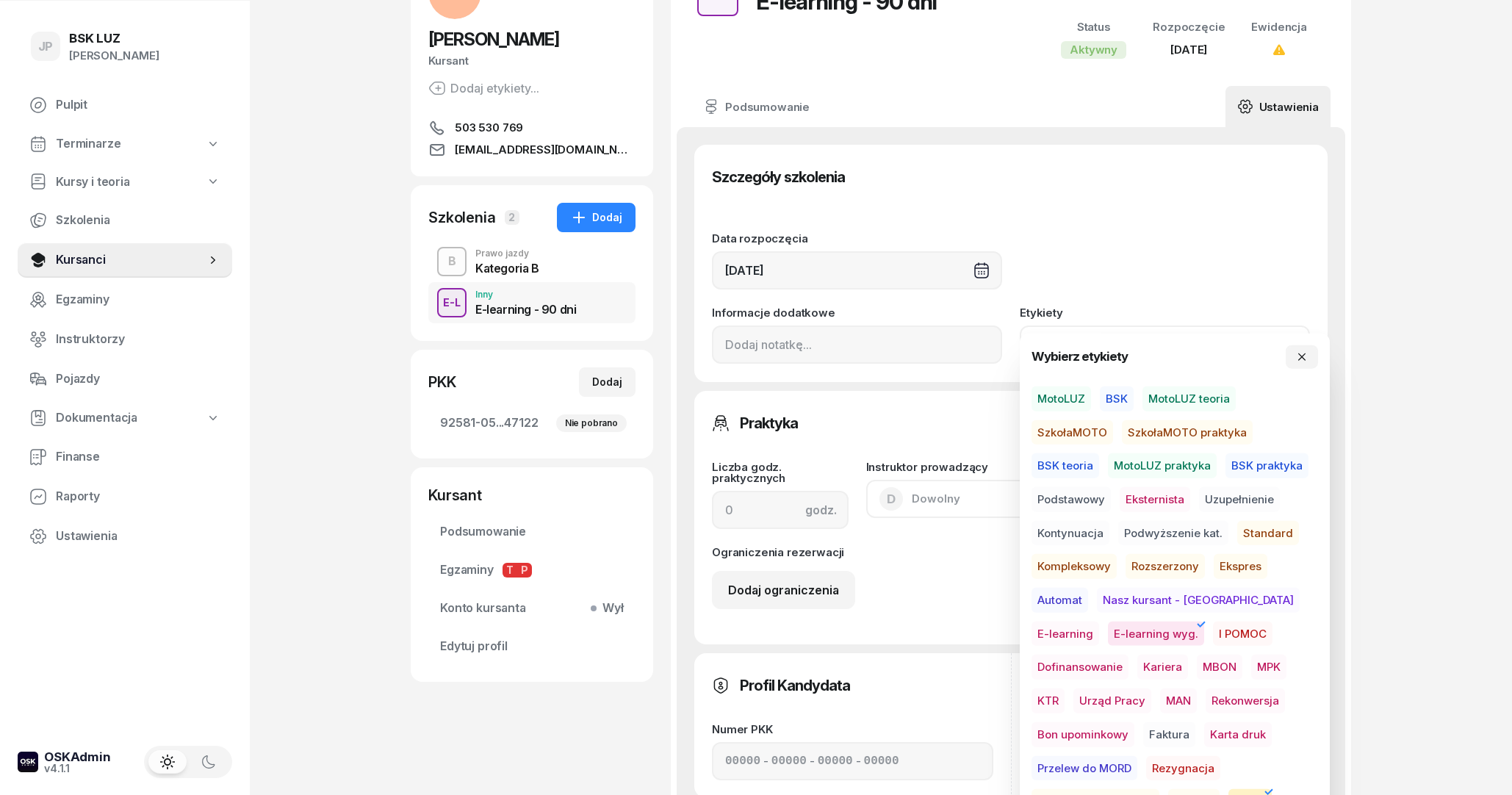
scroll to position [159, 0]
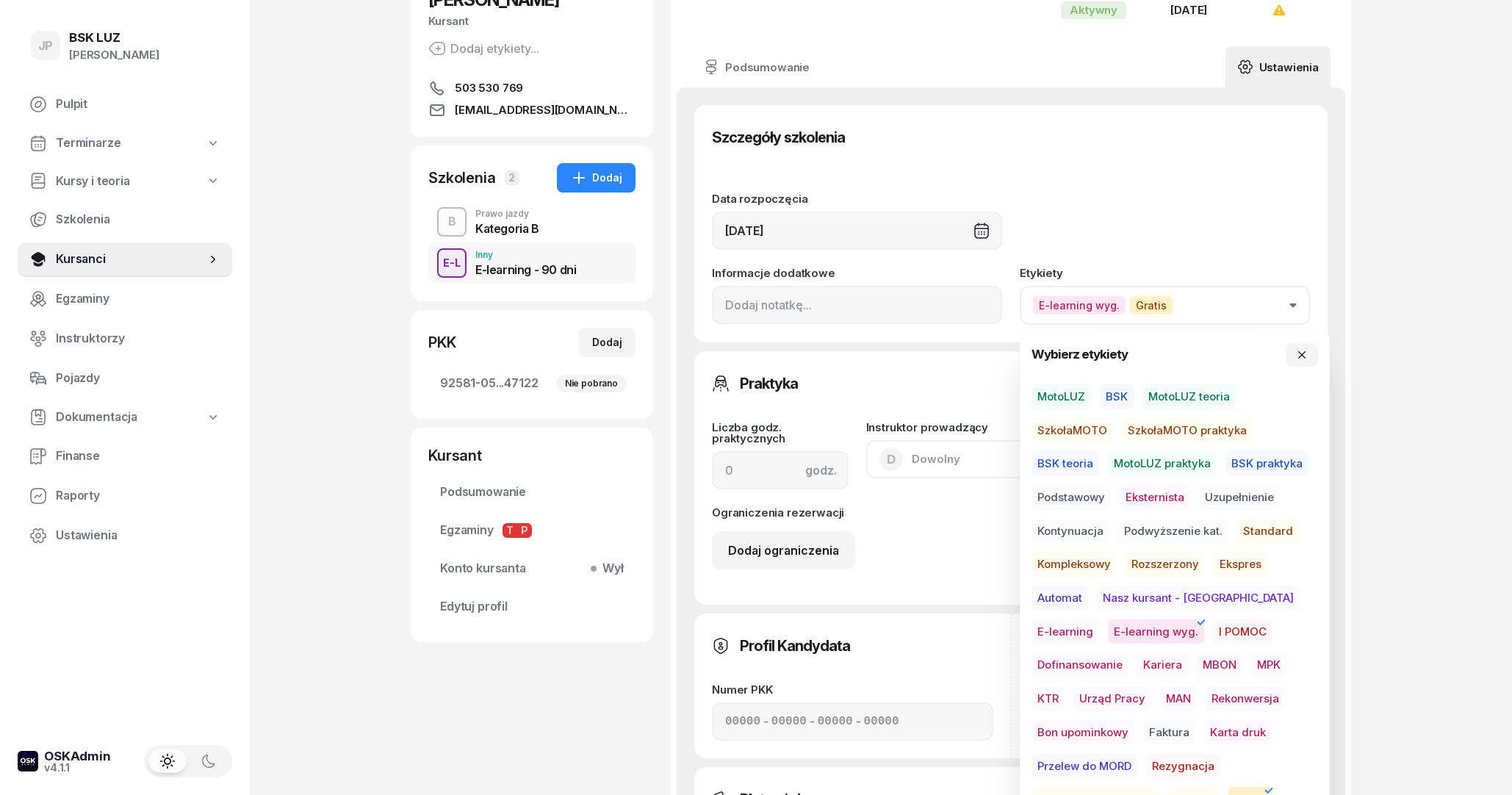
click at [1033, 183] on div "Data rozpoczęcia [DATE] Informacje dodatkowe Etykiety E-learning wyg. Gratis" at bounding box center [1010, 250] width 598 height 149
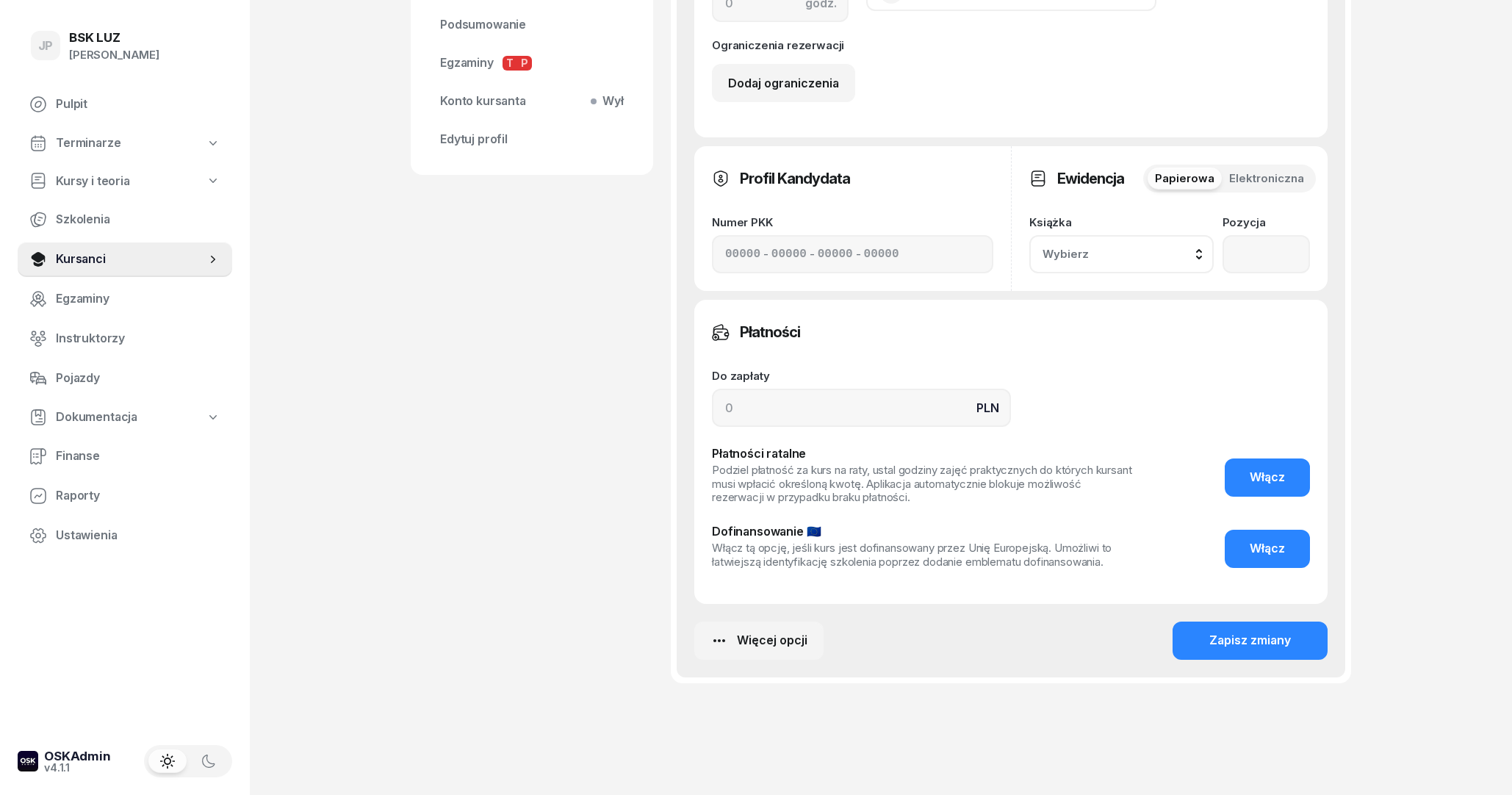
scroll to position [635, 0]
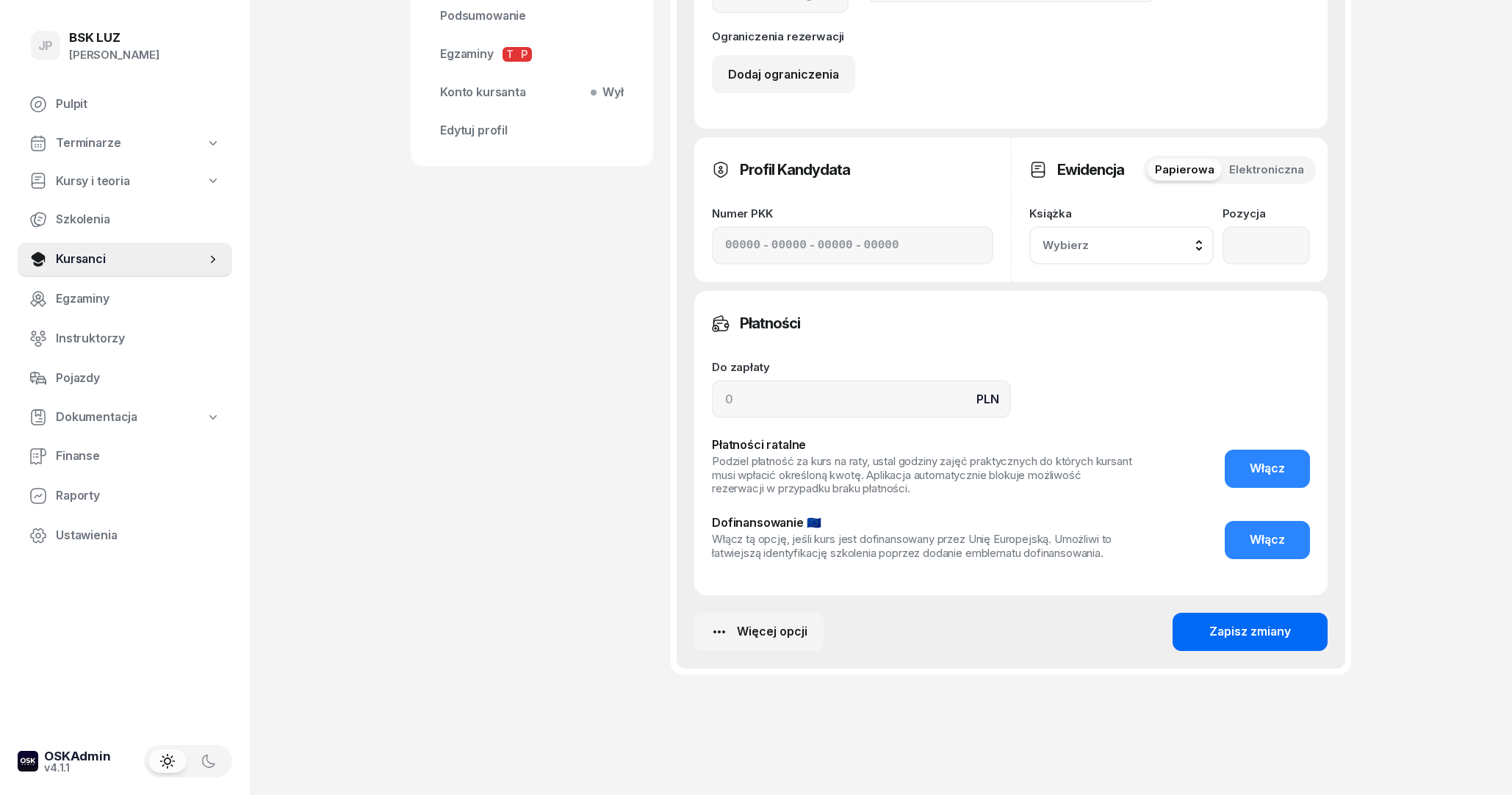
click at [1293, 637] on button "Zapisz zmiany" at bounding box center [1250, 631] width 155 height 38
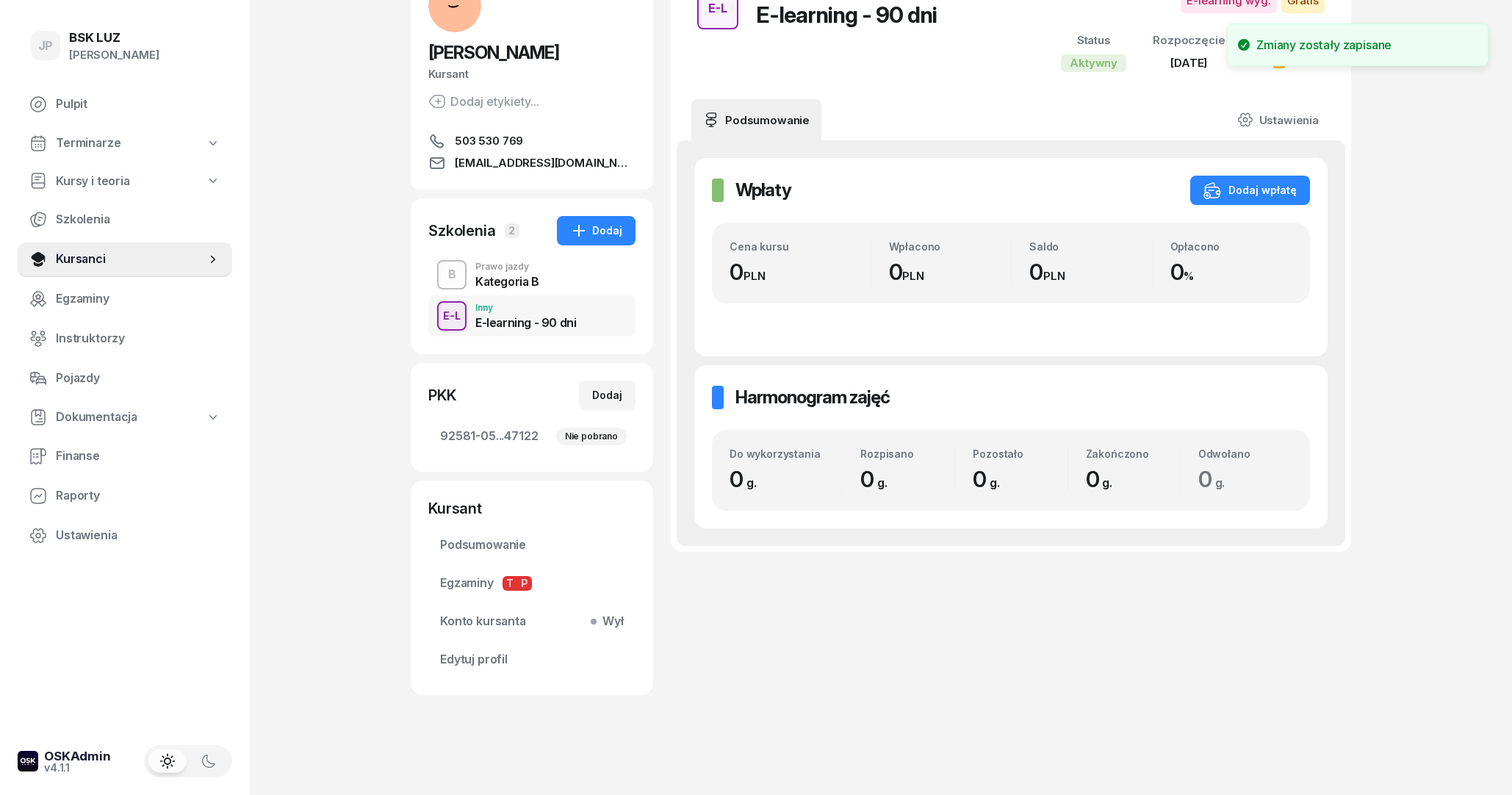
scroll to position [107, 0]
drag, startPoint x: 63, startPoint y: 331, endPoint x: 65, endPoint y: 242, distance: 89.0
click at [63, 332] on span "Instruktorzy" at bounding box center [138, 338] width 165 height 19
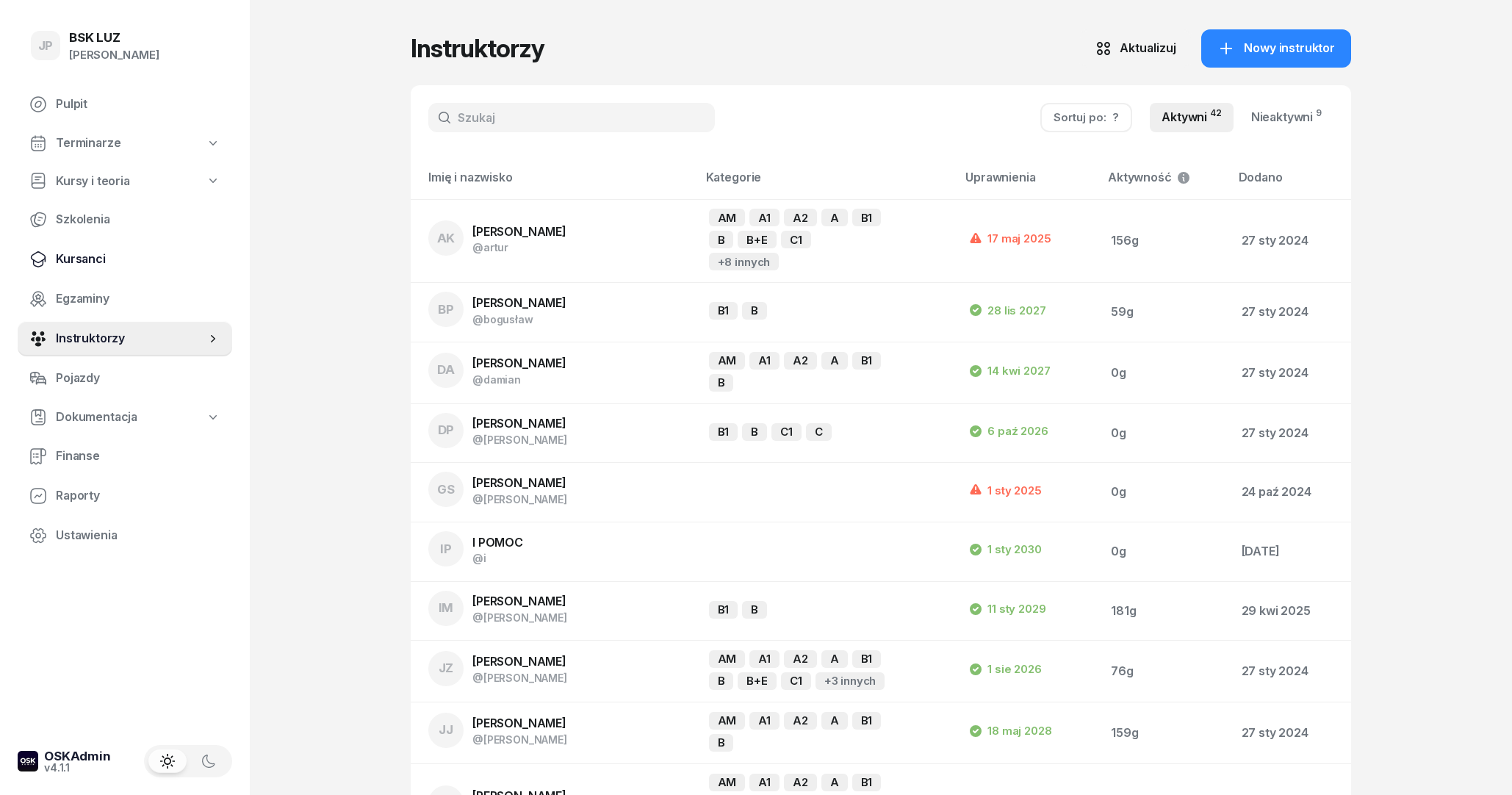
click at [74, 252] on span "Kursanci" at bounding box center [138, 259] width 165 height 19
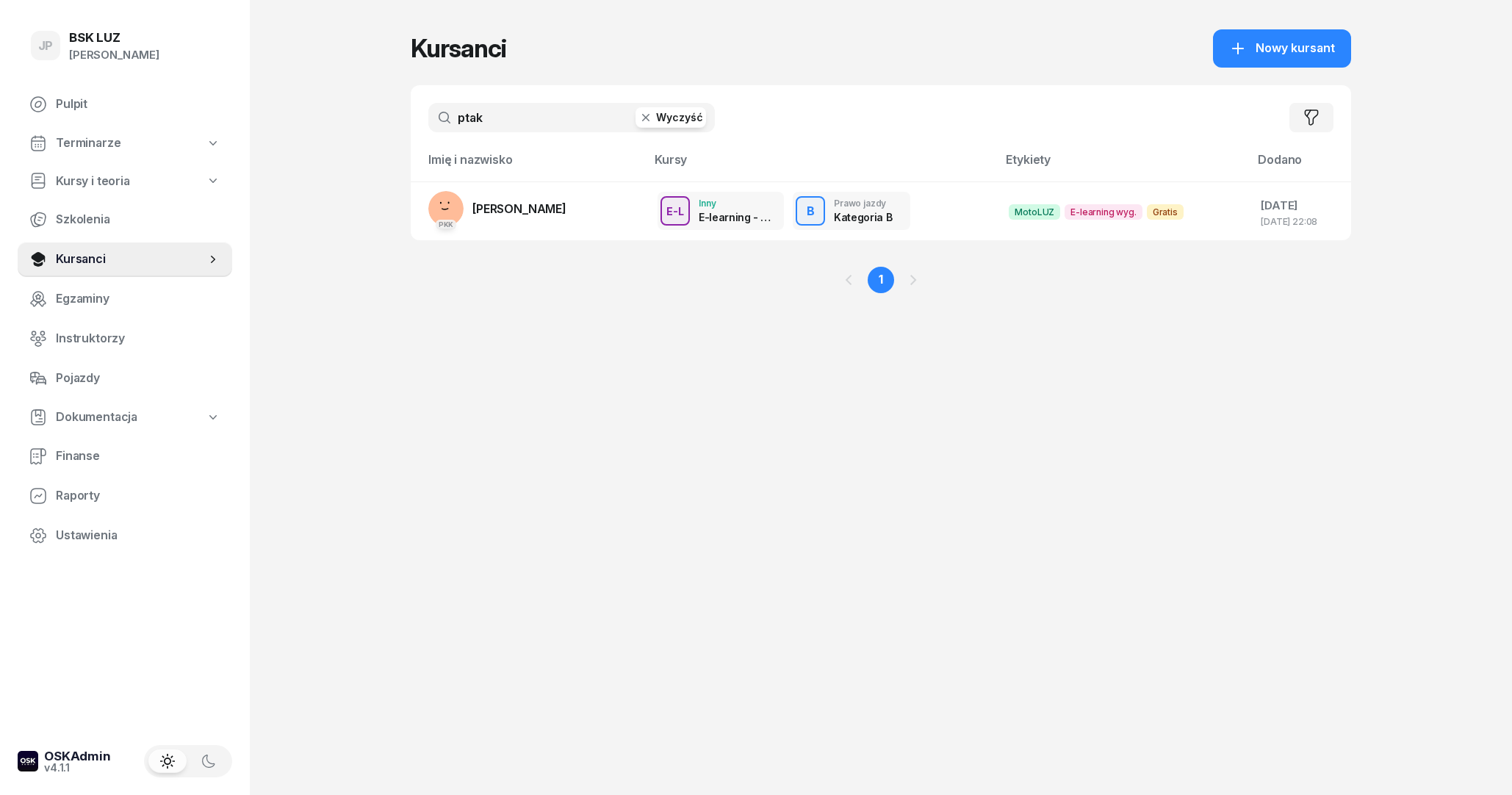
drag, startPoint x: 533, startPoint y: 110, endPoint x: 405, endPoint y: 112, distance: 128.0
click at [428, 111] on input "ptak" at bounding box center [571, 118] width 286 height 29
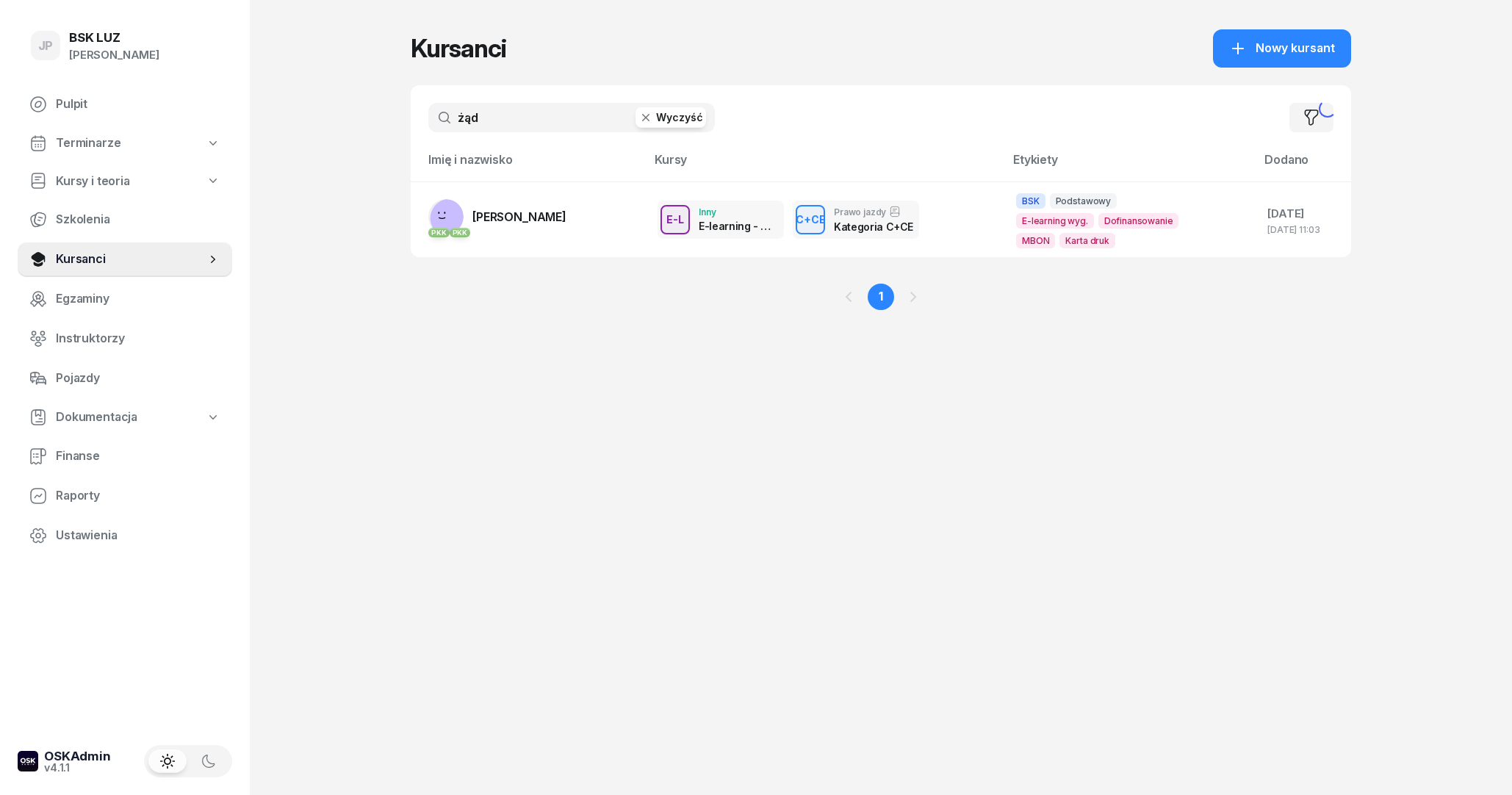
type input "żąd"
click at [485, 222] on span "[PERSON_NAME]" at bounding box center [519, 216] width 94 height 15
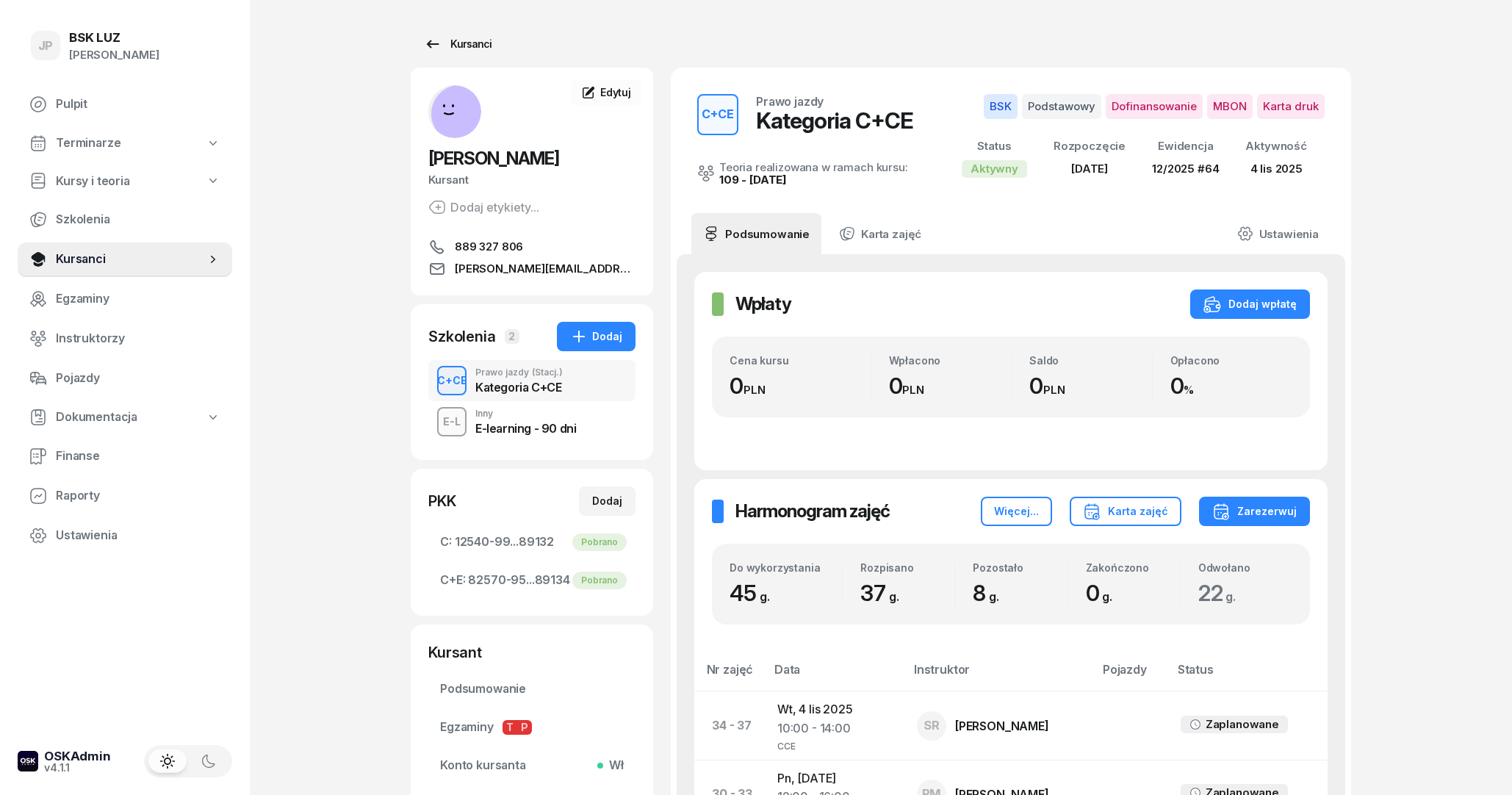
click at [478, 43] on div "Kursanci" at bounding box center [457, 44] width 67 height 18
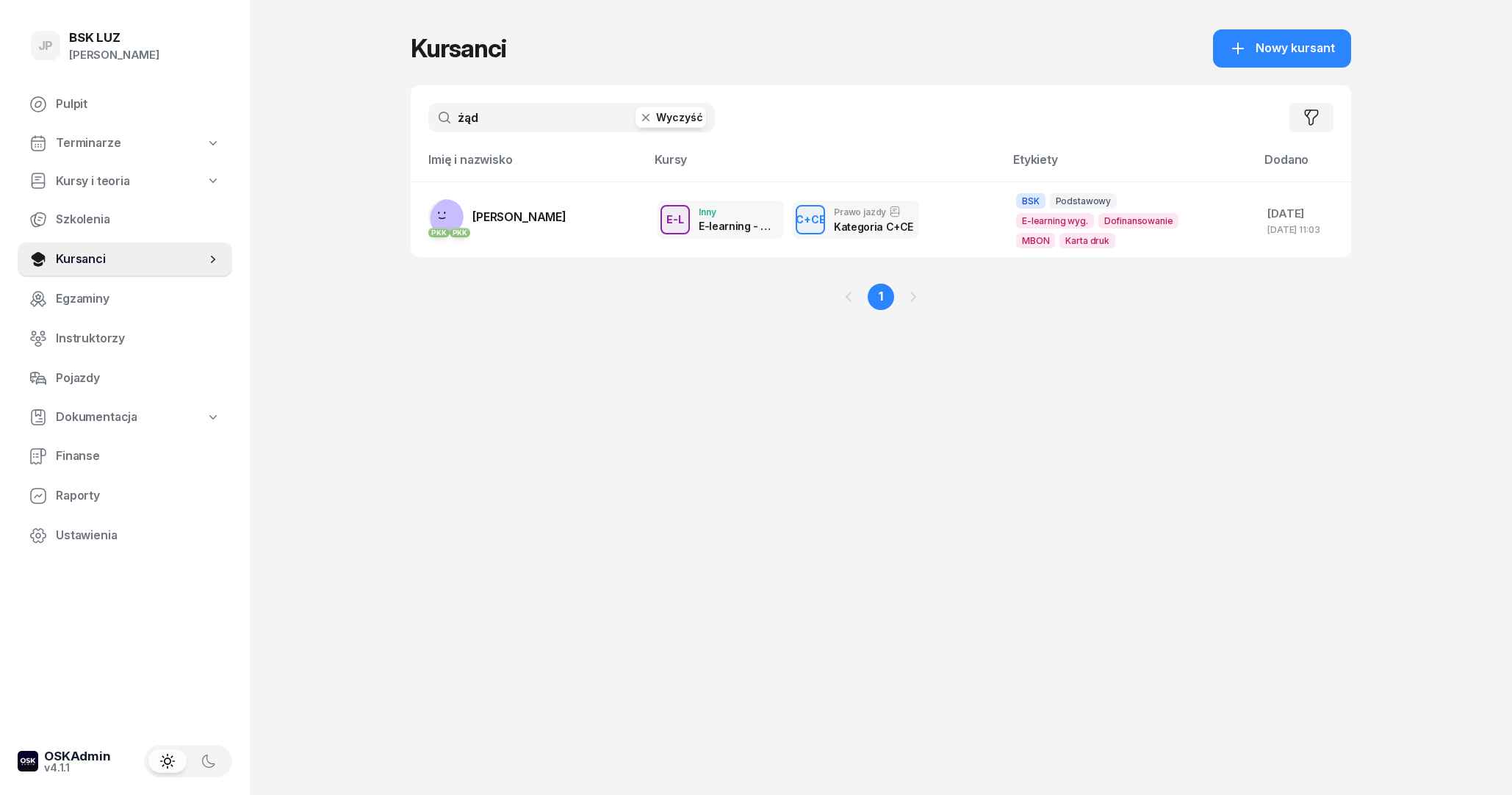
click at [669, 122] on button "Wyczyść" at bounding box center [670, 118] width 70 height 21
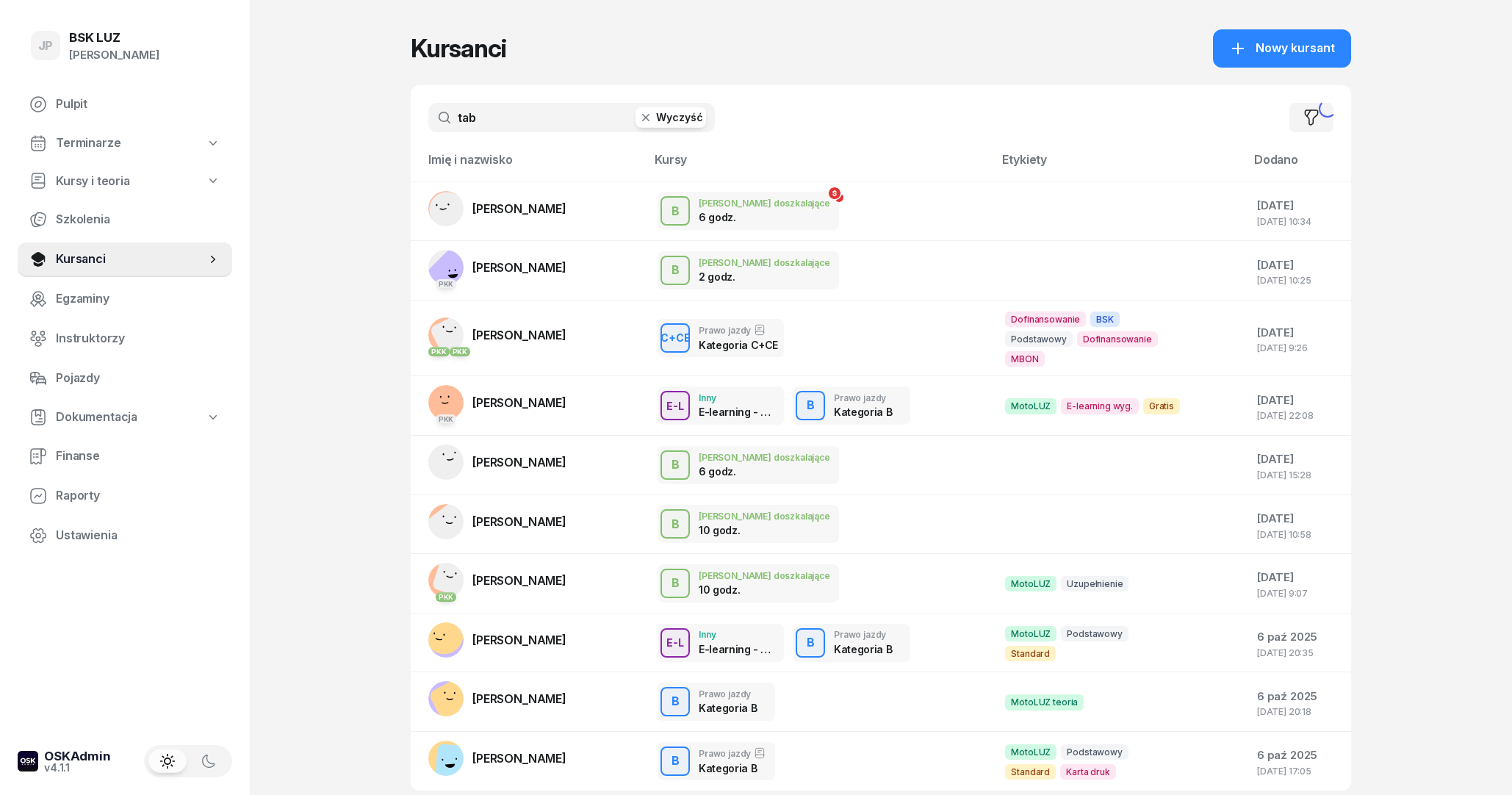
type input "tab"
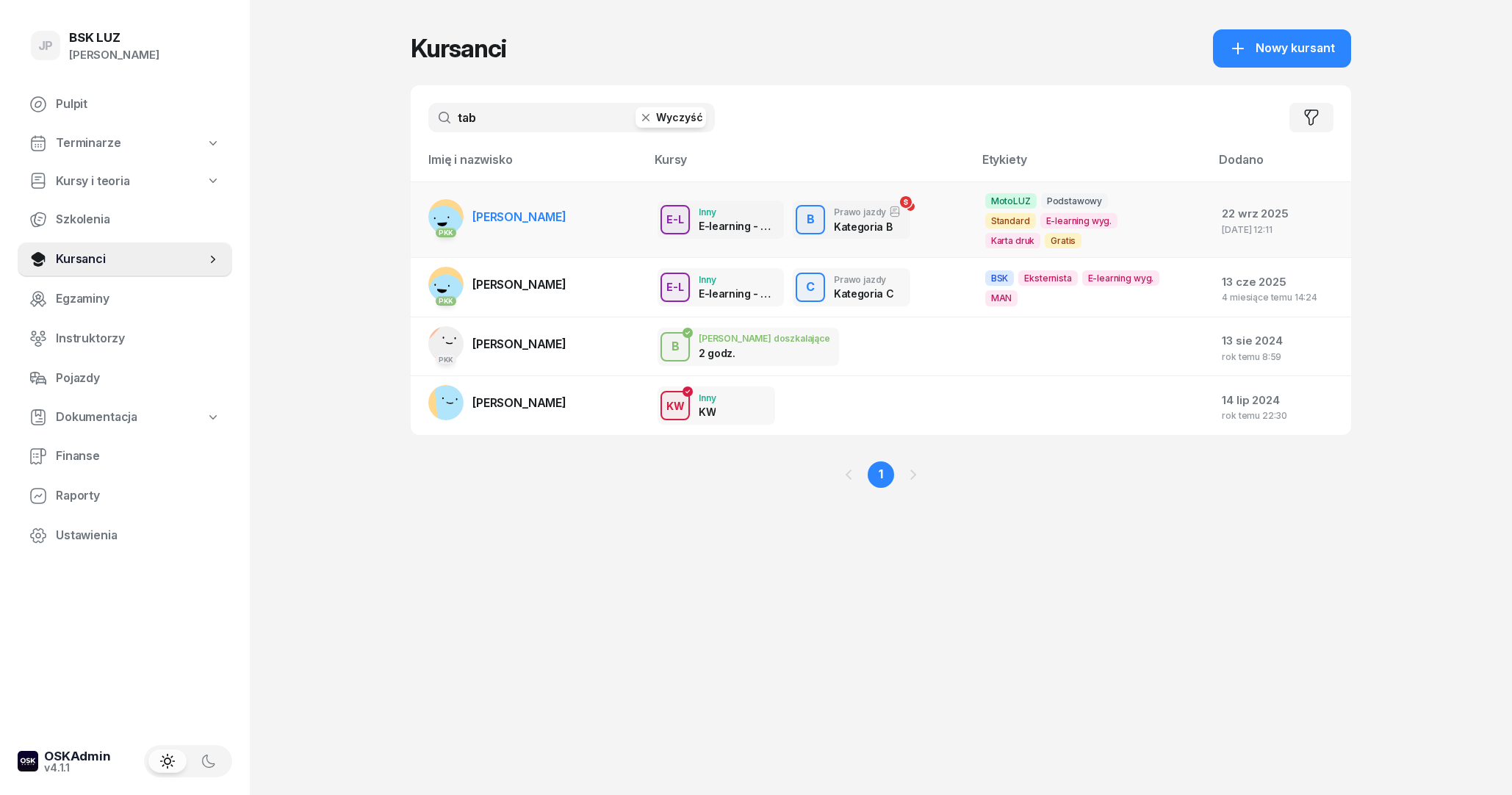
click at [567, 218] on link "PKK [PERSON_NAME]" at bounding box center [497, 217] width 138 height 36
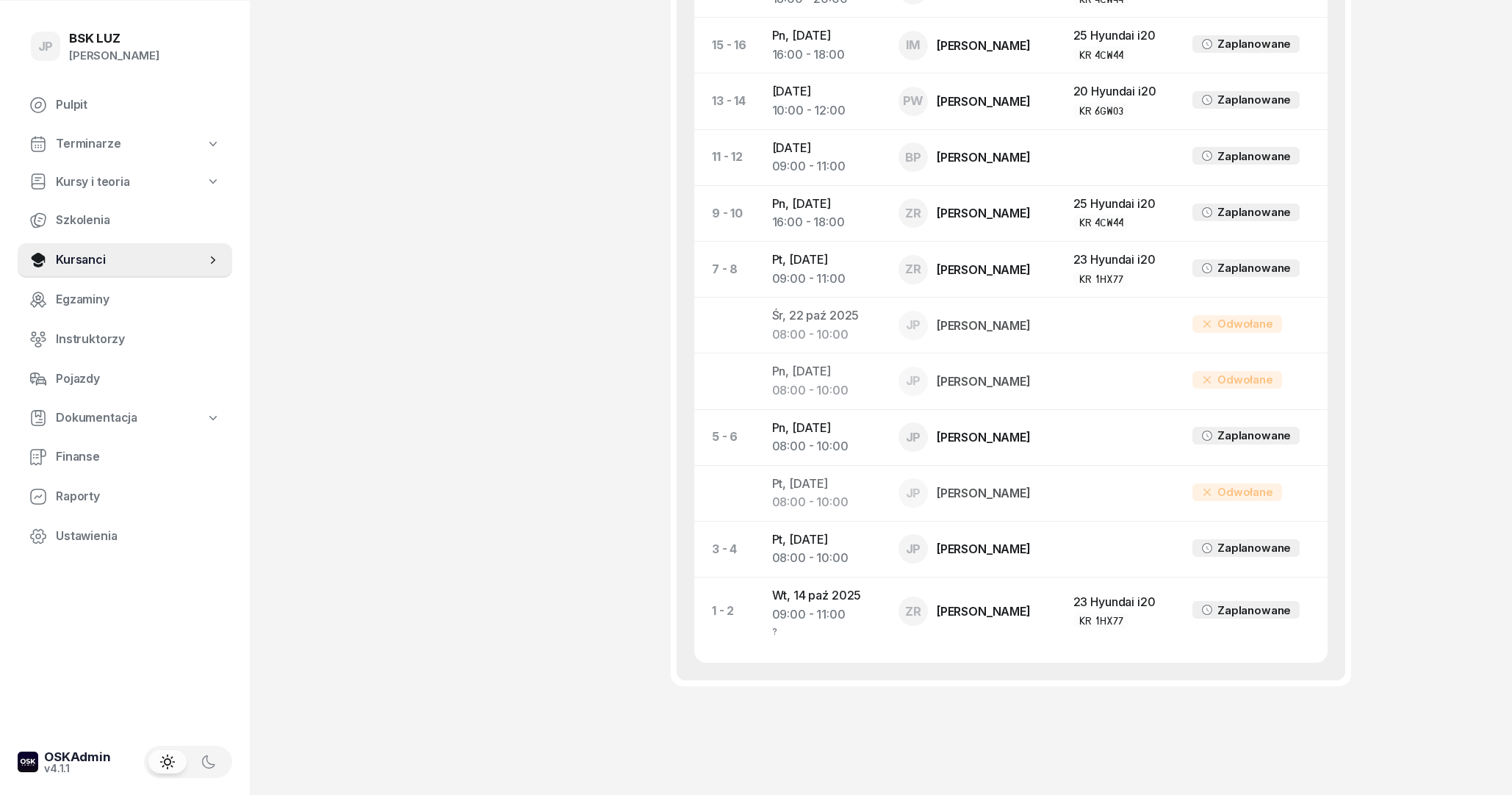
scroll to position [1185, 0]
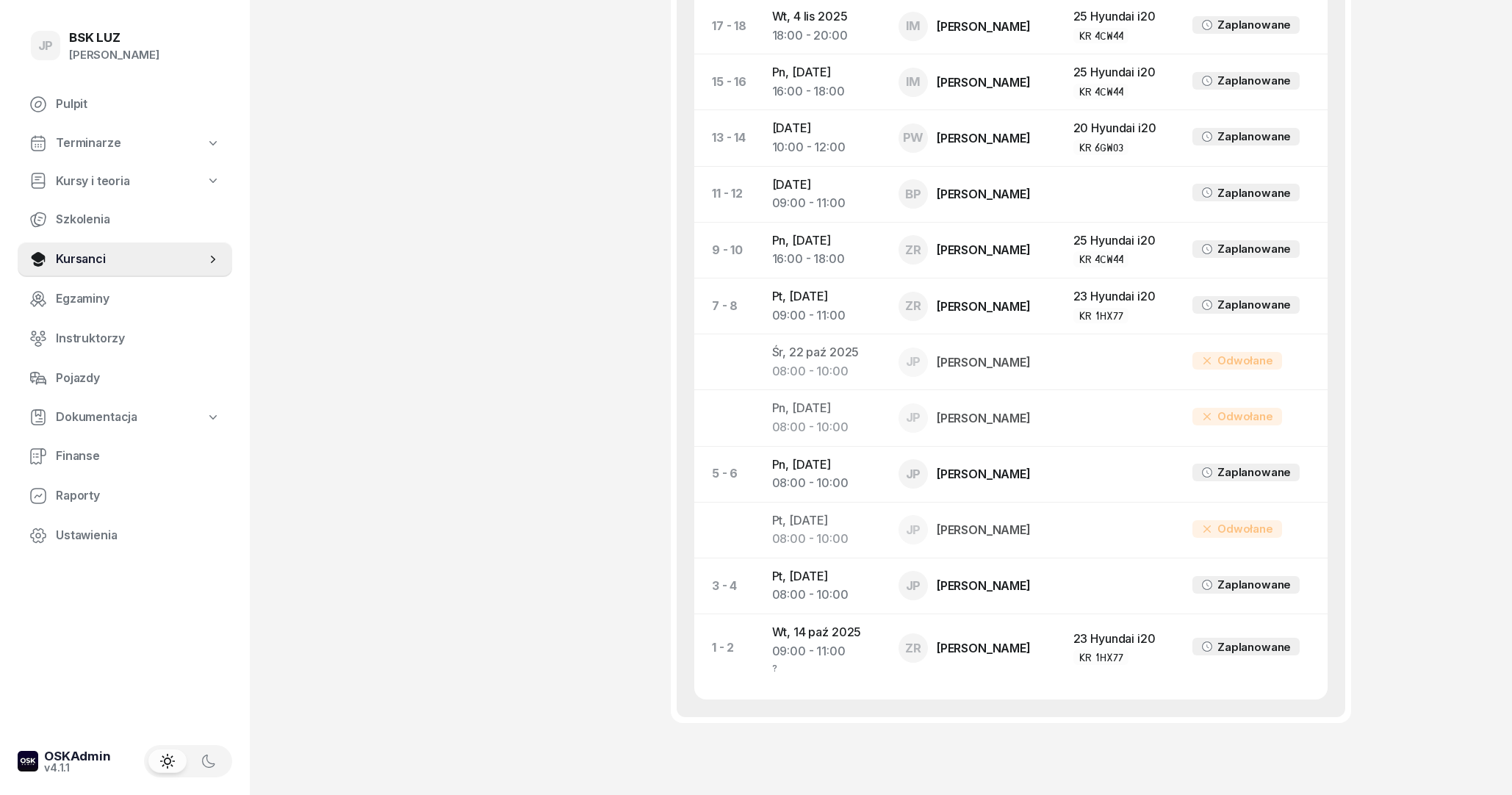
click at [106, 184] on span "Kursy i teoria" at bounding box center [93, 181] width 74 height 19
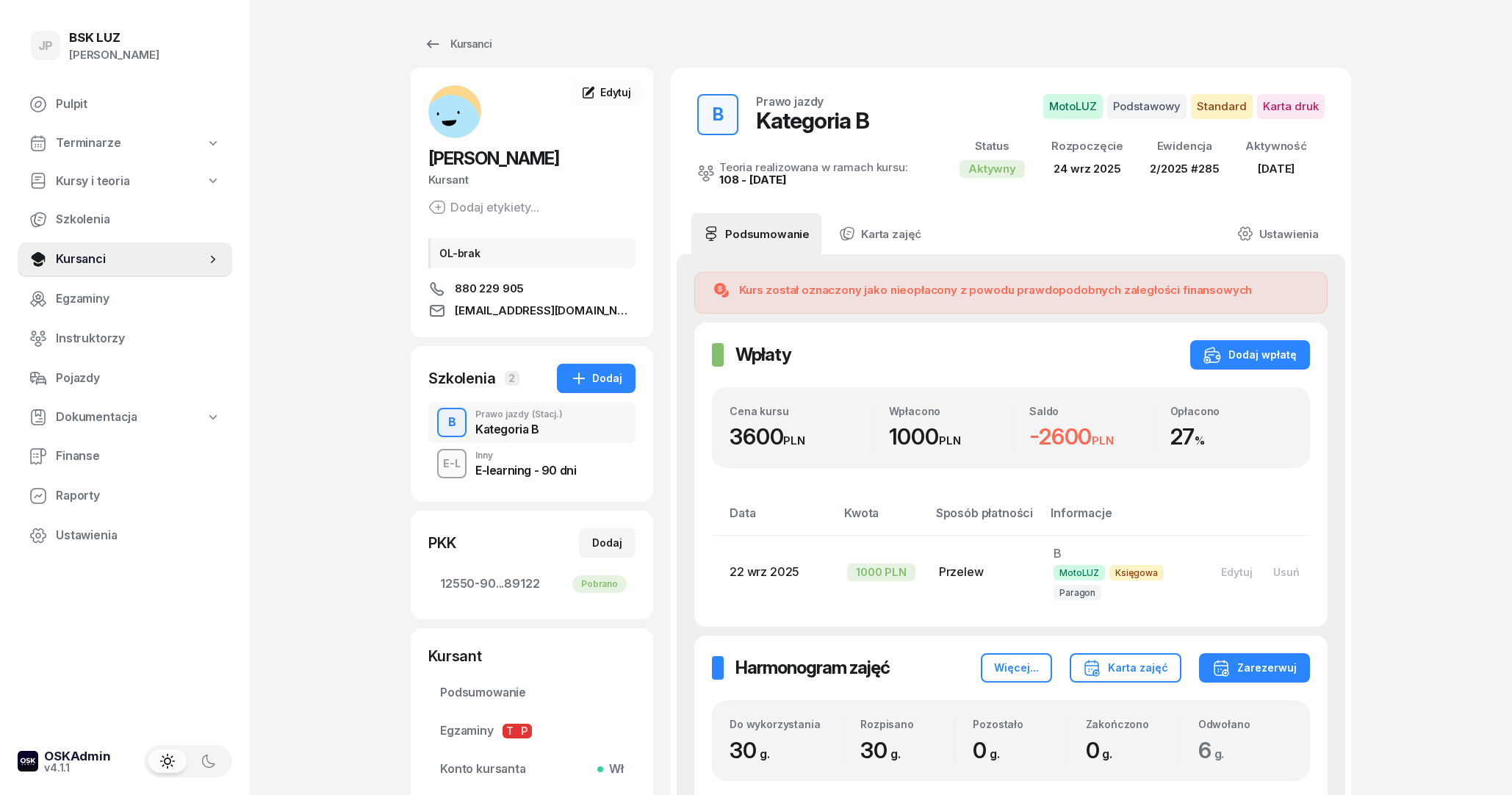
select select
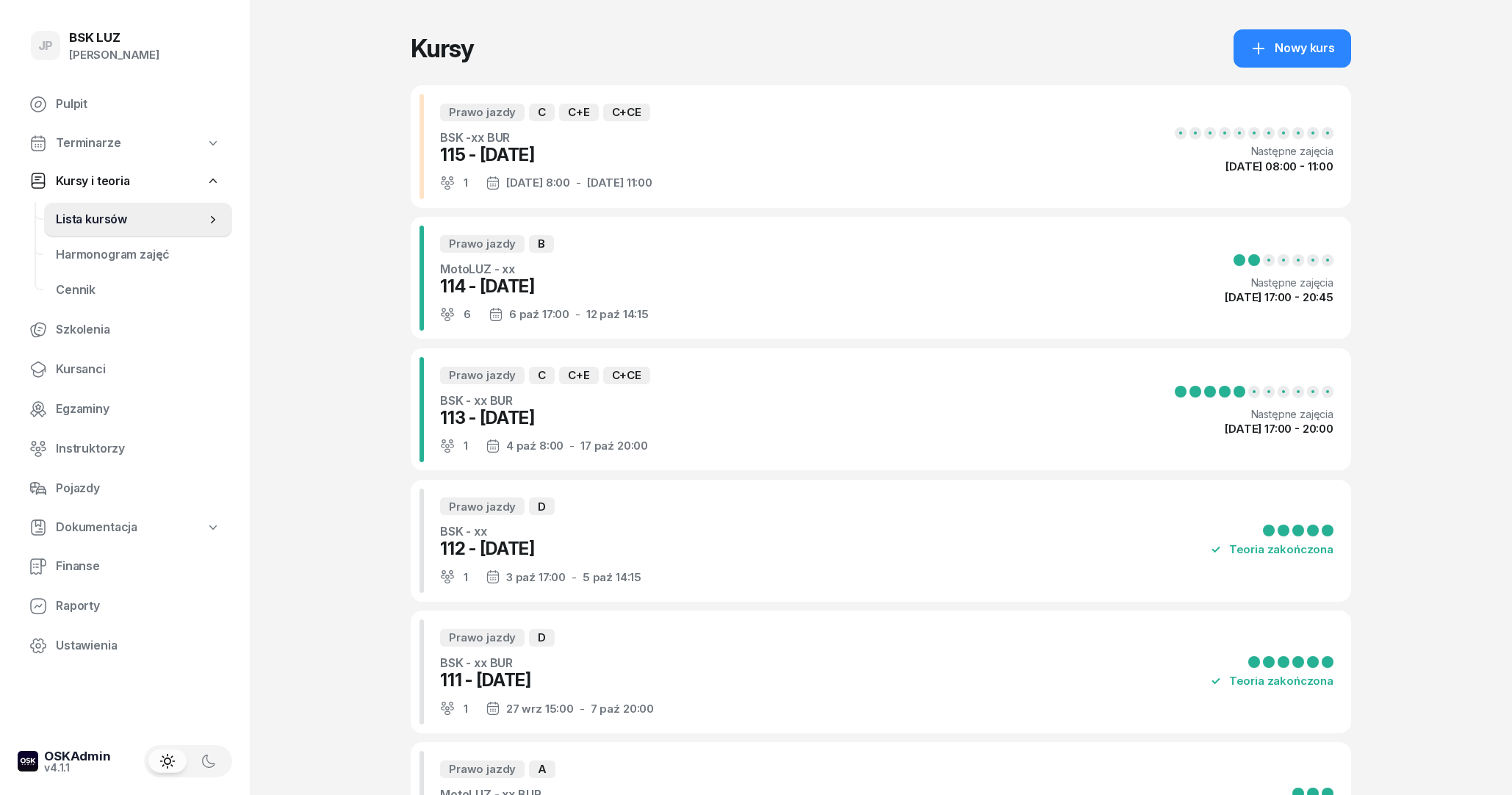
click at [127, 169] on link "Kursy i teoria" at bounding box center [125, 182] width 214 height 34
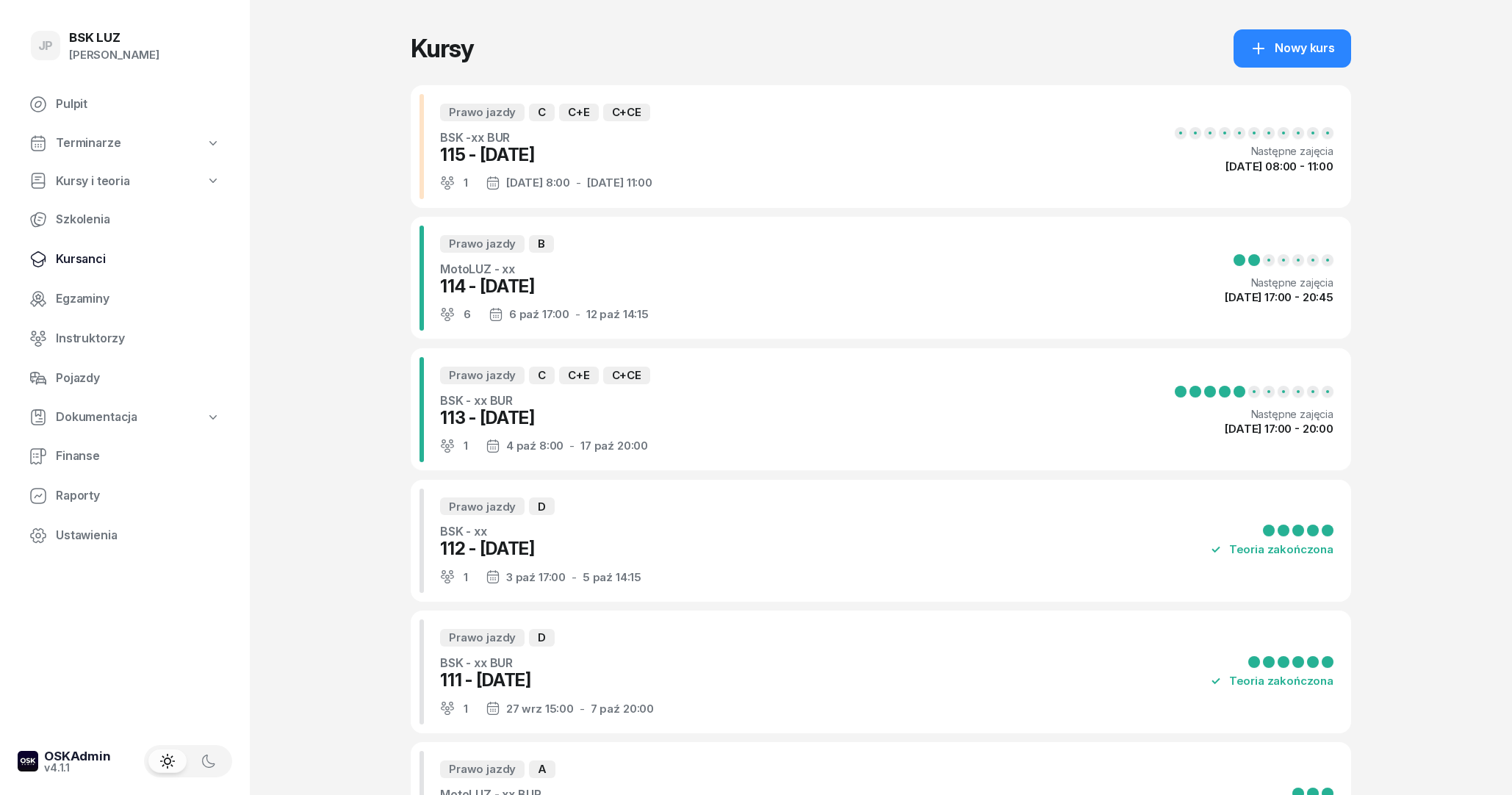
click at [73, 251] on span "Kursanci" at bounding box center [138, 259] width 165 height 19
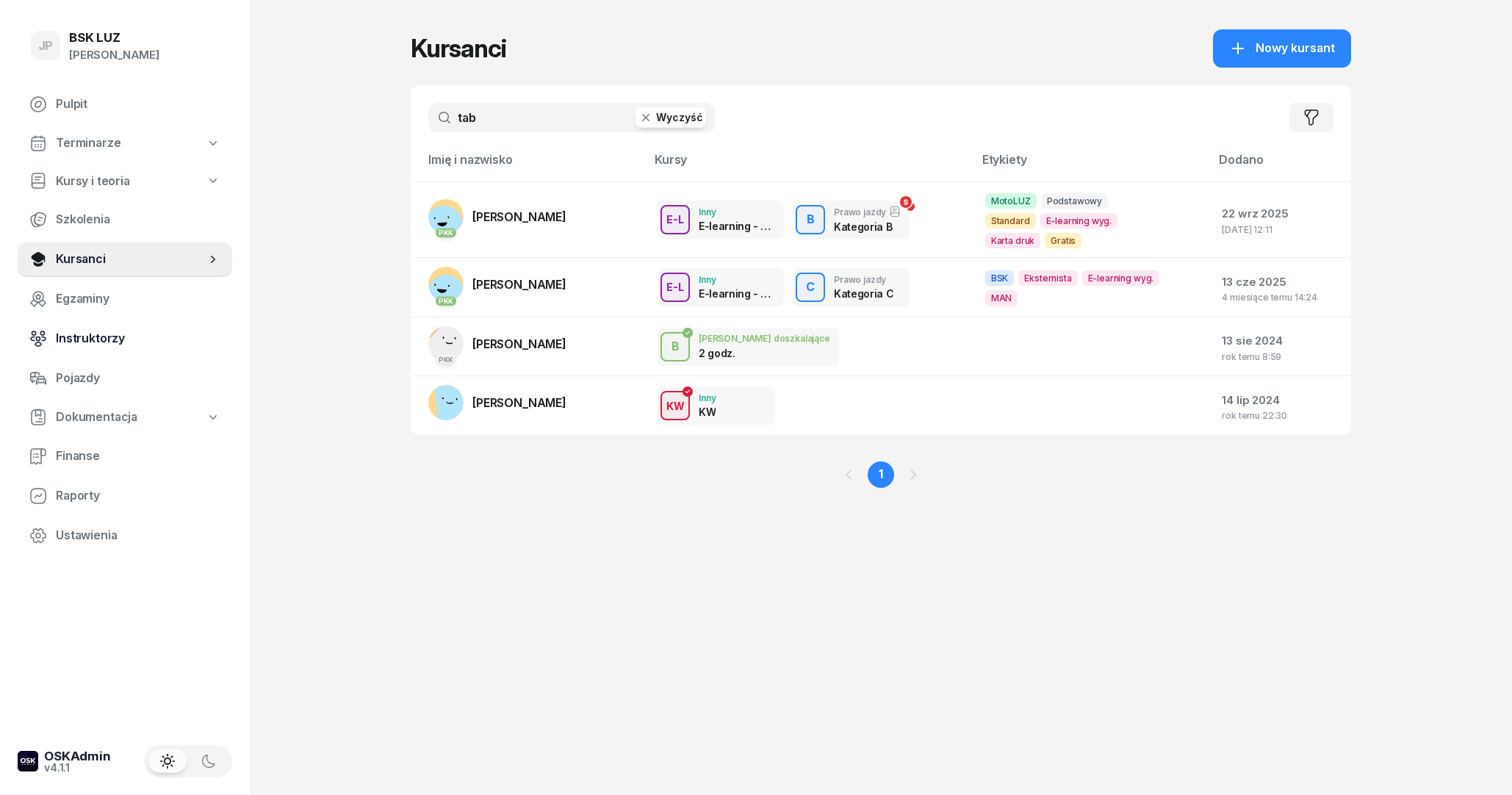
click at [106, 341] on span "Instruktorzy" at bounding box center [138, 338] width 165 height 19
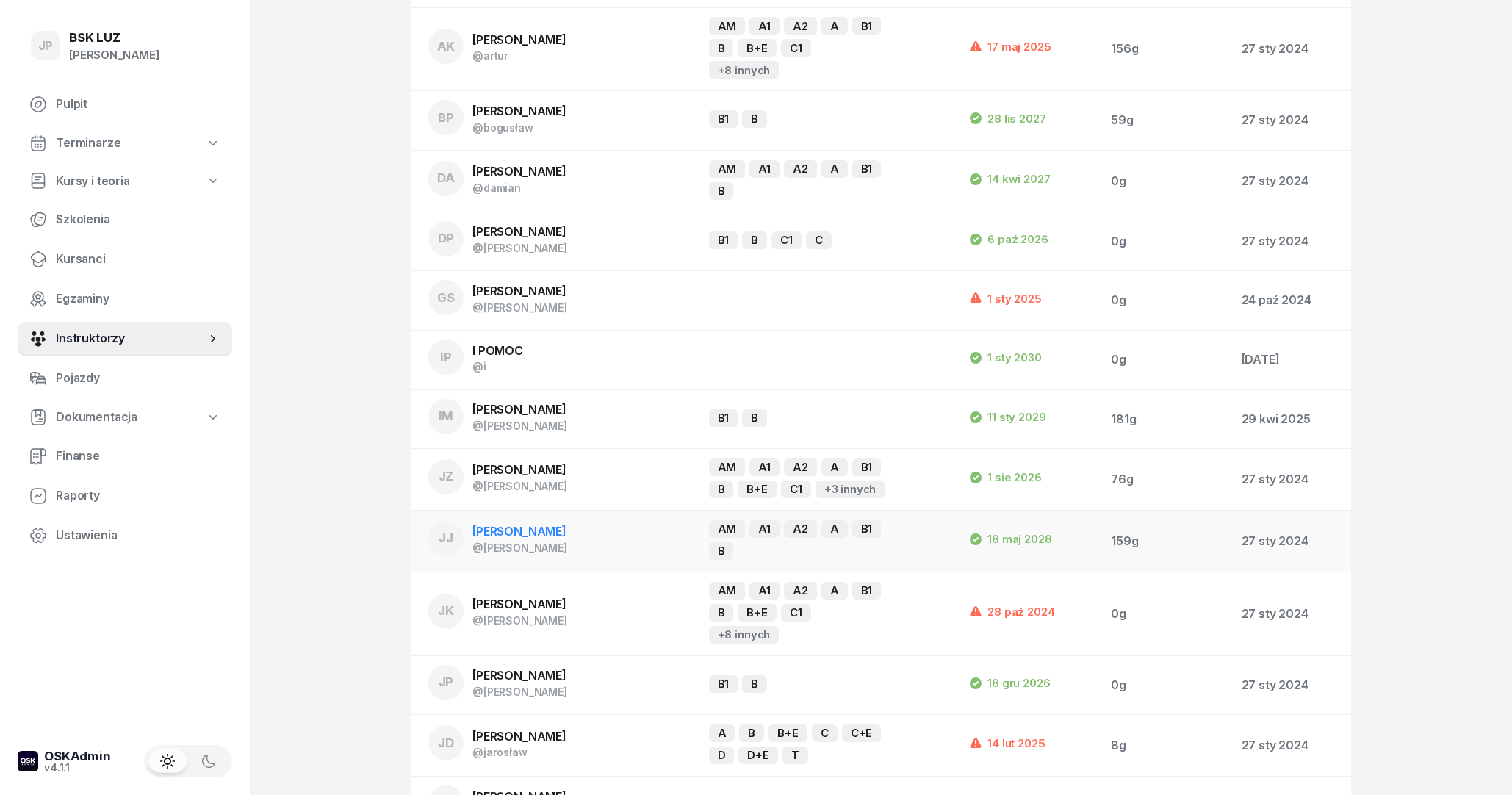
scroll to position [238, 0]
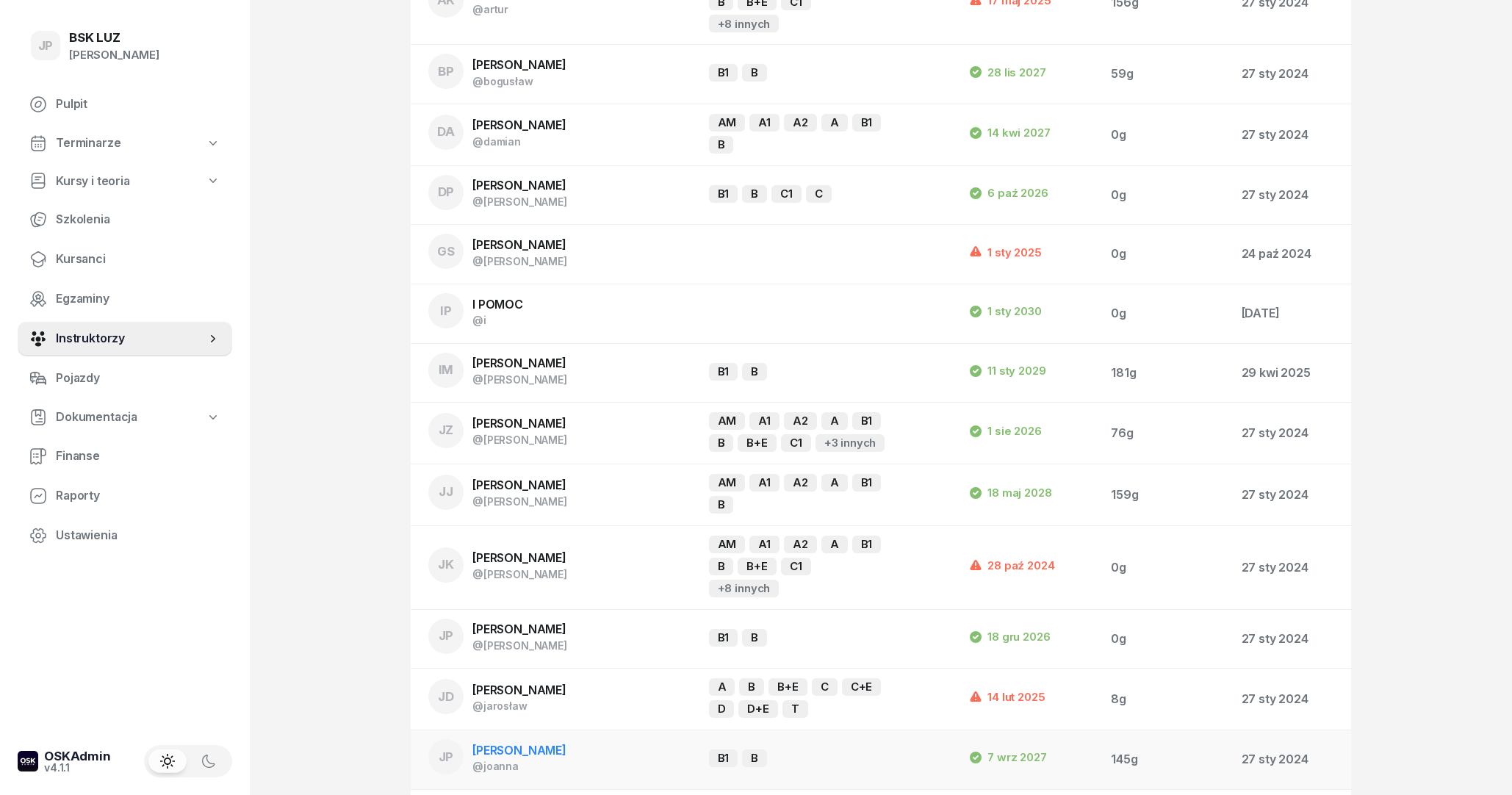
click at [596, 730] on td "JP [PERSON_NAME] @[PERSON_NAME]" at bounding box center [554, 759] width 286 height 60
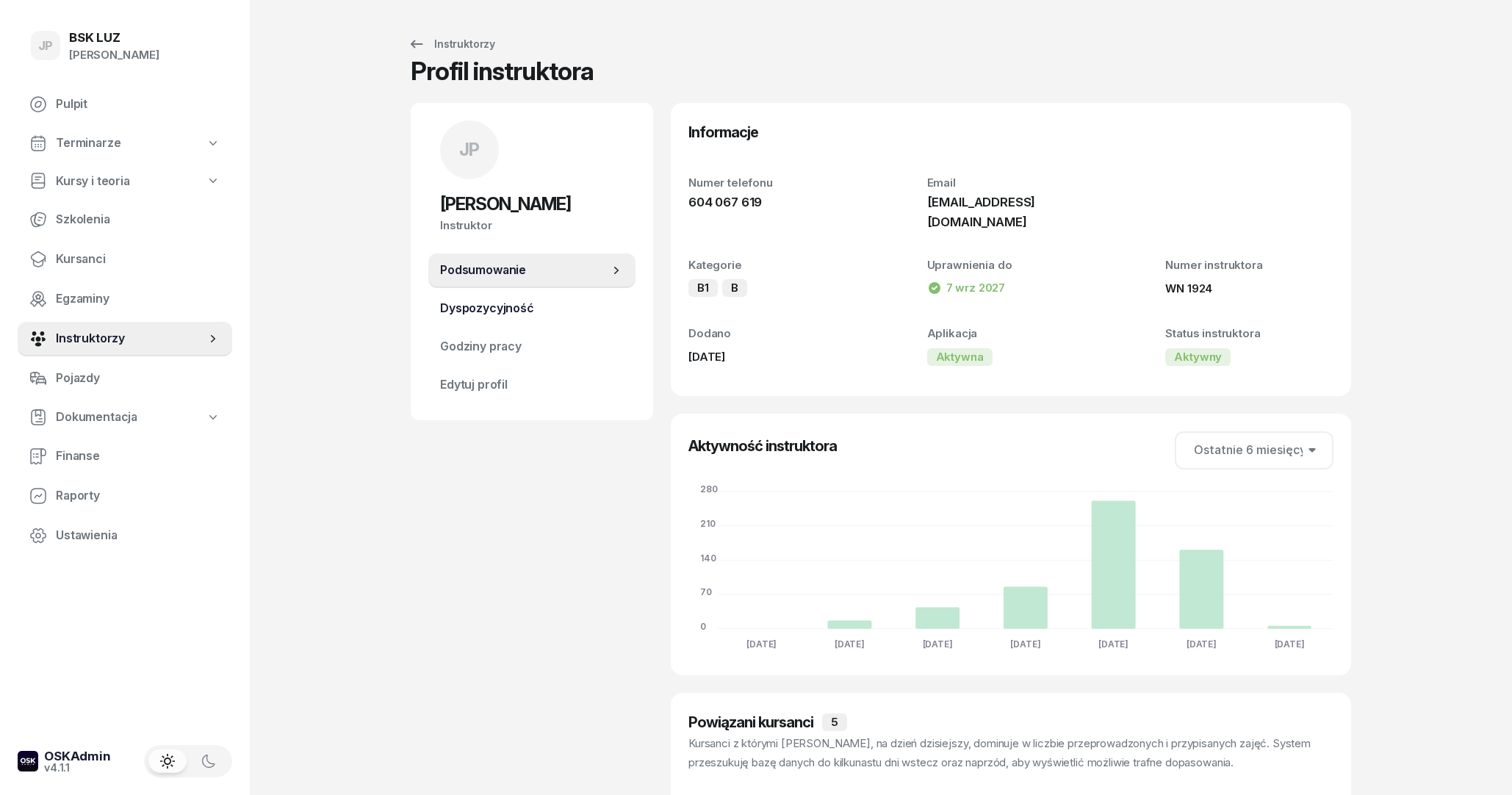
click at [481, 303] on span "Dyspozycyjność" at bounding box center [531, 308] width 183 height 19
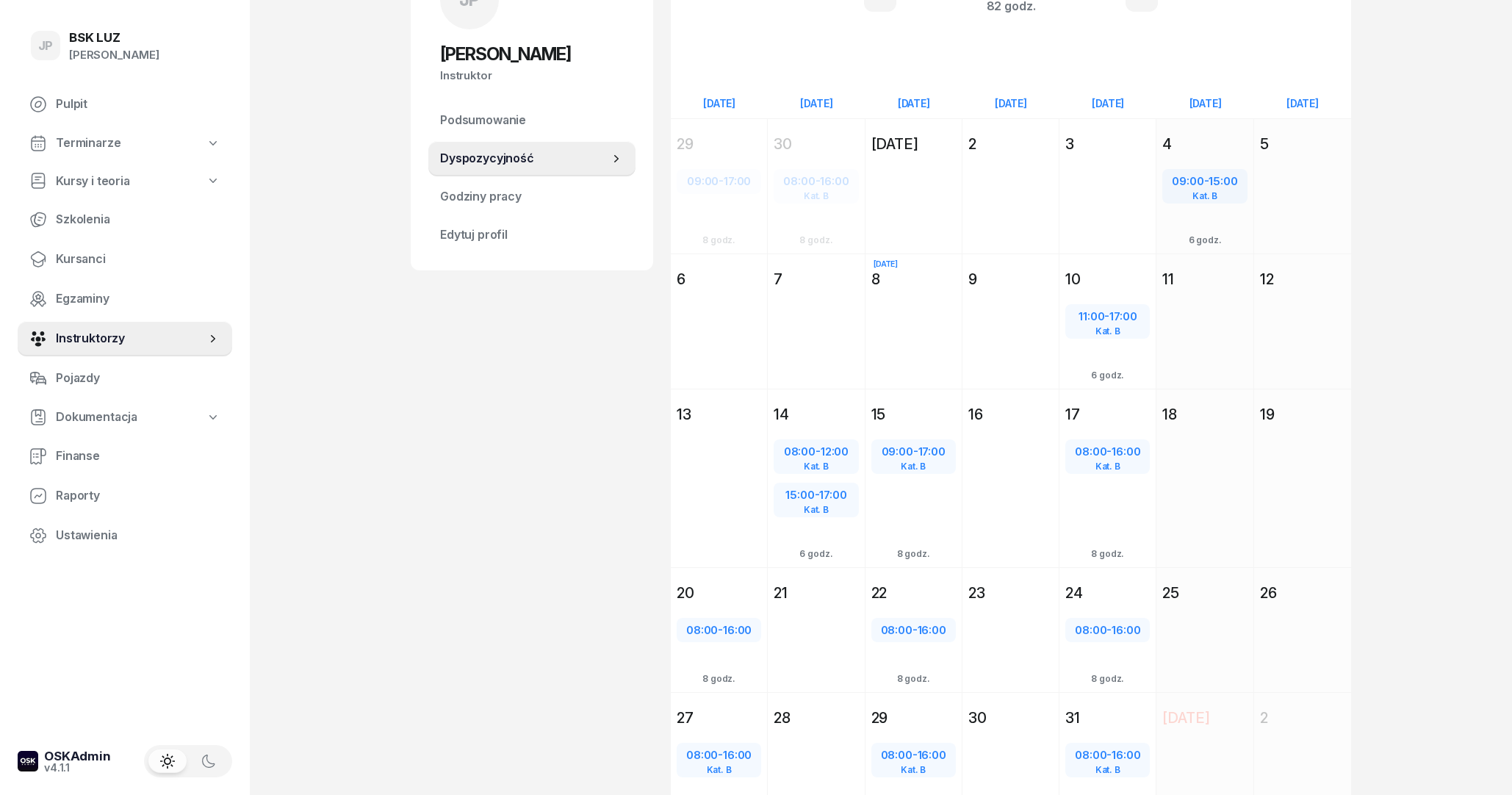
scroll to position [7, 0]
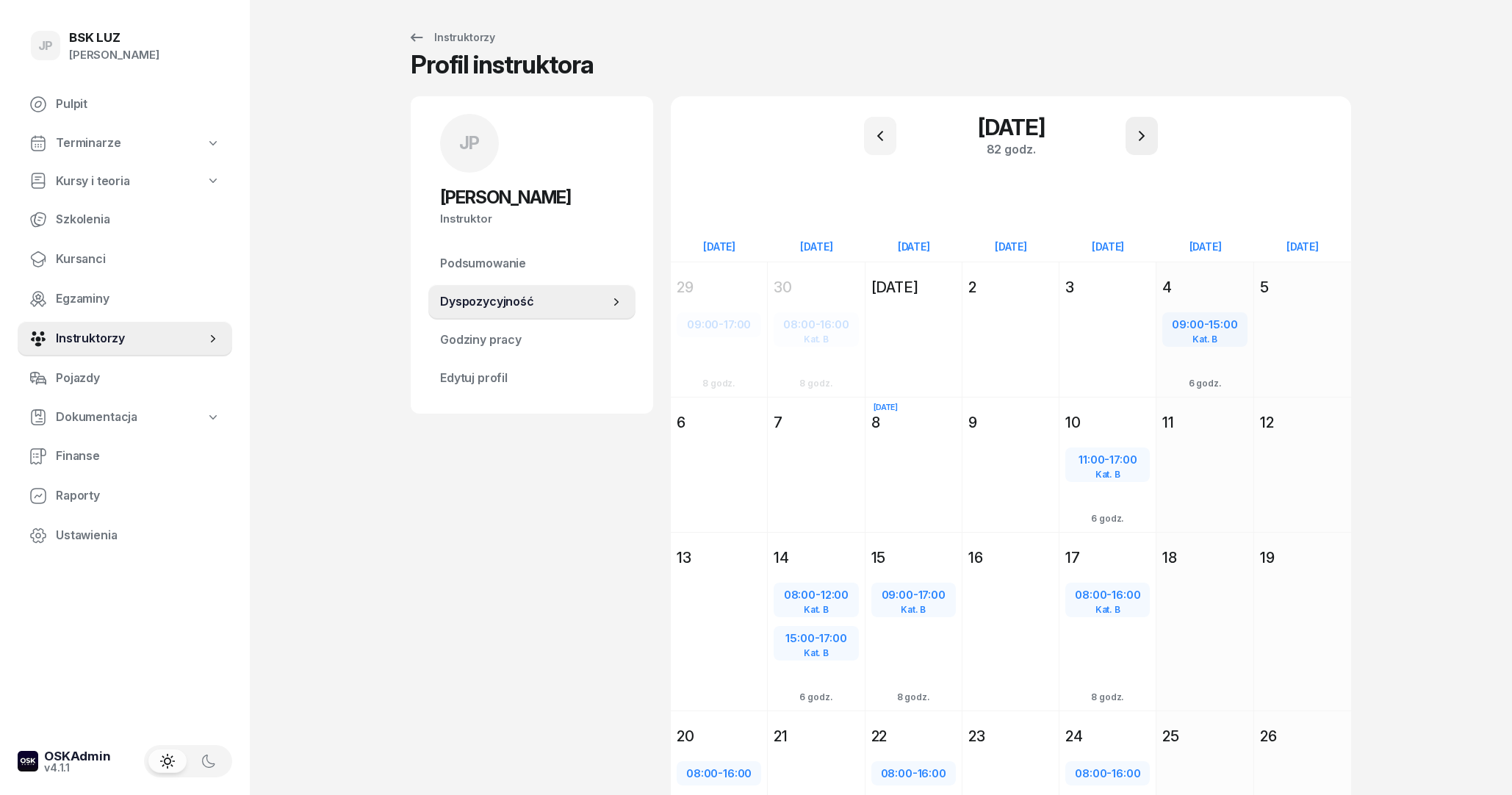
click at [1130, 141] on button "button" at bounding box center [1142, 135] width 33 height 38
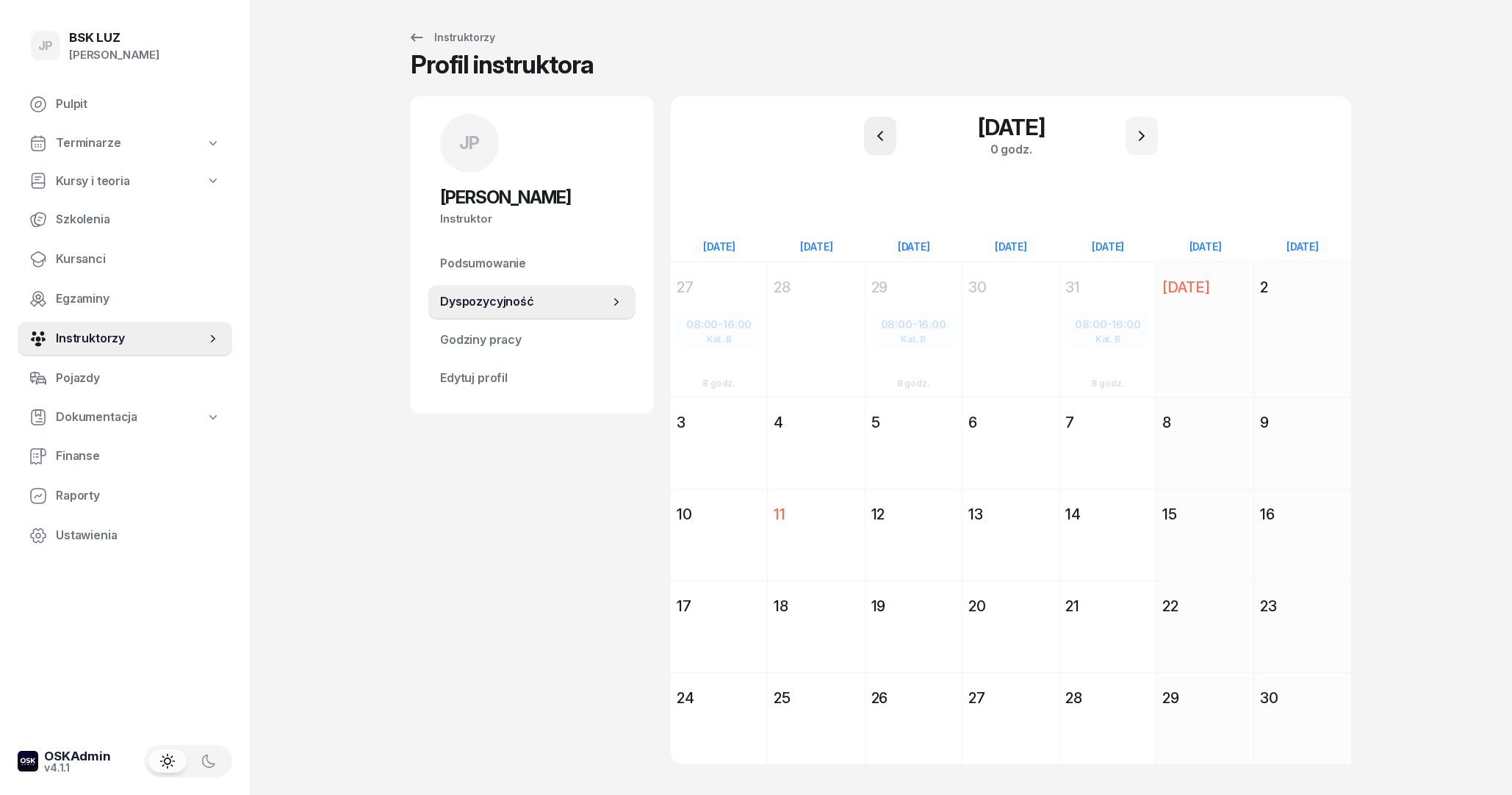
click at [890, 122] on button "button" at bounding box center [880, 135] width 33 height 38
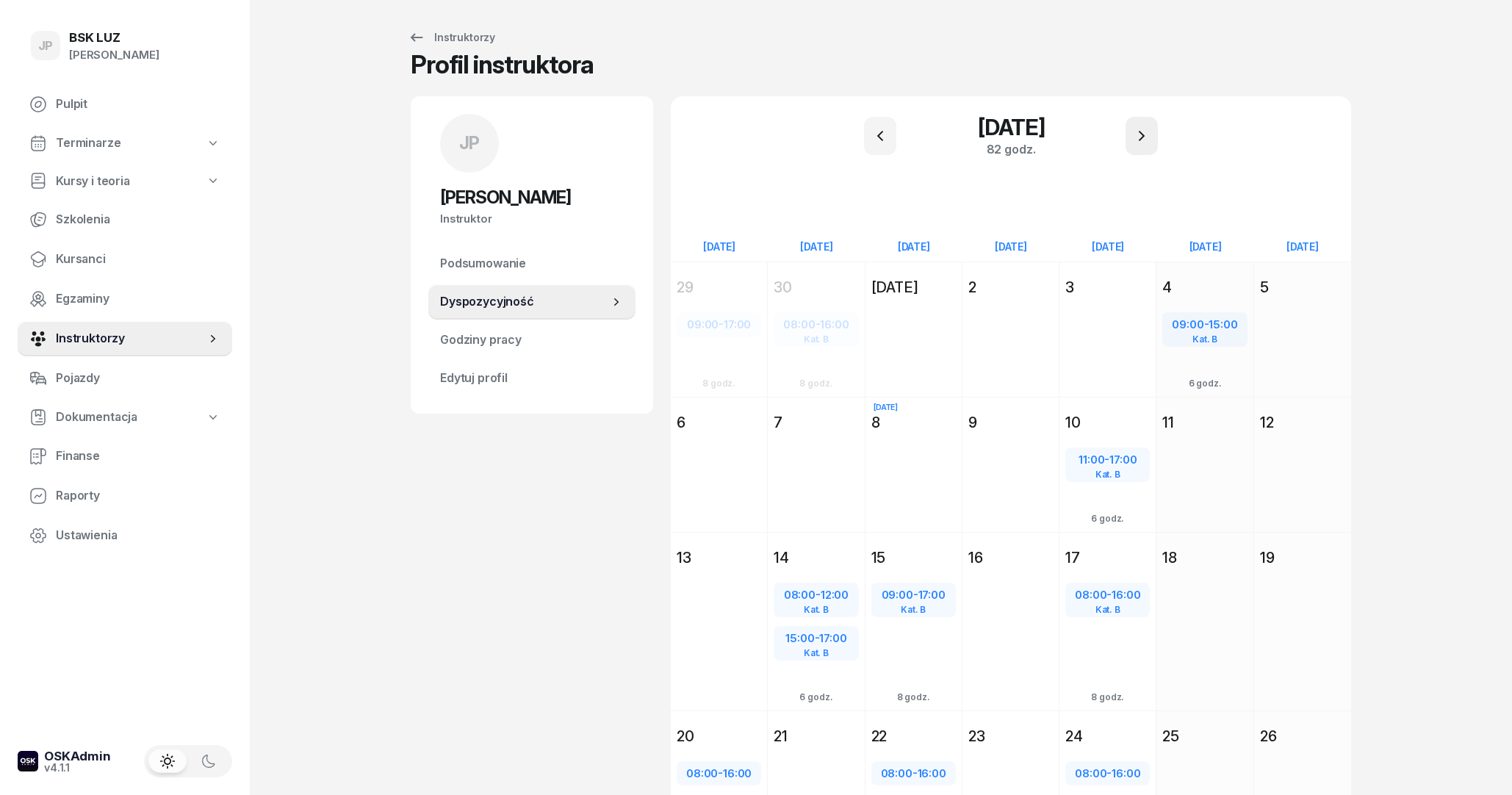
click at [1137, 143] on icon "button" at bounding box center [1141, 135] width 18 height 18
